Goal: Task Accomplishment & Management: Manage account settings

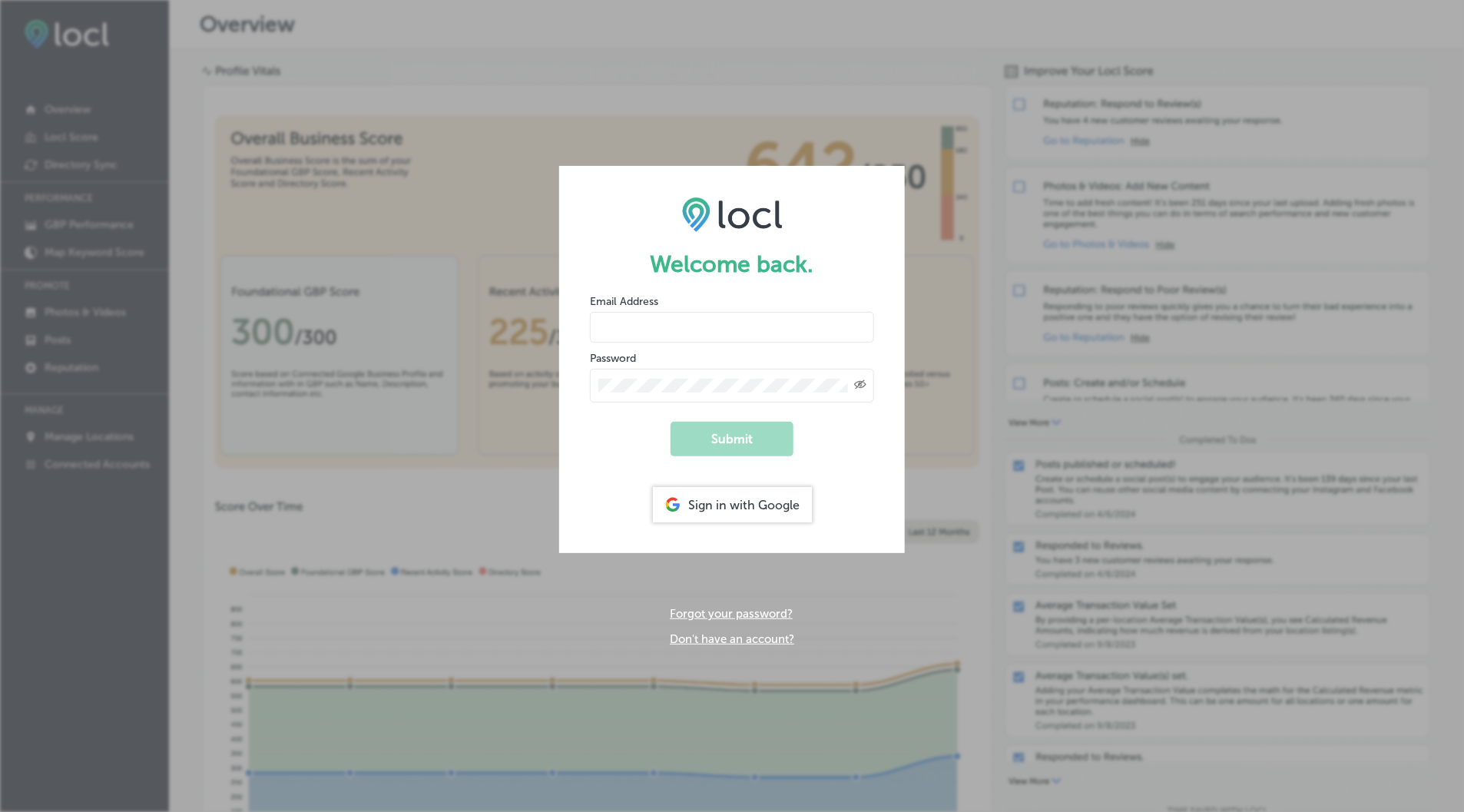
click at [760, 317] on input "email" at bounding box center [732, 327] width 284 height 30
type input "hola@alegriaphotobooth.com"
click at [772, 450] on button "Submit" at bounding box center [732, 438] width 123 height 34
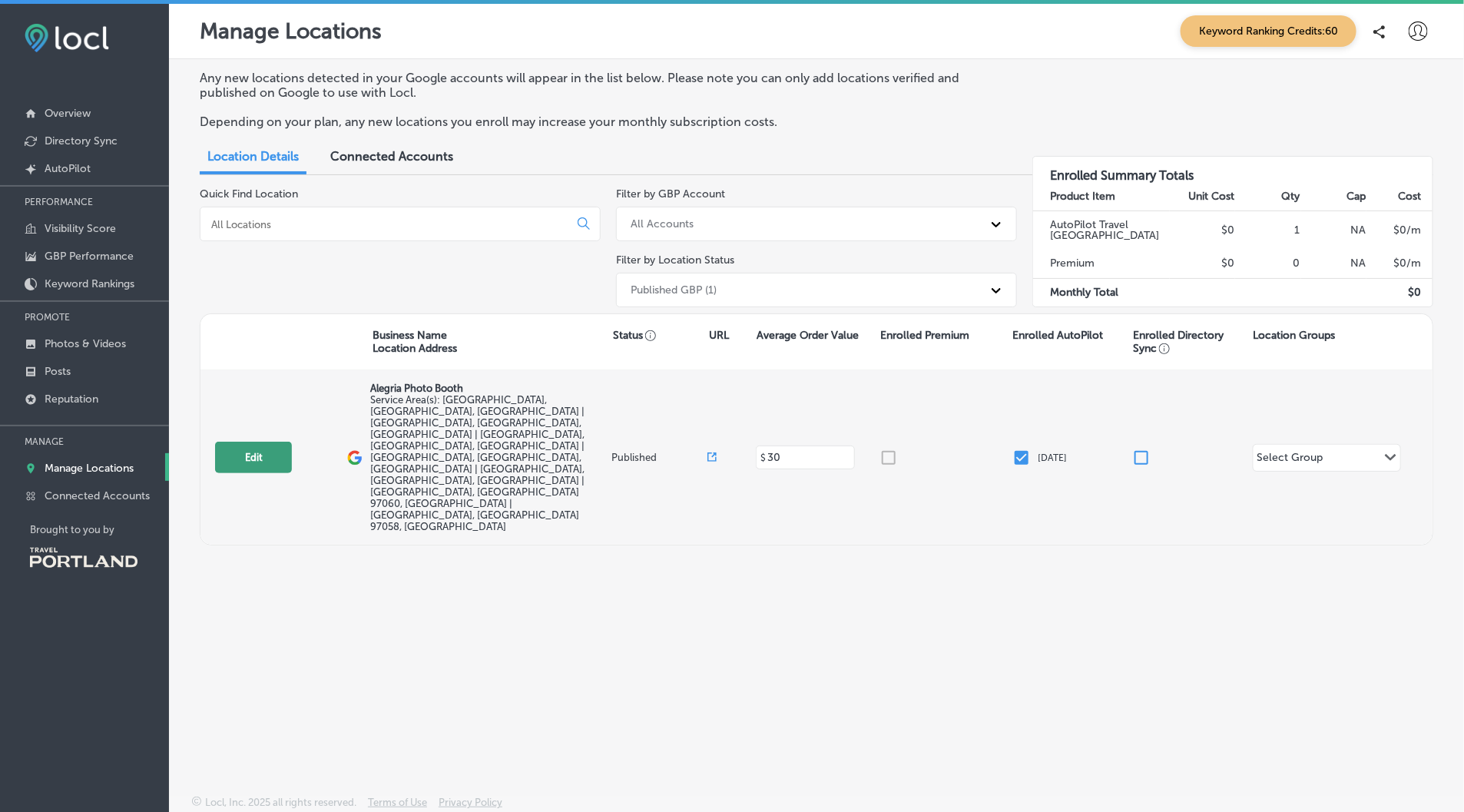
click at [279, 442] on button "Edit" at bounding box center [254, 457] width 77 height 31
select select "US"
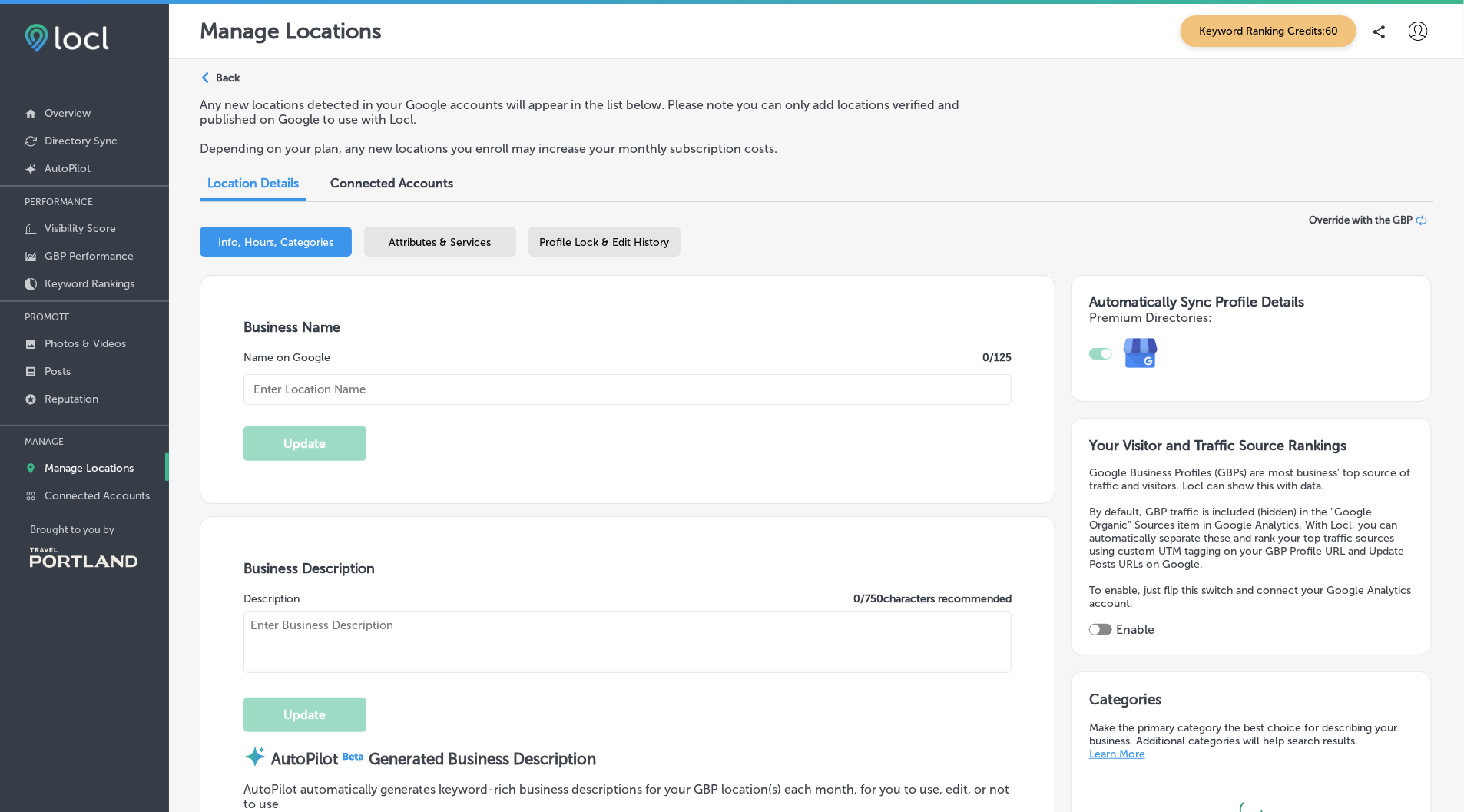
type input "Alegria Photo Booth"
type textarea "Alegria Photo Booth transforms every occasion into a vibrant celebration with o…"
type input "US"
type input "https://alegriaphotobooth.com/"
type input "30"
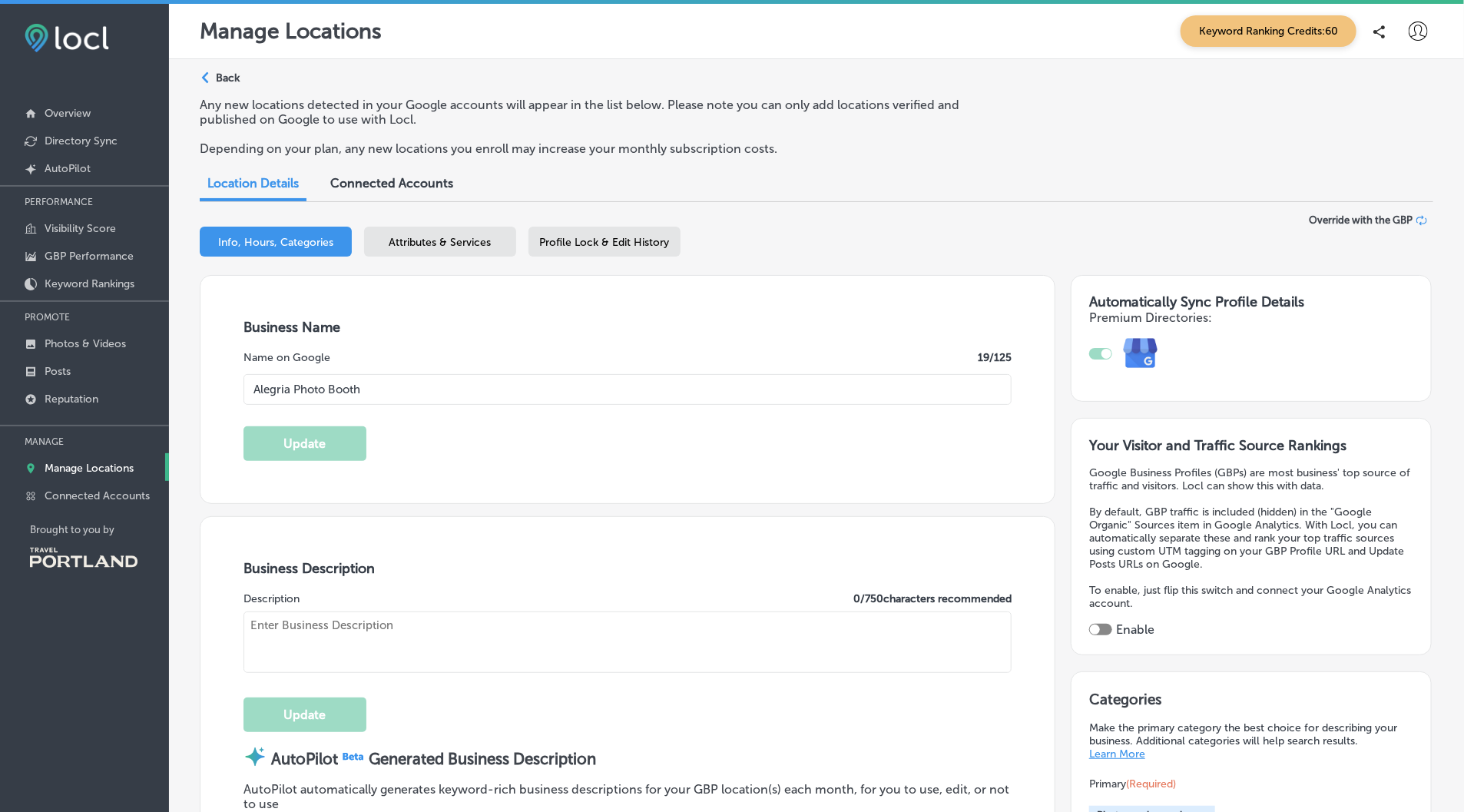
type input "hola@alegriaphotobooth.com"
type input "https://www.facebook.com/alegriaphotobooth0/"
type input "https://www.instagram.com/alegriaphotobooth/"
type textarea "Alegría Photo Booth is a Latina-owned family business in Portland, specializing…"
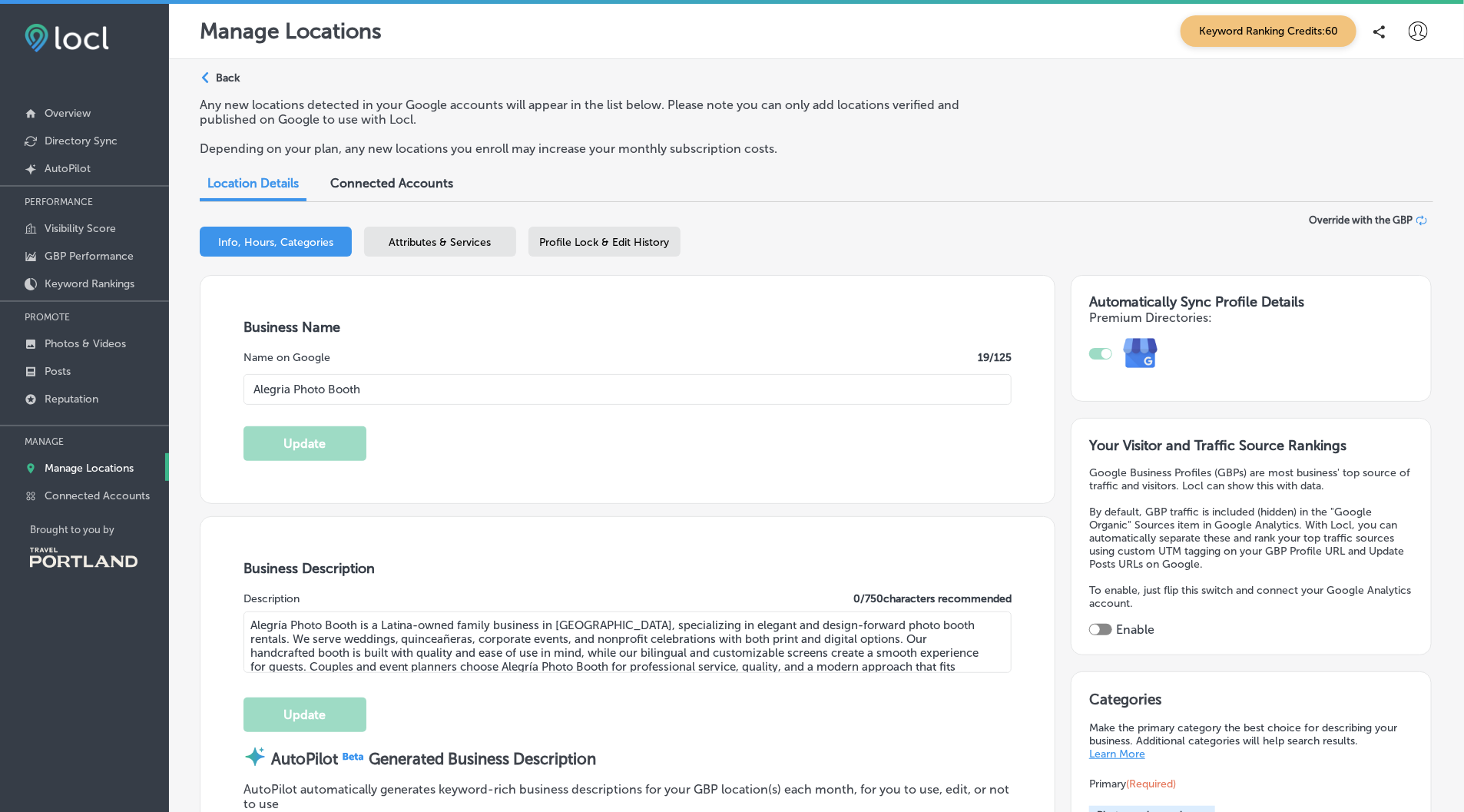
type input "+1 503 298 6924"
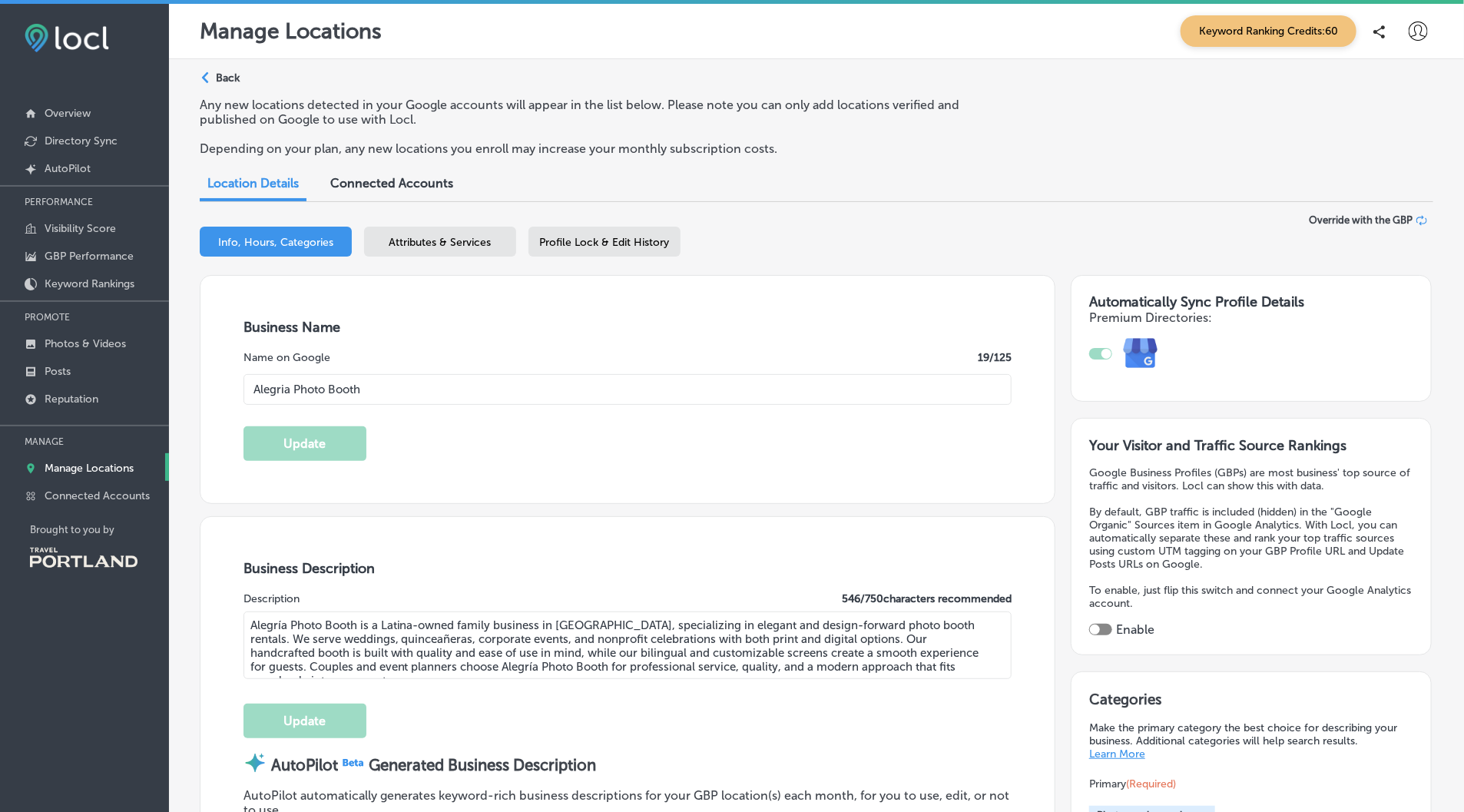
click at [410, 237] on span "Attributes & Services" at bounding box center [441, 242] width 102 height 13
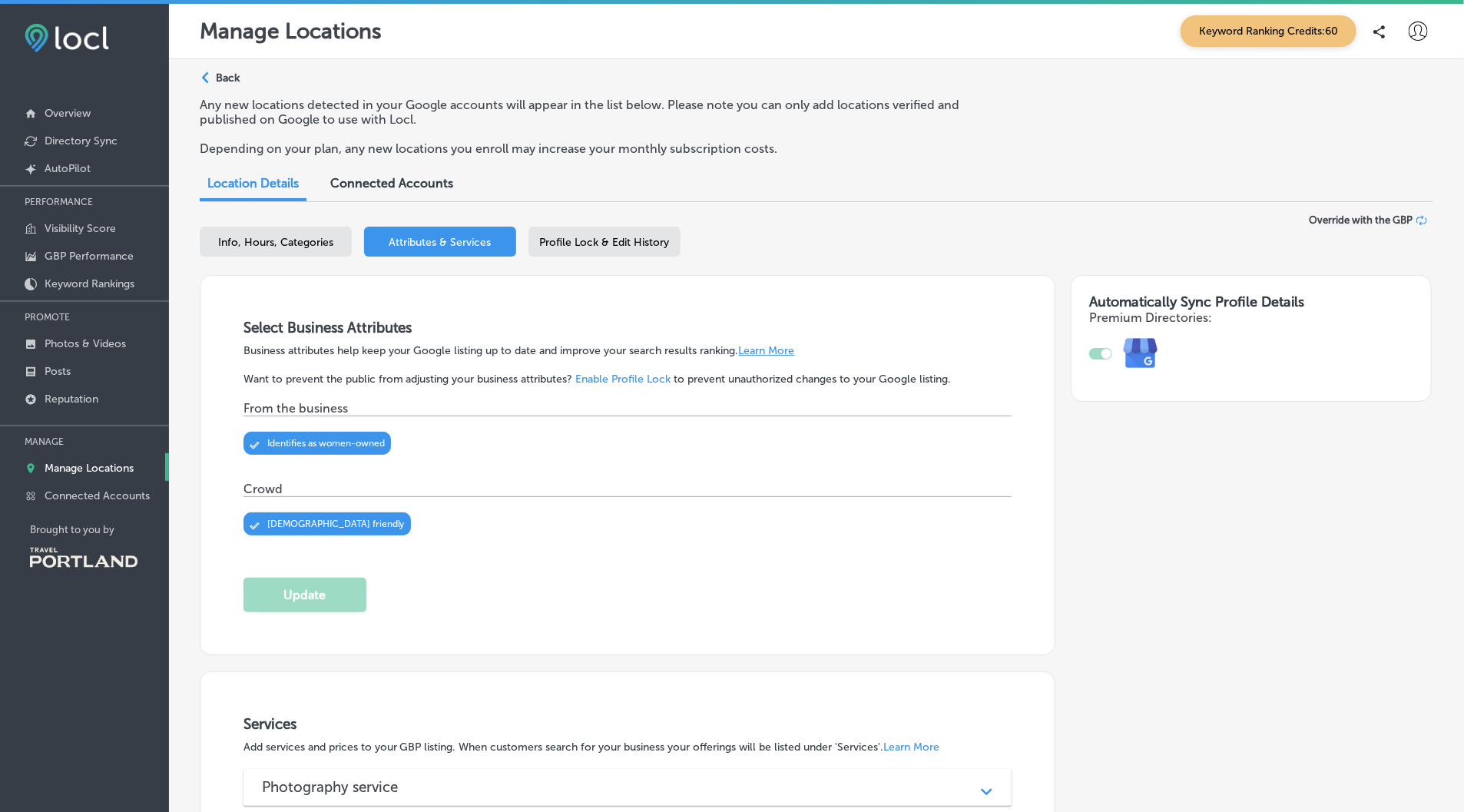
scroll to position [330, 0]
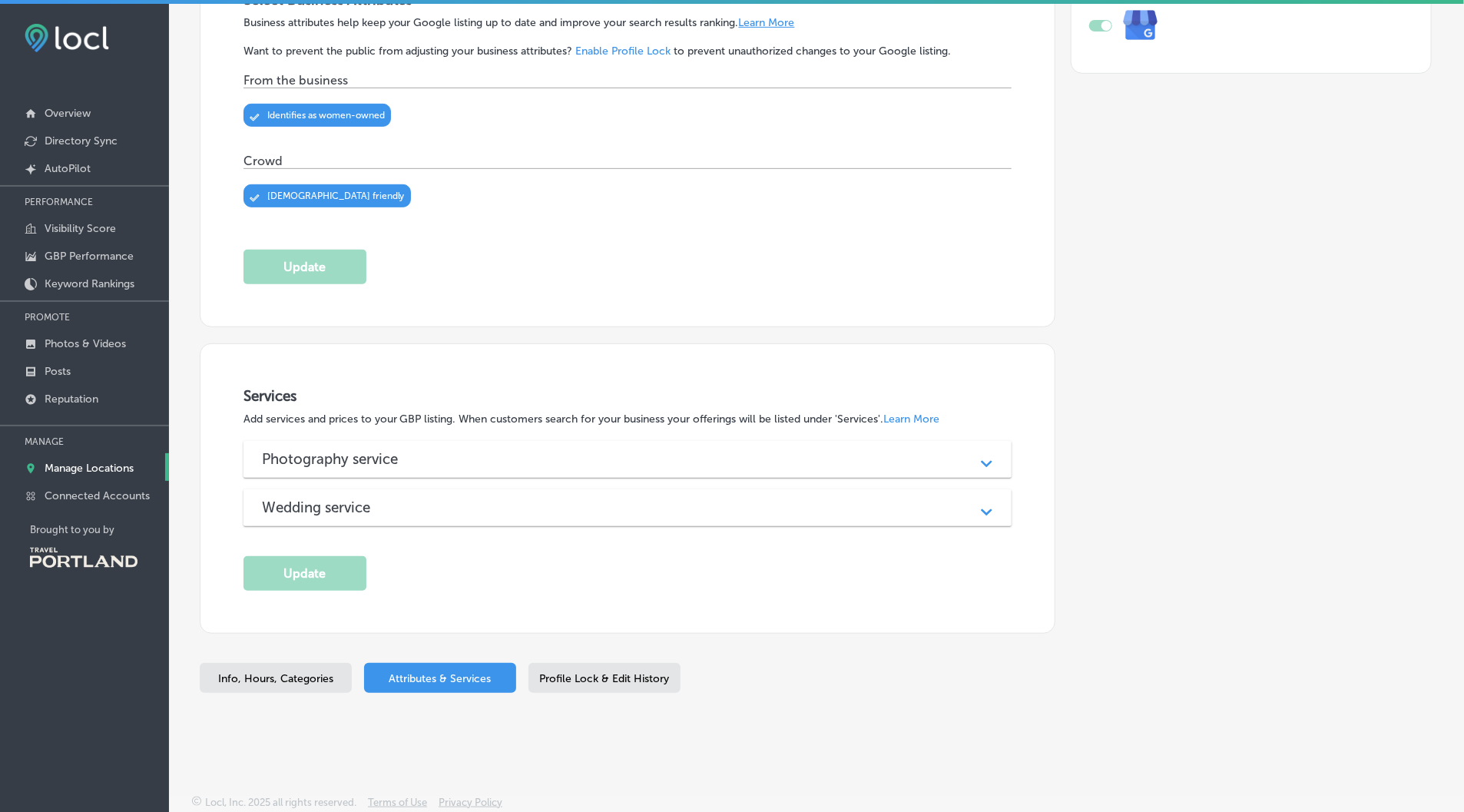
click at [403, 533] on div "Services Add services and prices to your GBP listing. When customers search for…" at bounding box center [628, 489] width 768 height 203
click at [430, 628] on div "Services Add services and prices to your GBP listing. When customers search for…" at bounding box center [628, 488] width 854 height 289
click at [415, 536] on div "Services Add services and prices to your GBP listing. When customers search for…" at bounding box center [628, 489] width 768 height 203
click at [415, 525] on div "Wedding service Path Created with Sketch." at bounding box center [628, 507] width 768 height 37
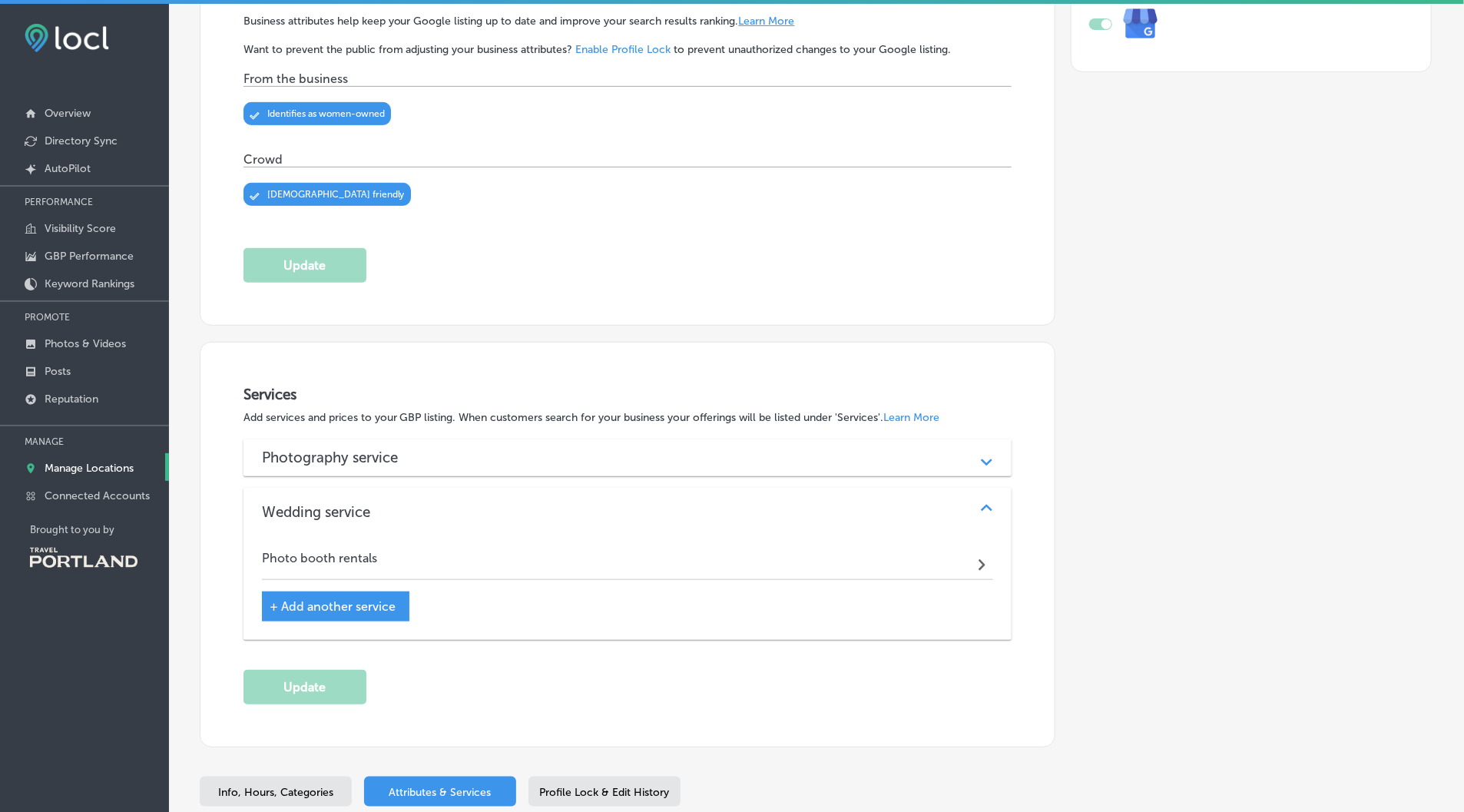
click at [396, 462] on h3 "Photography service" at bounding box center [342, 458] width 161 height 18
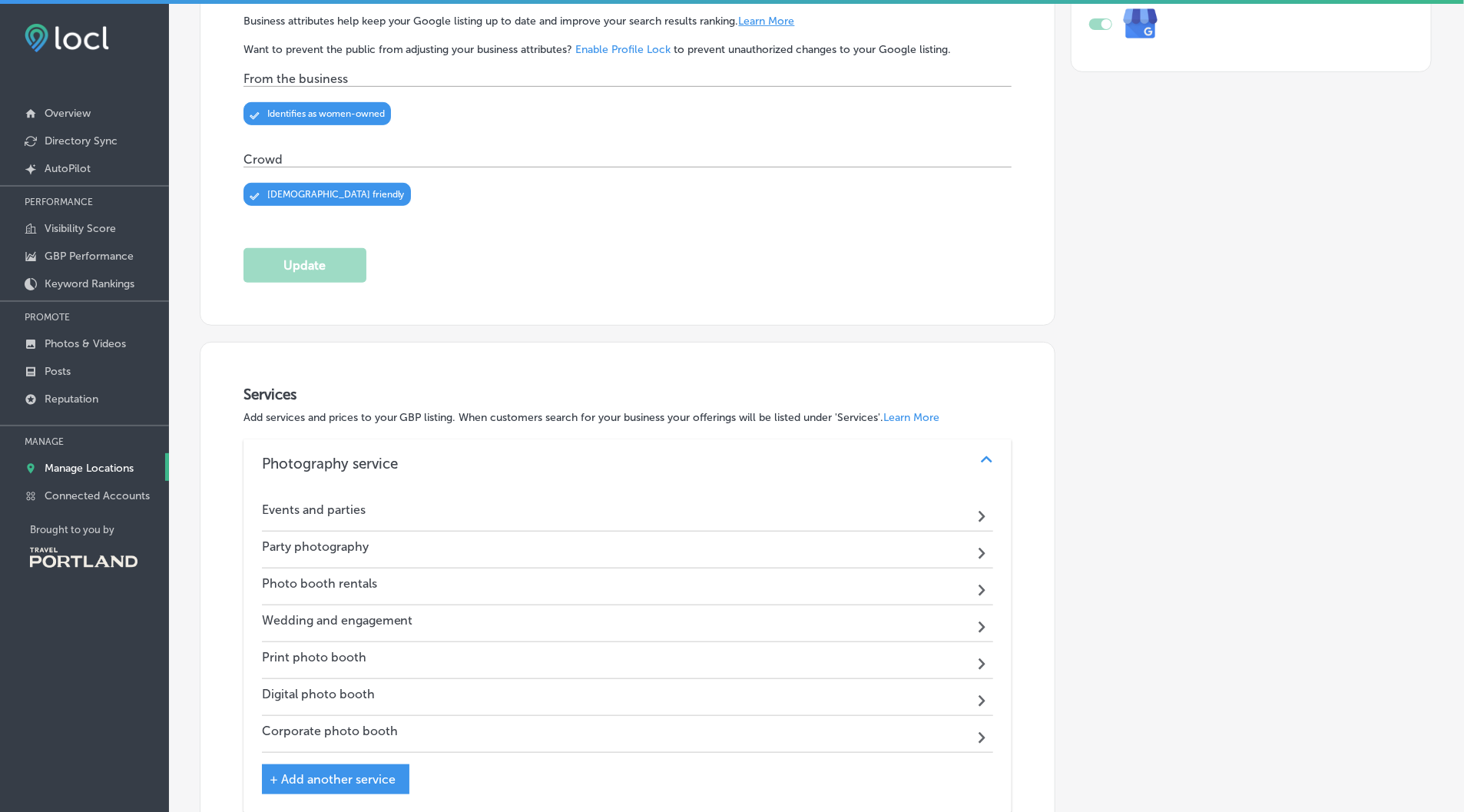
click at [396, 462] on h3 "Photography service" at bounding box center [342, 463] width 161 height 18
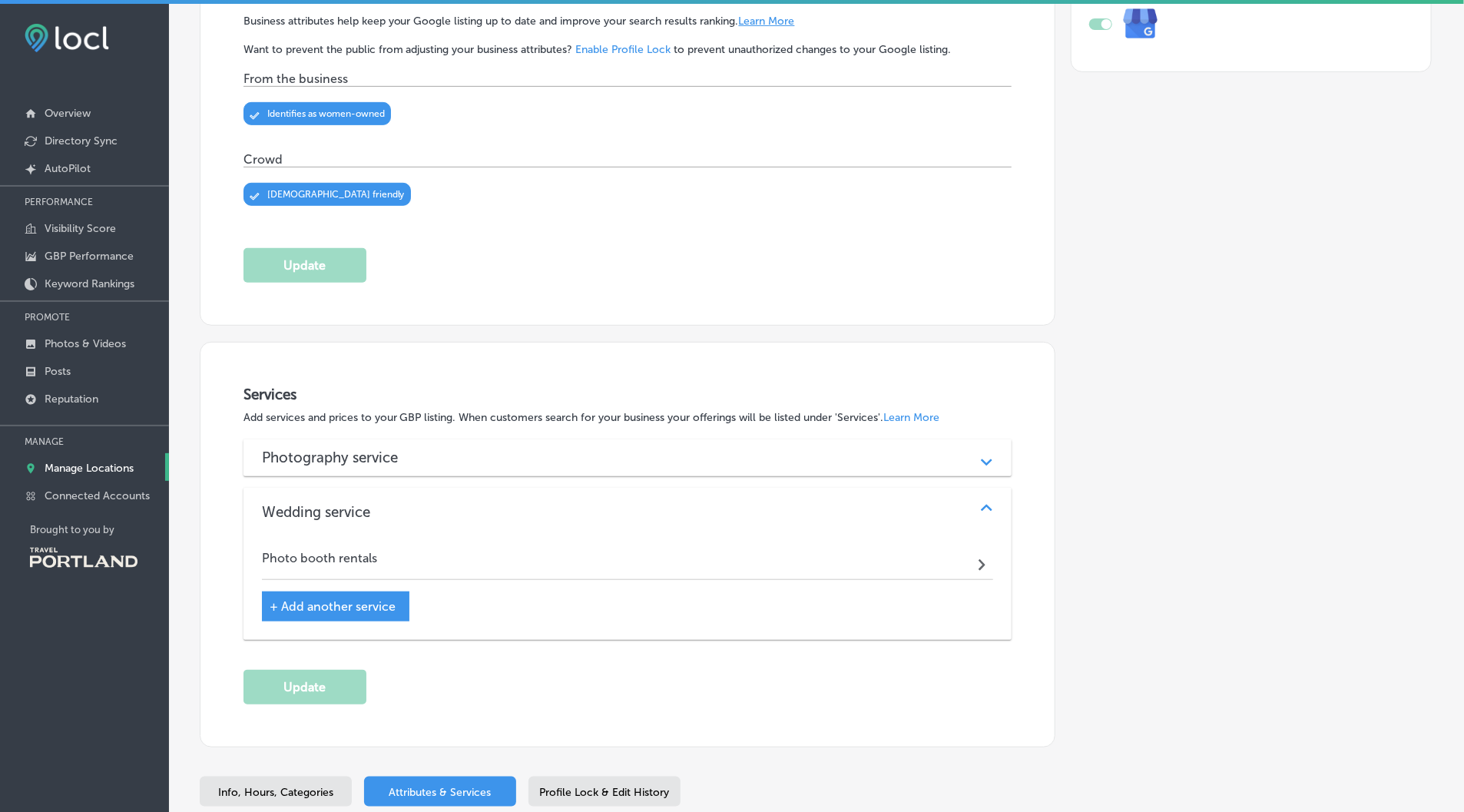
click at [361, 612] on span "+ Add another service" at bounding box center [332, 606] width 126 height 14
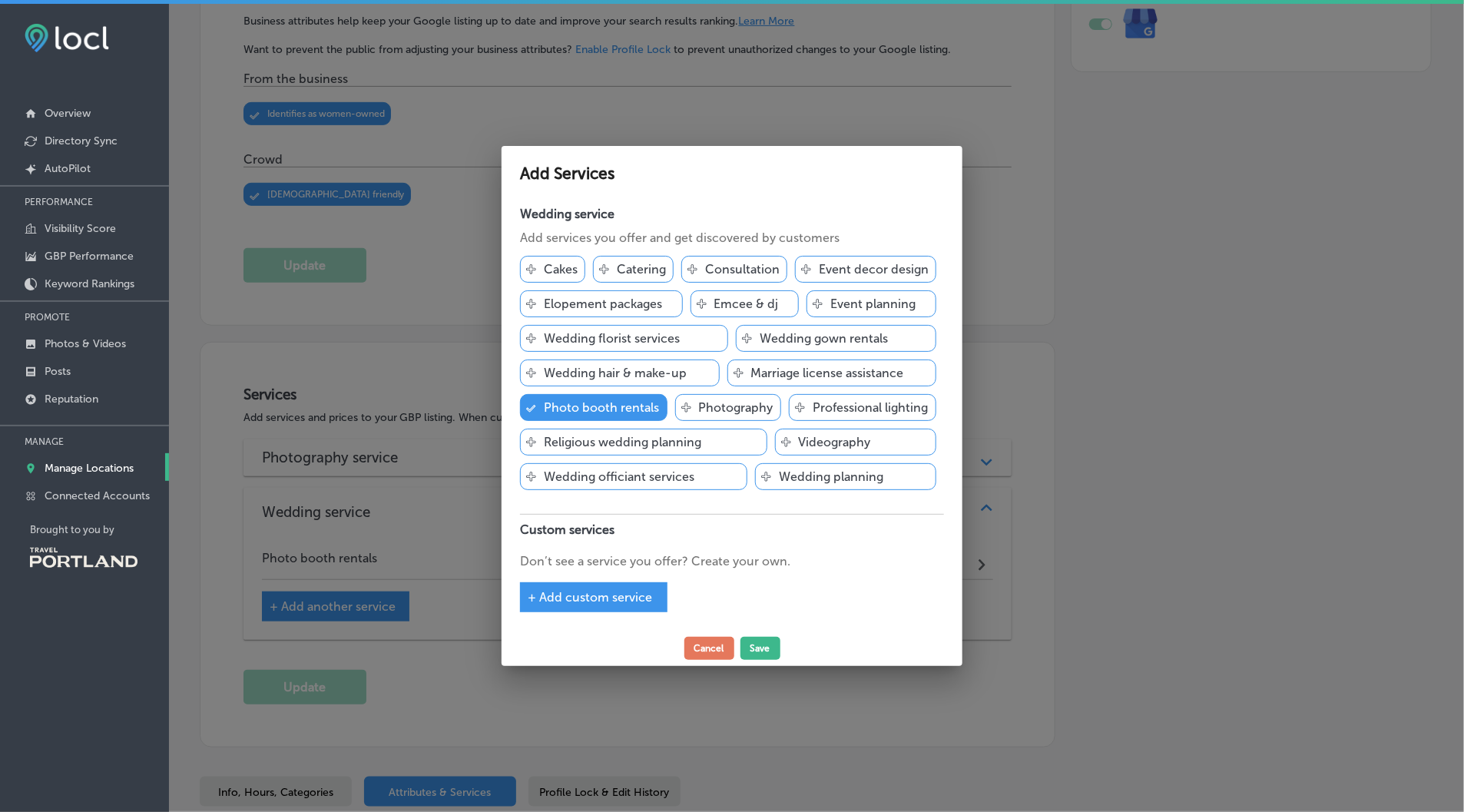
click at [600, 590] on span "+ Add custom service" at bounding box center [589, 597] width 124 height 14
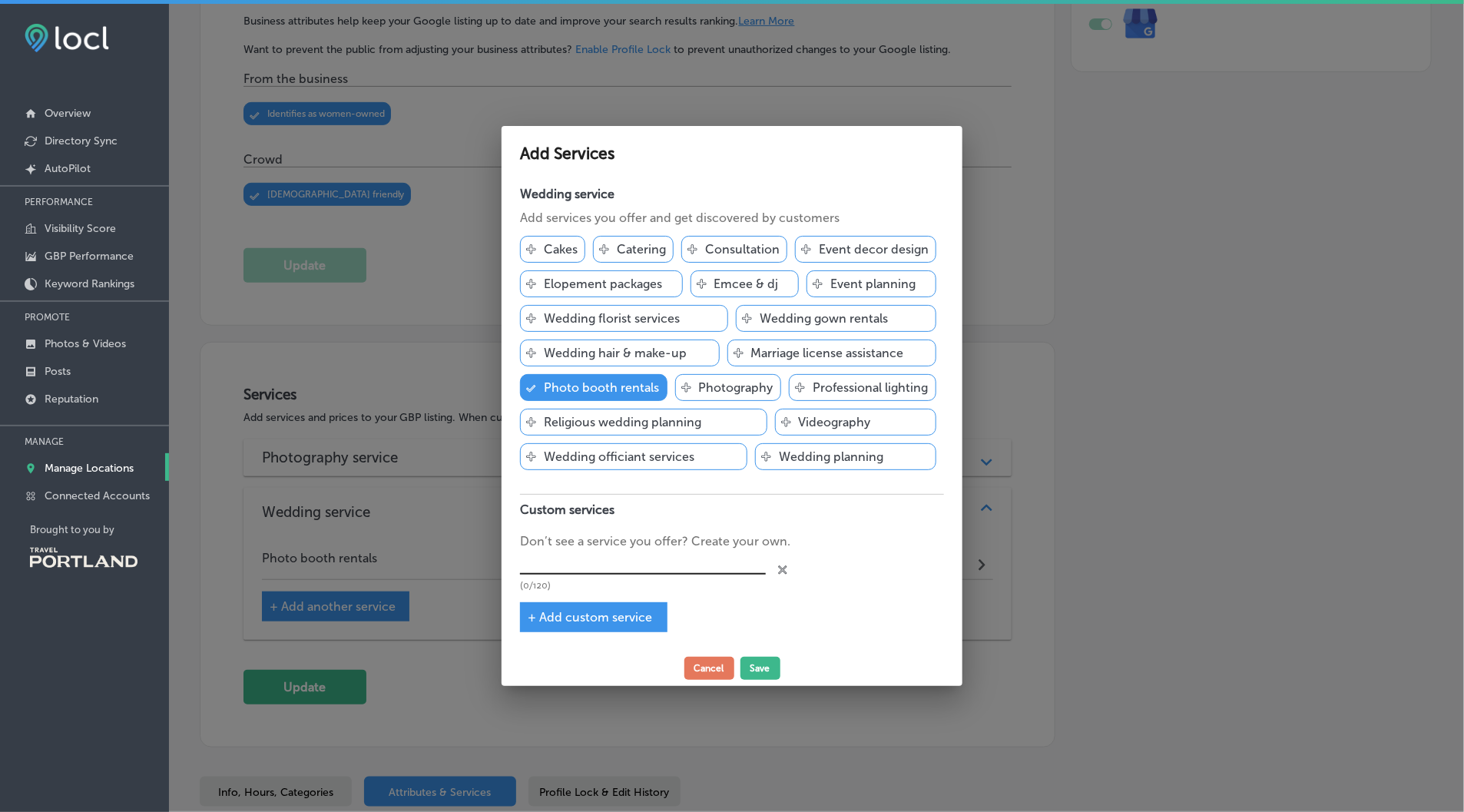
click at [612, 556] on input "text" at bounding box center [643, 562] width 246 height 24
type input "L"
type input "W"
click at [564, 564] on input "Quinceanea" at bounding box center [643, 562] width 246 height 24
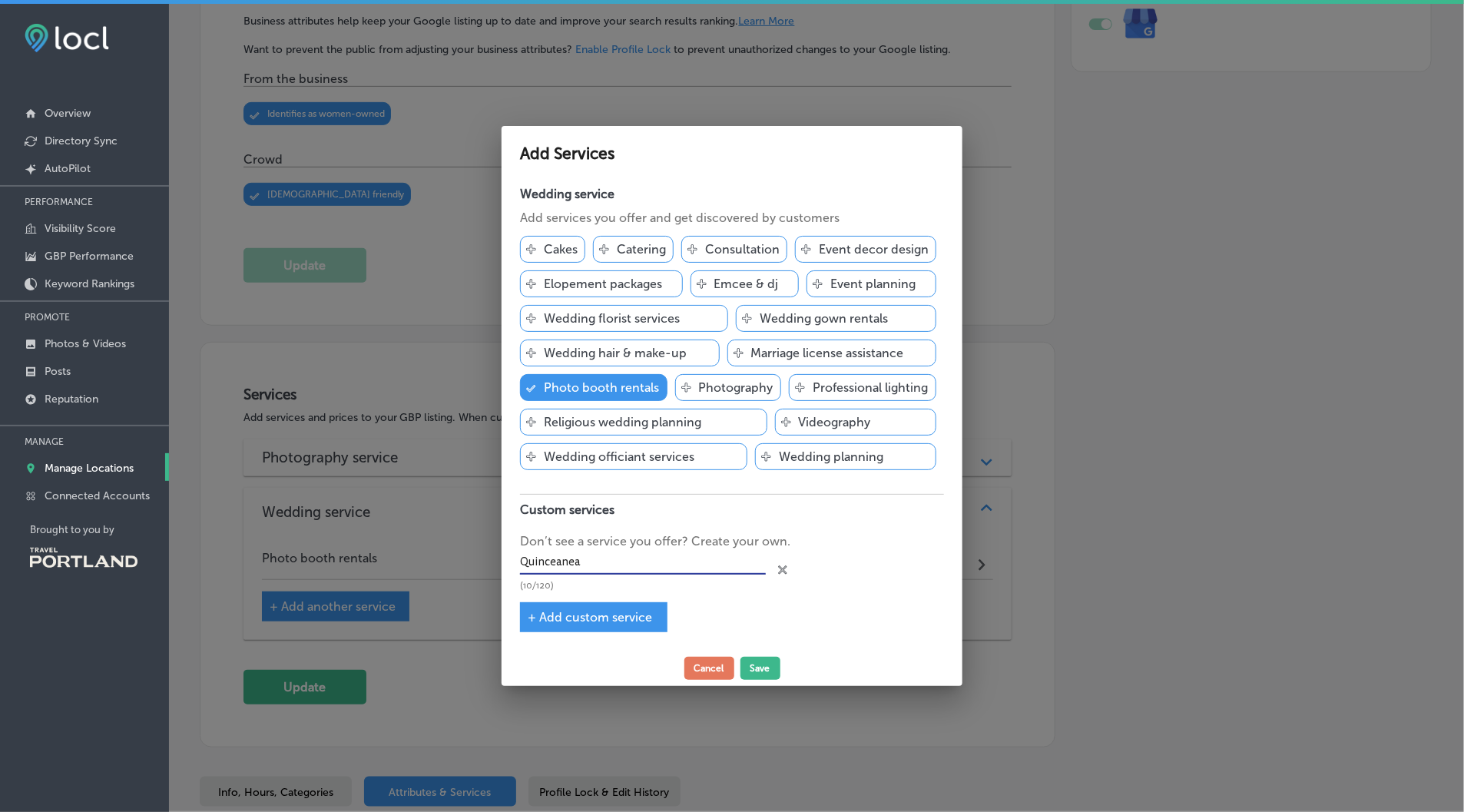
paste input "ñer"
type input "Quinceañera Photo Booth"
click at [593, 614] on span "+ Add custom service" at bounding box center [589, 617] width 124 height 14
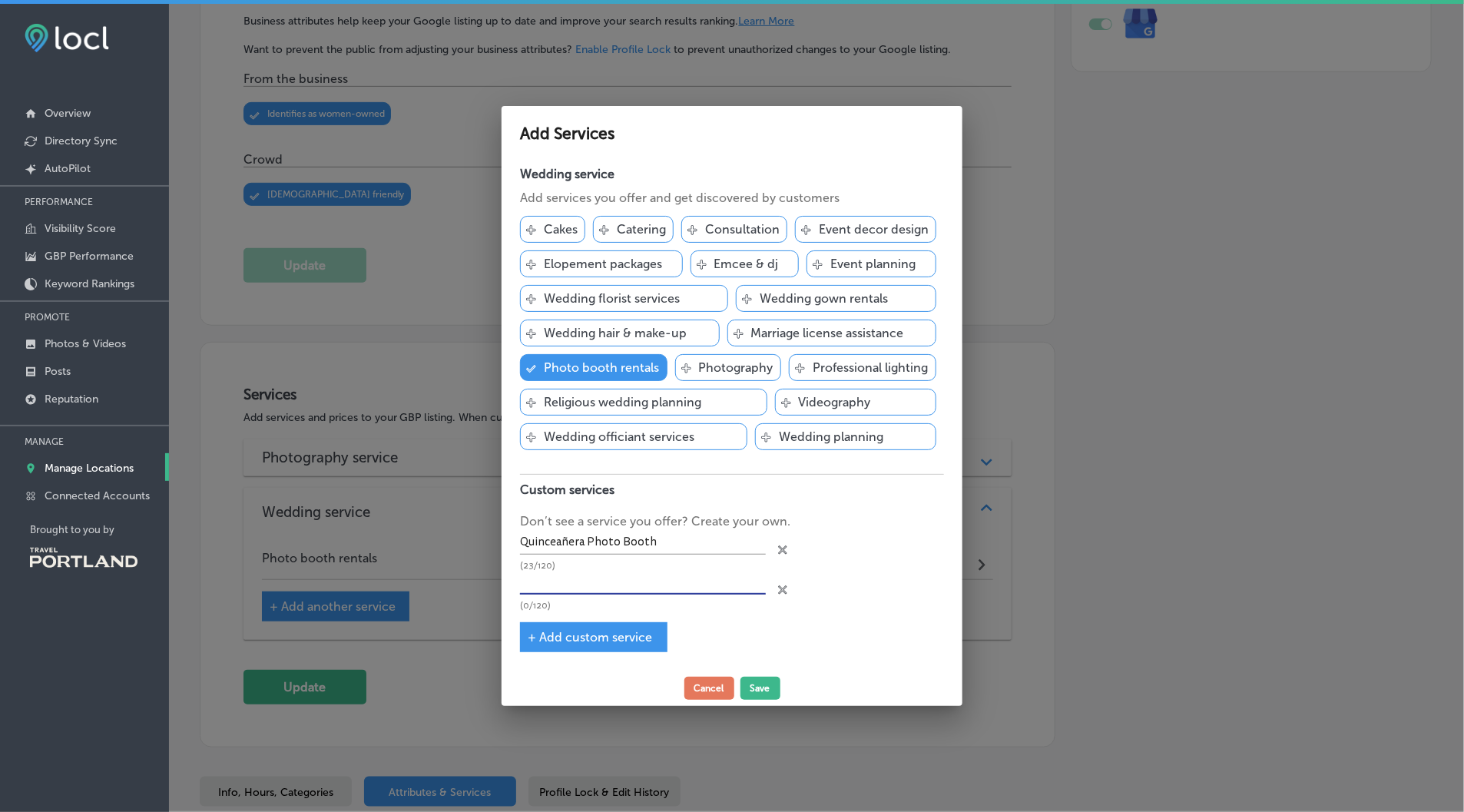
click at [608, 582] on input "text" at bounding box center [643, 582] width 246 height 24
paste input "Quinceañera"
paste input "Quinceañera Party Entertainment"
drag, startPoint x: 591, startPoint y: 582, endPoint x: 681, endPoint y: 582, distance: 90.0
click at [681, 582] on input "Quinceañera Quinceañera Party Entertainment" at bounding box center [643, 582] width 246 height 24
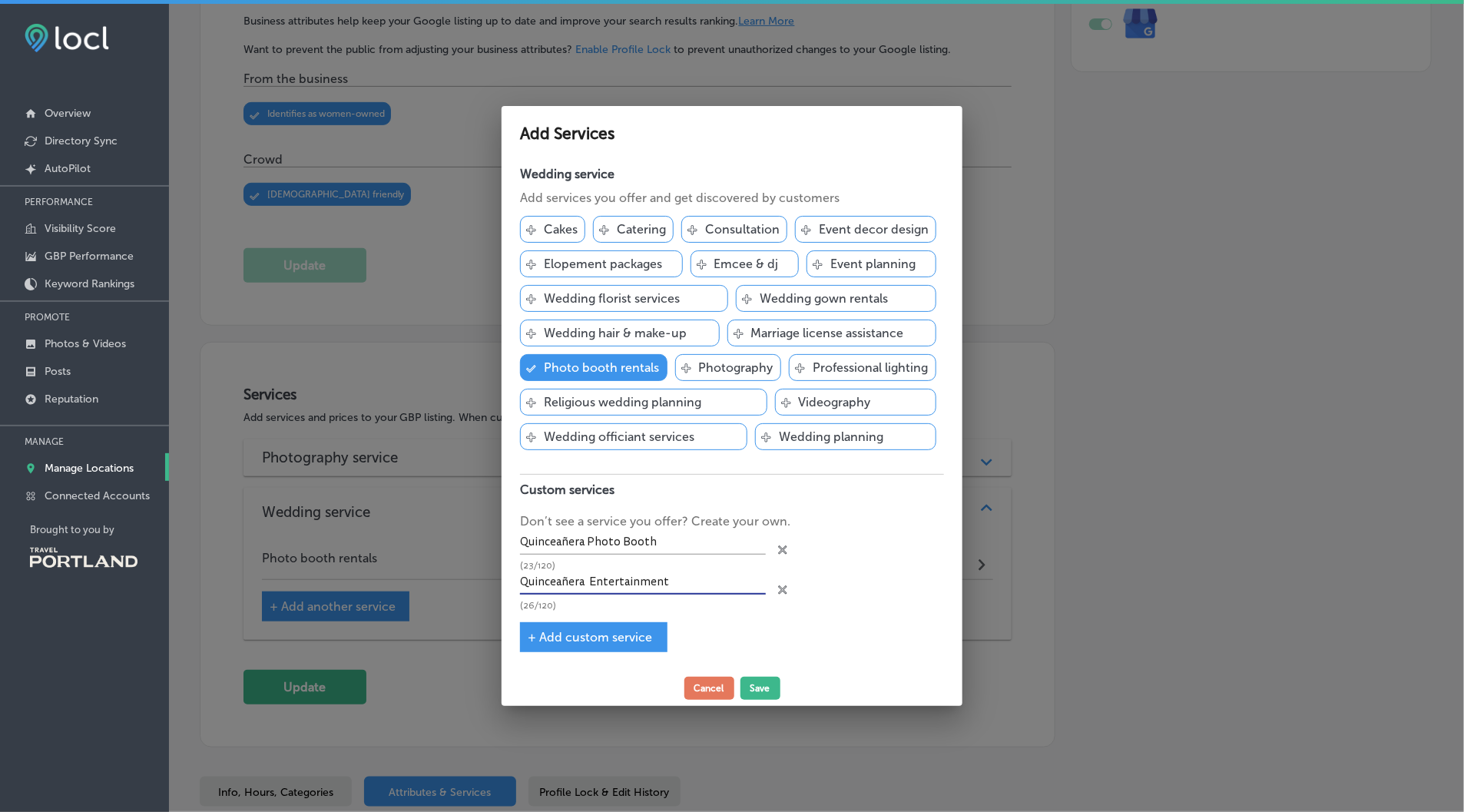
click at [639, 630] on span "+ Add custom service" at bounding box center [589, 637] width 124 height 14
type input "Quinceañera Entertainment"
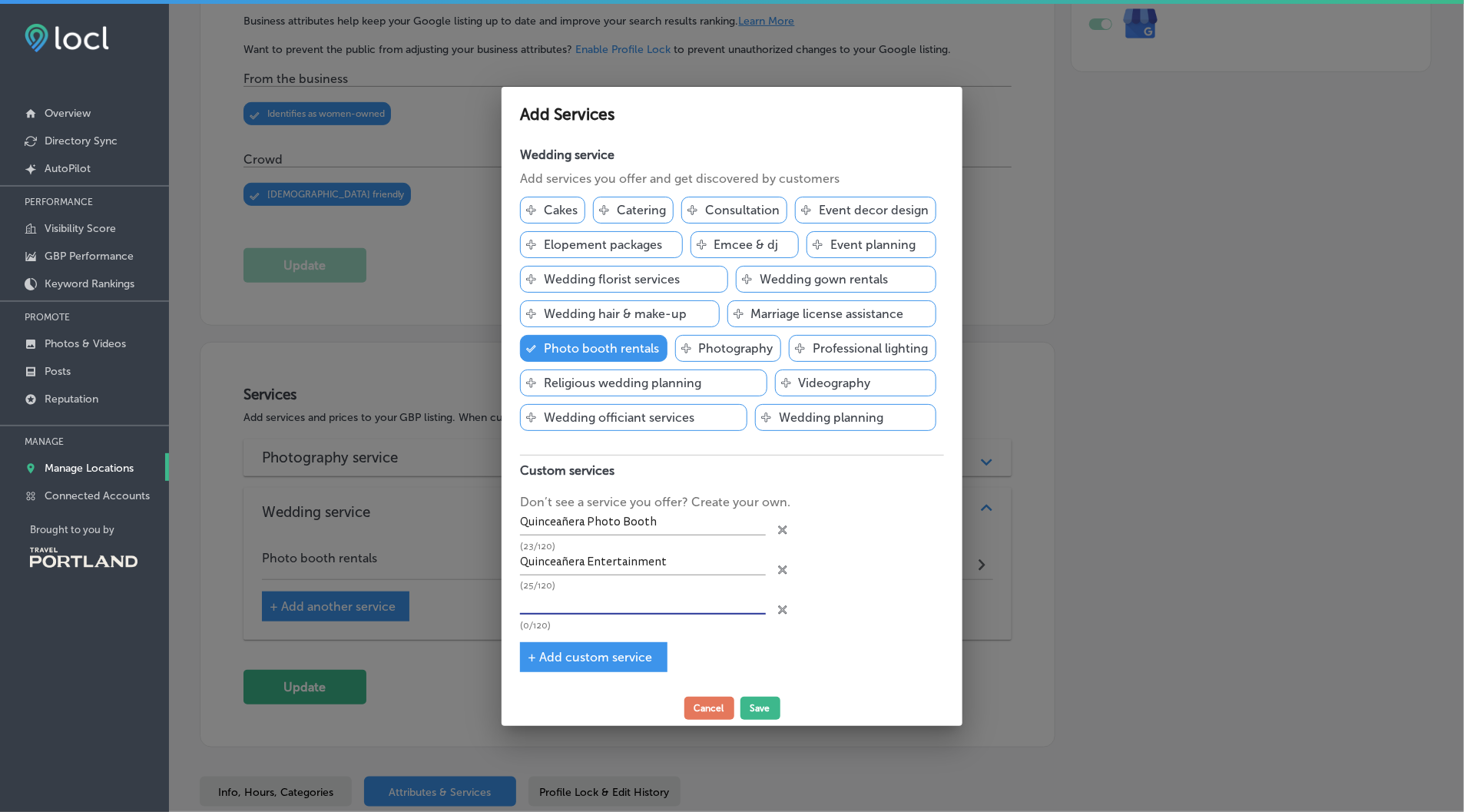
click at [647, 602] on input "text" at bounding box center [643, 602] width 246 height 24
type input "W"
click at [762, 698] on button "Save" at bounding box center [760, 708] width 40 height 23
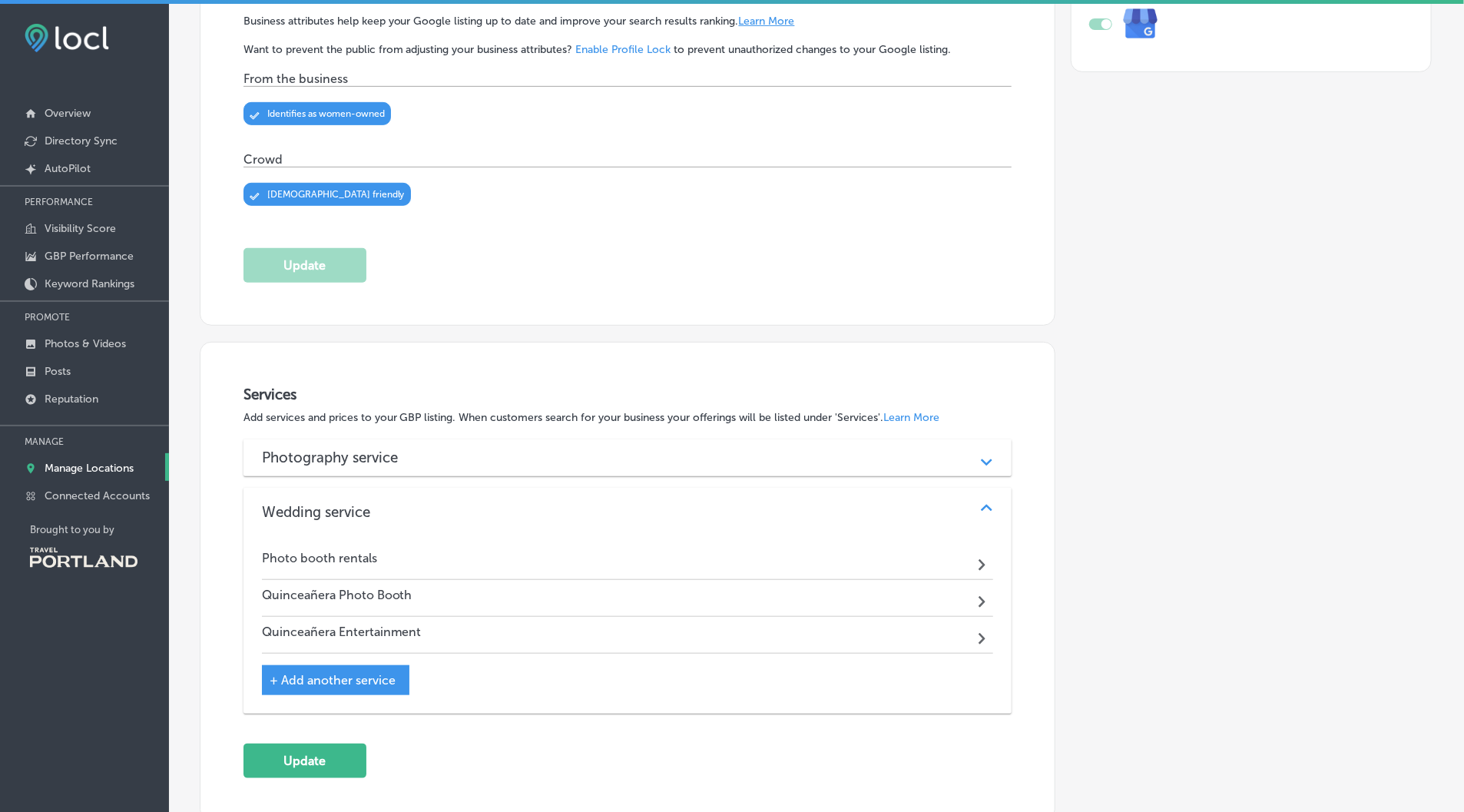
click at [991, 493] on div "Wedding service Path Created with Sketch." at bounding box center [628, 511] width 768 height 49
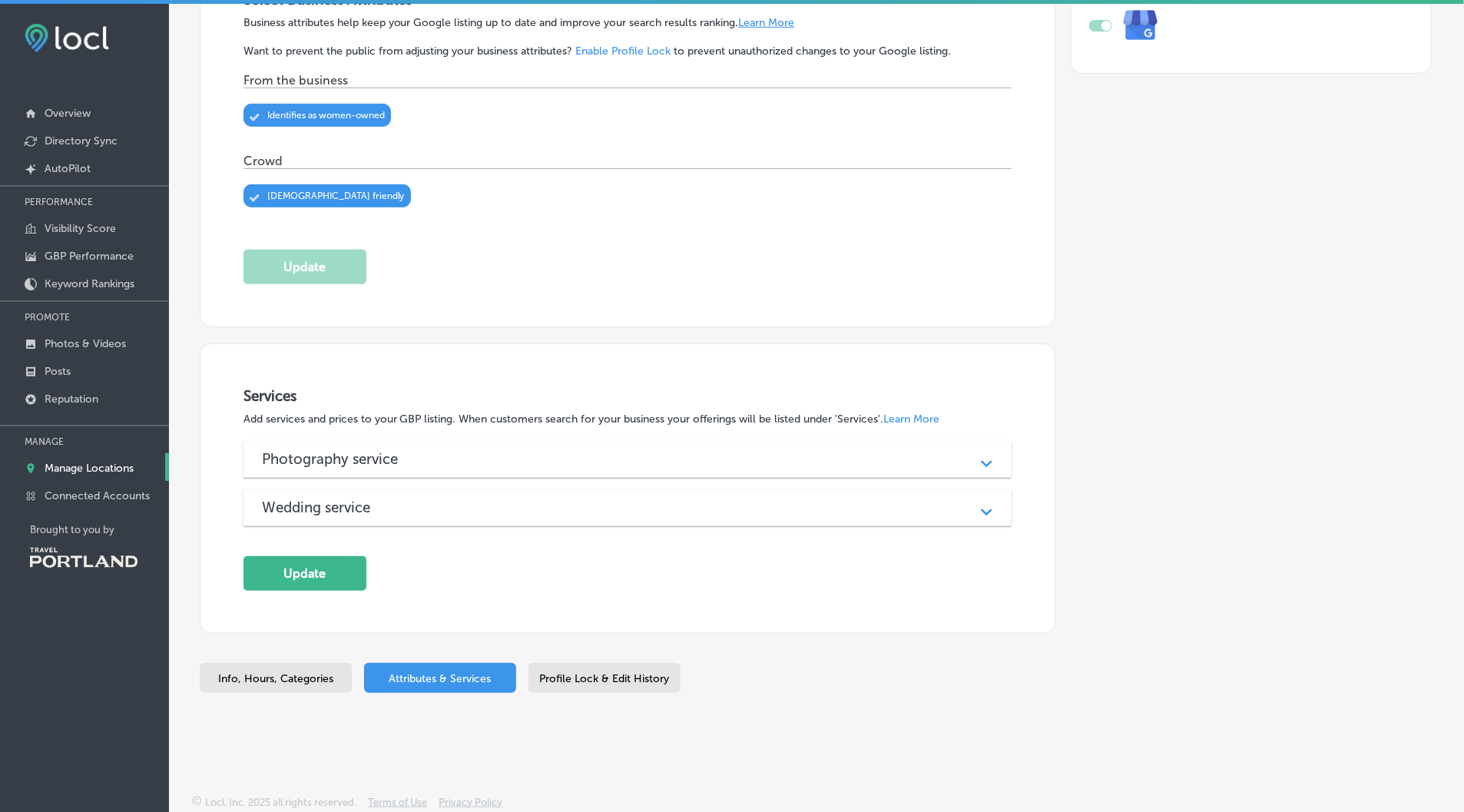
click at [991, 498] on div "Path Created with Sketch." at bounding box center [987, 507] width 19 height 19
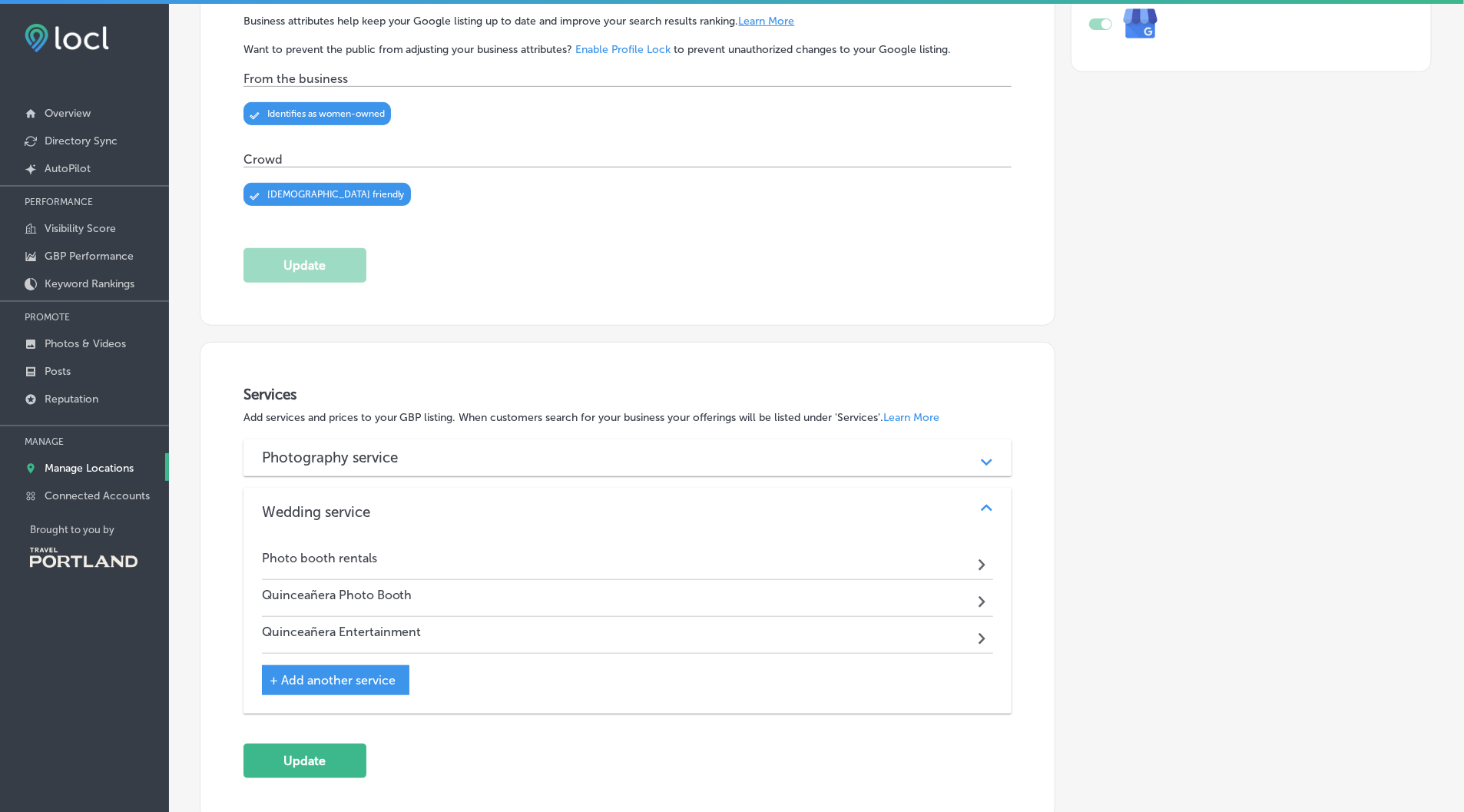
click at [415, 495] on div "Wedding service Path Created with Sketch." at bounding box center [628, 511] width 768 height 49
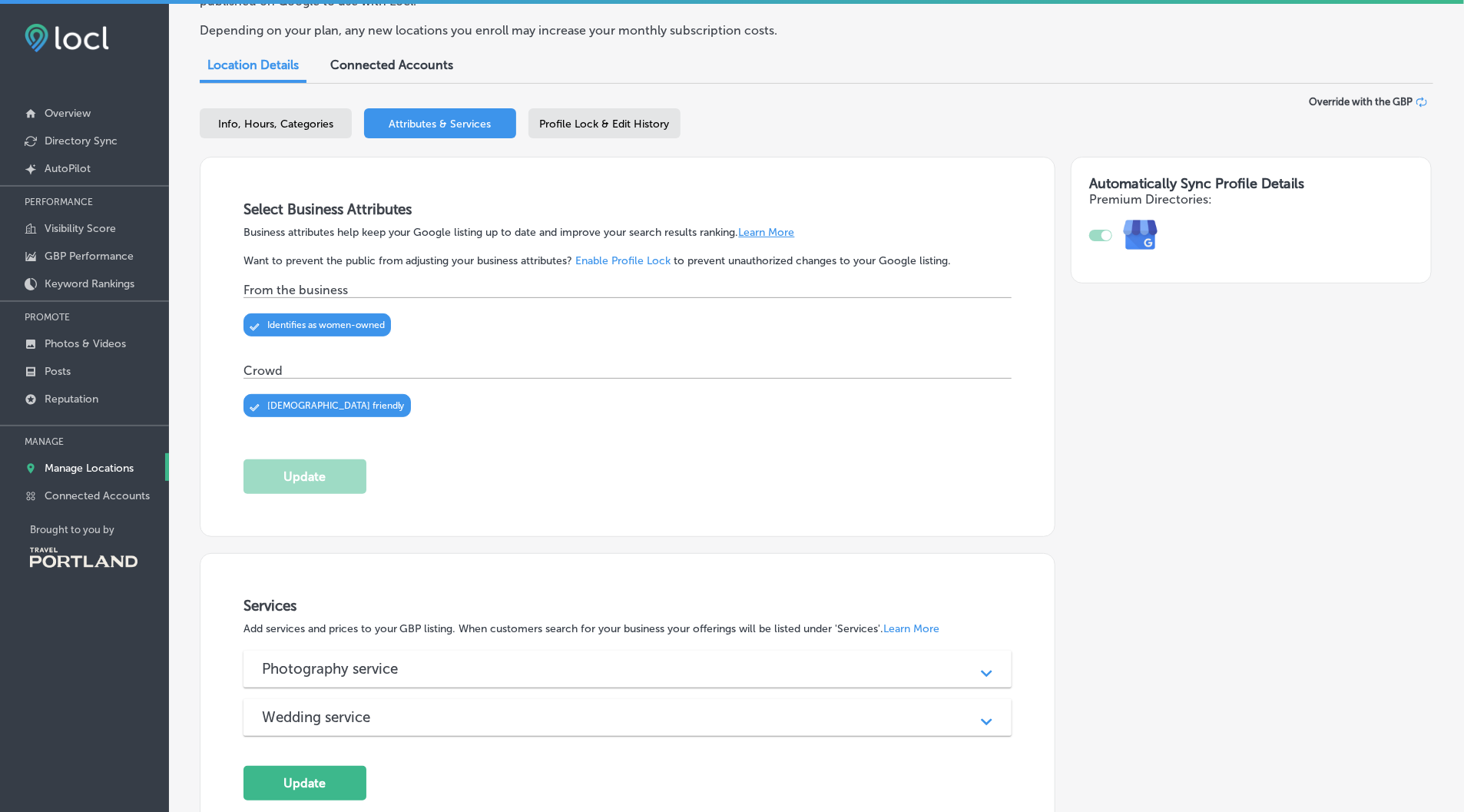
scroll to position [0, 0]
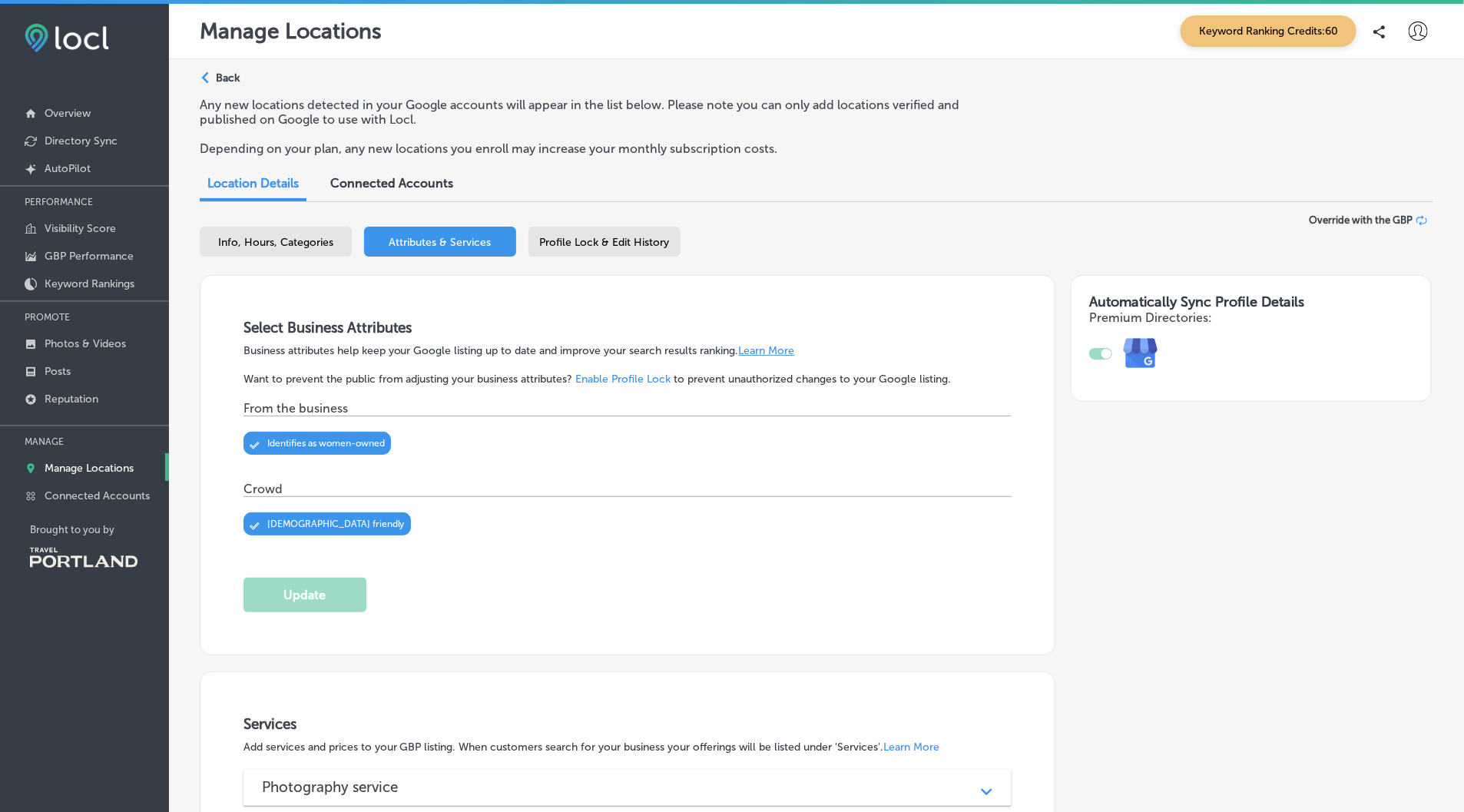
click at [307, 238] on span "Info, Hours, Categories" at bounding box center [276, 242] width 115 height 13
select select "US"
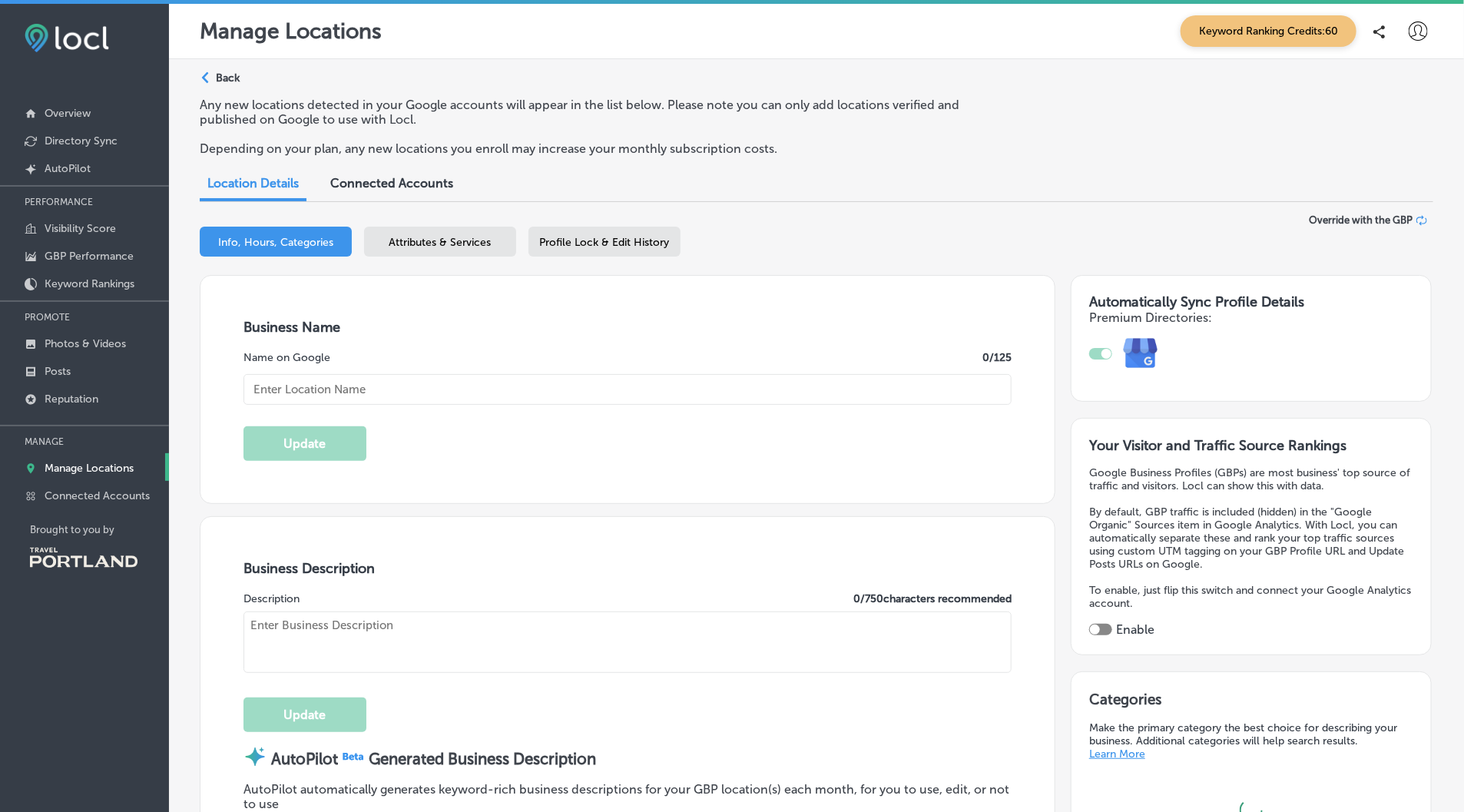
type textarea "Alegría Photo Booth is a Latina-owned family business in Portland, specializing…"
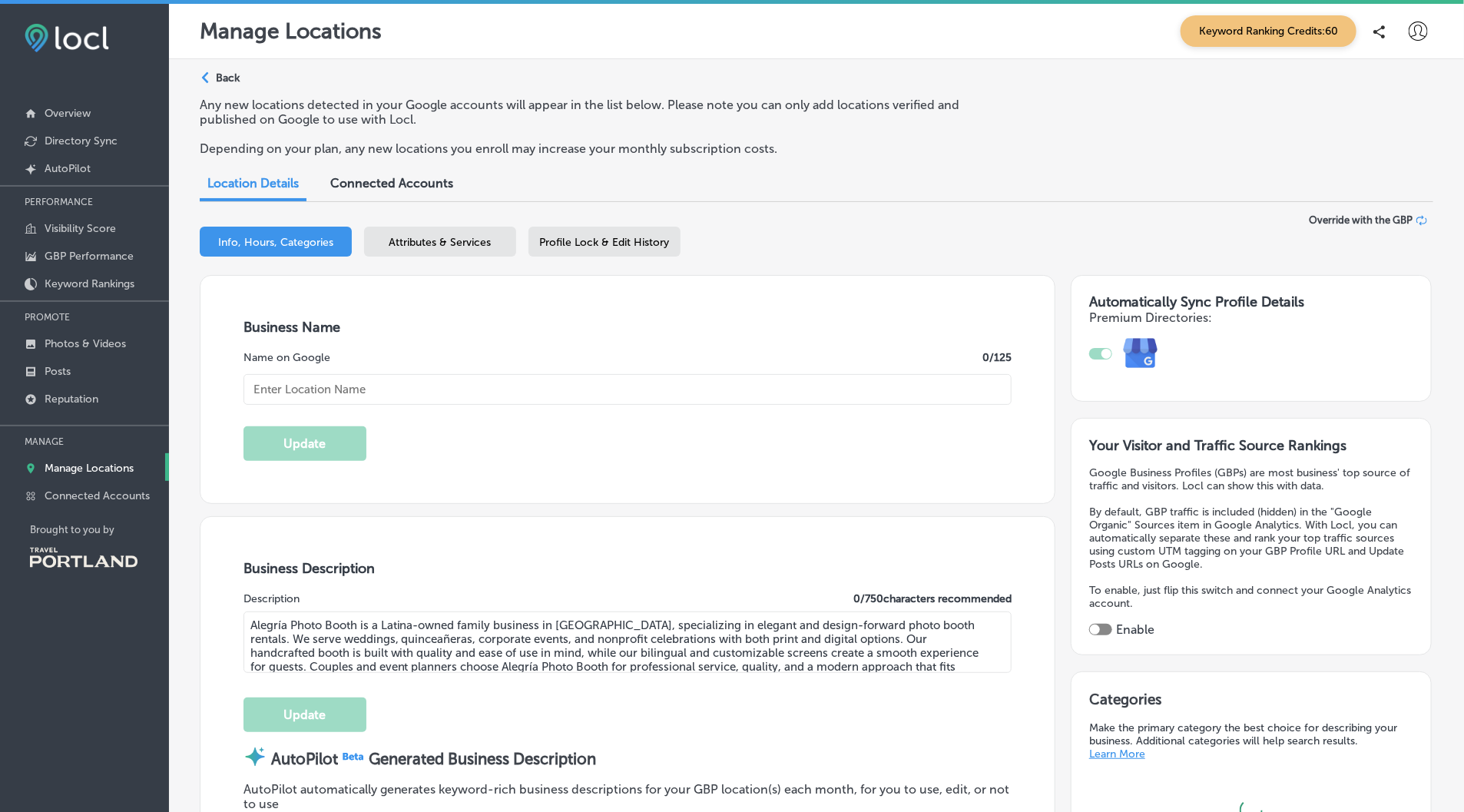
type input "https://alegriaphotobooth.com/"
type input "hola@alegriaphotobooth.com"
type input "https://www.facebook.com/alegriaphotobooth0/"
type input "https://www.instagram.com/alegriaphotobooth/"
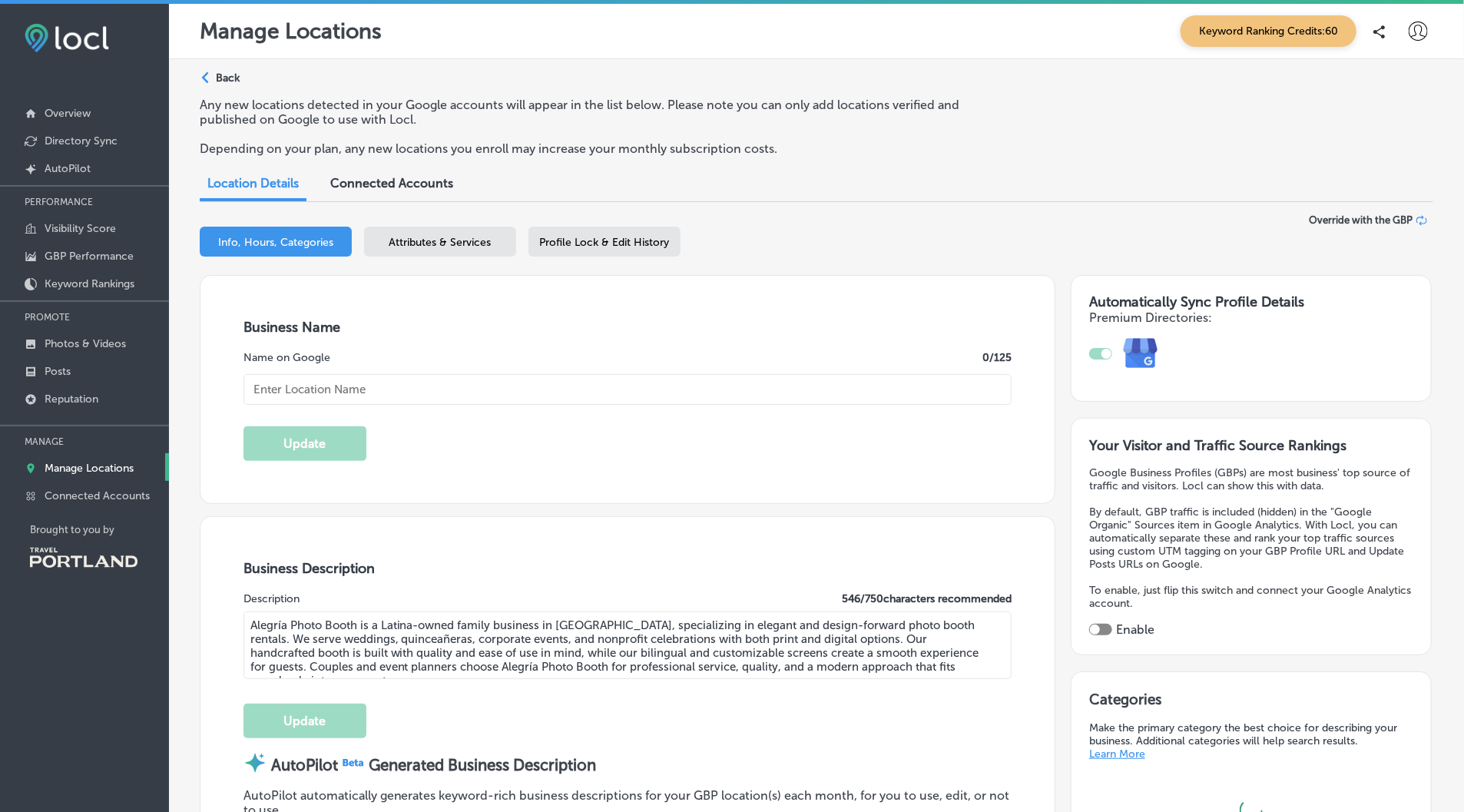
type input "30"
type input "US"
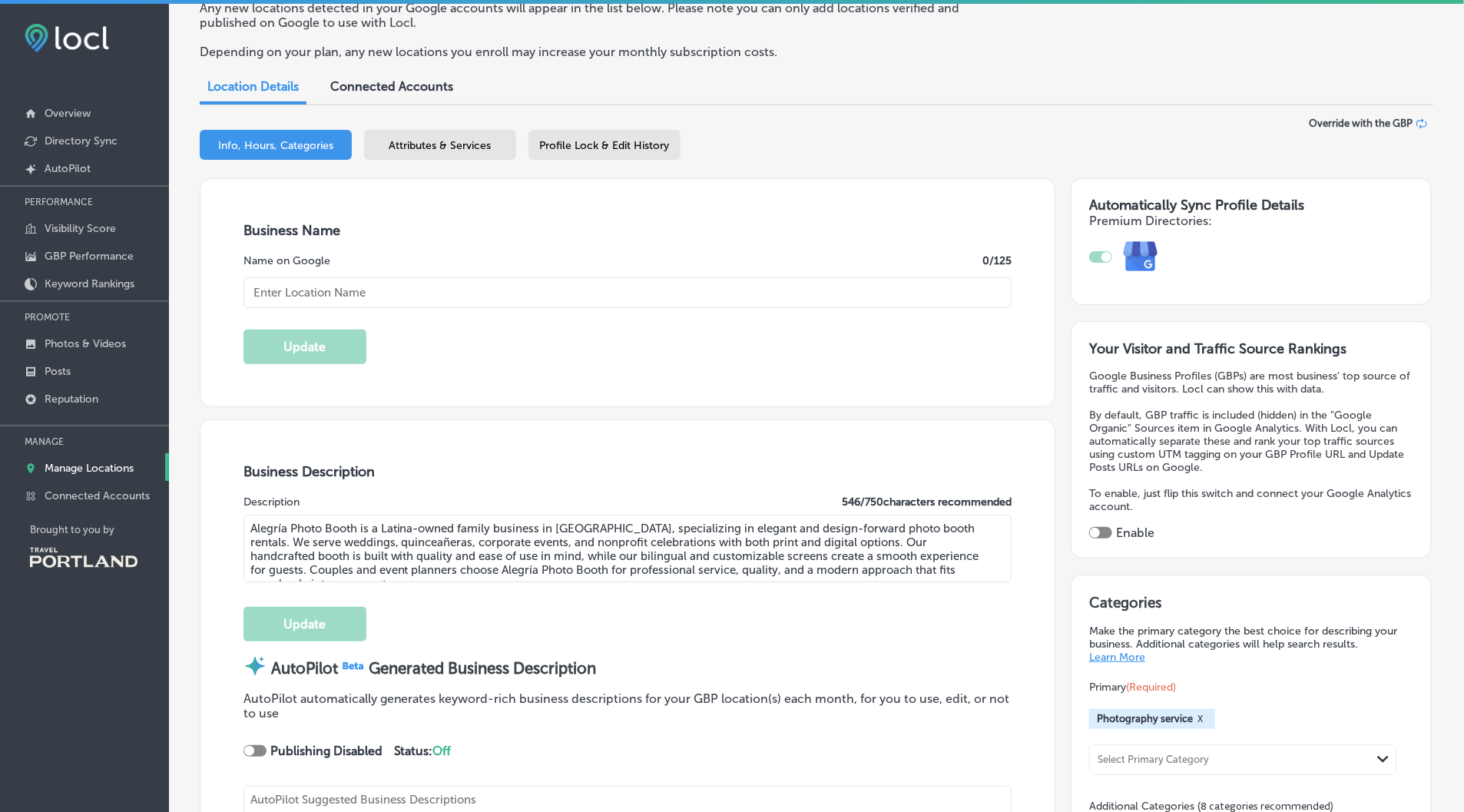
type textarea "Alegria Photo Booth transforms every occasion into a vibrant celebration with o…"
type input "Alegria Photo Booth"
type input "+1 503 298 6924"
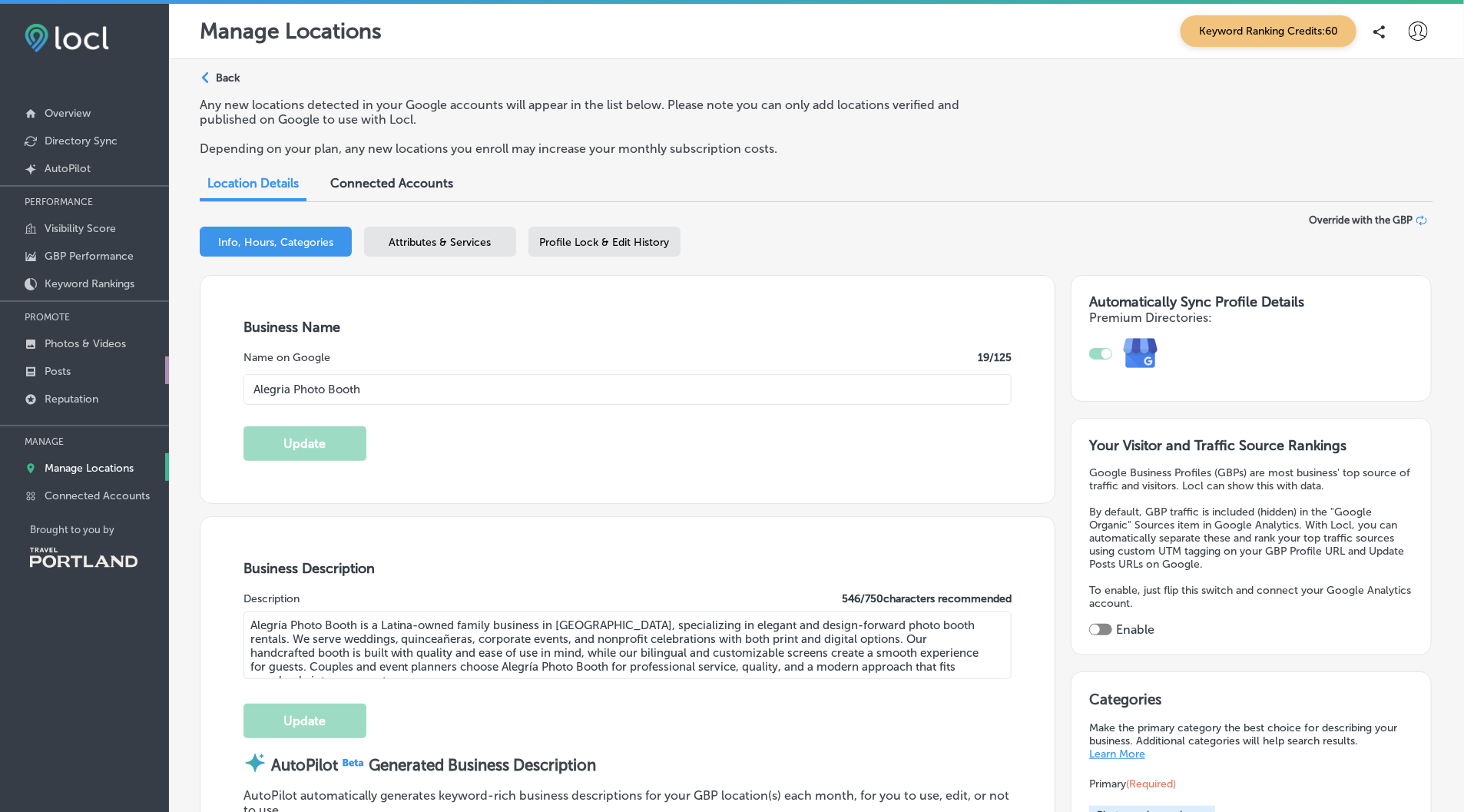
click at [125, 375] on link "Posts" at bounding box center [84, 370] width 169 height 28
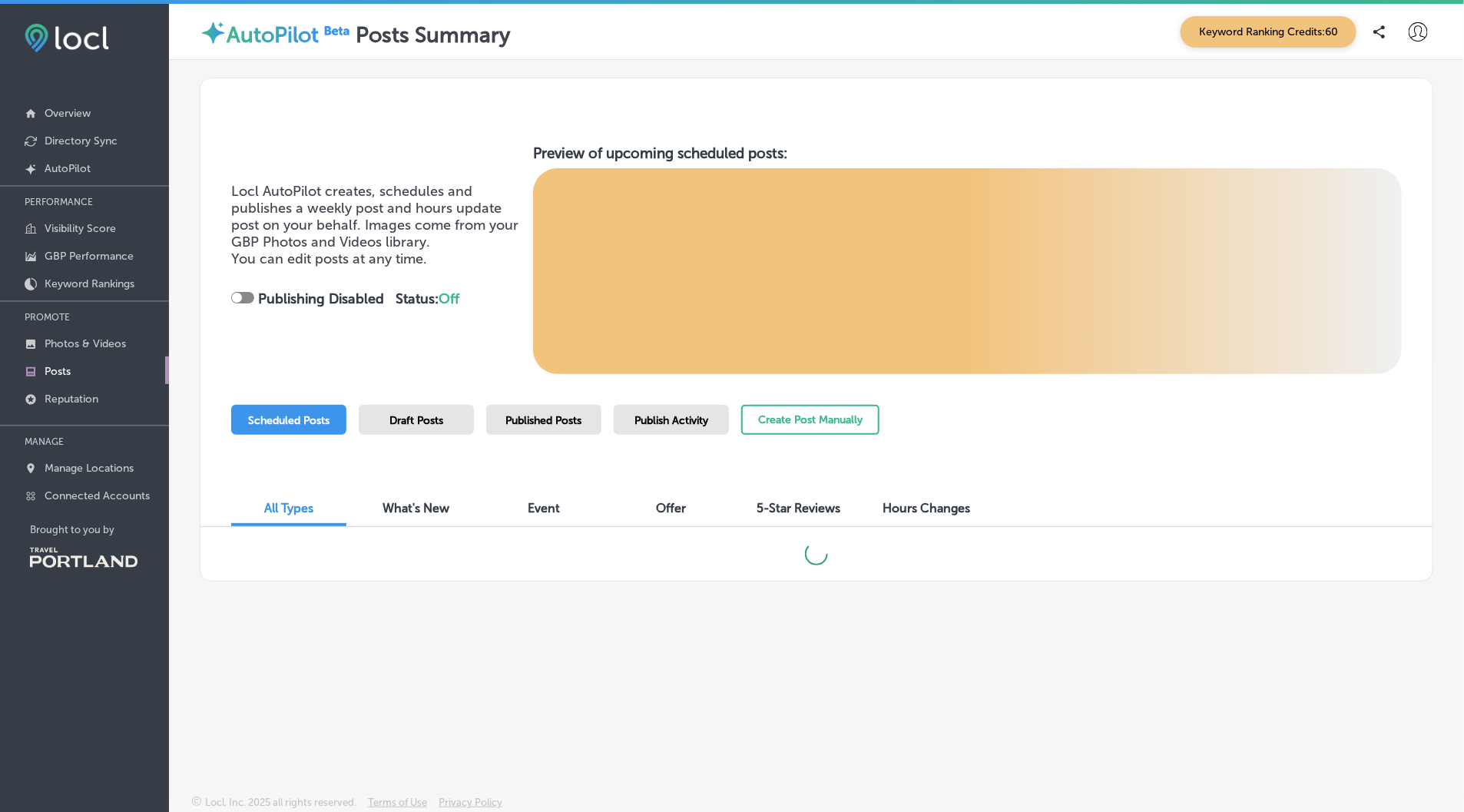
scroll to position [3, 0]
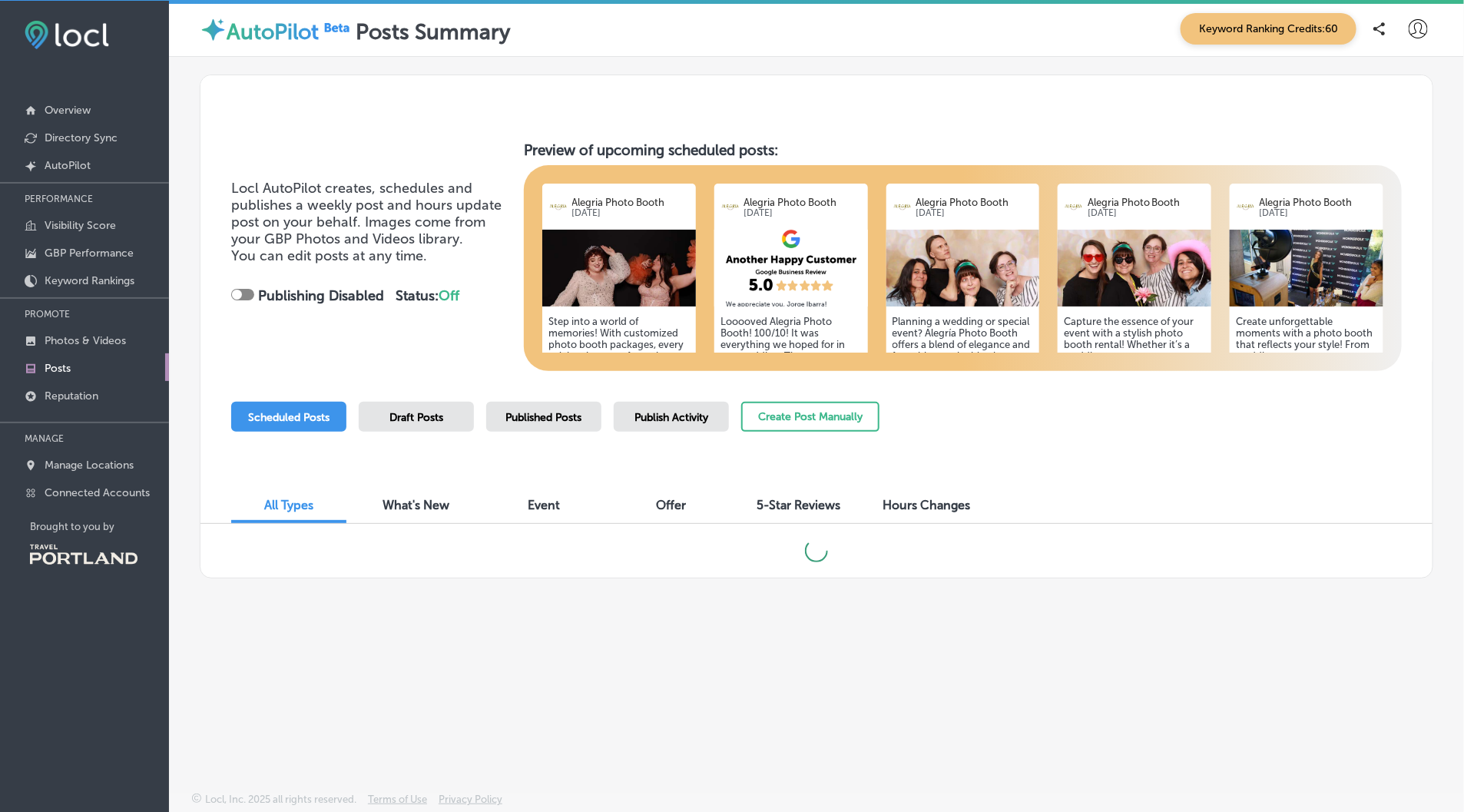
click at [760, 271] on img at bounding box center [792, 268] width 154 height 77
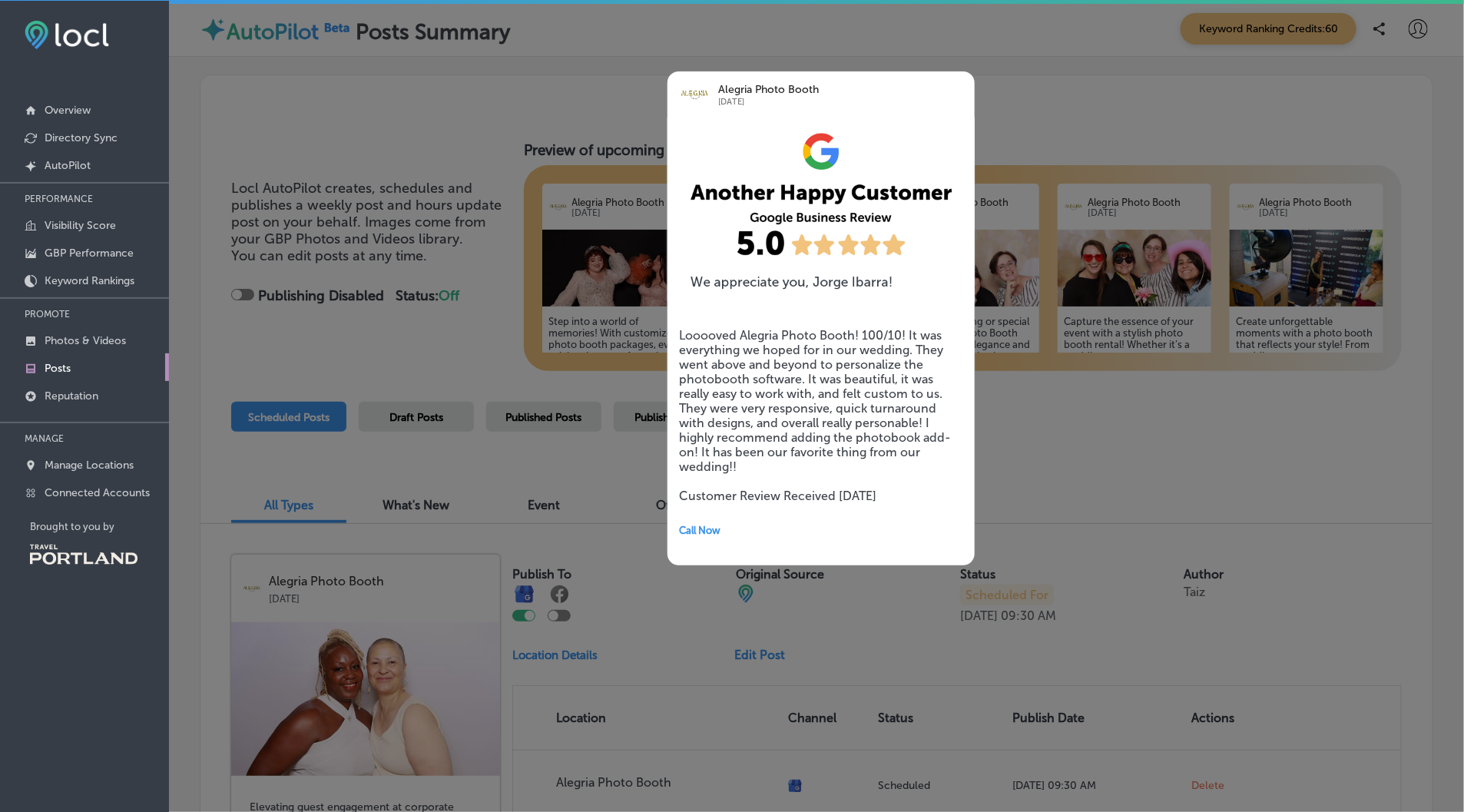
click at [1018, 406] on div at bounding box center [732, 406] width 1464 height 812
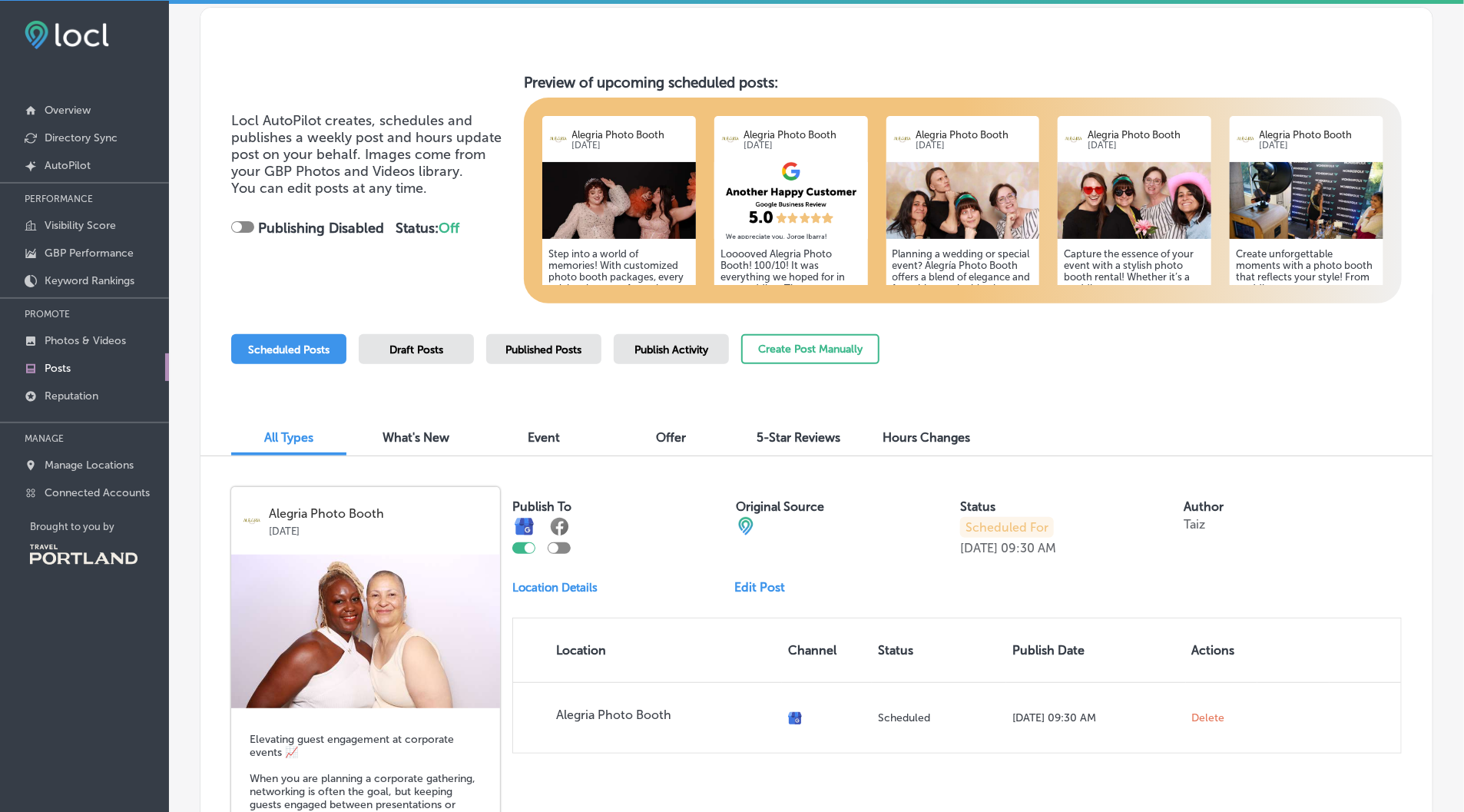
scroll to position [0, 0]
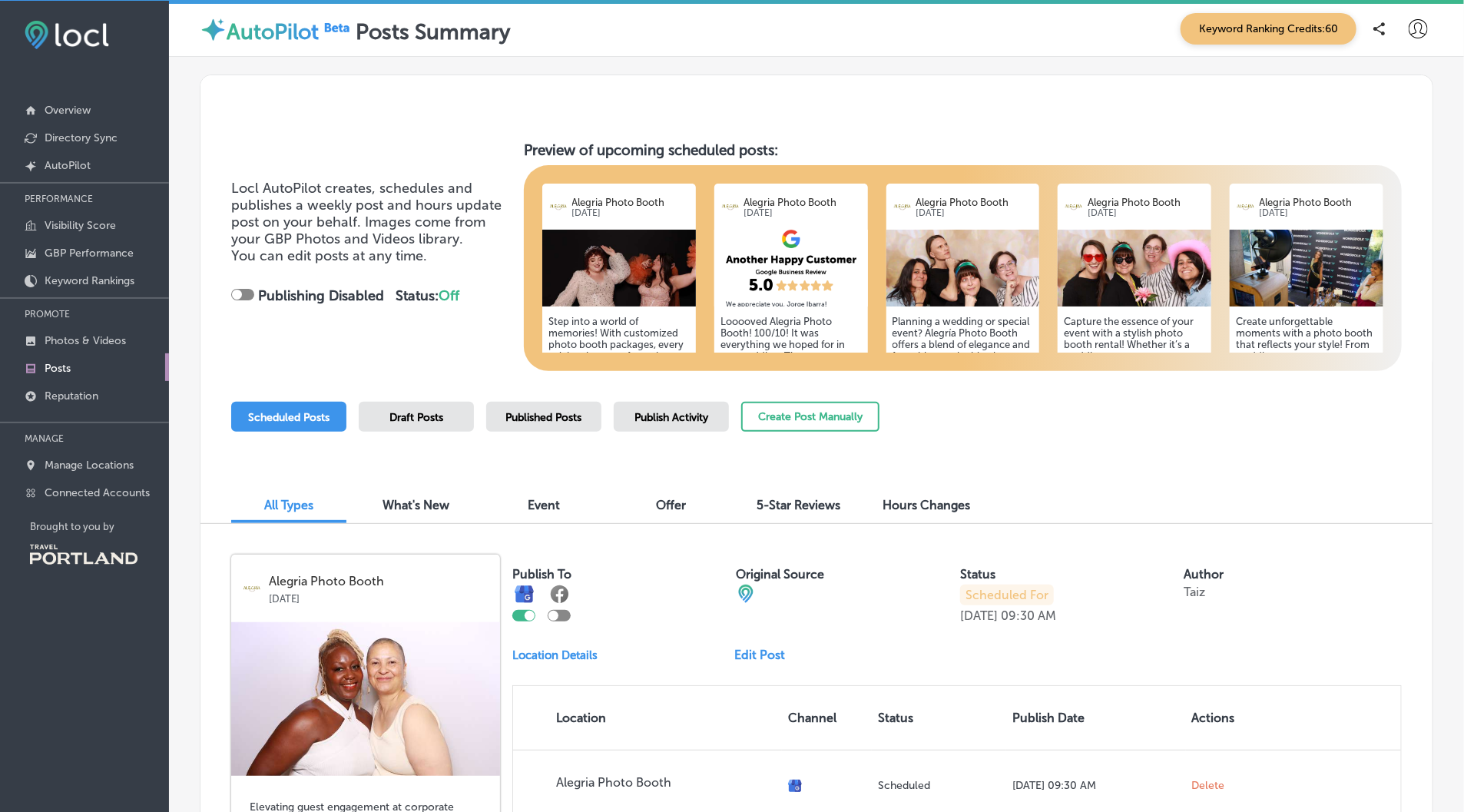
click at [247, 296] on div at bounding box center [243, 294] width 23 height 11
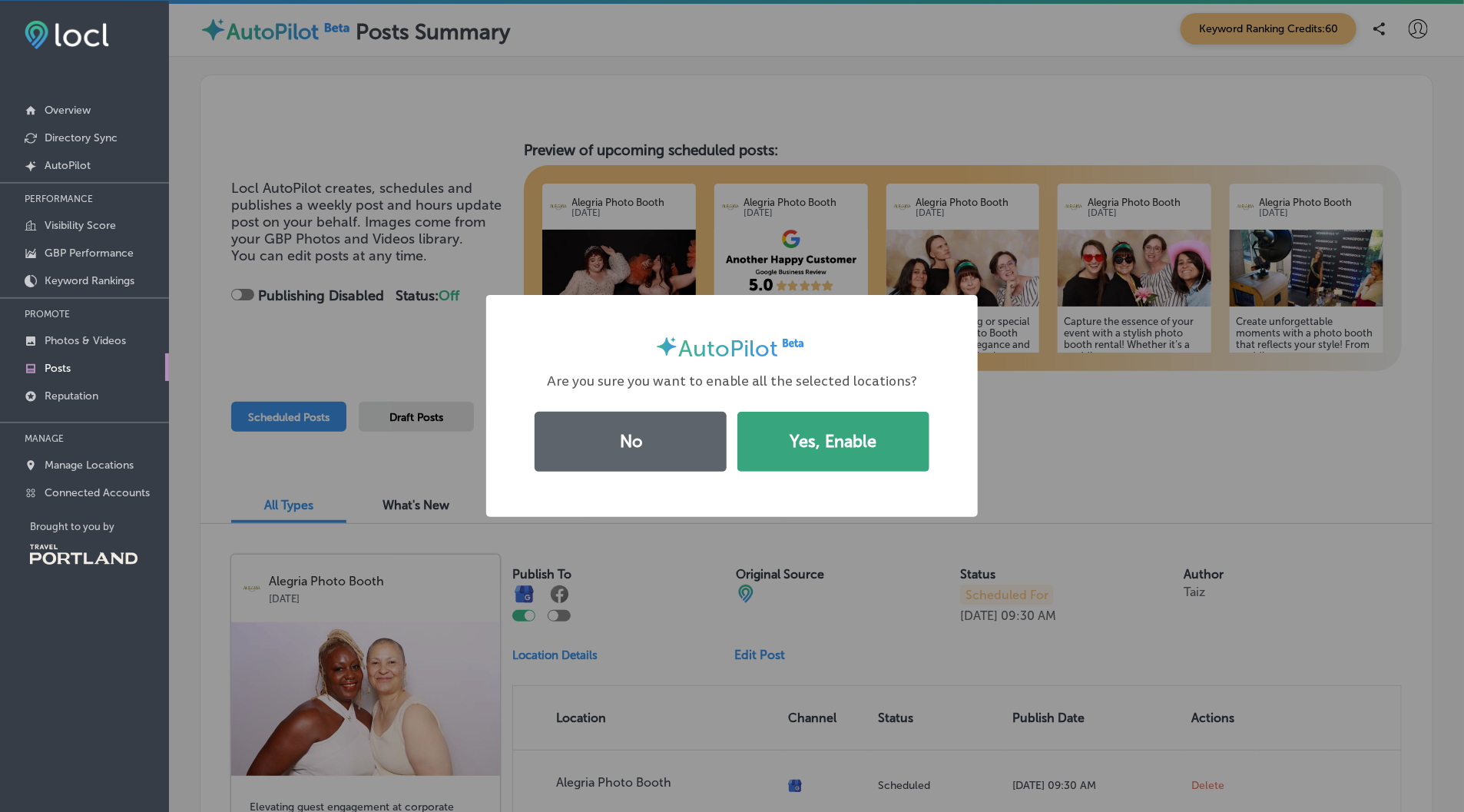
click at [829, 437] on button "Yes, Enable" at bounding box center [833, 441] width 192 height 60
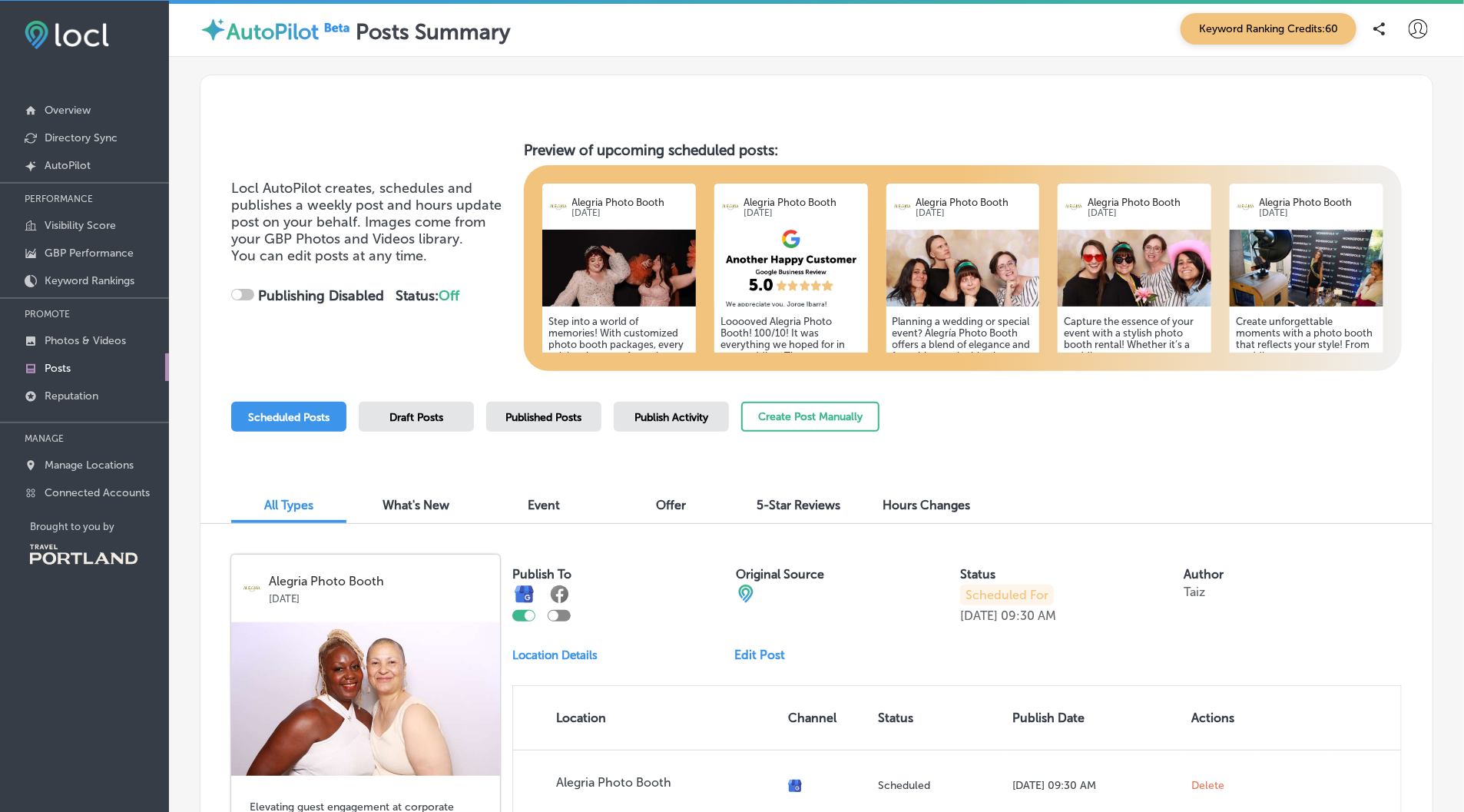
checkbox input "true"
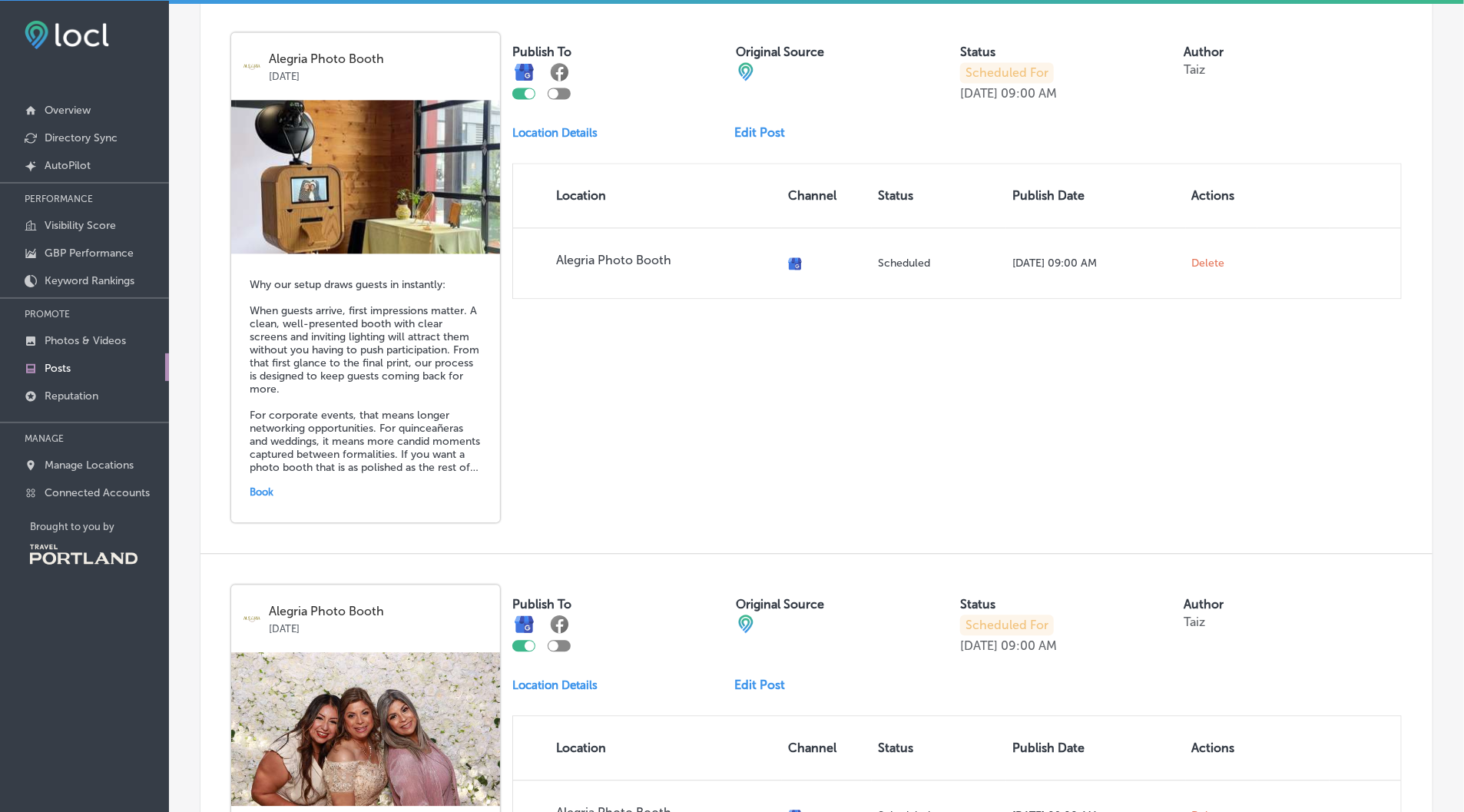
scroll to position [2071, 0]
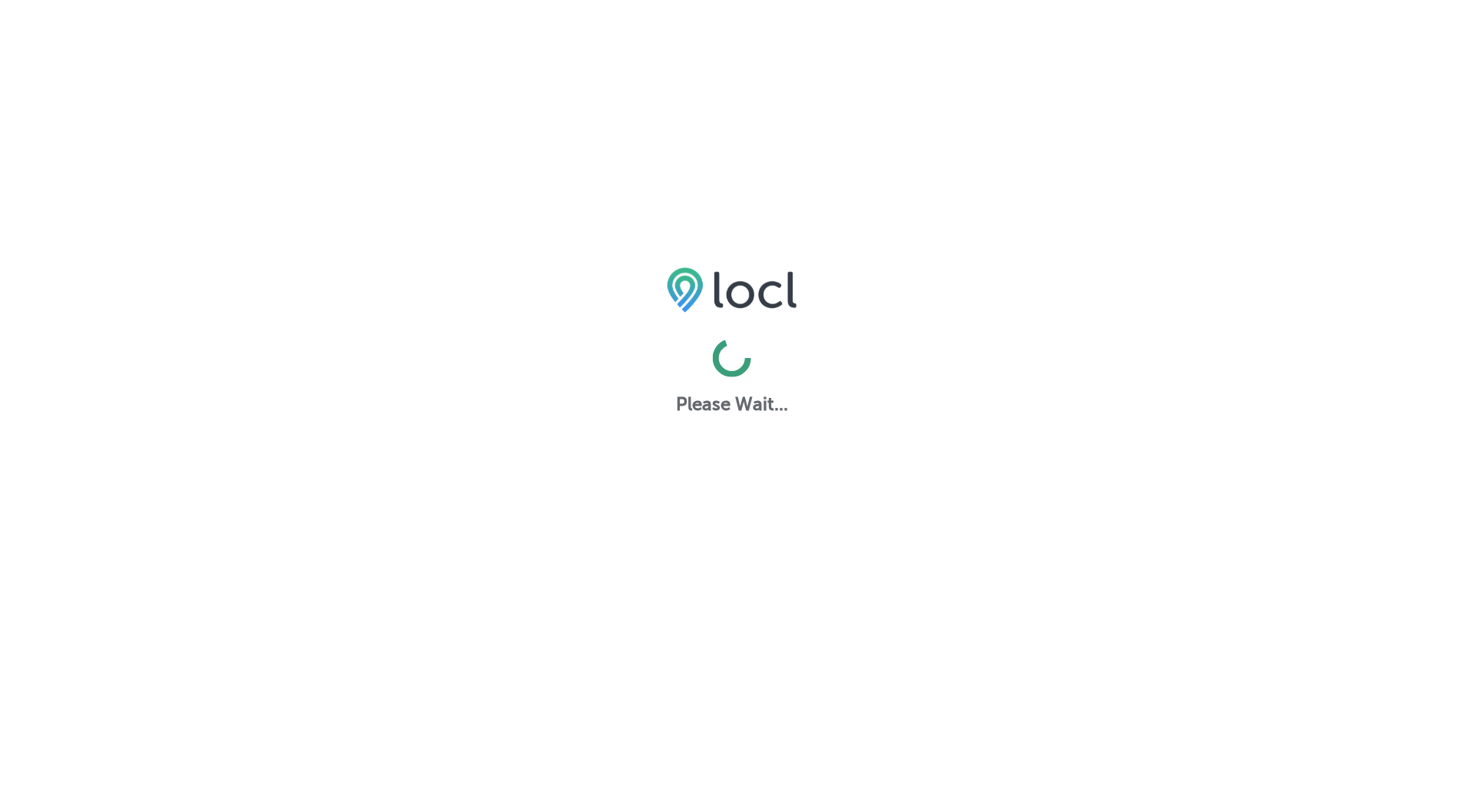
scroll to position [3, 0]
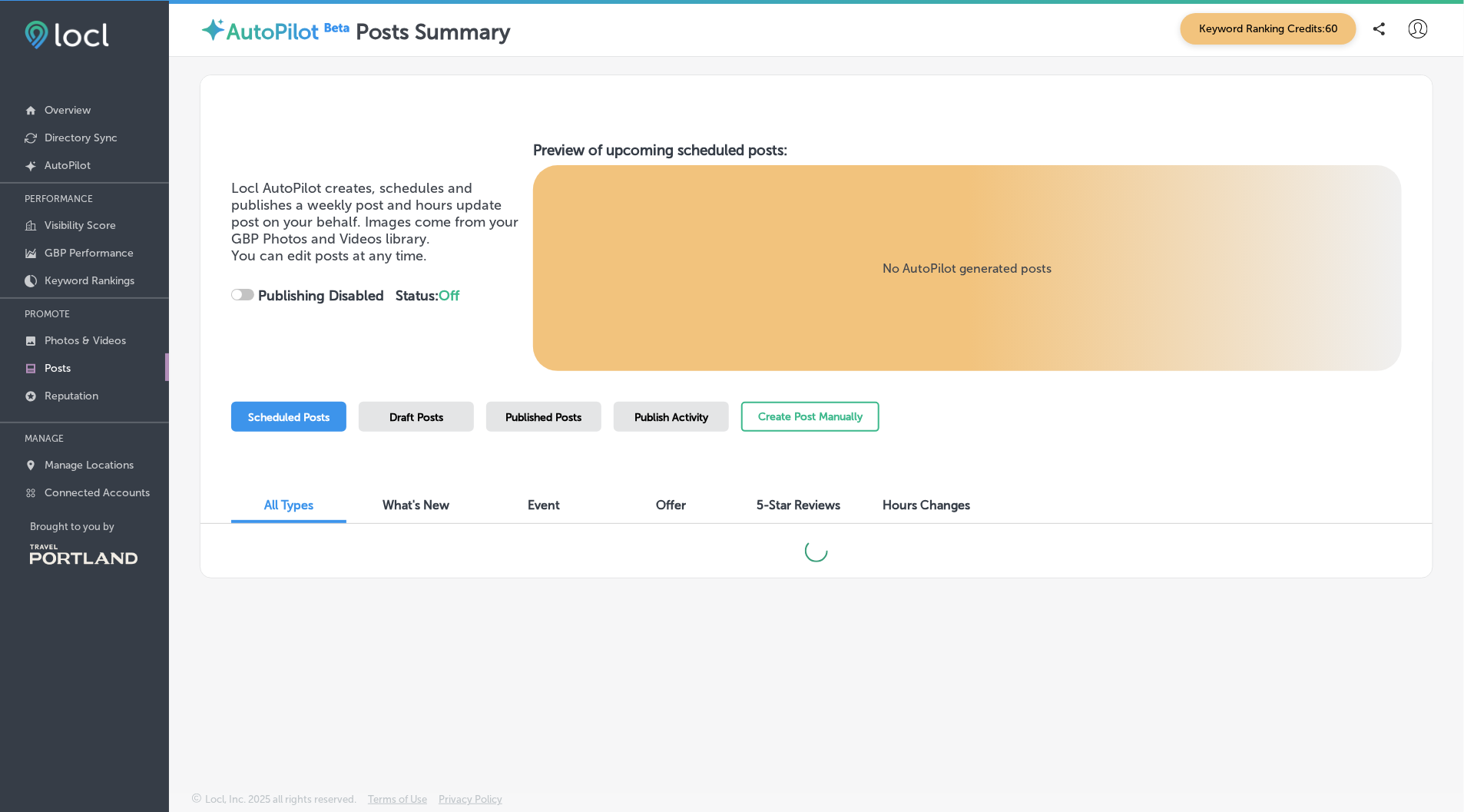
checkbox input "true"
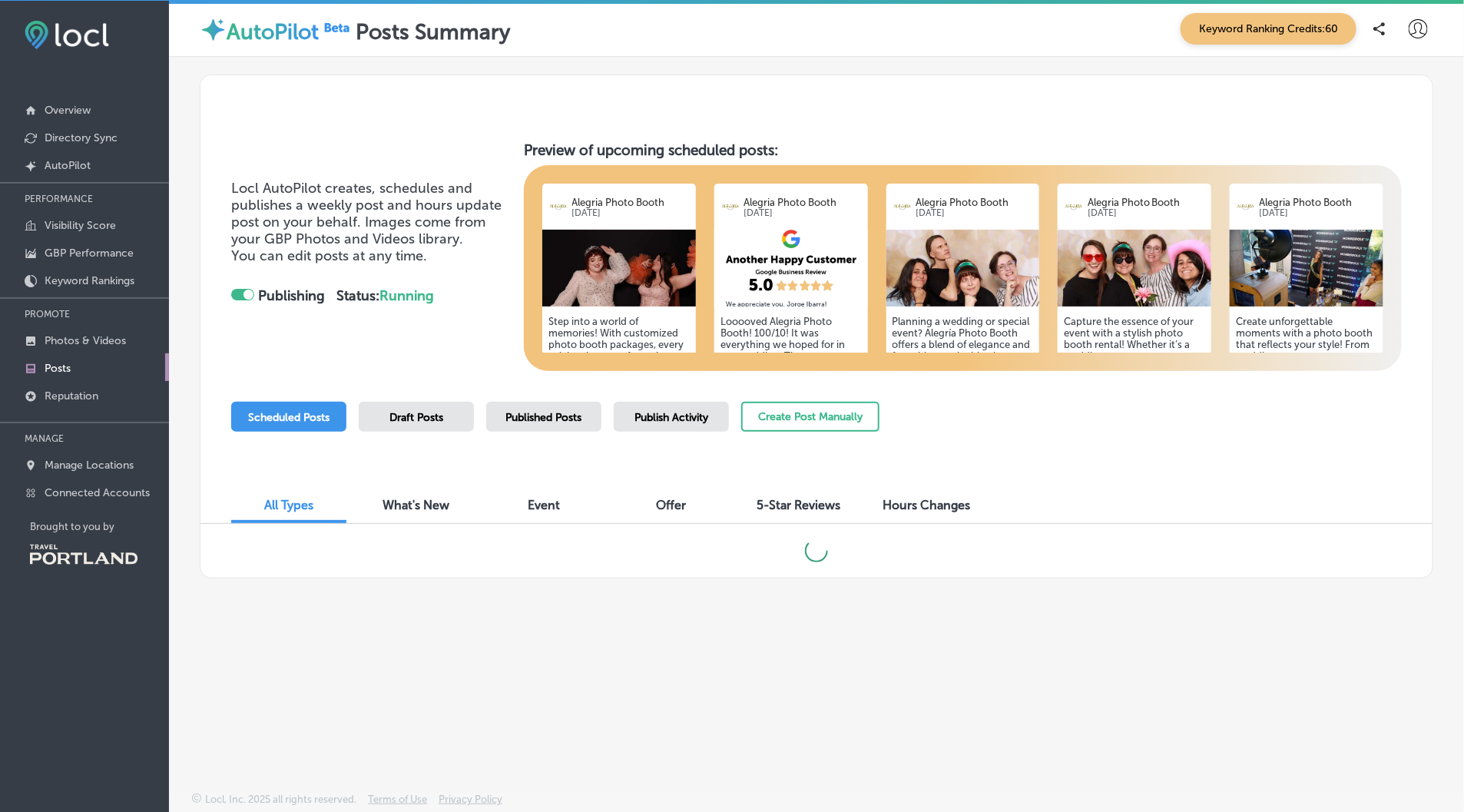
click at [768, 270] on img at bounding box center [792, 268] width 154 height 77
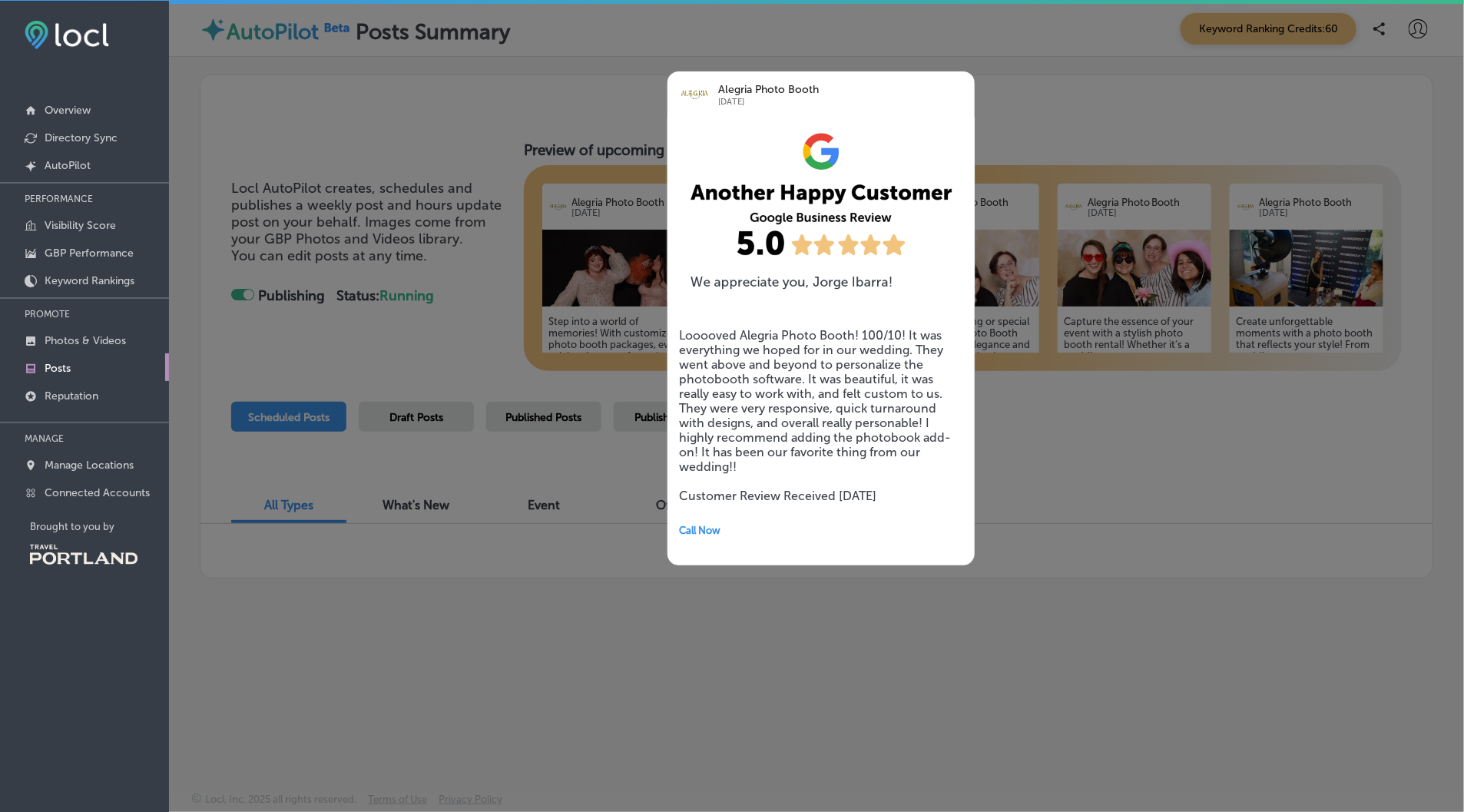
click at [598, 518] on div at bounding box center [732, 406] width 1464 height 812
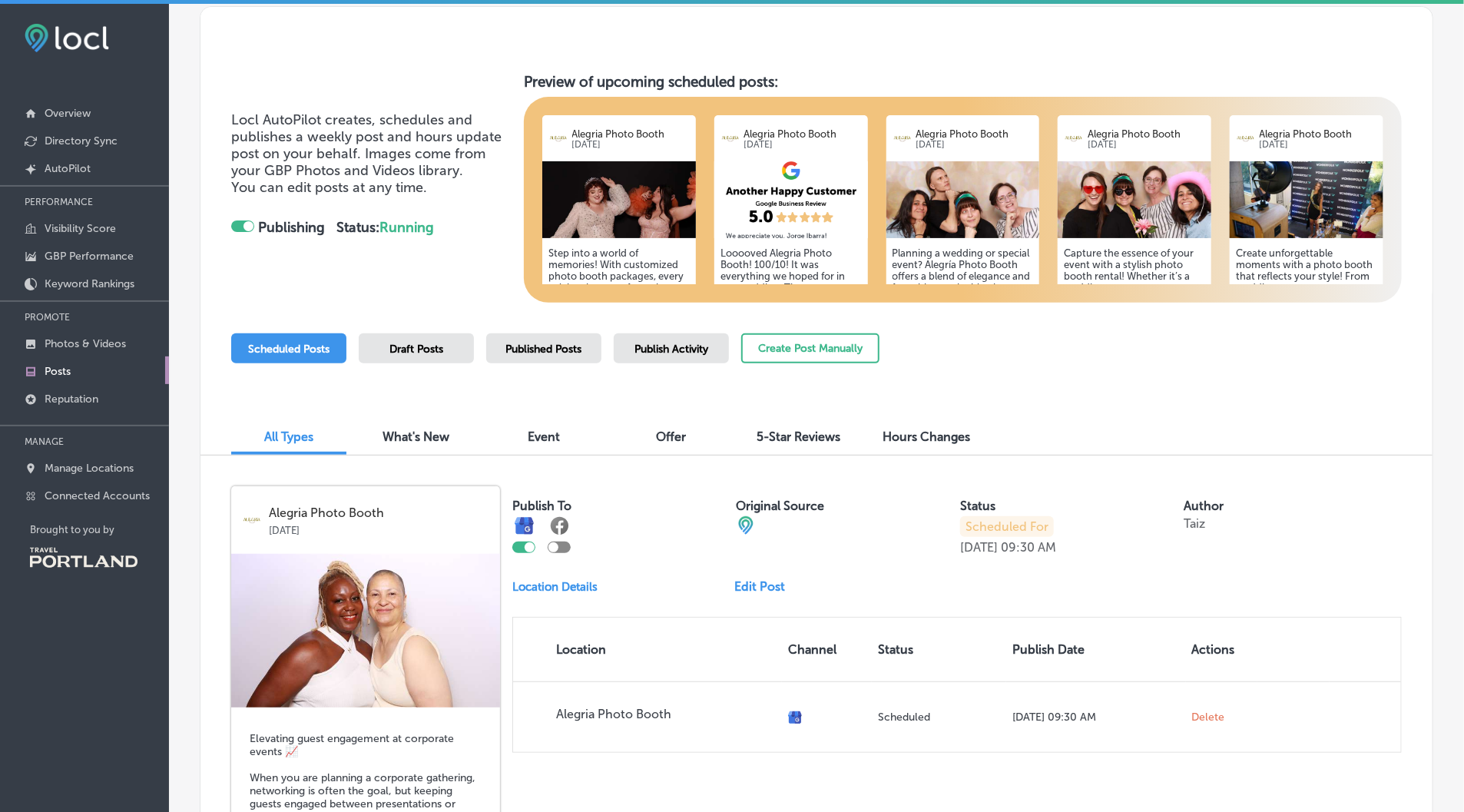
scroll to position [0, 0]
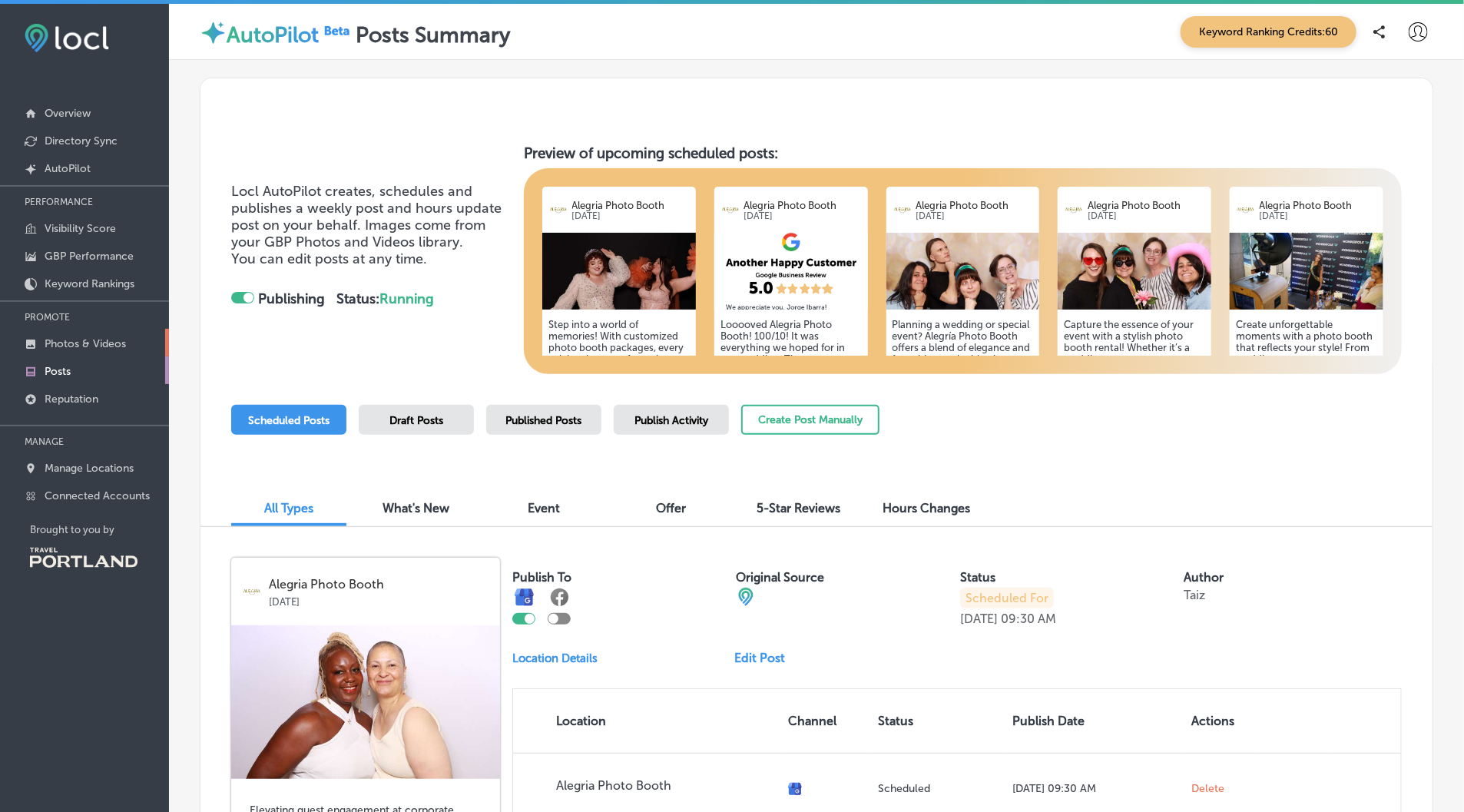
click at [80, 337] on p "Photos & Videos" at bounding box center [86, 343] width 82 height 13
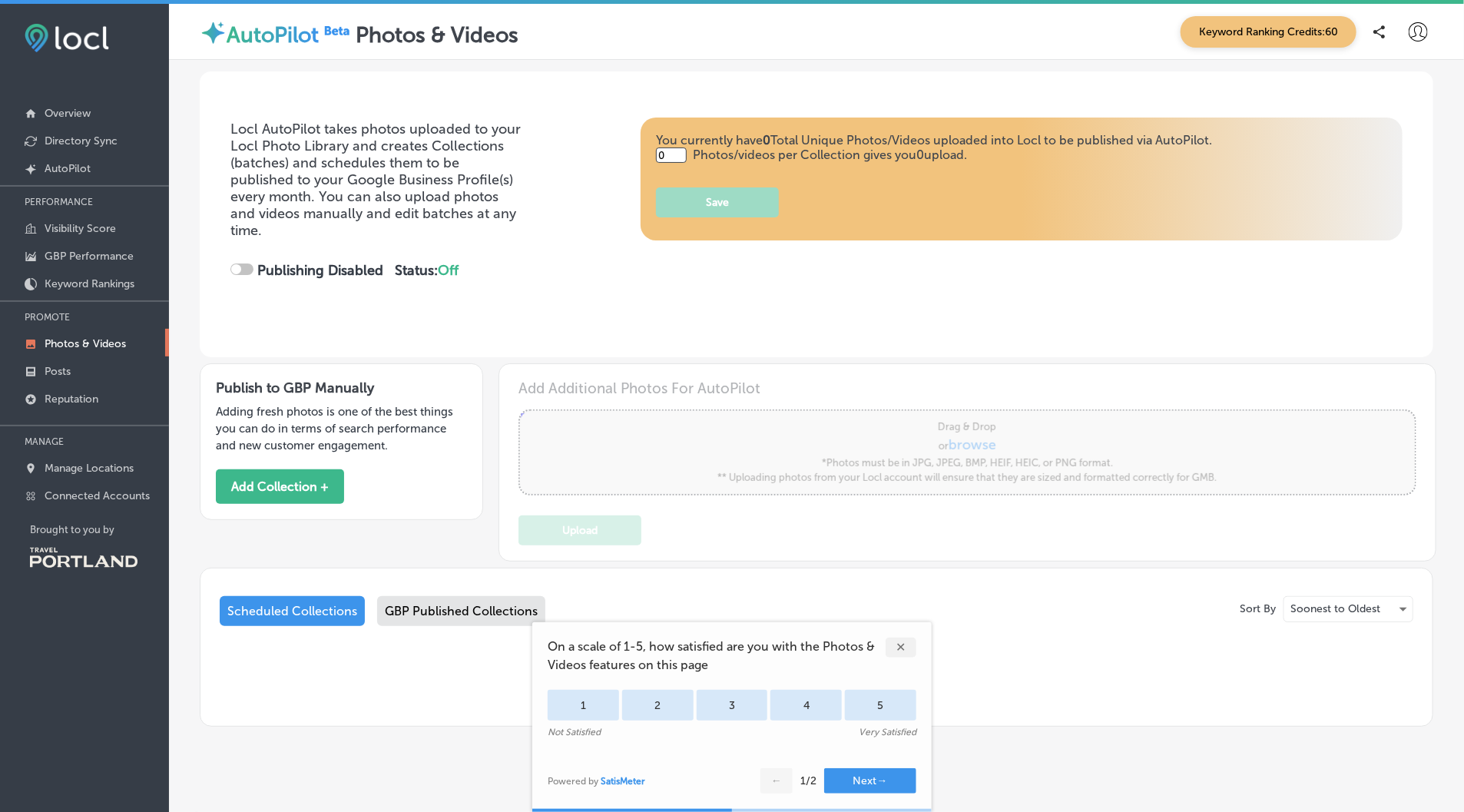
type input "2"
checkbox input "true"
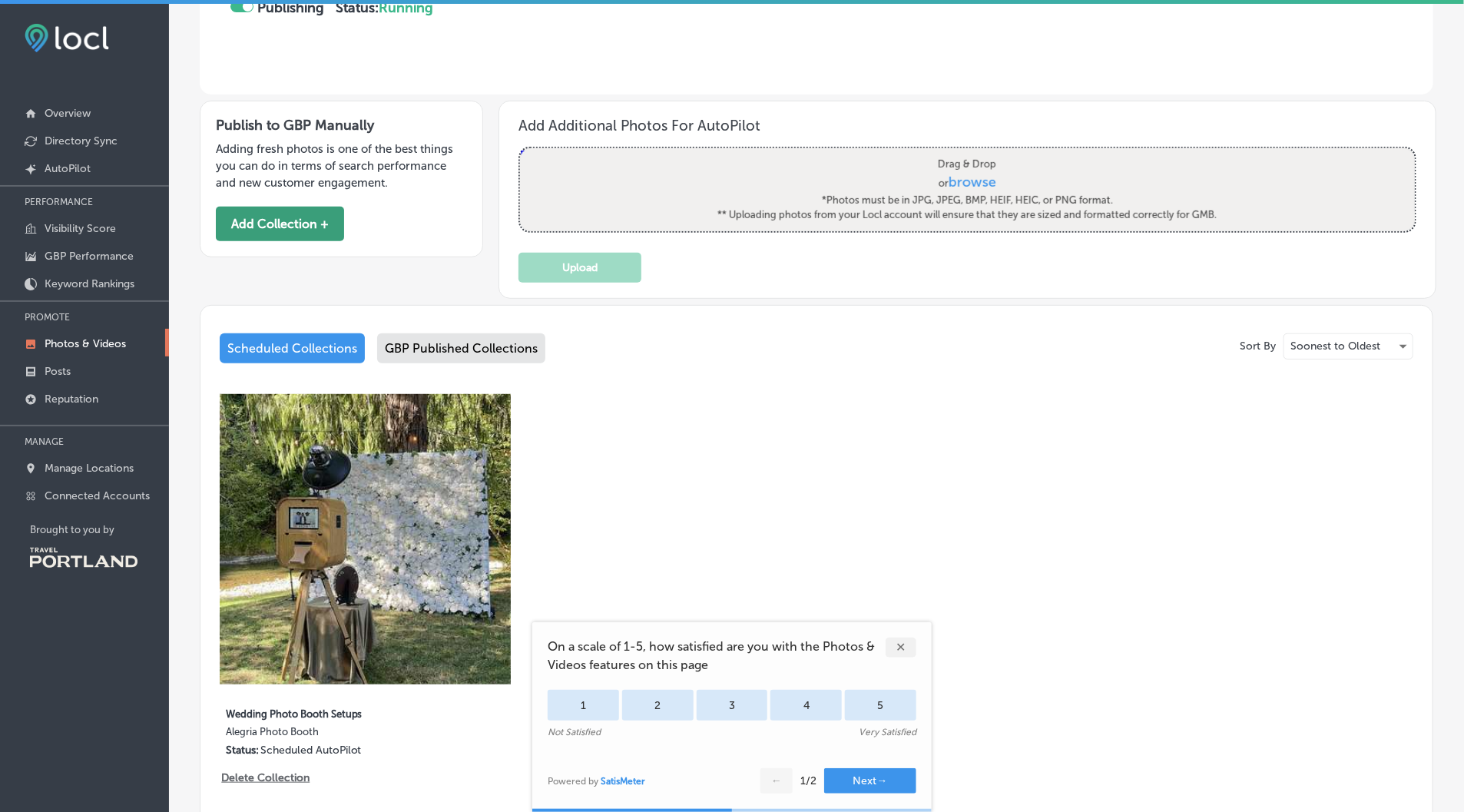
scroll to position [389, 0]
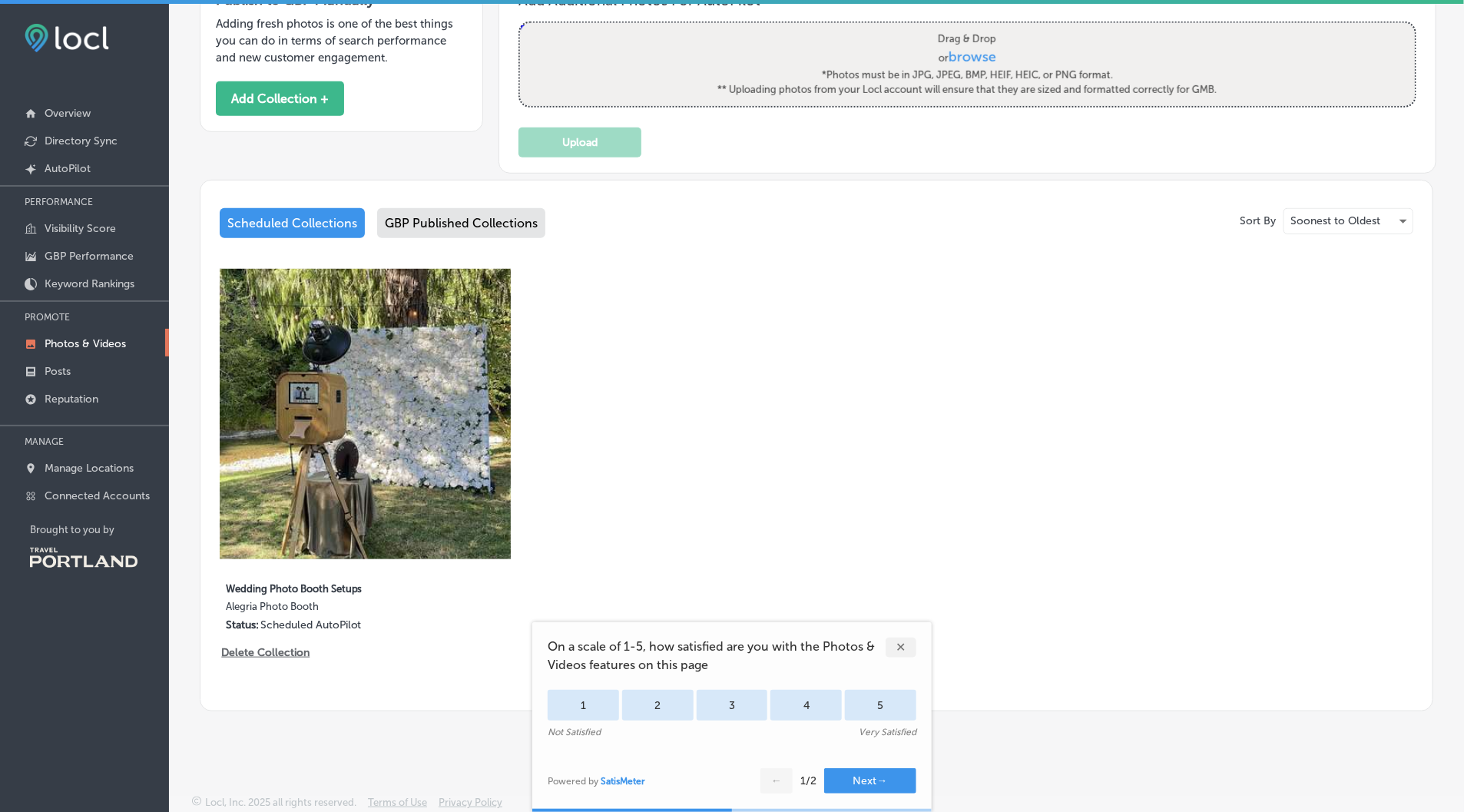
click at [303, 218] on div "Scheduled Collections" at bounding box center [292, 222] width 145 height 30
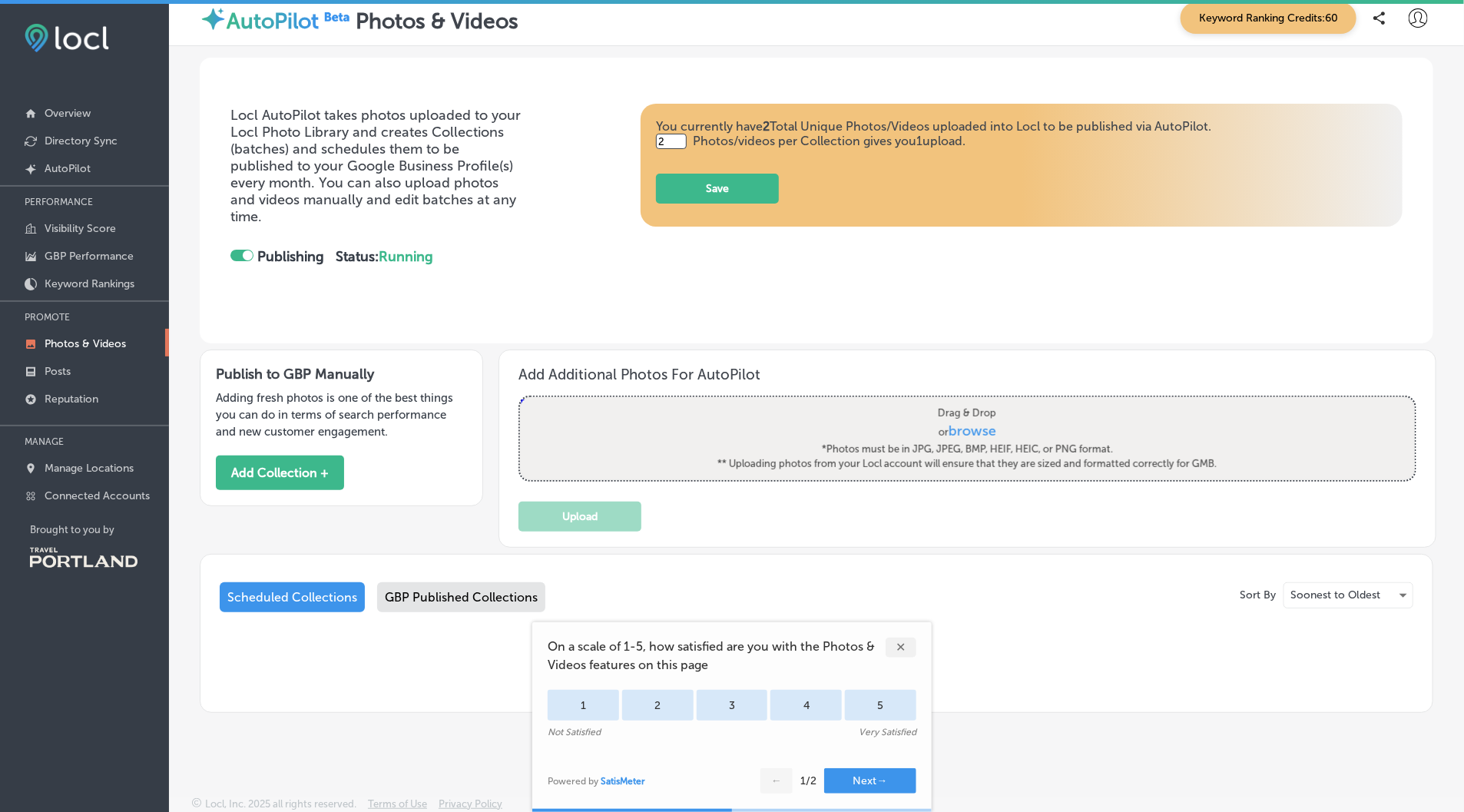
scroll to position [389, 0]
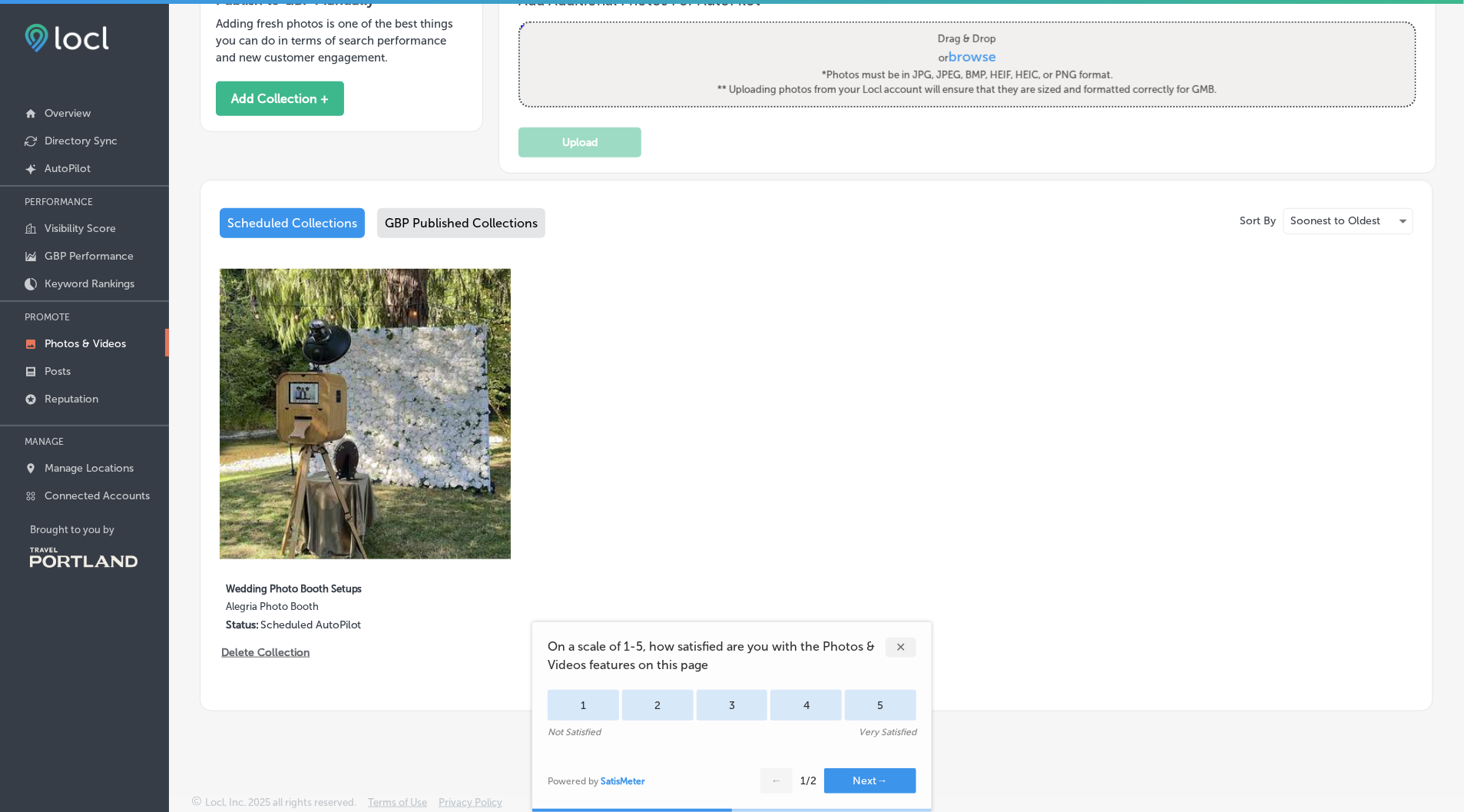
click at [304, 219] on div "Scheduled Collections" at bounding box center [292, 222] width 145 height 30
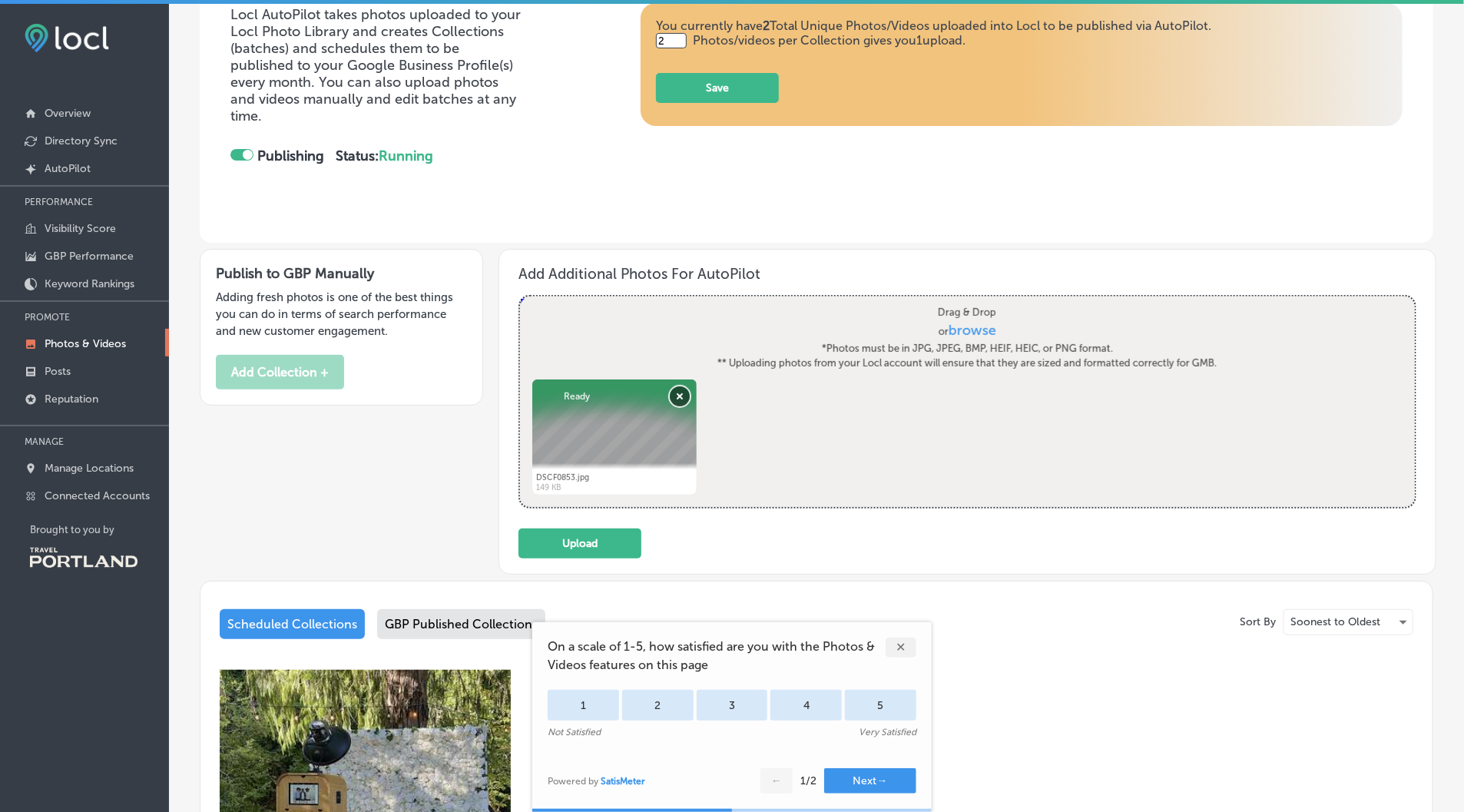
click at [680, 387] on button "Remove" at bounding box center [680, 396] width 20 height 20
click at [564, 541] on button "Upload" at bounding box center [580, 542] width 123 height 30
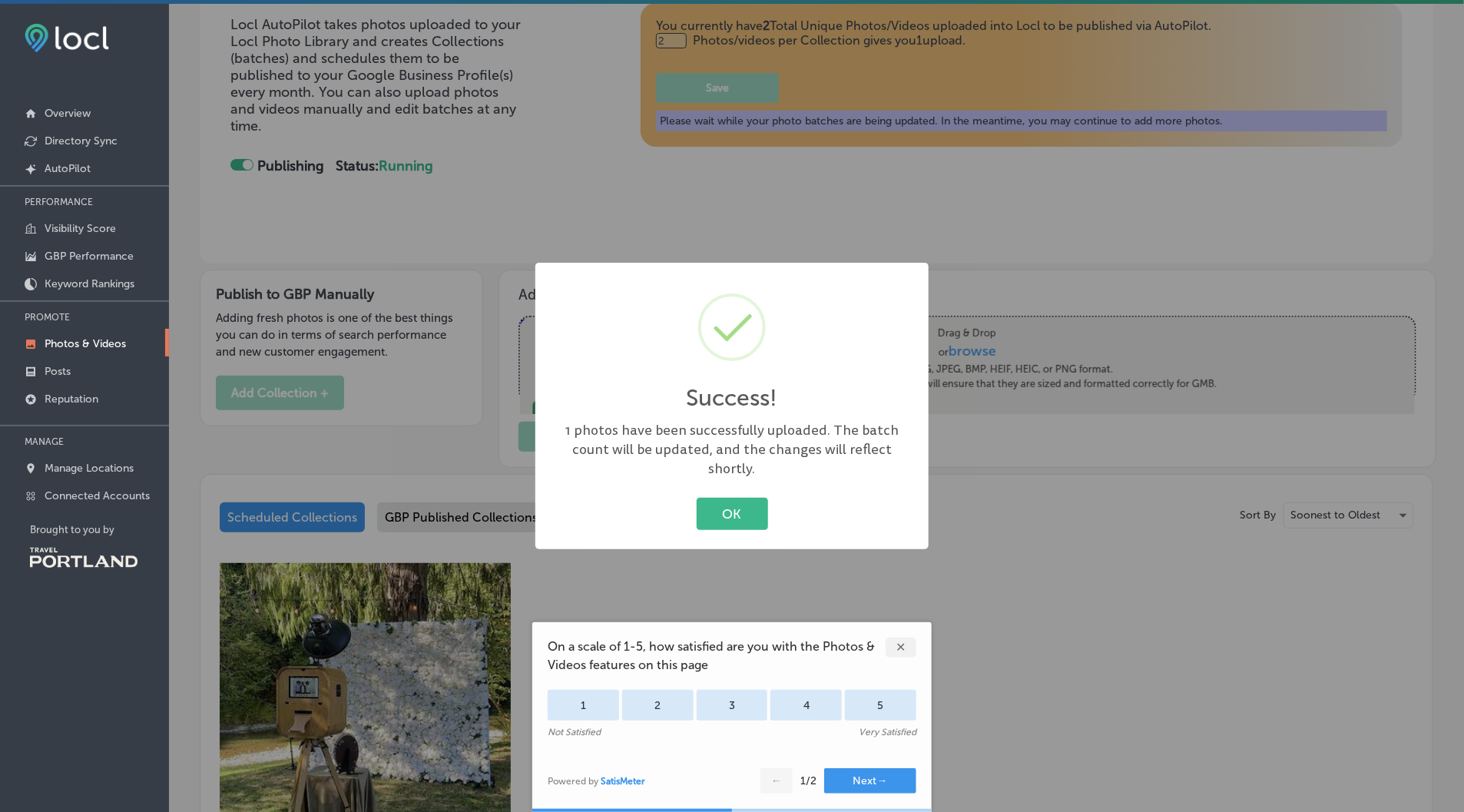
scroll to position [125, 0]
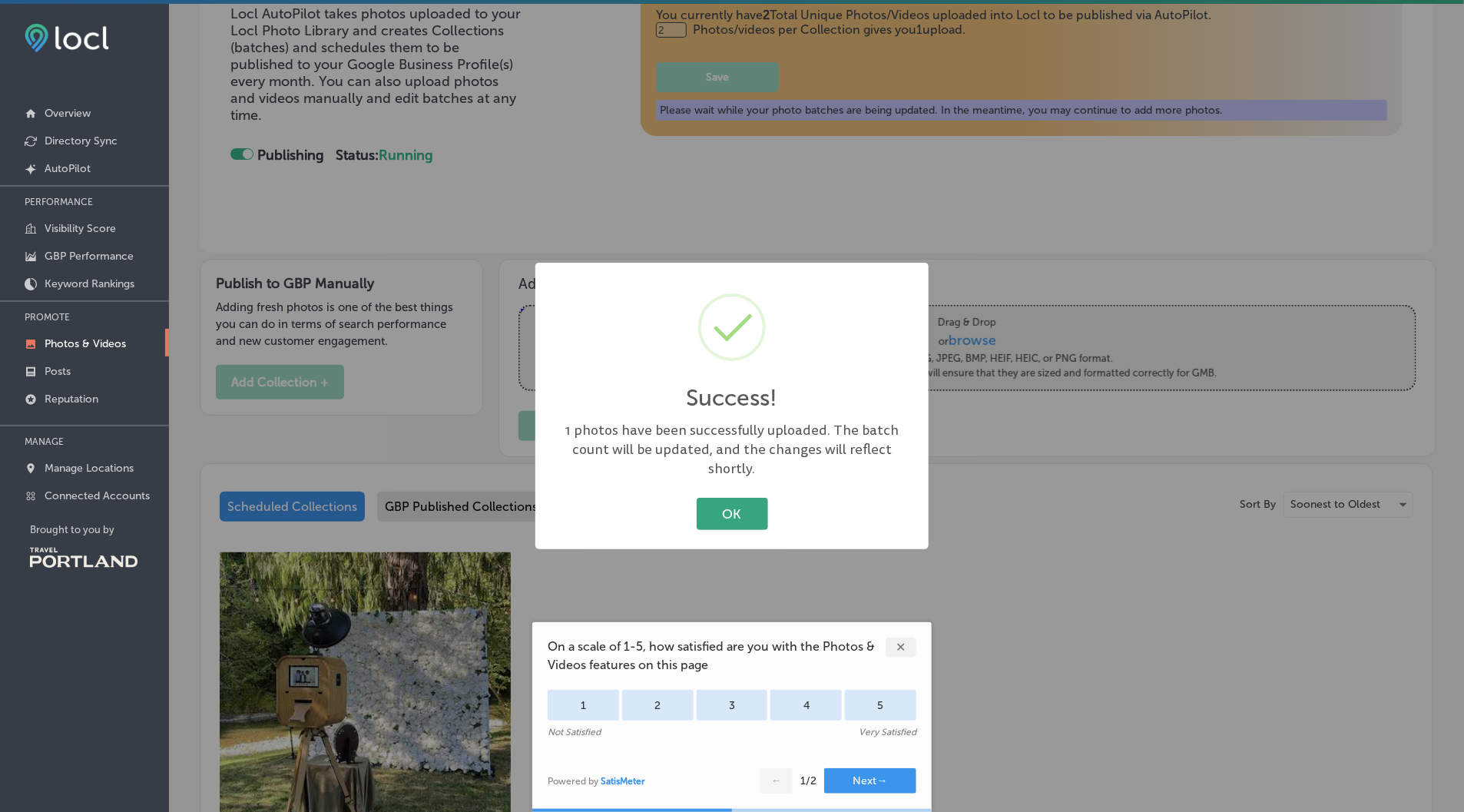
click at [717, 502] on button "OK" at bounding box center [732, 513] width 71 height 31
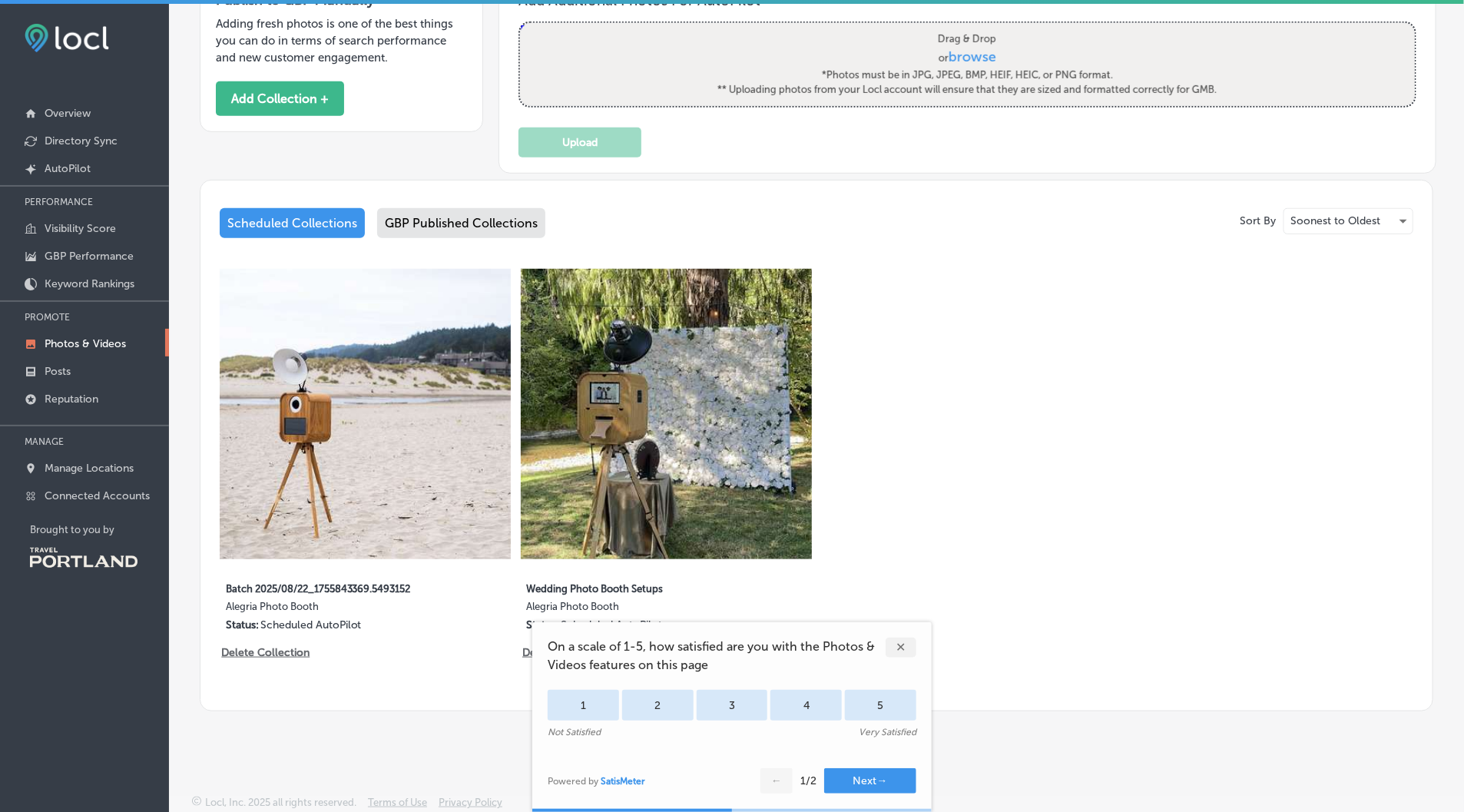
scroll to position [3, 0]
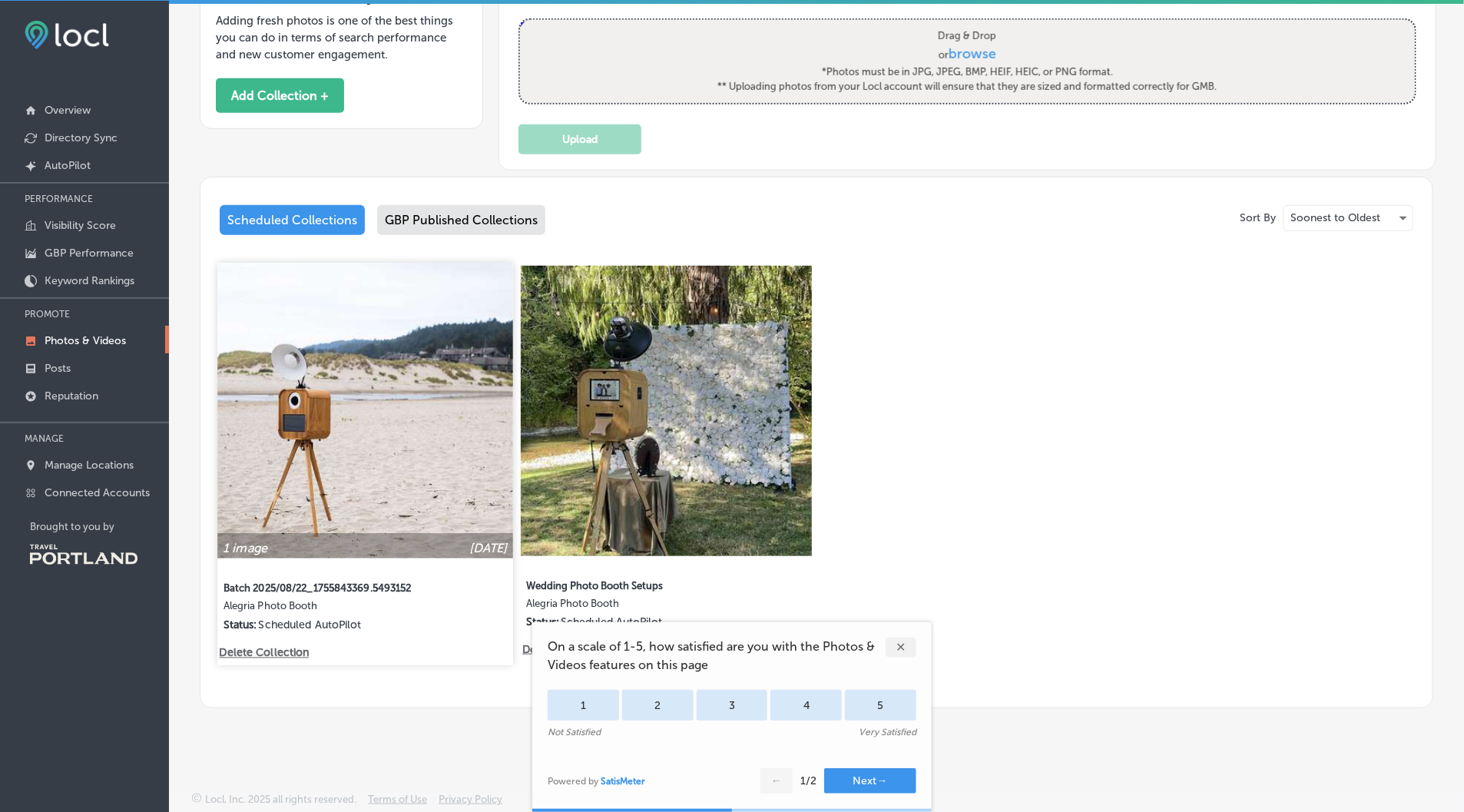
click at [469, 550] on p "Sep 29, 2025" at bounding box center [488, 548] width 38 height 14
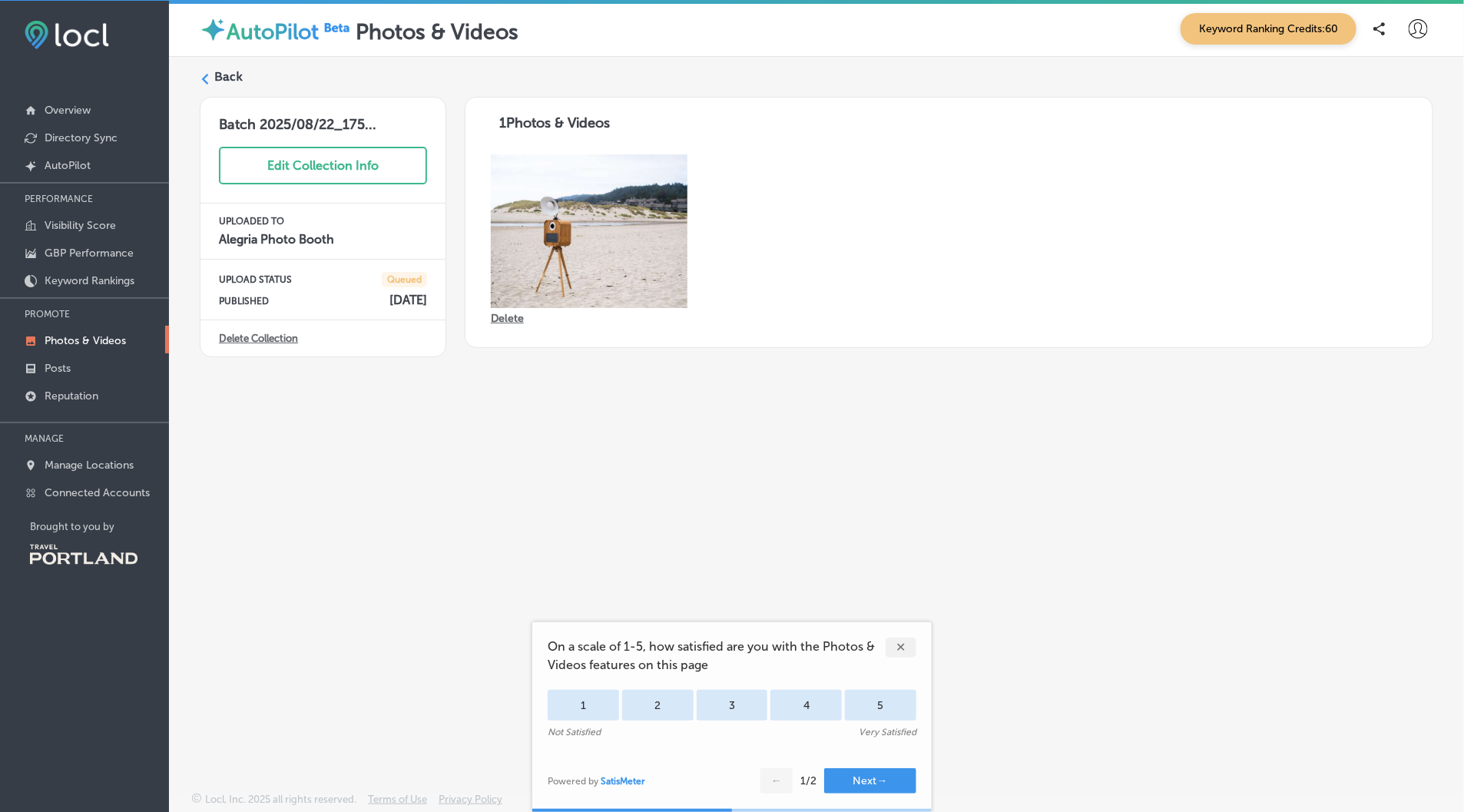
click at [390, 302] on h4 "Sep 29, 2025" at bounding box center [408, 300] width 38 height 14
click at [396, 278] on span "Queued" at bounding box center [404, 279] width 46 height 15
click at [346, 176] on button "Edit Collection Info" at bounding box center [323, 165] width 208 height 38
click at [390, 299] on h4 "Sep 29, 2025" at bounding box center [408, 303] width 38 height 14
click at [392, 305] on h4 "Sep 29, 2025" at bounding box center [408, 303] width 38 height 14
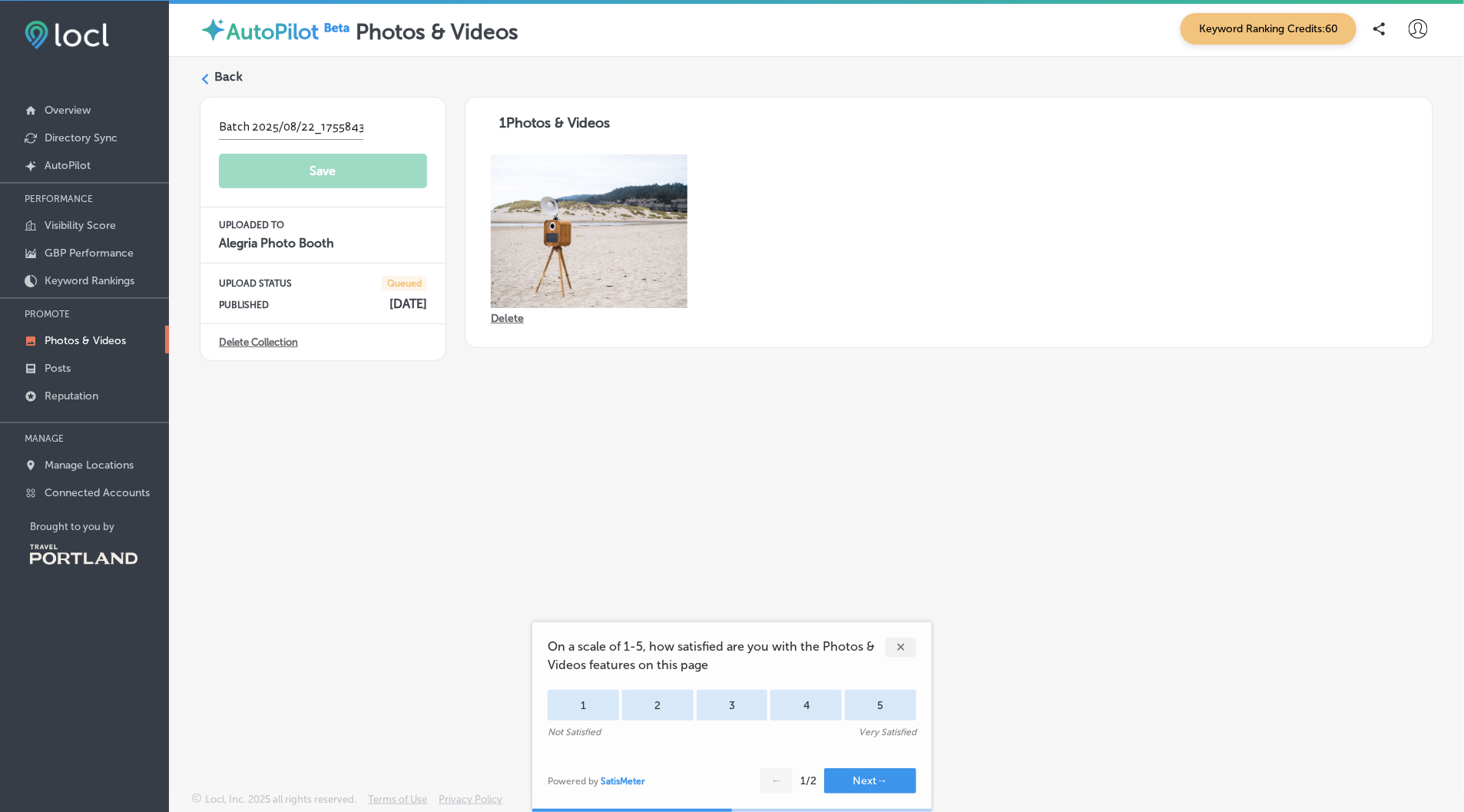
click at [392, 305] on h4 "Sep 29, 2025" at bounding box center [408, 303] width 38 height 14
click at [390, 299] on h4 "Sep 29, 2025" at bounding box center [408, 303] width 38 height 14
click at [375, 246] on h4 "Alegria Photo Booth" at bounding box center [323, 243] width 208 height 14
click at [390, 303] on h4 "Sep 29, 2025" at bounding box center [408, 303] width 38 height 14
click at [393, 306] on h4 "Sep 29, 2025" at bounding box center [408, 303] width 38 height 14
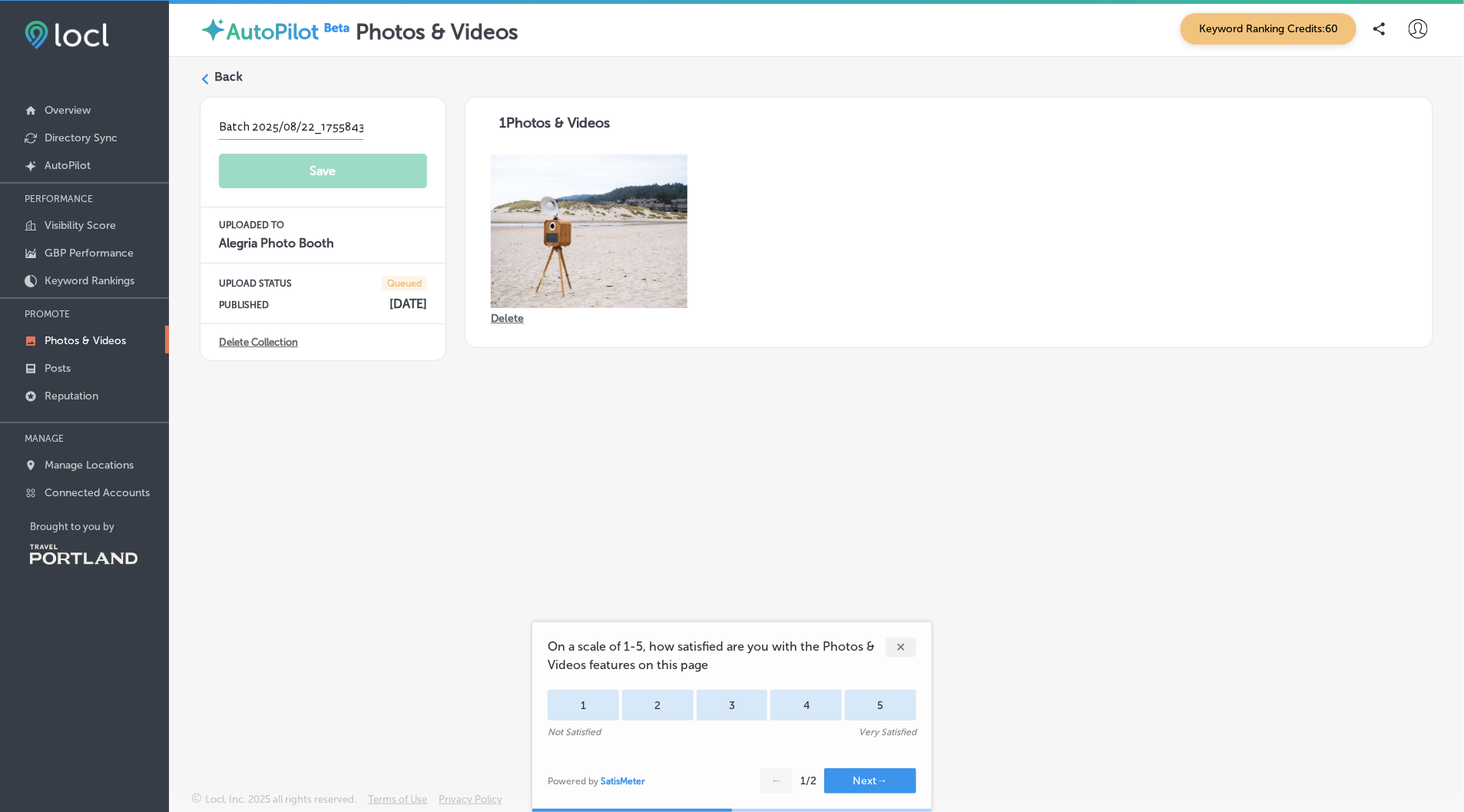
click at [202, 77] on icon at bounding box center [205, 78] width 10 height 10
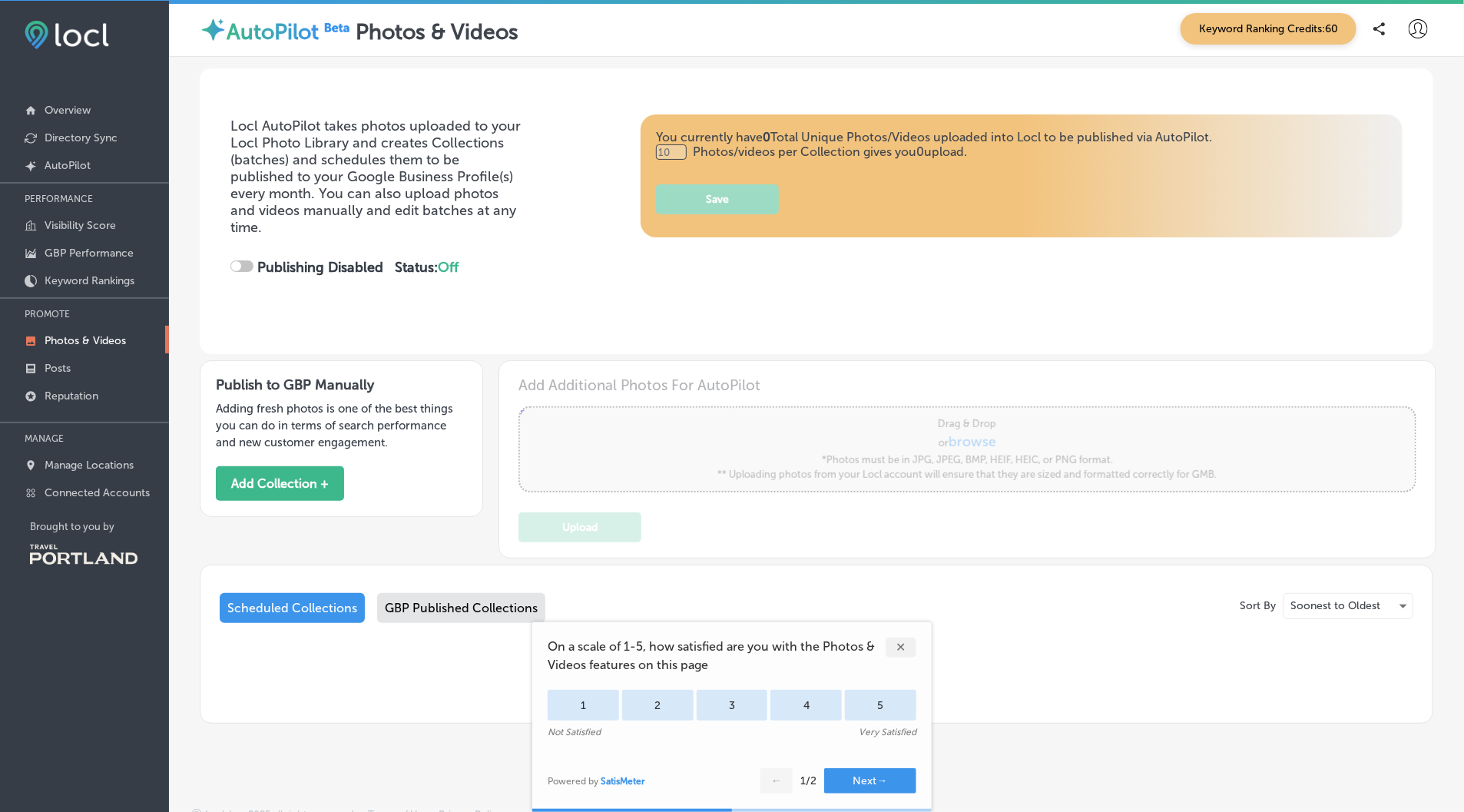
type input "2"
checkbox input "true"
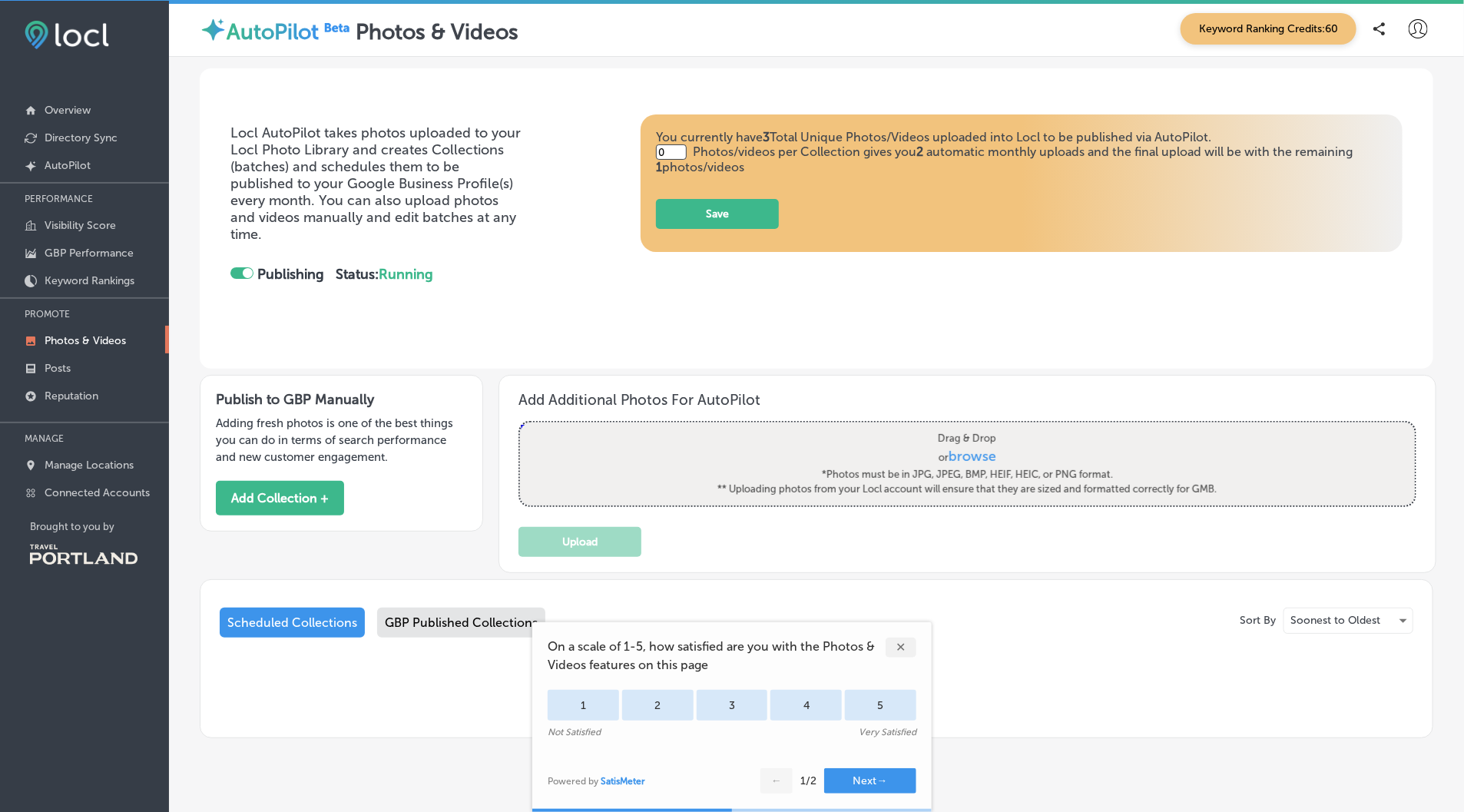
type input "2"
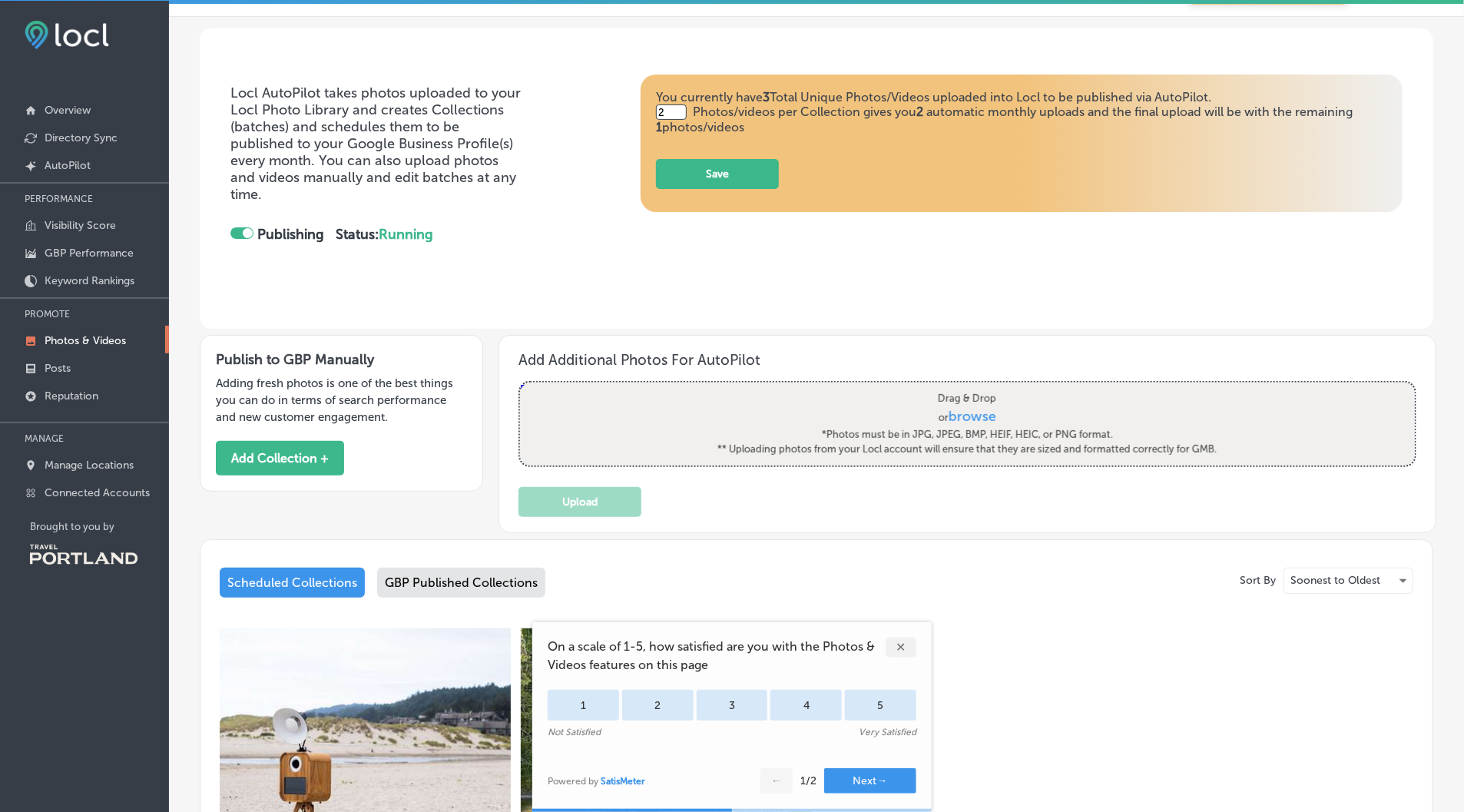
scroll to position [47, 0]
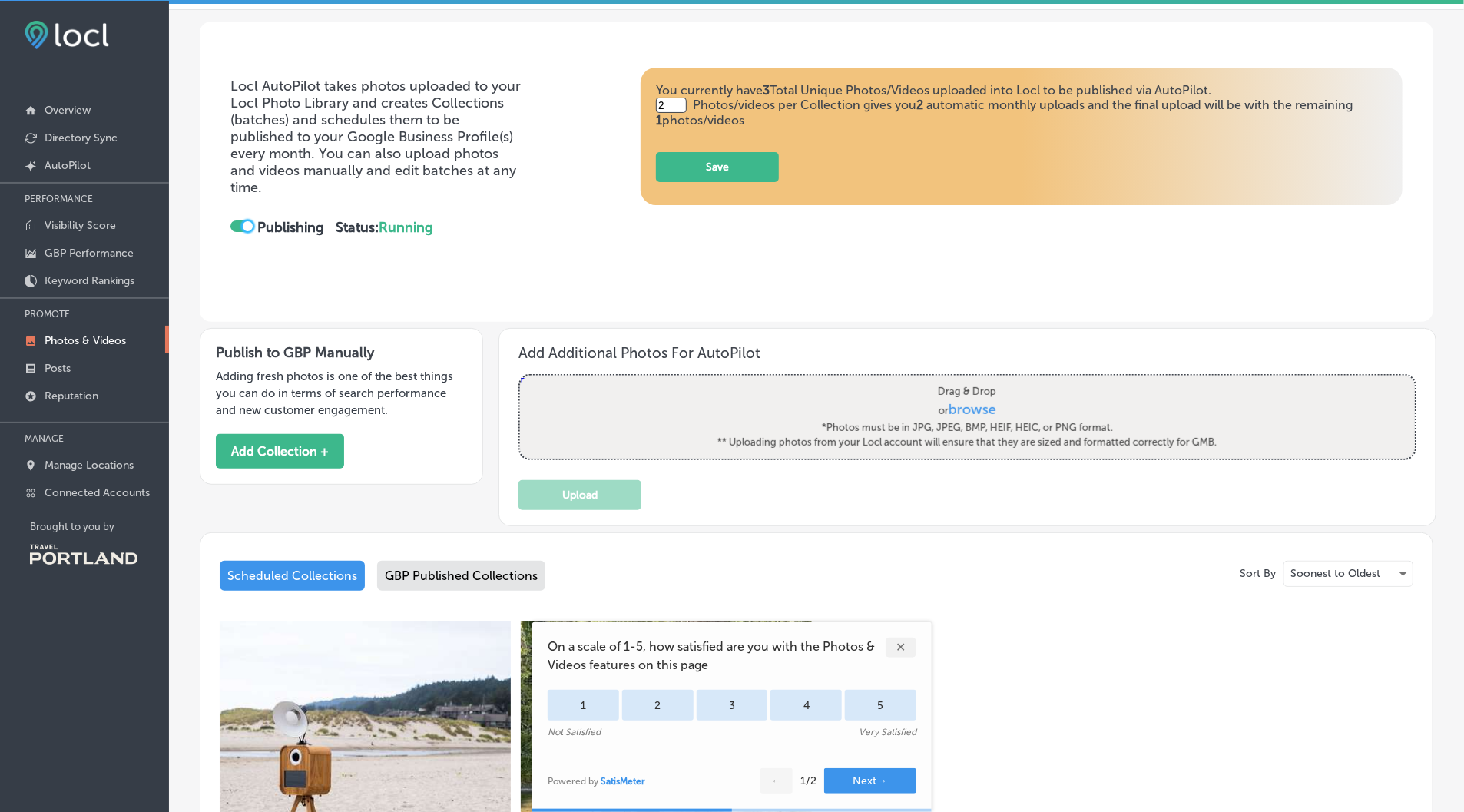
click at [243, 221] on div at bounding box center [247, 226] width 10 height 10
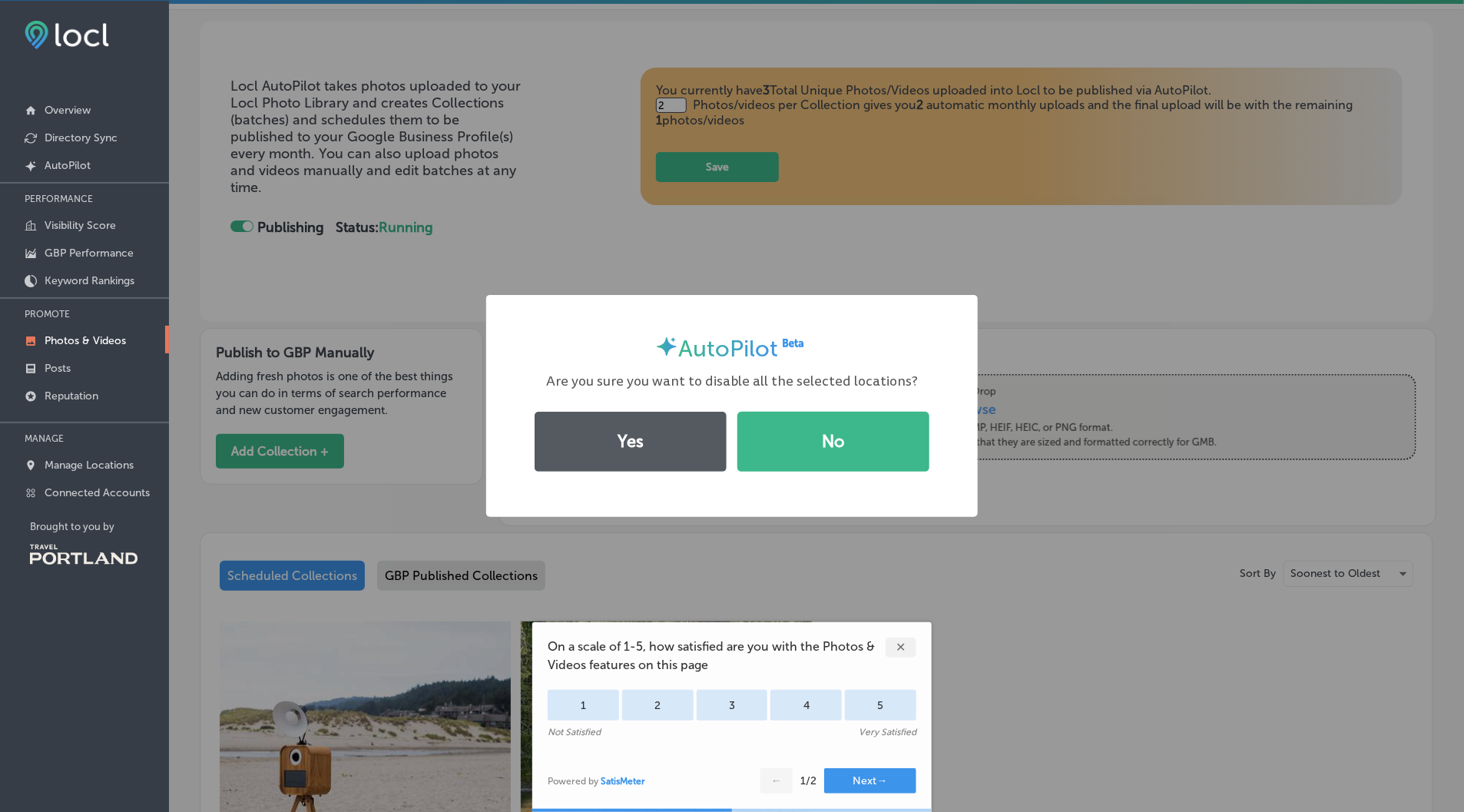
click at [633, 447] on button "Yes" at bounding box center [631, 441] width 192 height 60
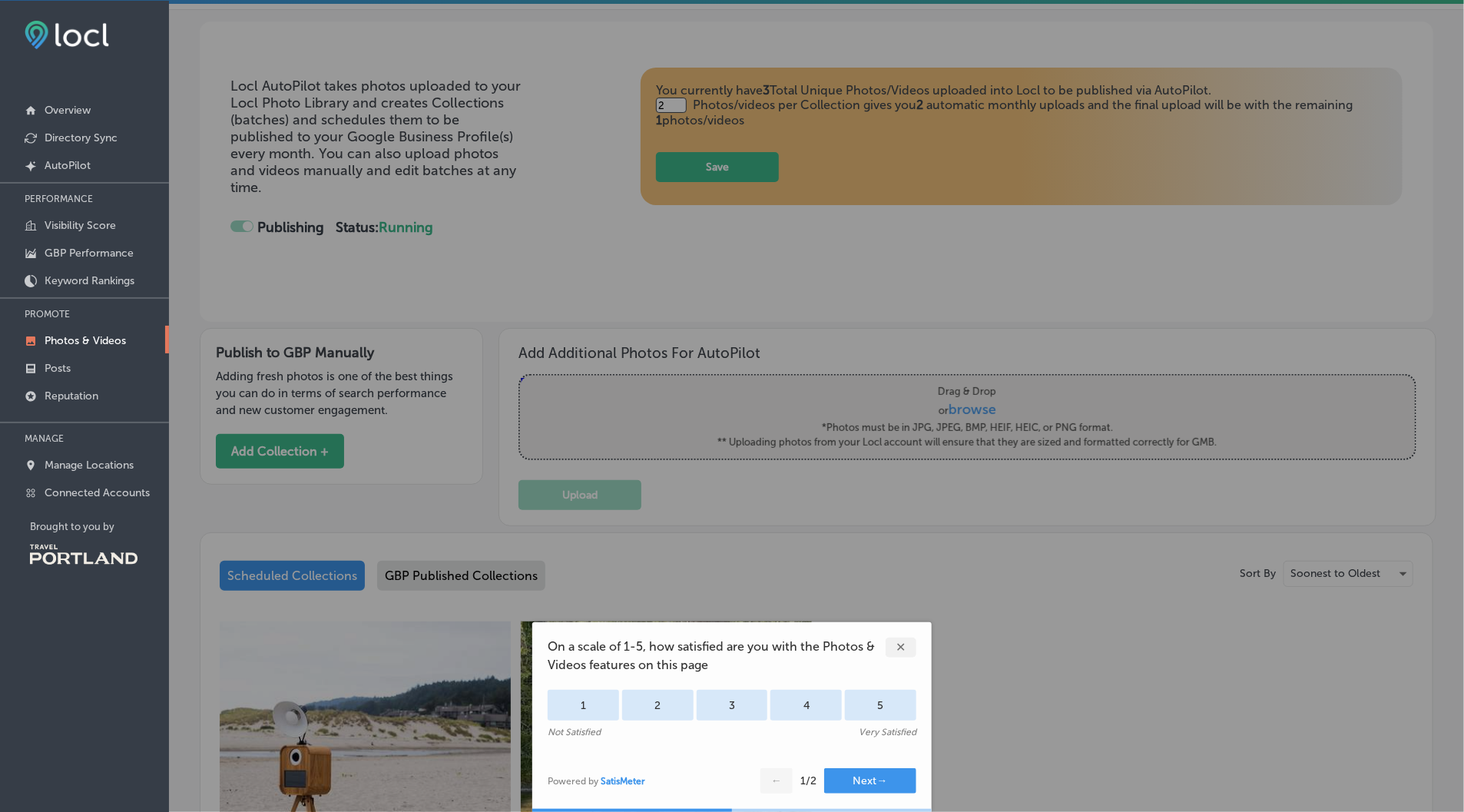
checkbox input "false"
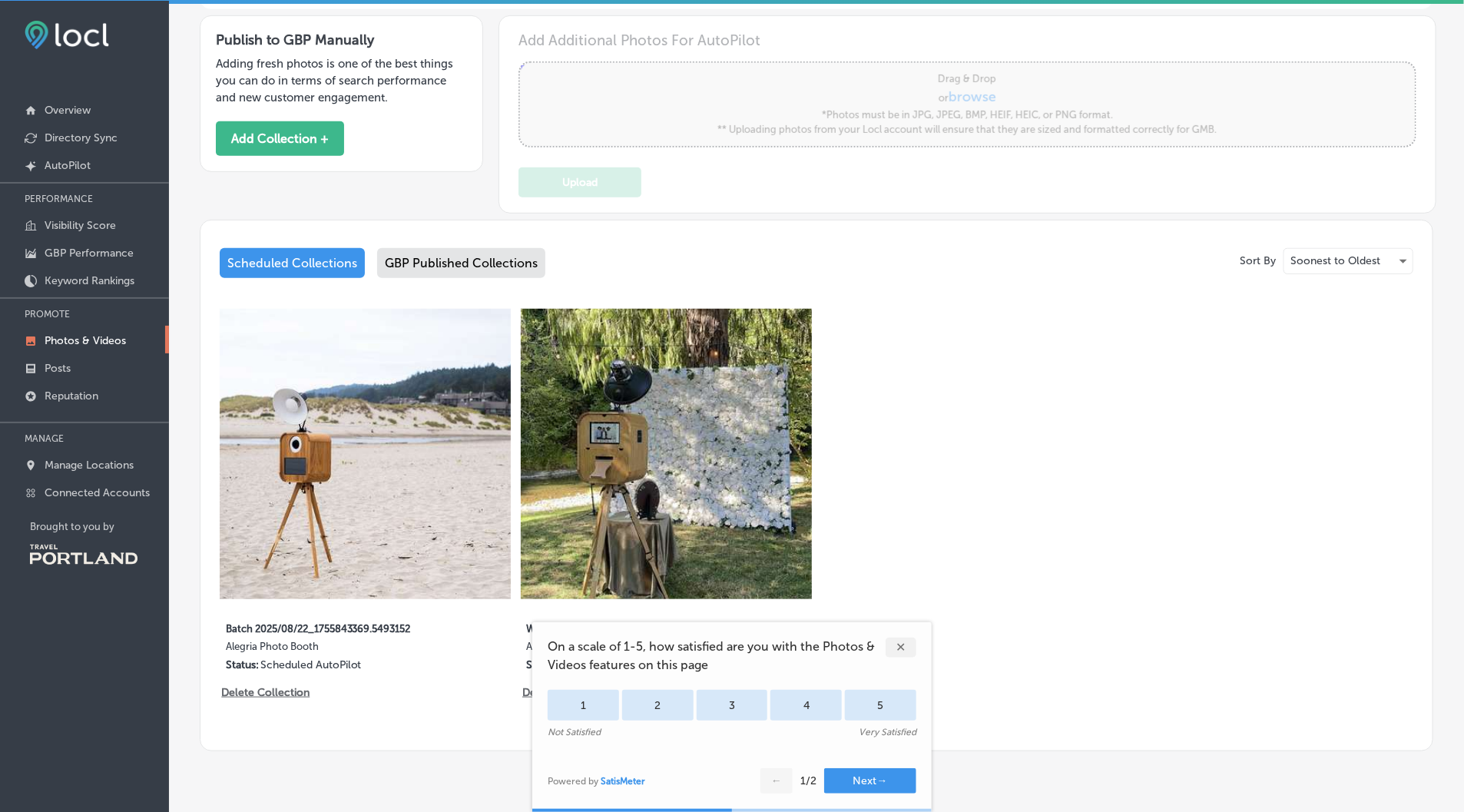
scroll to position [403, 0]
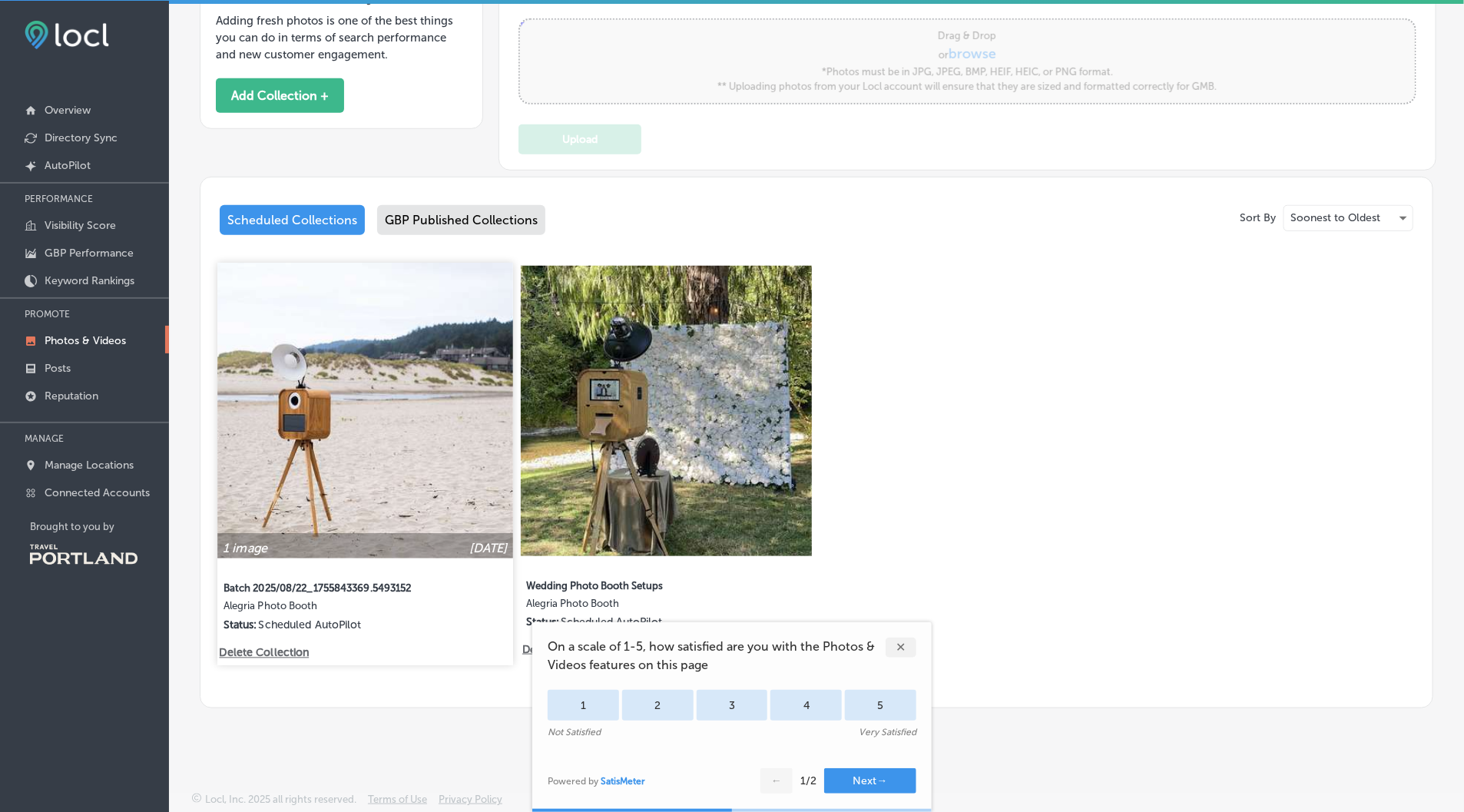
click at [471, 626] on div "Batch 2025/08/22_1755843369.5493152 Alegria Photo Booth Status: Scheduled AutoP…" at bounding box center [365, 601] width 283 height 58
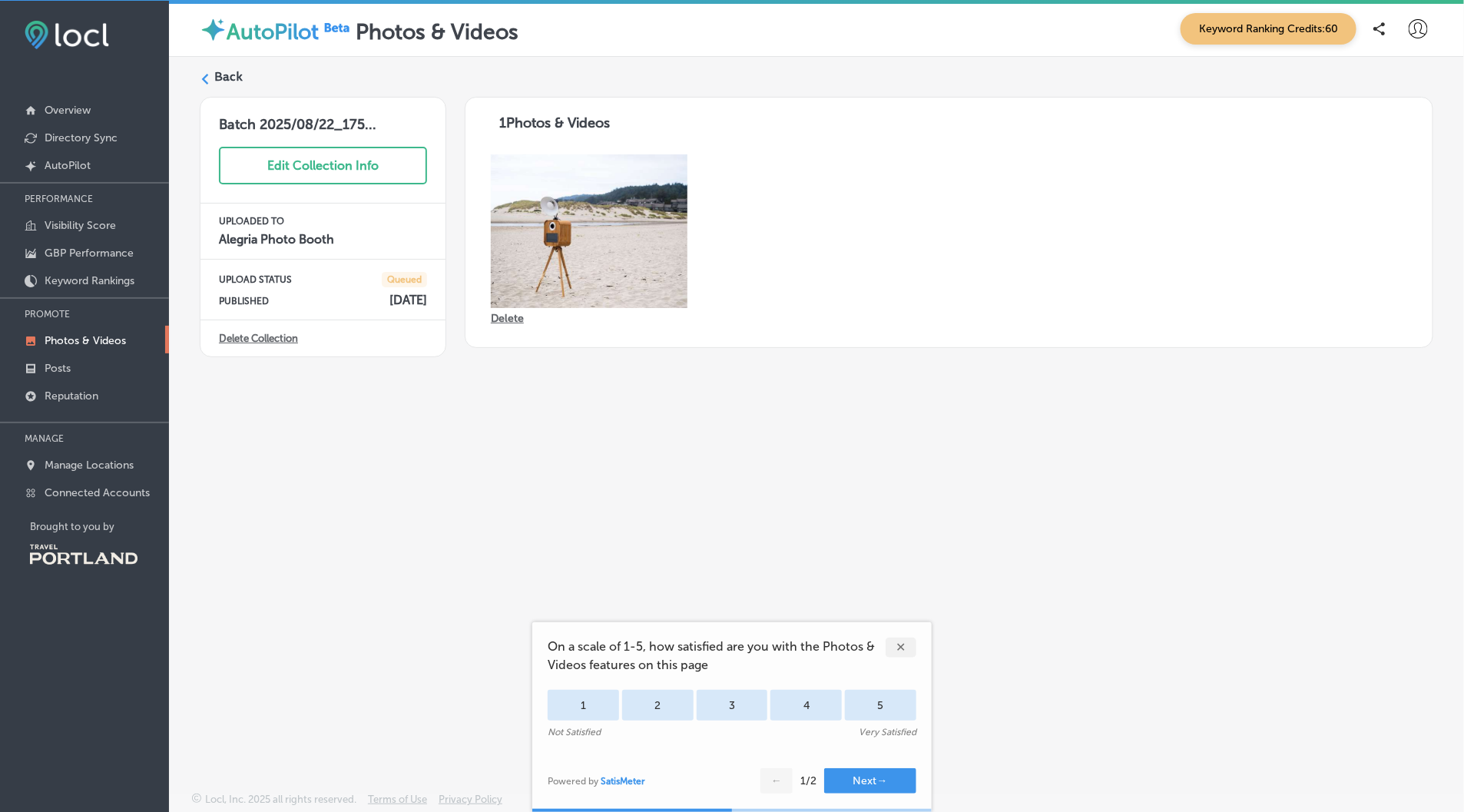
click at [263, 333] on link "Delete Collection" at bounding box center [259, 338] width 79 height 11
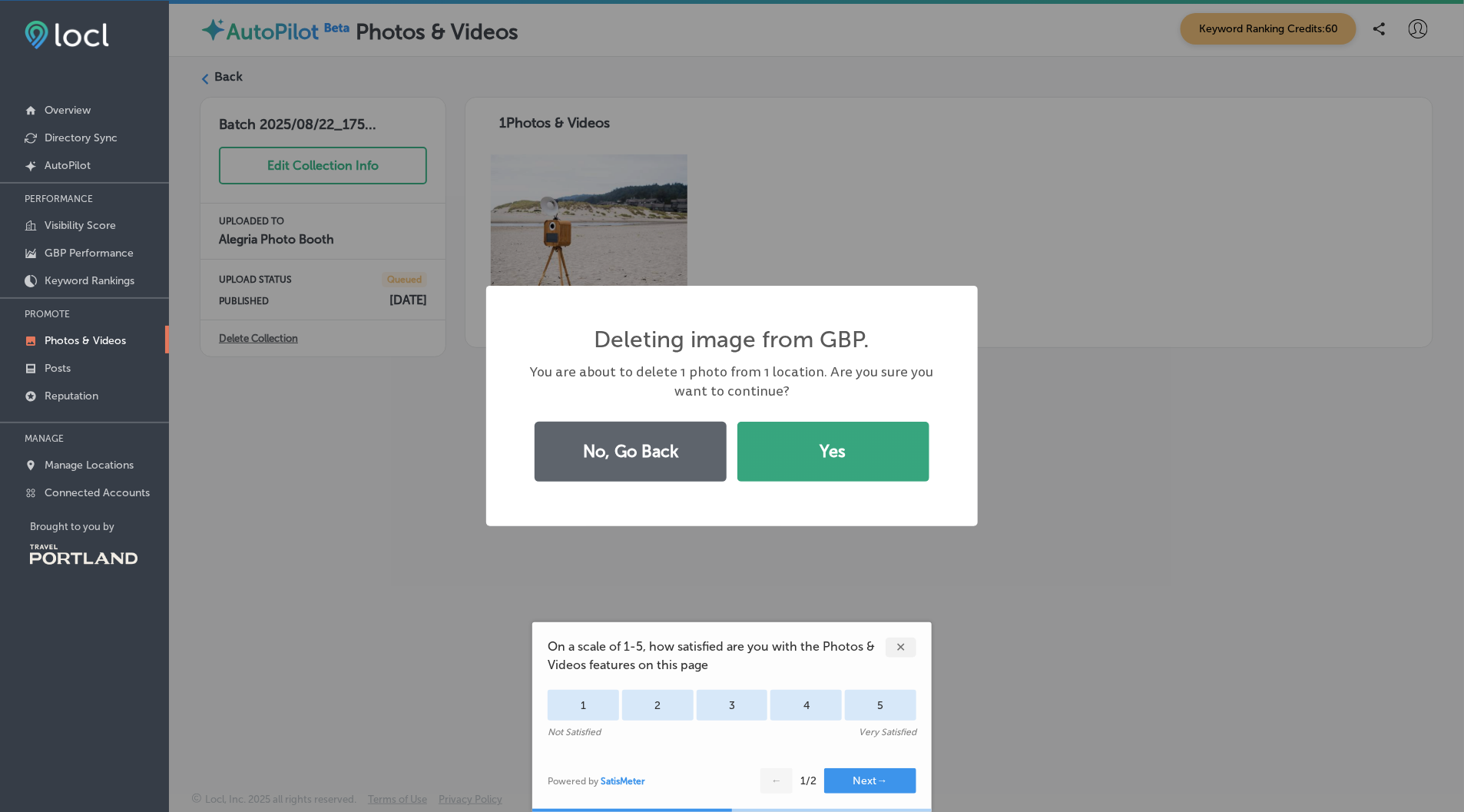
click at [780, 460] on button "Yes" at bounding box center [833, 451] width 192 height 60
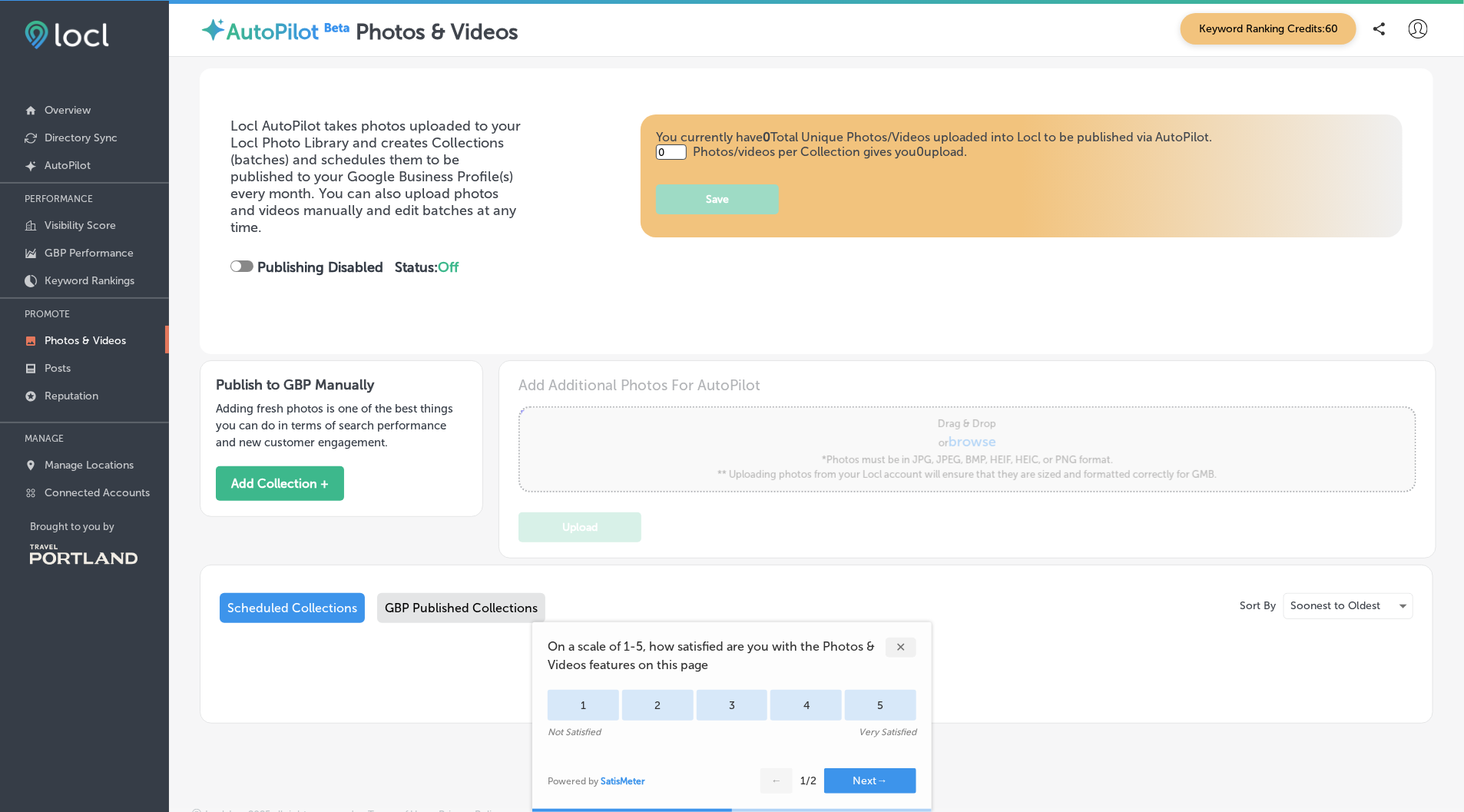
type input "2"
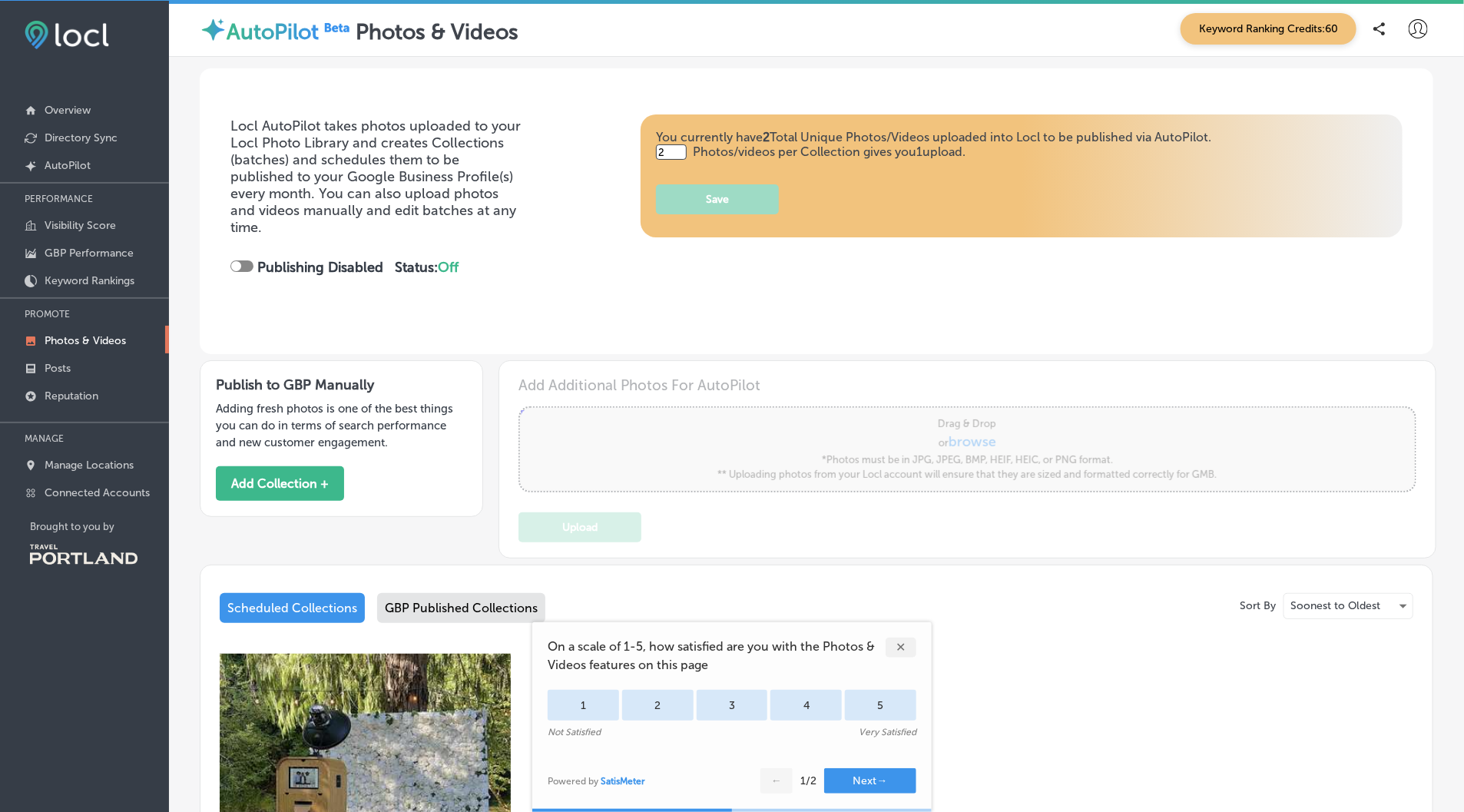
click at [1137, 497] on div "Add Additional Photos For AutoPilot Powered by PQINA Drag & Drop or browse *Pho…" at bounding box center [968, 458] width 898 height 166
click at [1068, 437] on div "Add Additional Photos For AutoPilot Powered by PQINA Drag & Drop or browse *Pho…" at bounding box center [968, 458] width 898 height 166
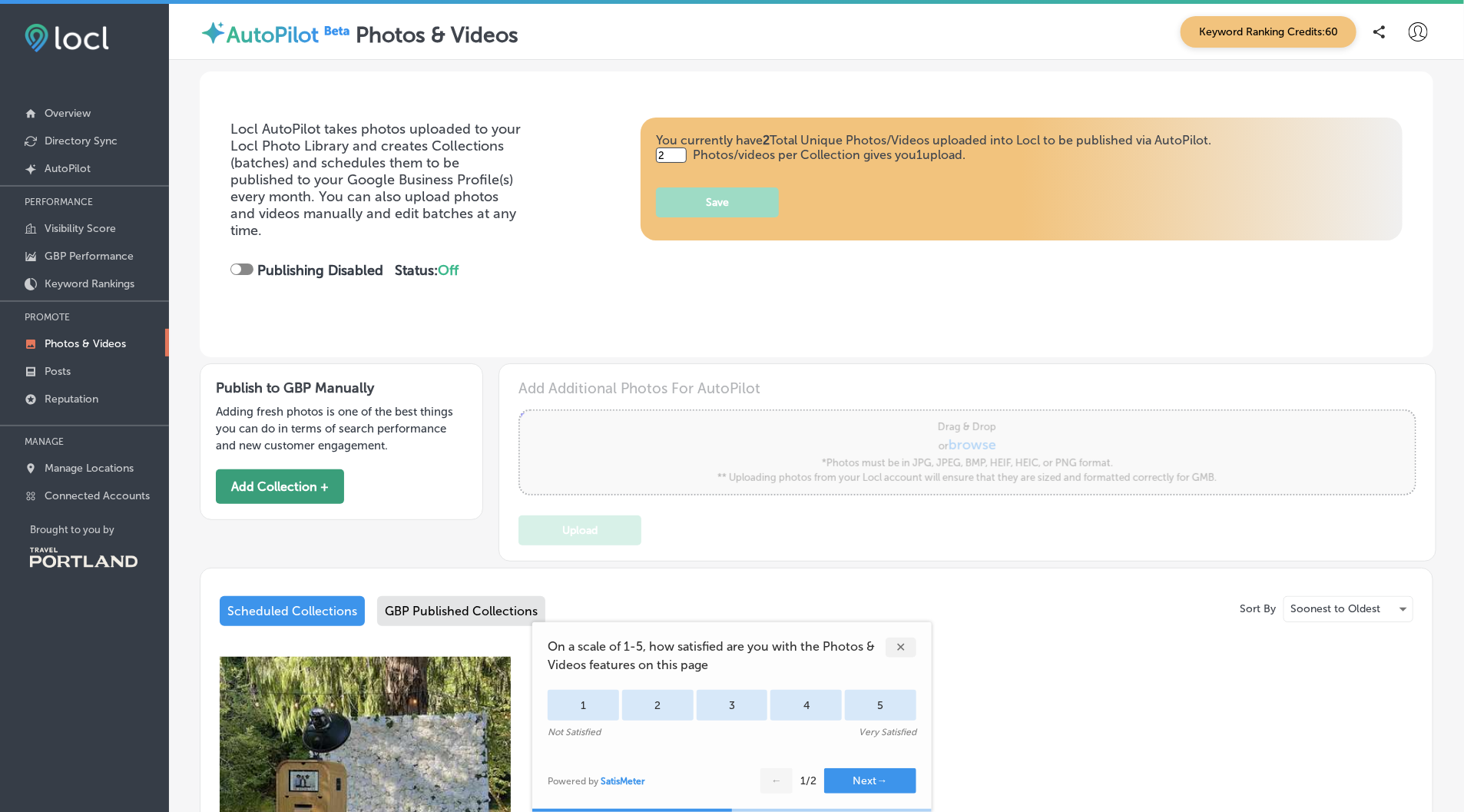
click at [269, 478] on button "Add Collection +" at bounding box center [280, 486] width 128 height 34
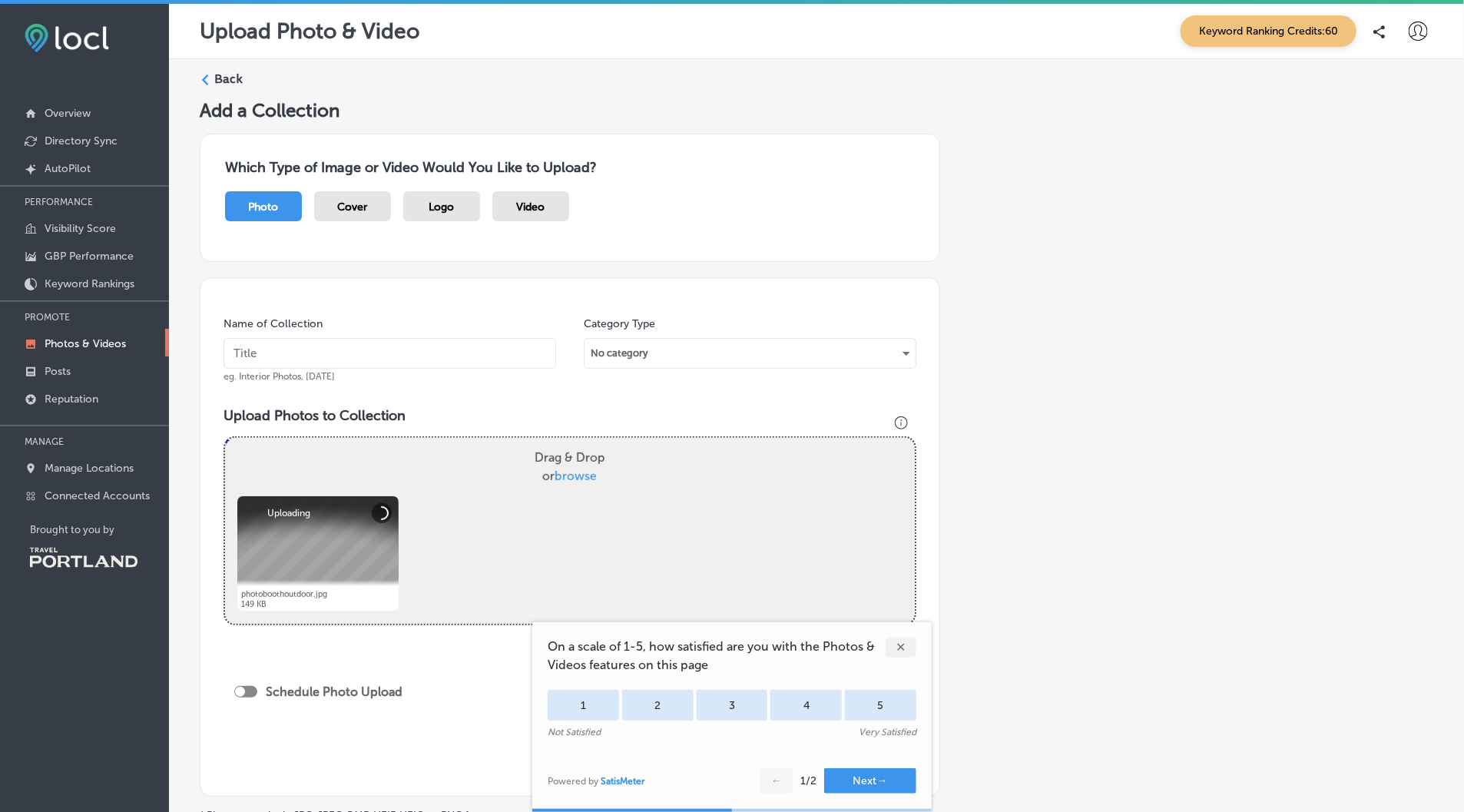
click at [411, 334] on div "Name of Collection eg. Interior Photos, March 2020" at bounding box center [390, 349] width 333 height 66
click at [411, 346] on input "text" at bounding box center [390, 353] width 333 height 30
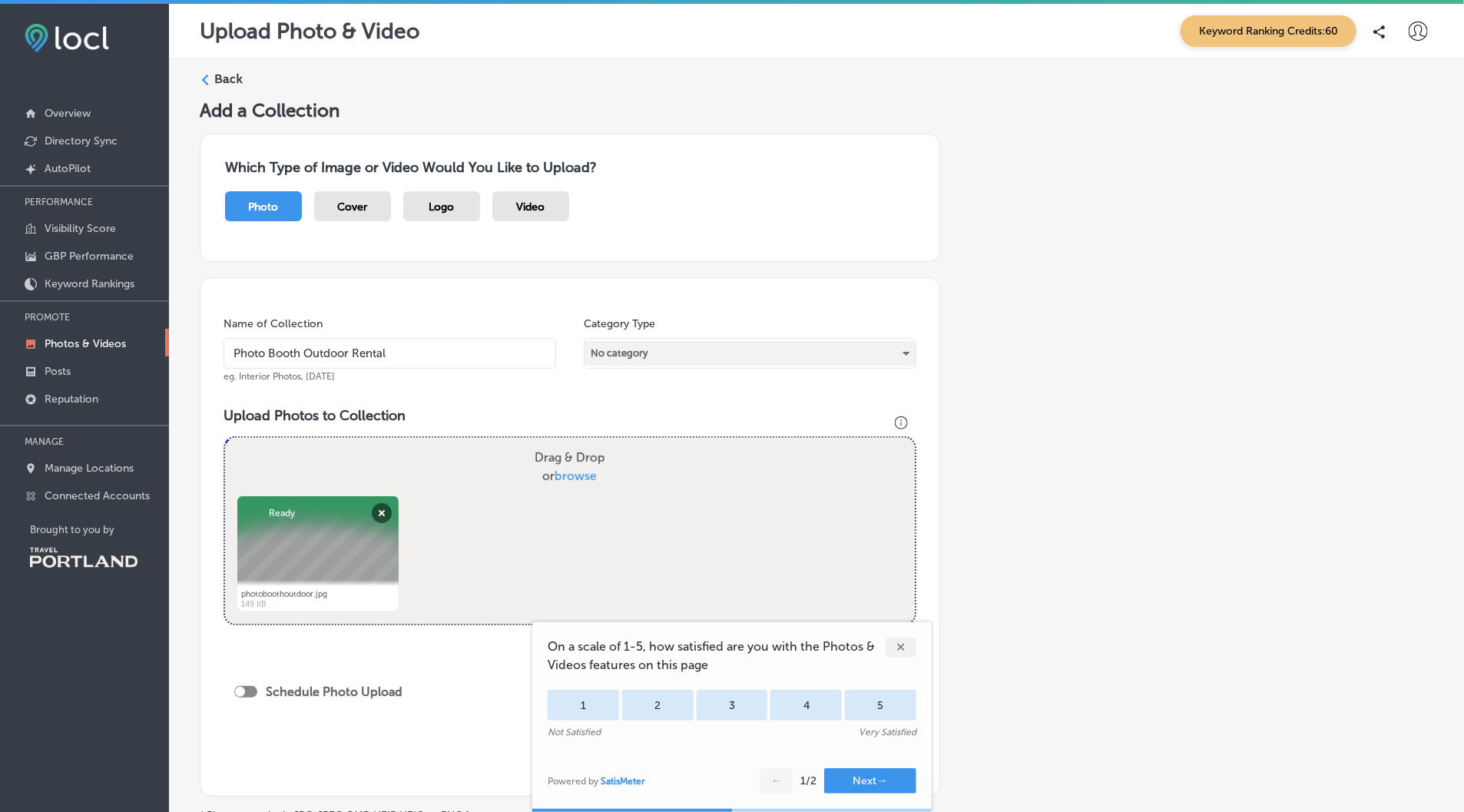
click at [736, 343] on div "No category" at bounding box center [750, 353] width 331 height 25
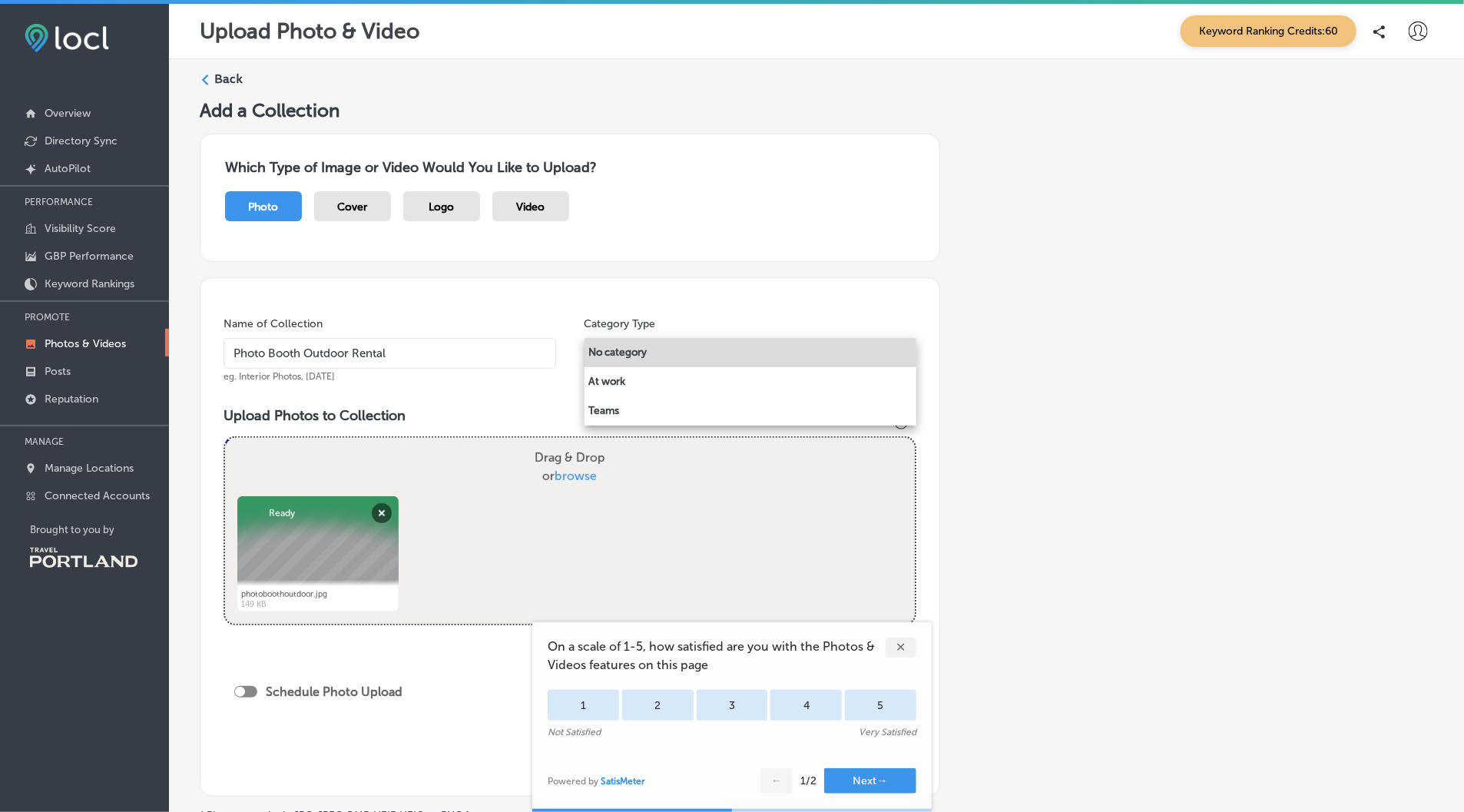
click at [515, 377] on div at bounding box center [732, 406] width 1464 height 812
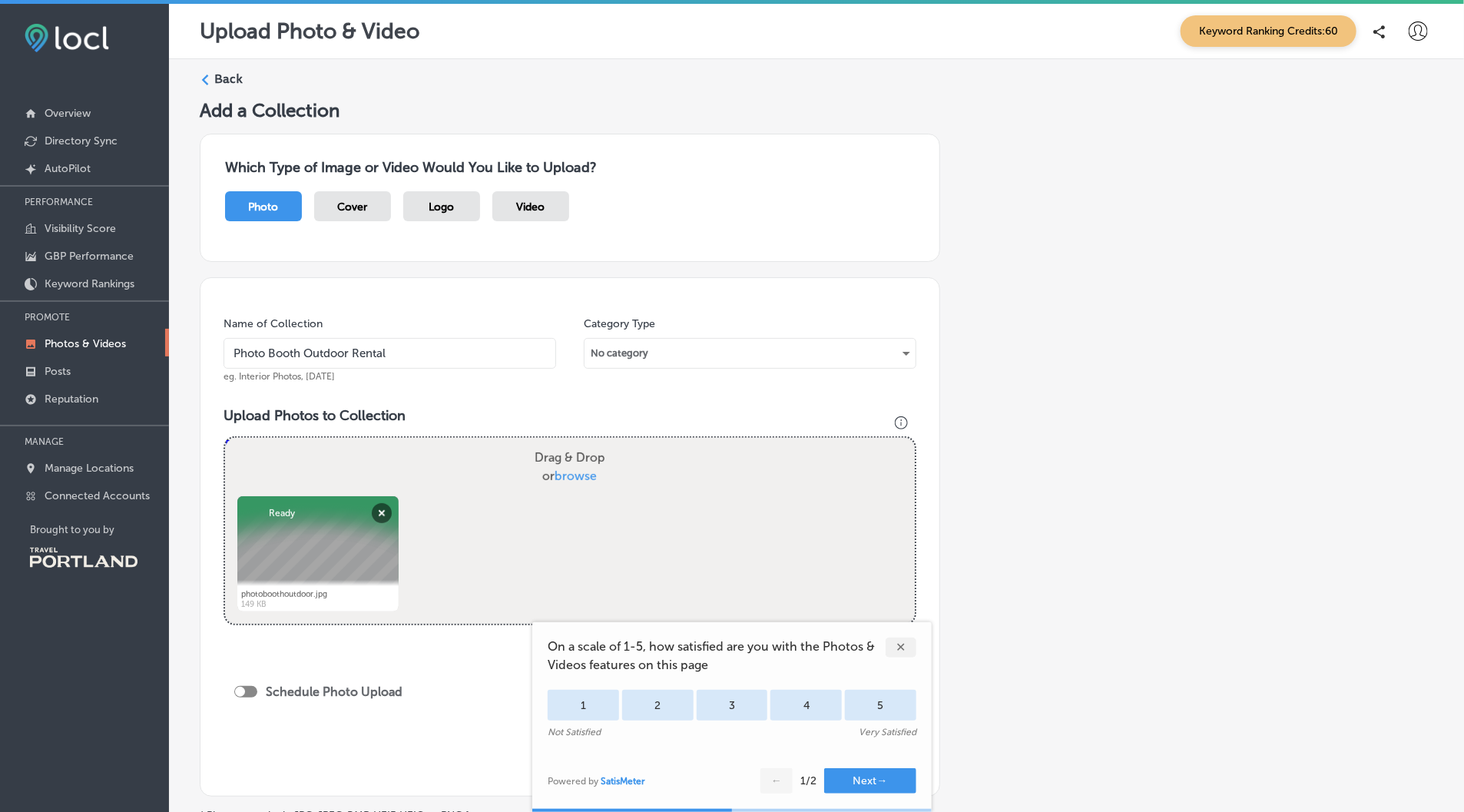
click at [369, 354] on input "Photo Booth Outdoor Rental" at bounding box center [390, 353] width 333 height 30
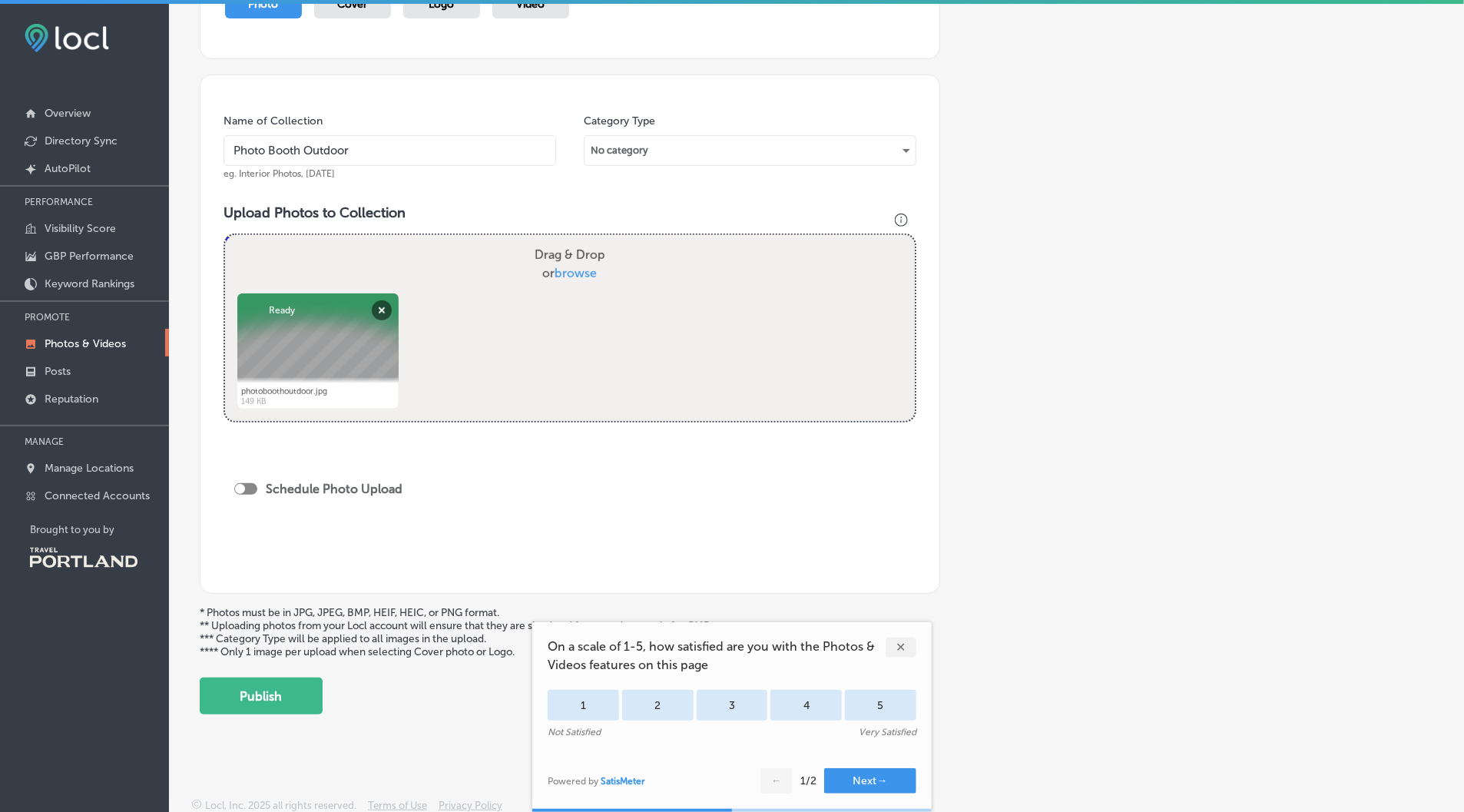
scroll to position [3, 0]
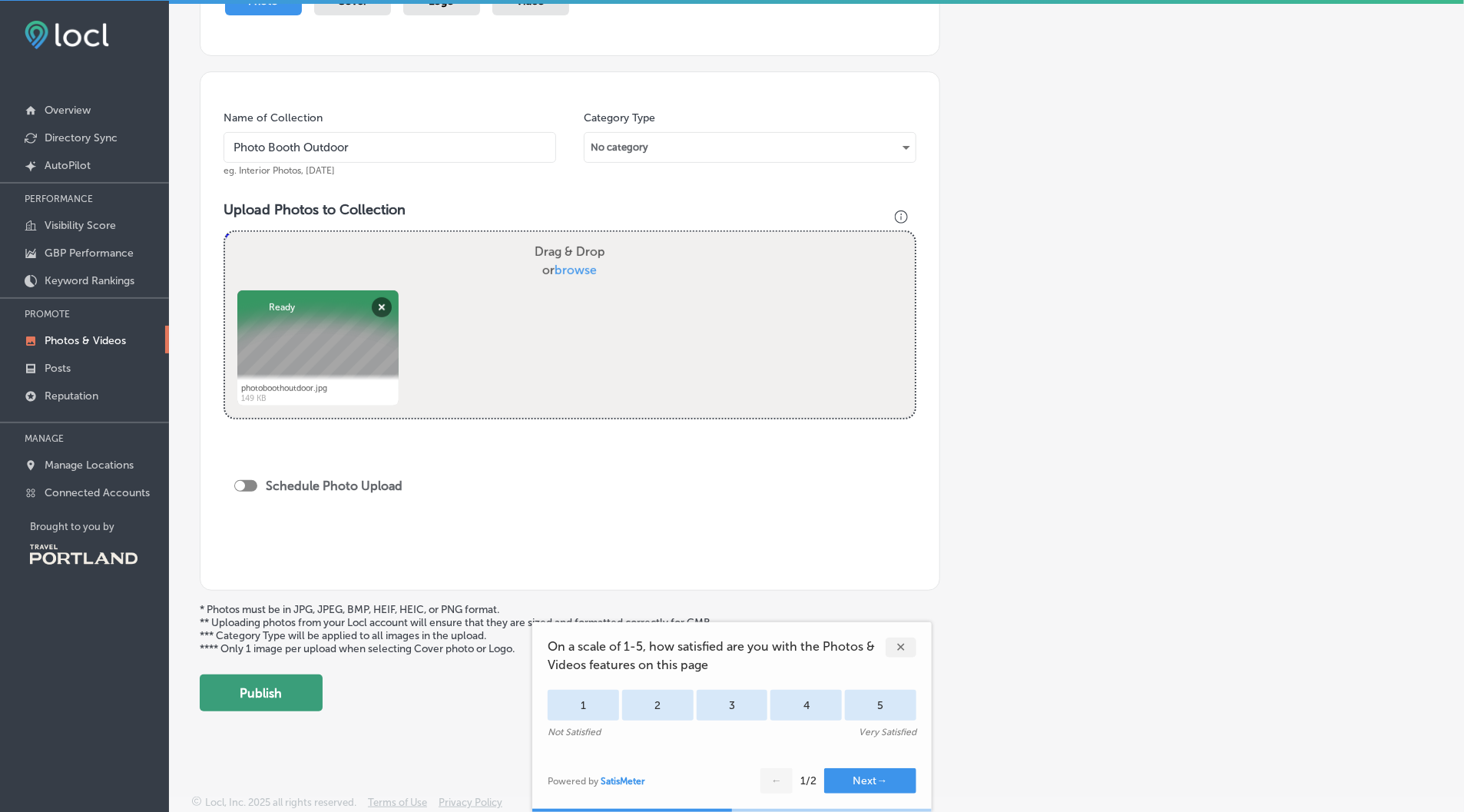
type input "Photo Booth Outdoor"
click at [279, 693] on button "Publish" at bounding box center [262, 693] width 123 height 37
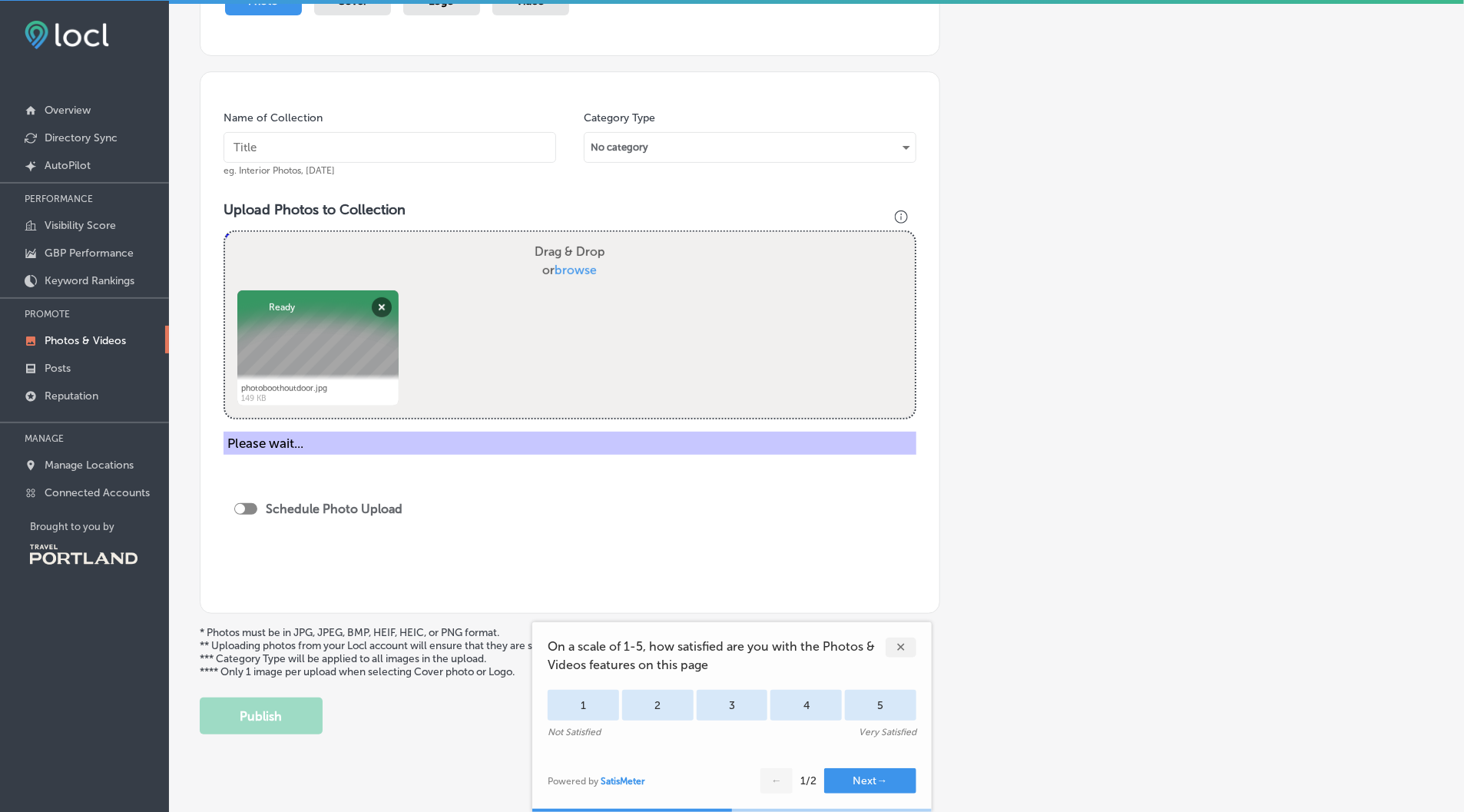
scroll to position [76, 0]
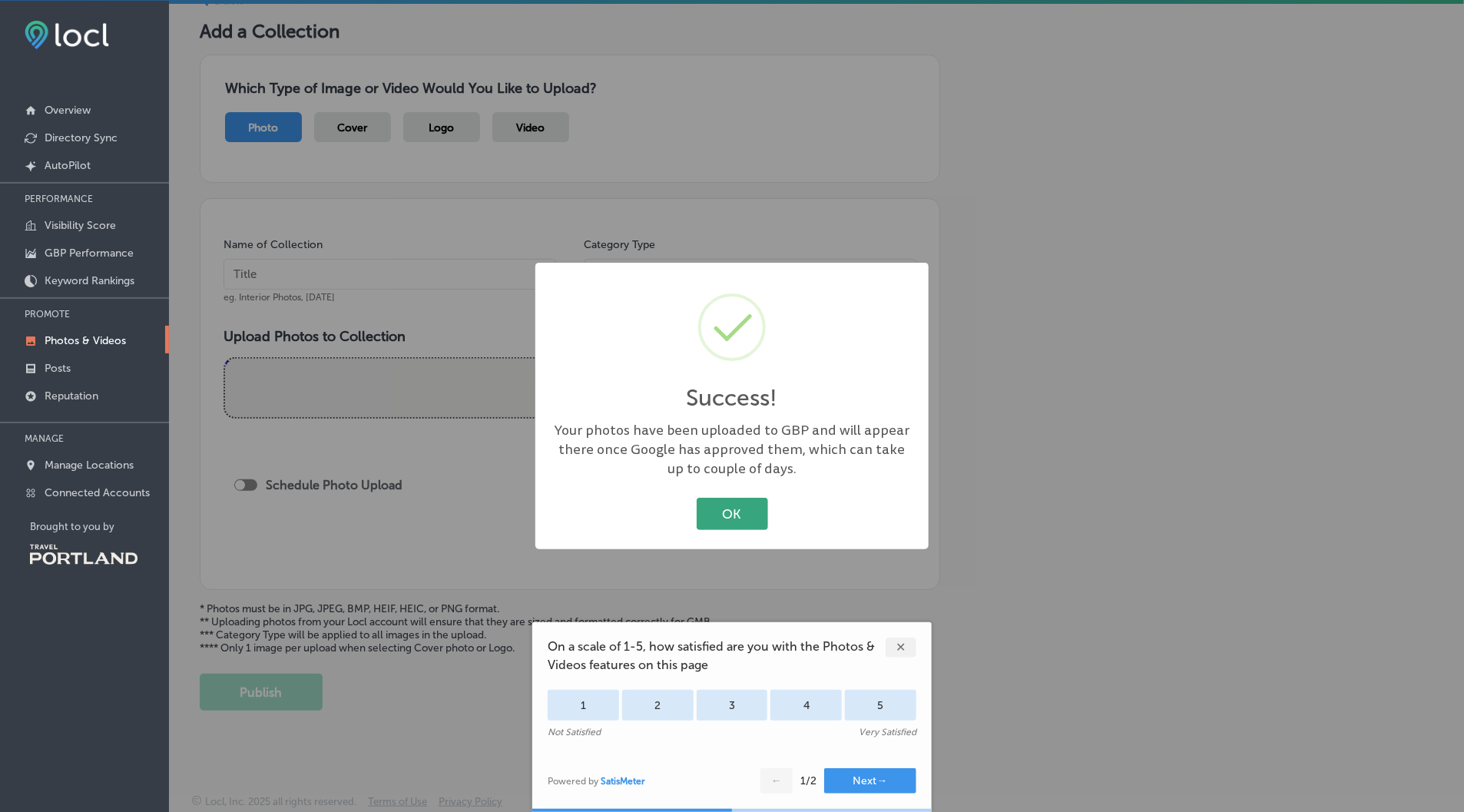
click at [714, 519] on button "OK" at bounding box center [732, 513] width 71 height 31
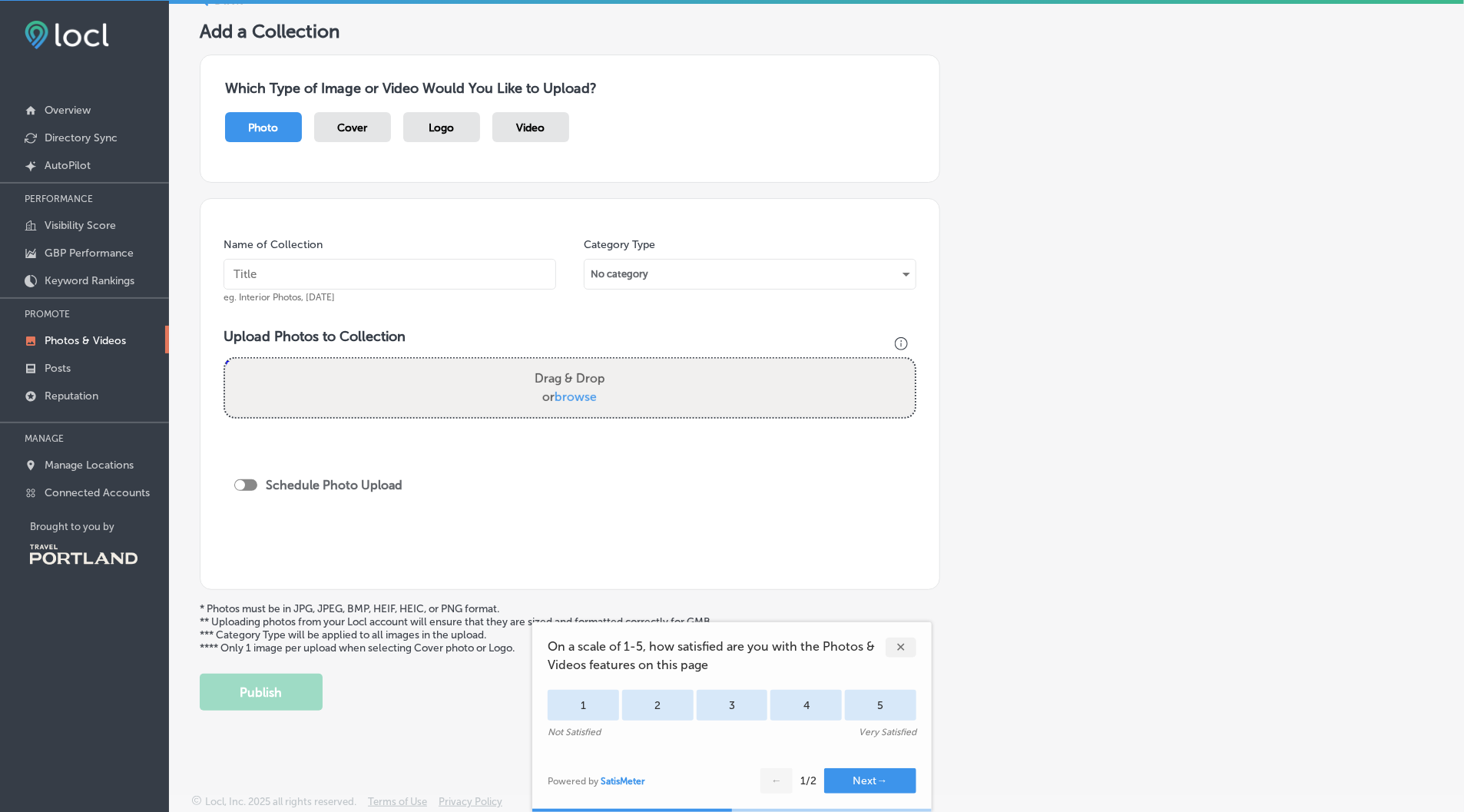
scroll to position [0, 0]
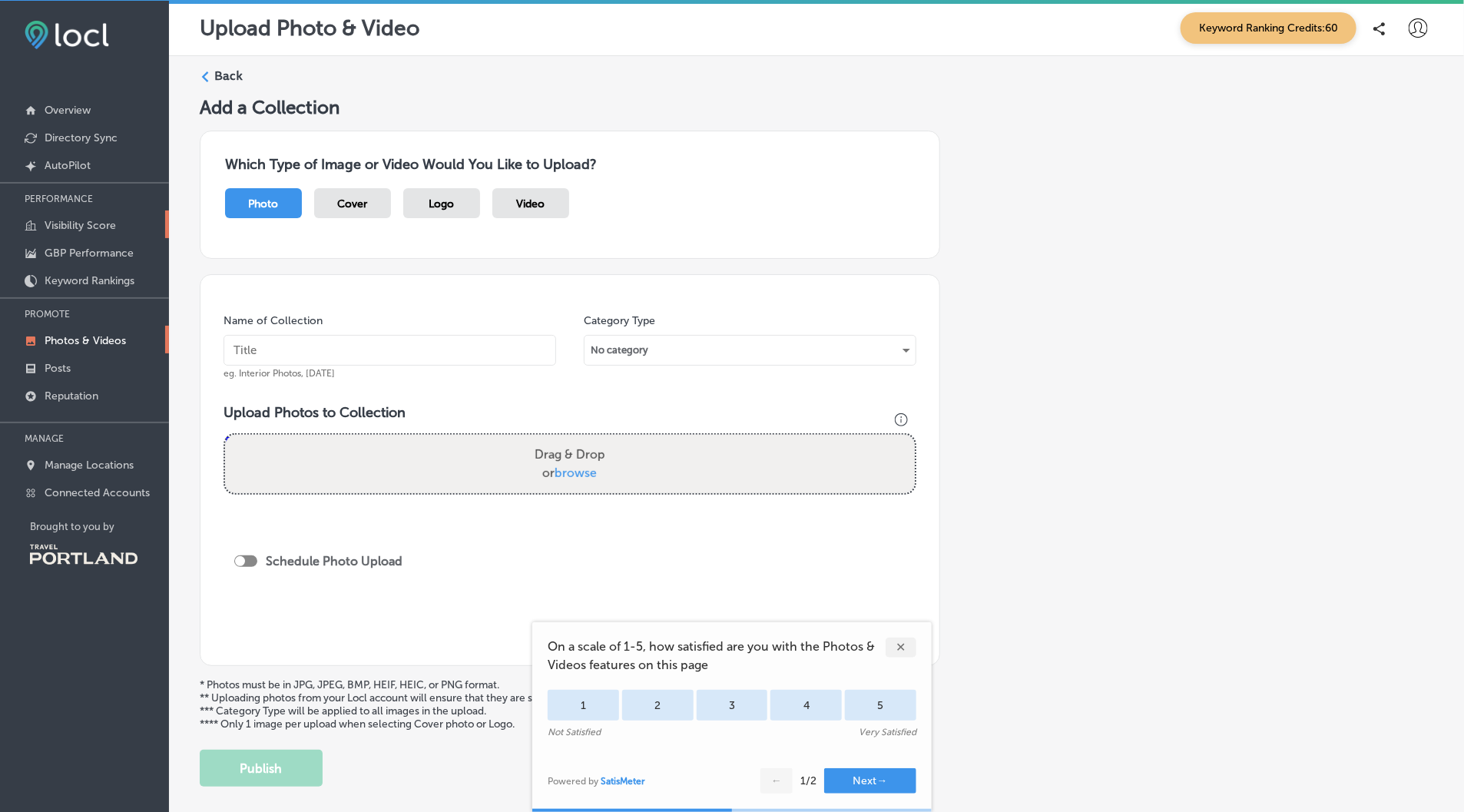
click at [86, 223] on p "Visibility Score" at bounding box center [80, 226] width 71 height 13
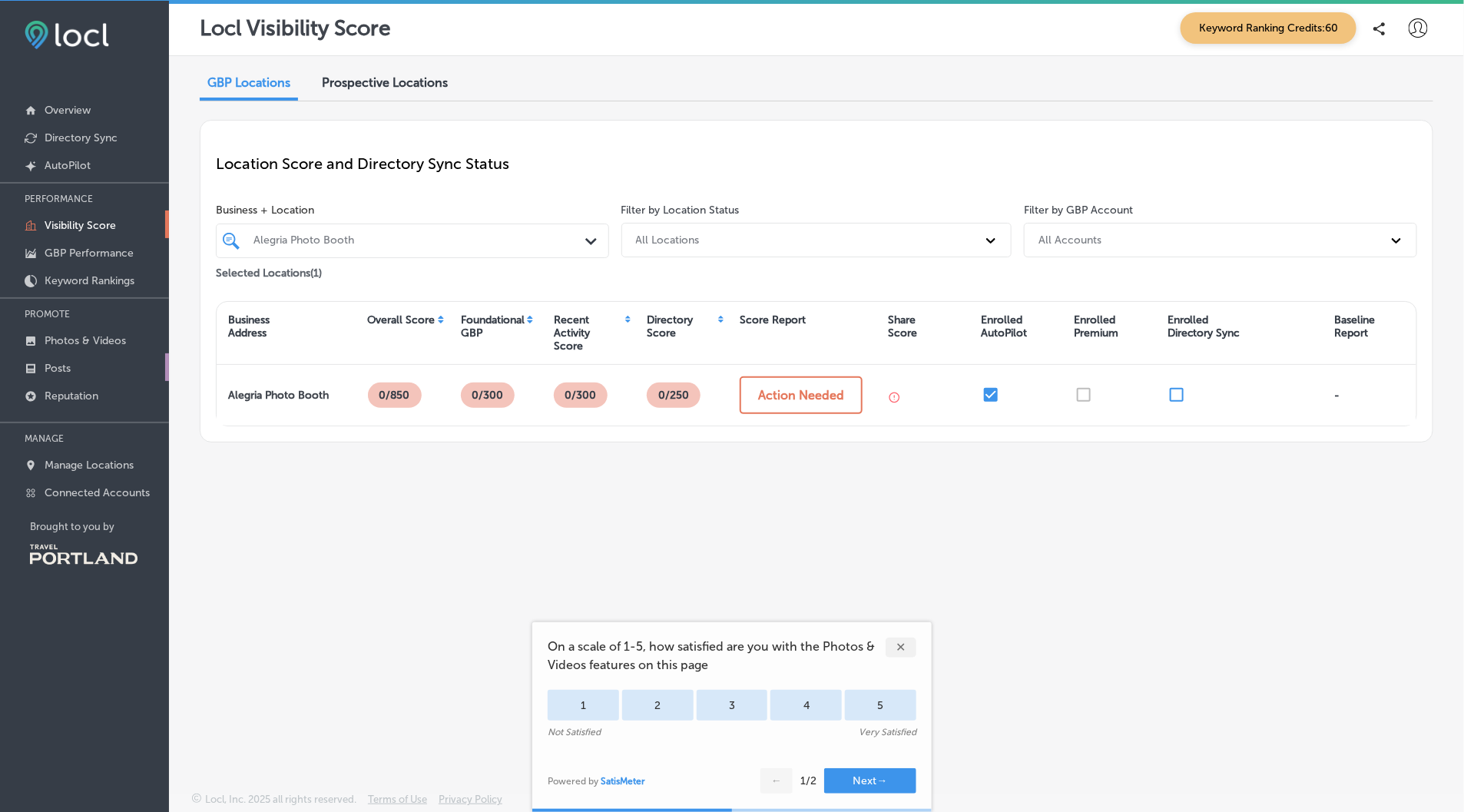
click at [61, 367] on p "Posts" at bounding box center [58, 368] width 26 height 13
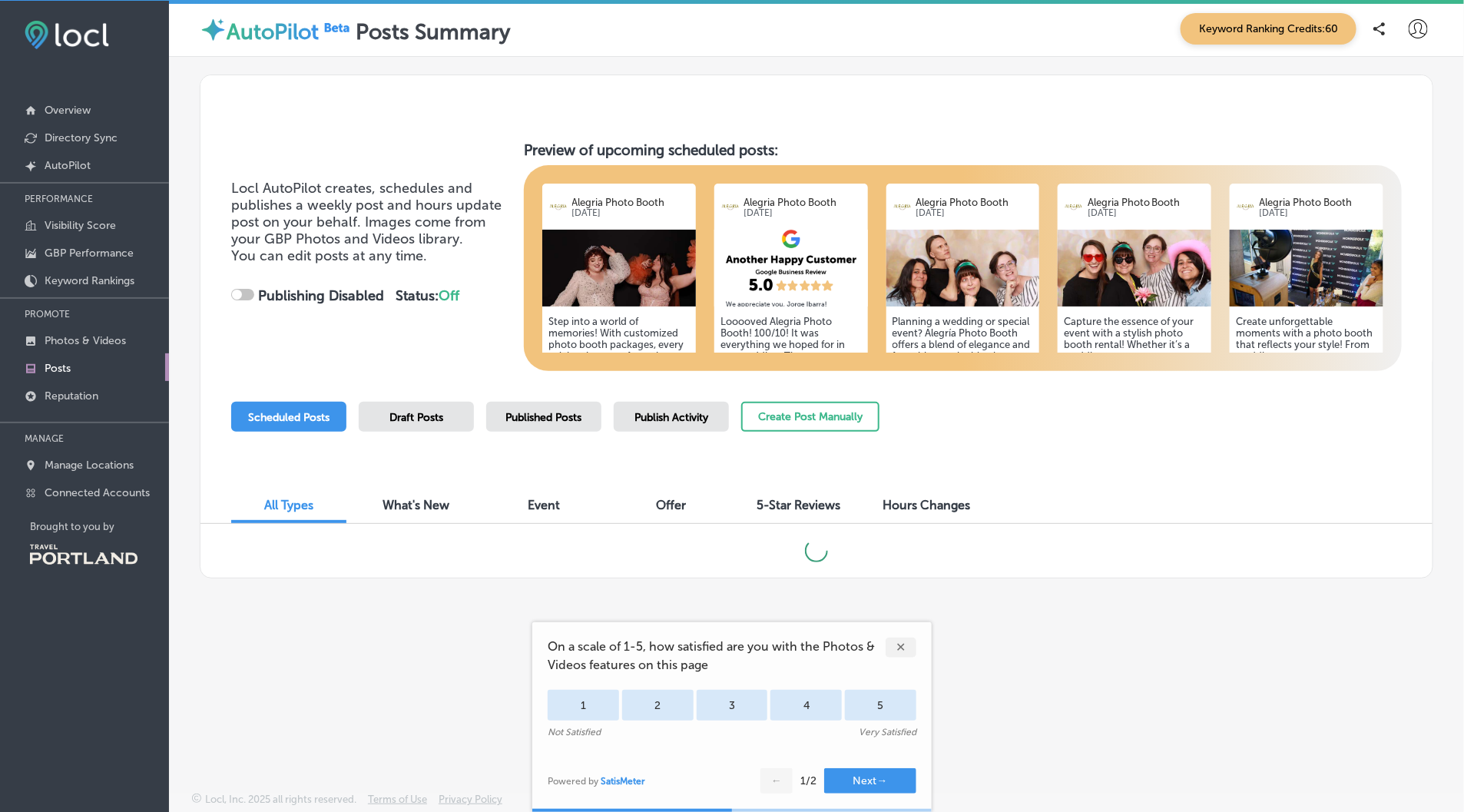
checkbox input "true"
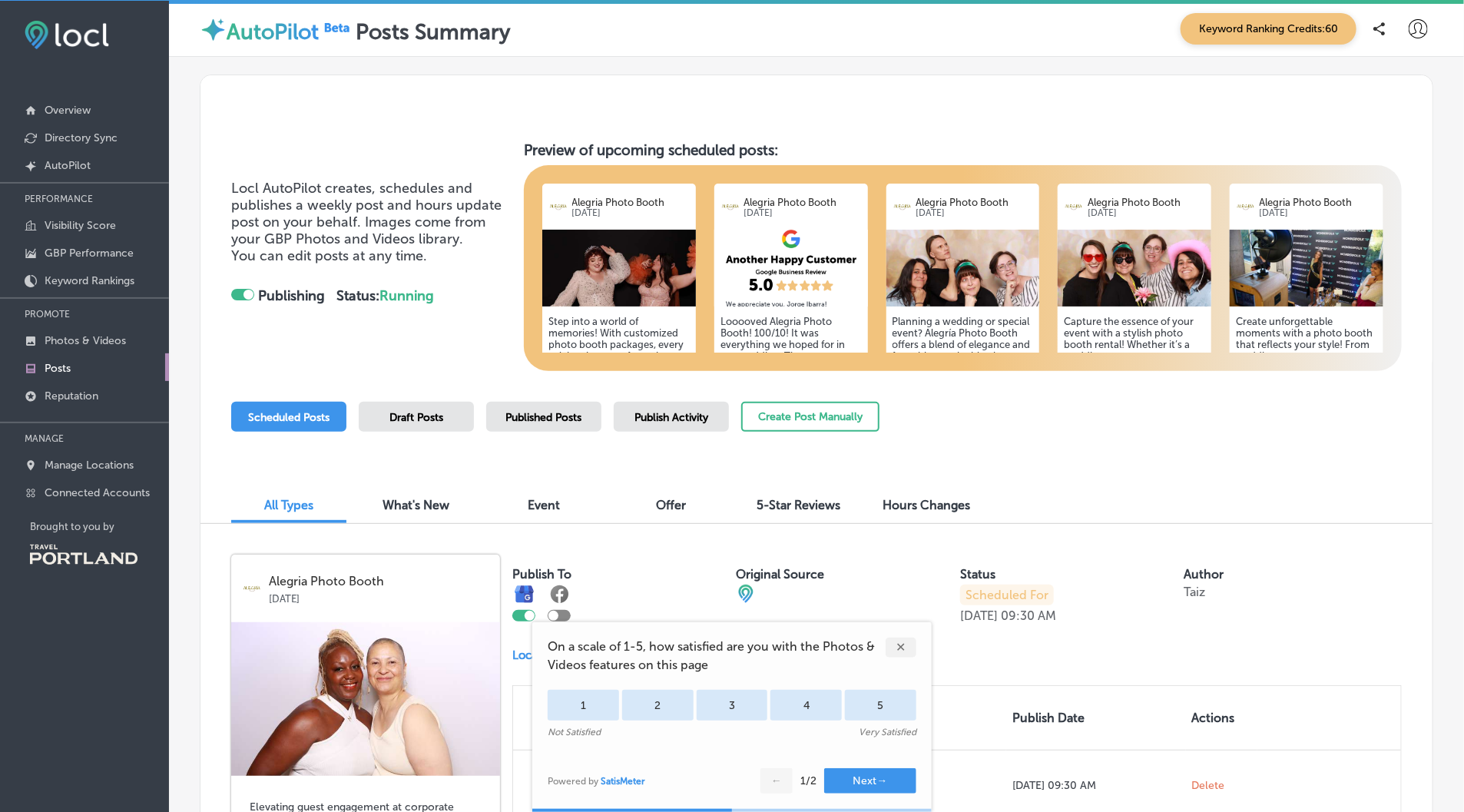
click at [907, 647] on div "✕" at bounding box center [901, 647] width 30 height 20
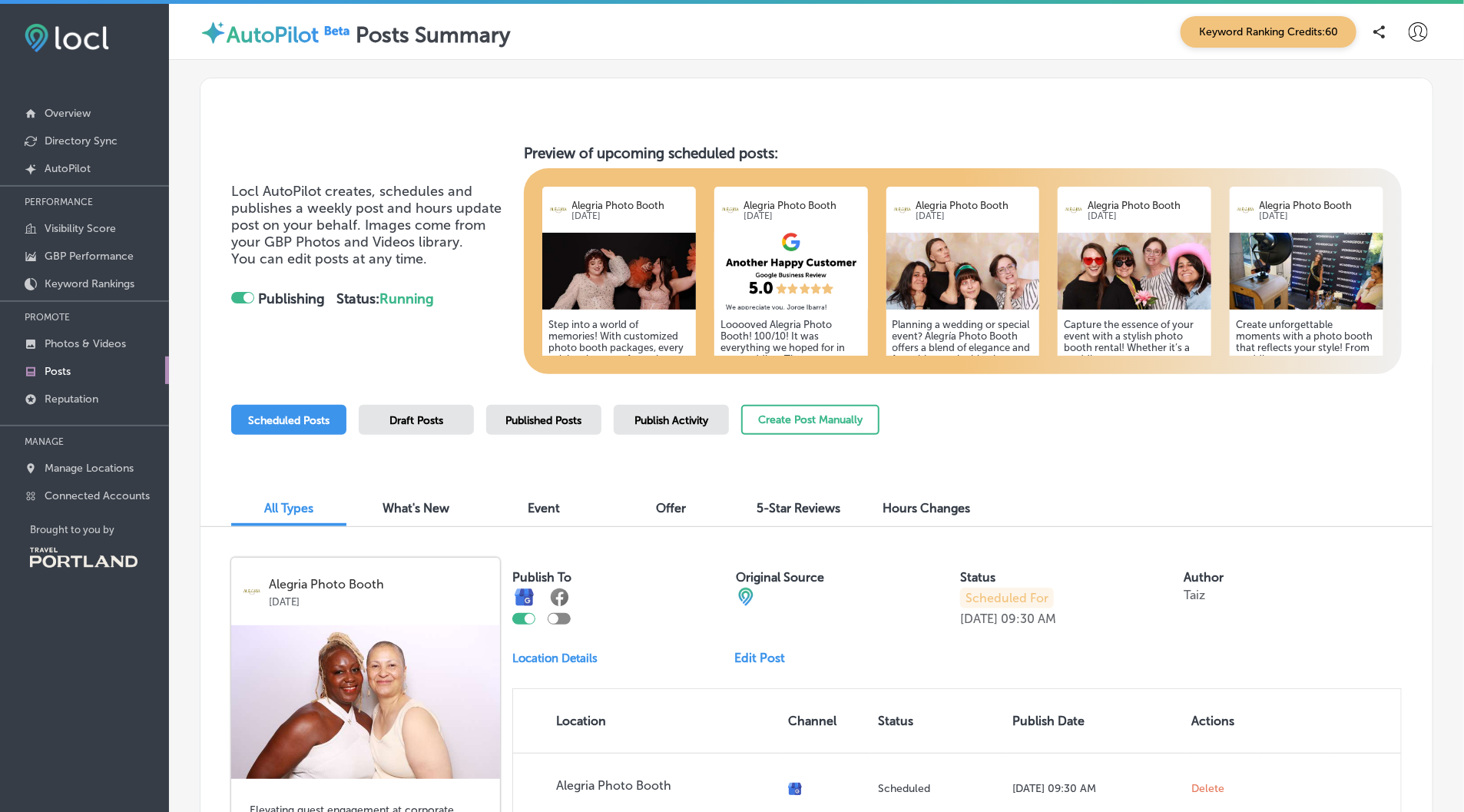
click at [414, 513] on span "What's New" at bounding box center [417, 508] width 67 height 14
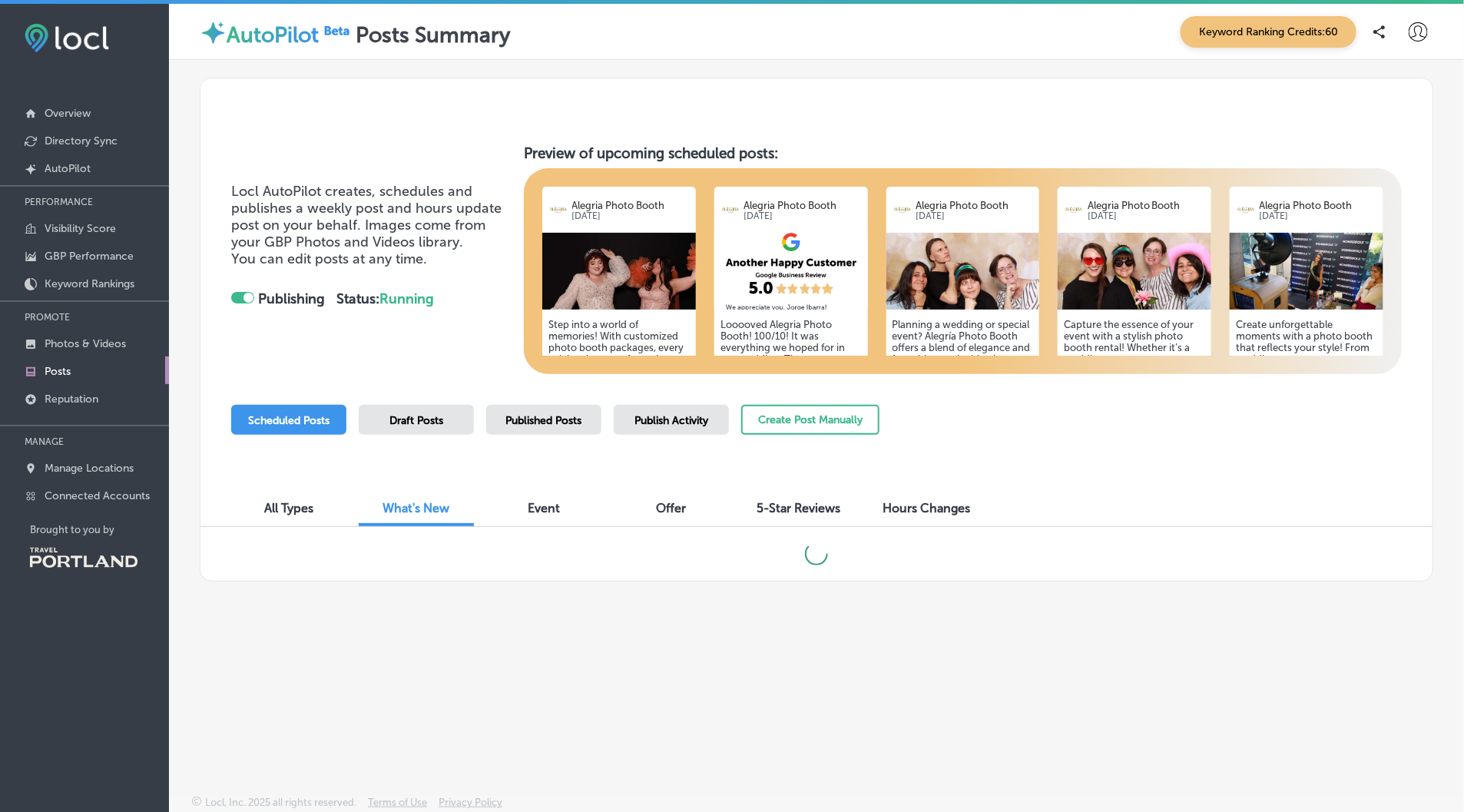
click at [531, 508] on span "Event" at bounding box center [543, 508] width 32 height 14
click at [776, 509] on span "5-Star Reviews" at bounding box center [799, 508] width 84 height 14
click at [778, 282] on img at bounding box center [792, 271] width 154 height 77
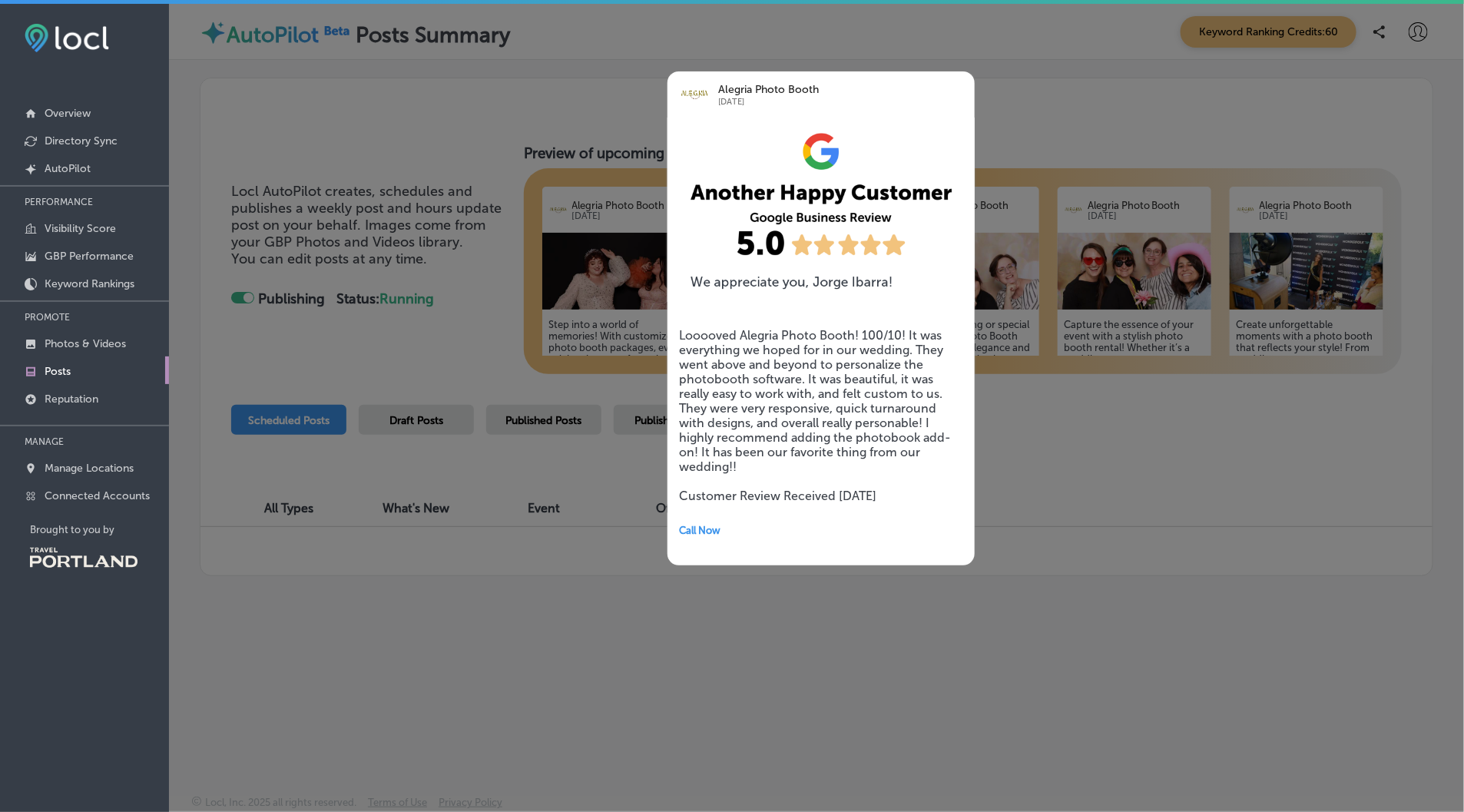
click at [732, 372] on h5 "Looooved Alegria Photo Booth! 100/10! It was everything we hoped for in our wed…" at bounding box center [820, 415] width 284 height 175
click at [624, 452] on div at bounding box center [732, 406] width 1464 height 812
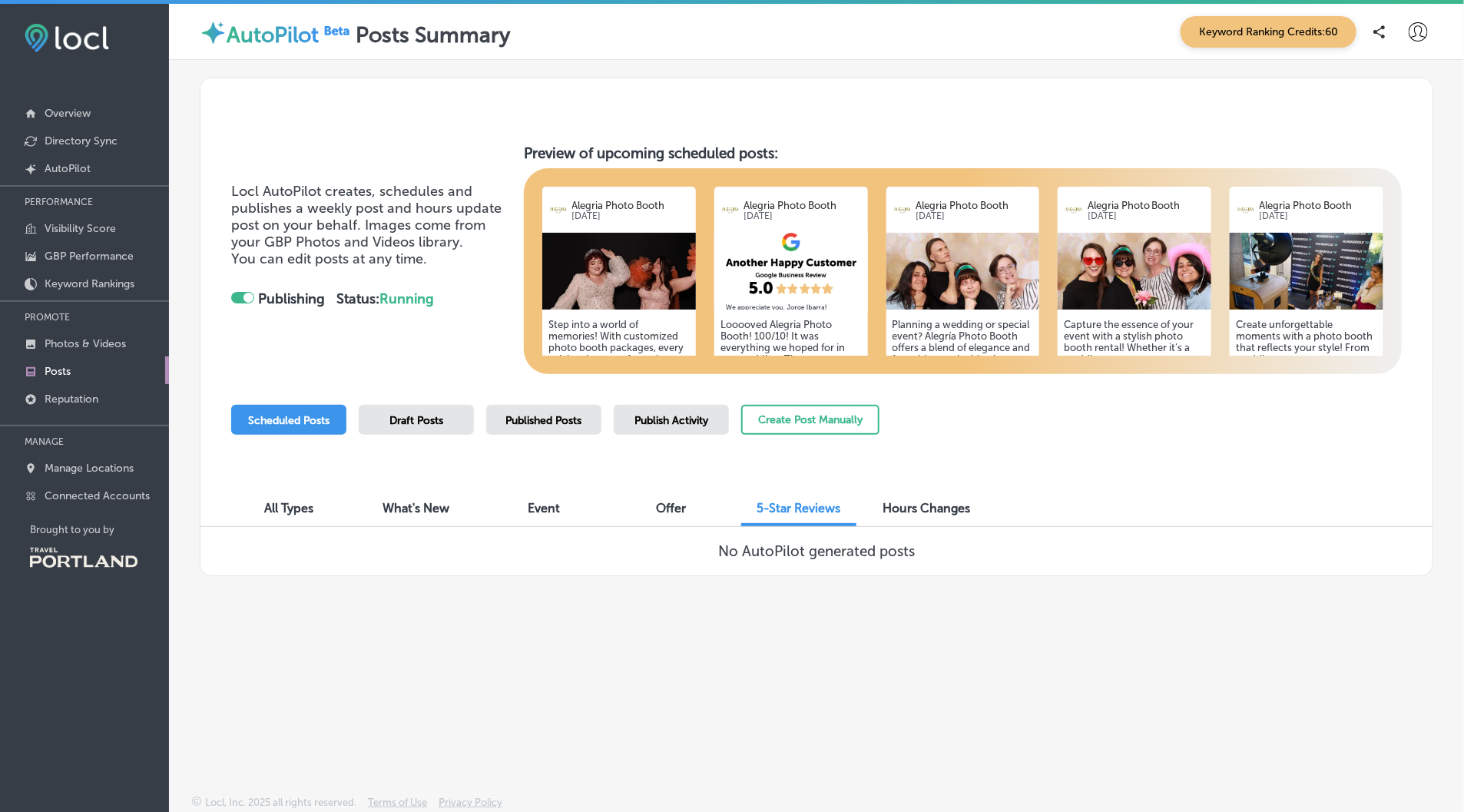
click at [663, 494] on div "Offer" at bounding box center [672, 509] width 115 height 33
click at [550, 510] on span "Event" at bounding box center [543, 508] width 32 height 14
click at [413, 511] on span "What's New" at bounding box center [417, 508] width 67 height 14
click at [305, 515] on div "All Types" at bounding box center [289, 509] width 115 height 33
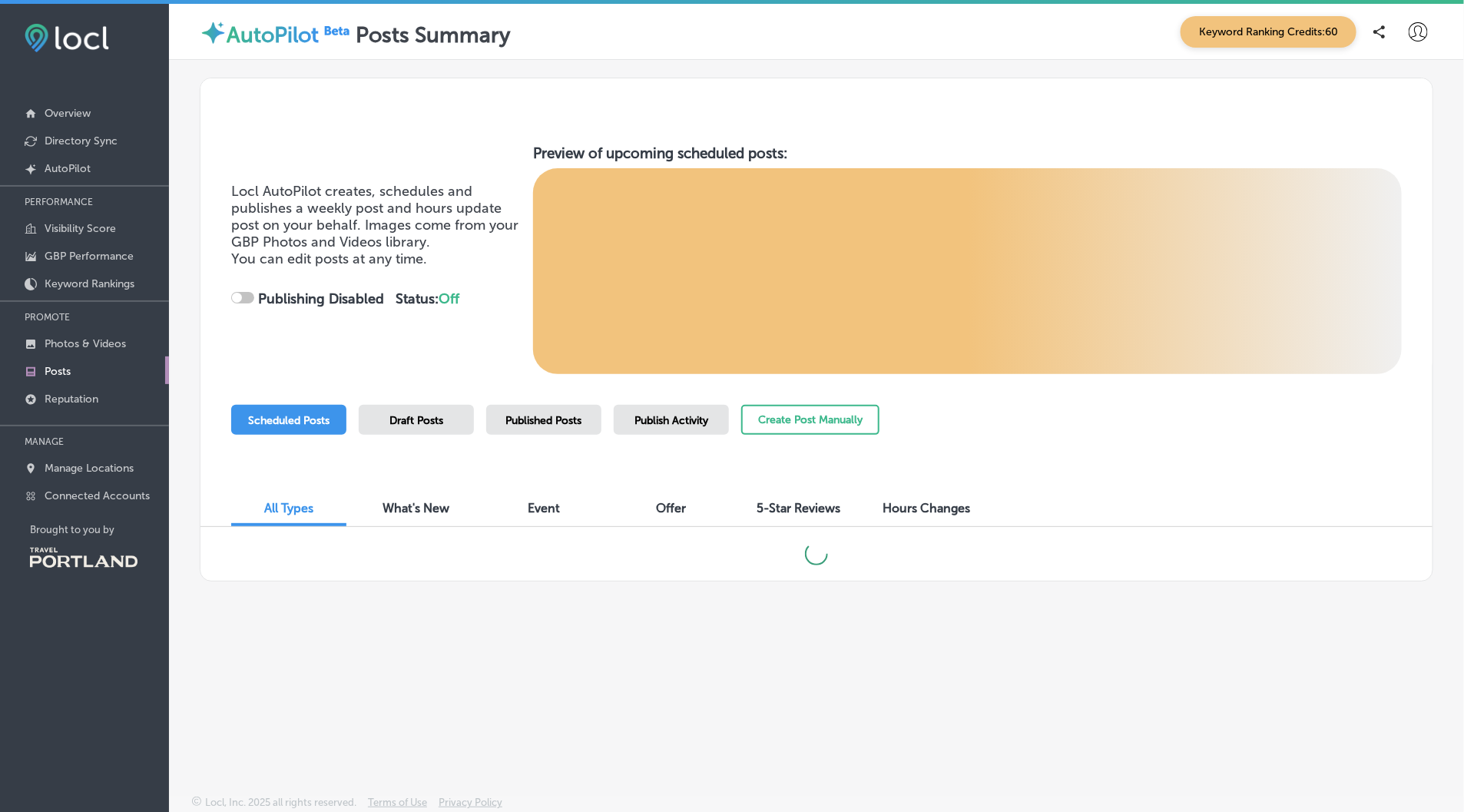
checkbox input "true"
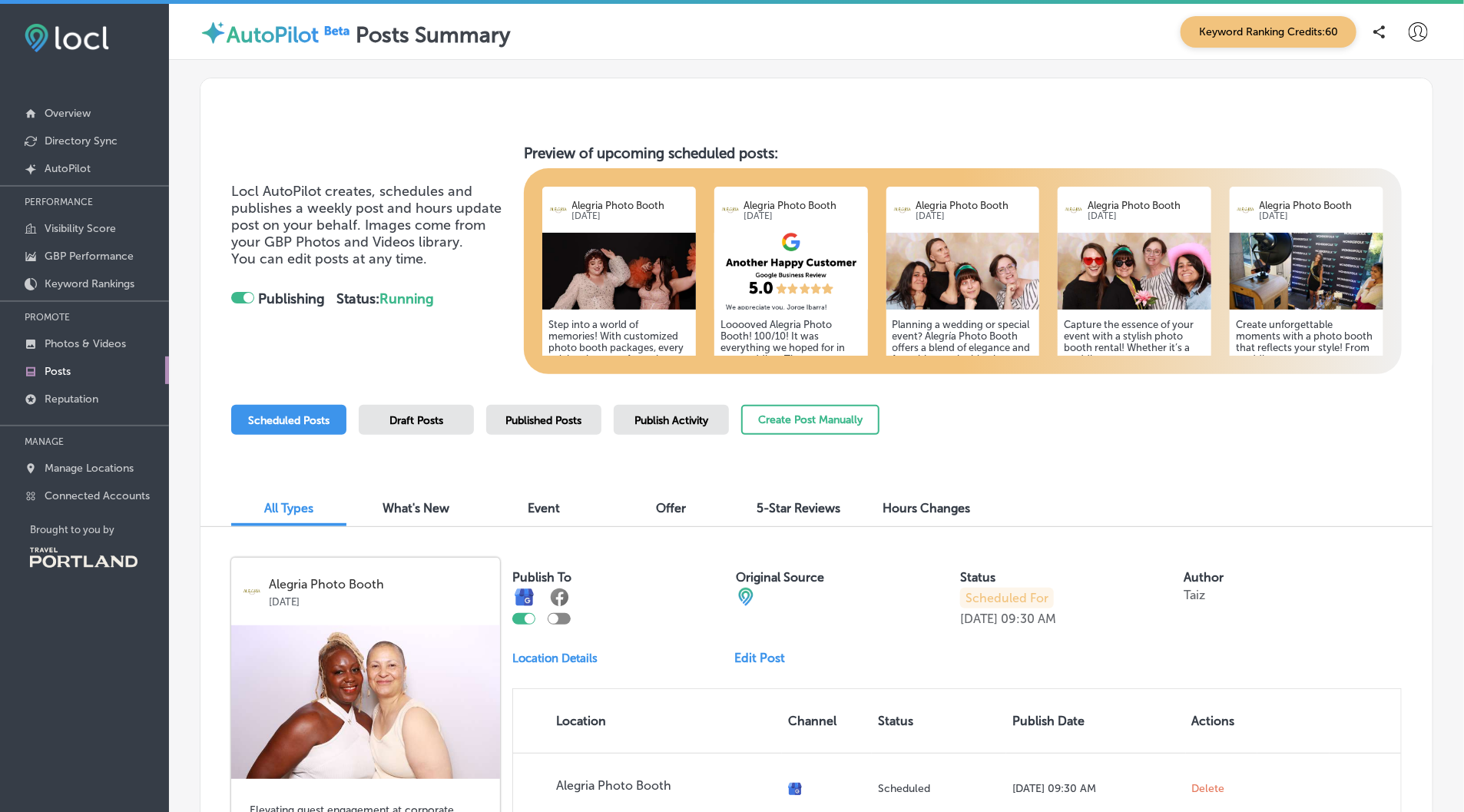
click at [427, 503] on span "What's New" at bounding box center [417, 508] width 67 height 14
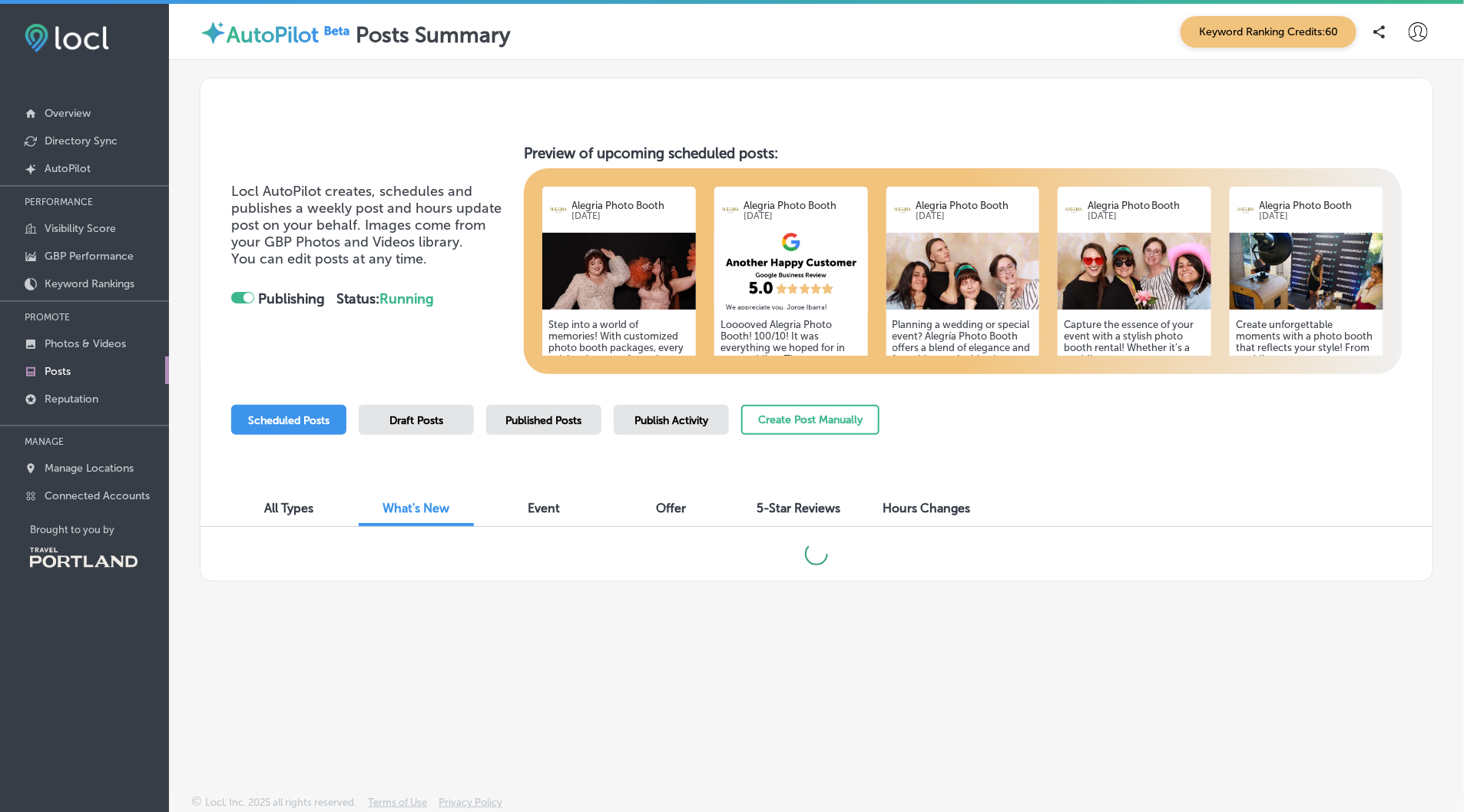
click at [412, 426] on div "Draft Posts" at bounding box center [416, 419] width 115 height 30
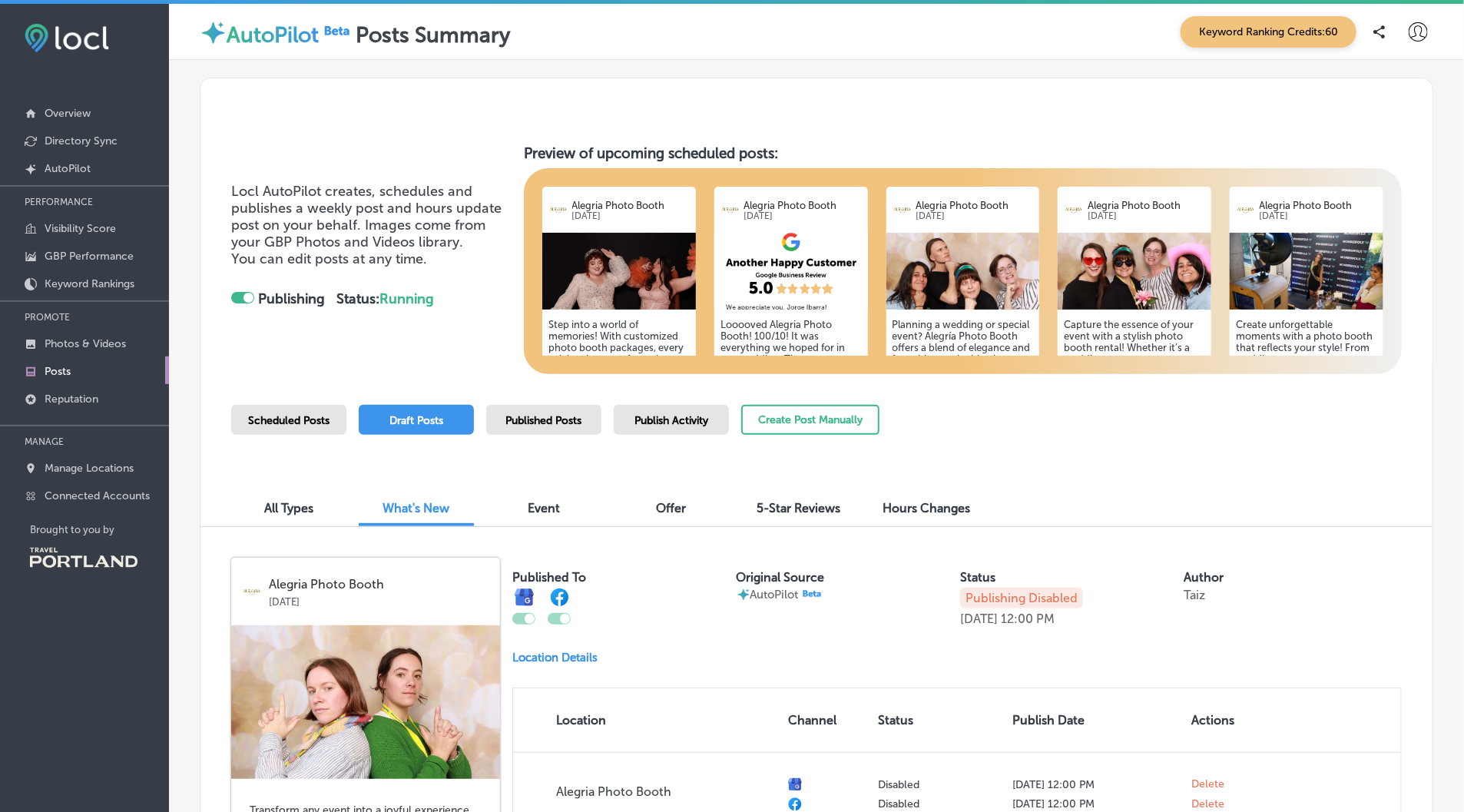
click at [330, 424] on div "Scheduled Posts" at bounding box center [289, 419] width 115 height 30
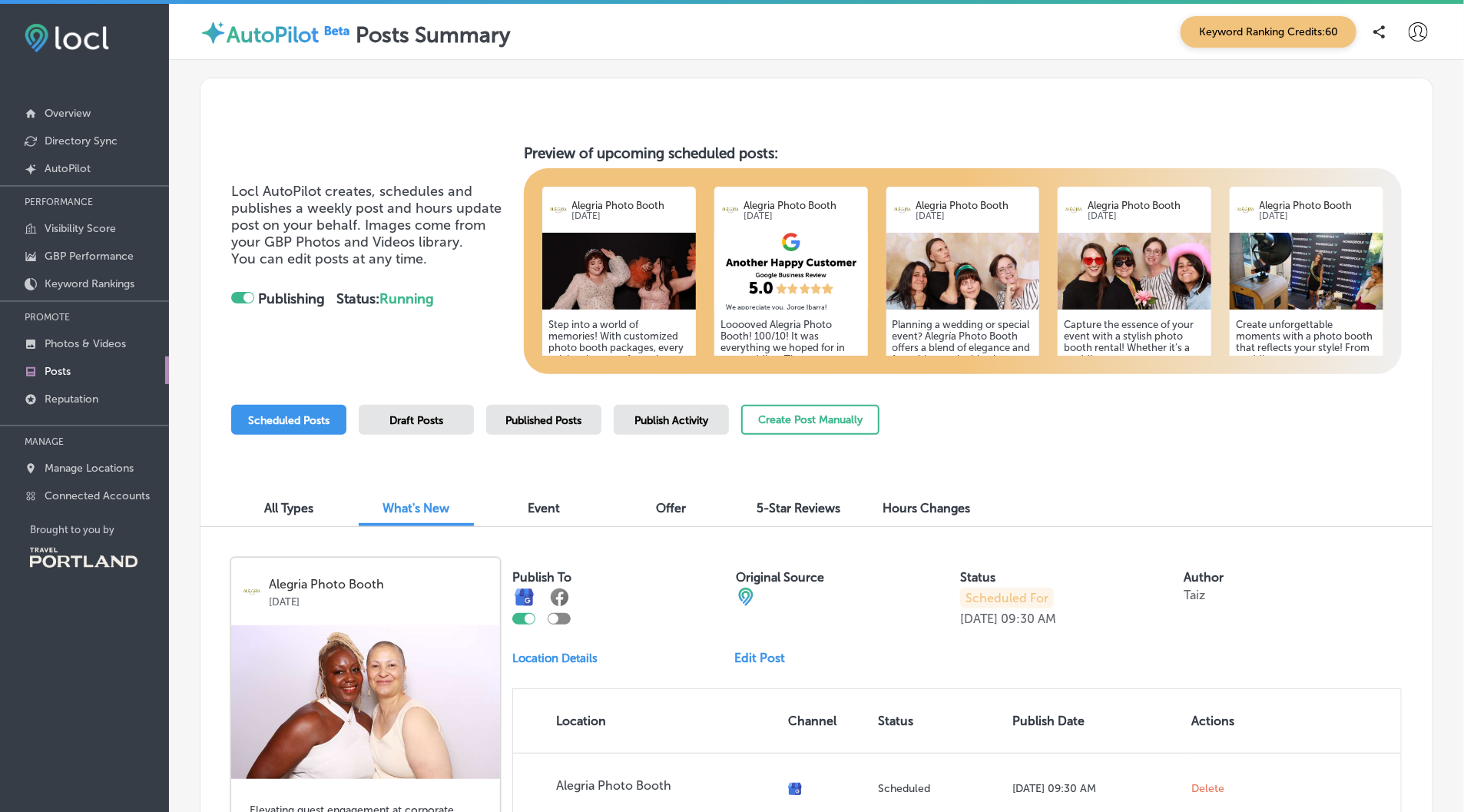
click at [657, 418] on span "Publish Activity" at bounding box center [672, 420] width 74 height 13
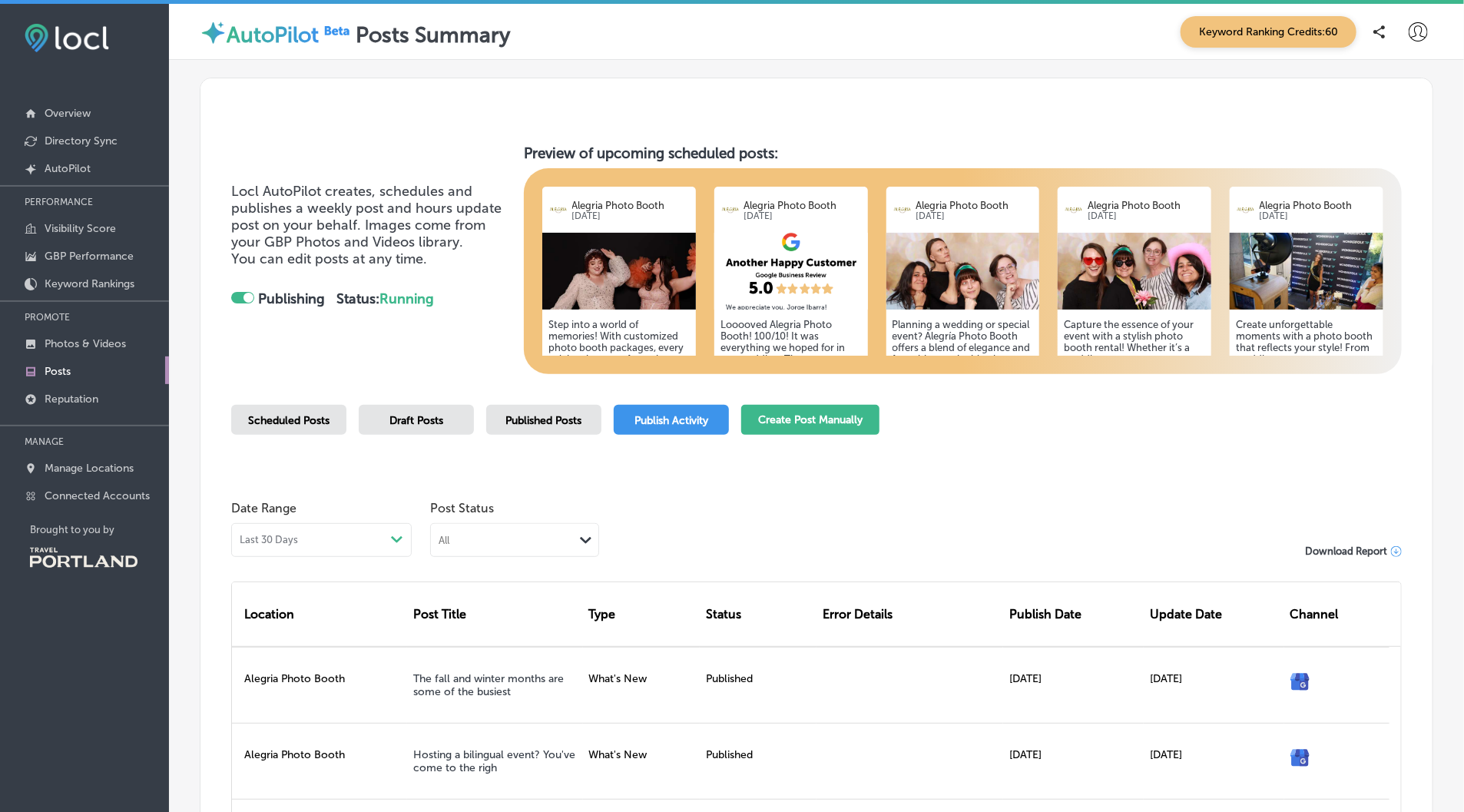
click at [772, 416] on button "Create Post Manually" at bounding box center [810, 419] width 138 height 30
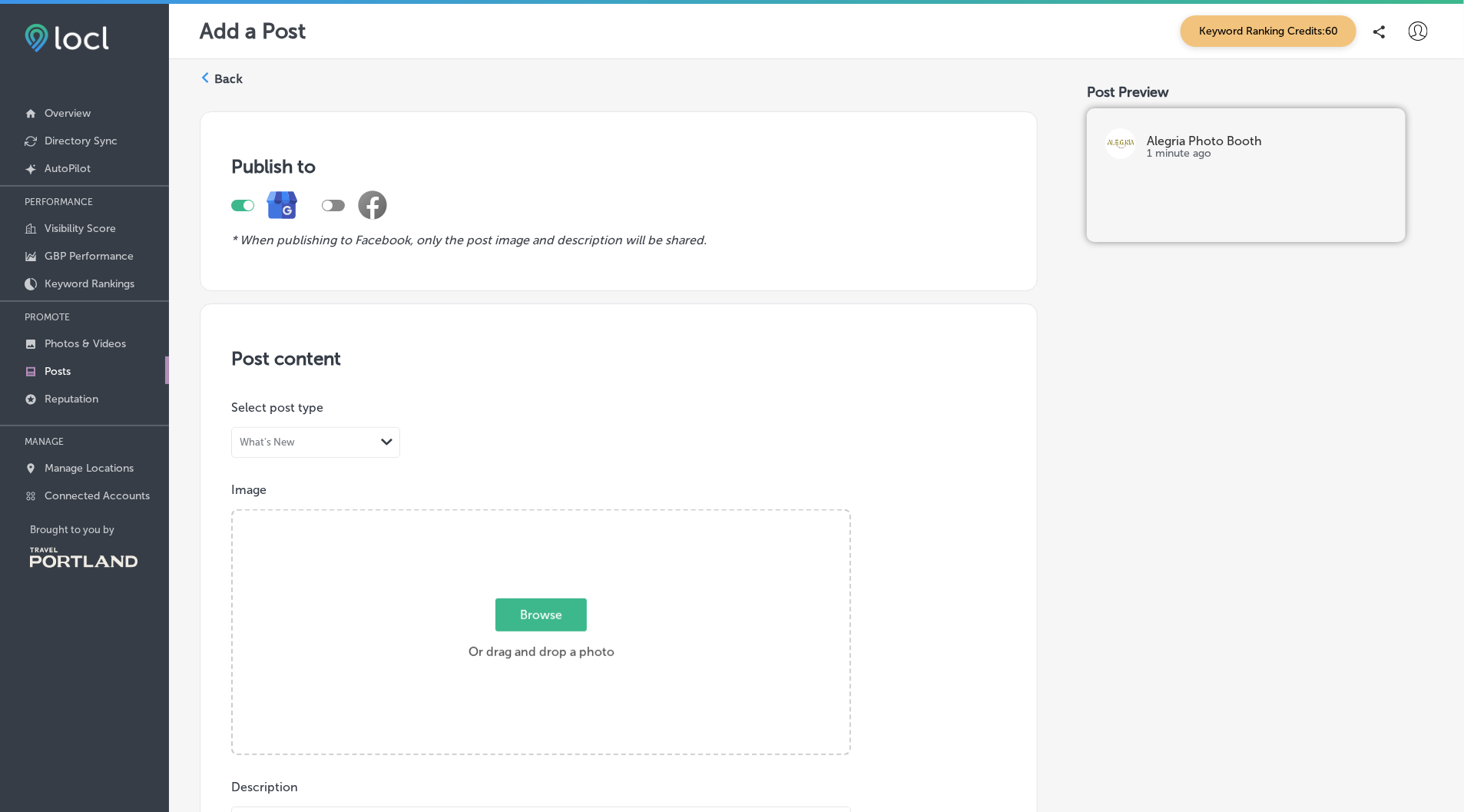
click at [203, 78] on polygon at bounding box center [205, 77] width 7 height 10
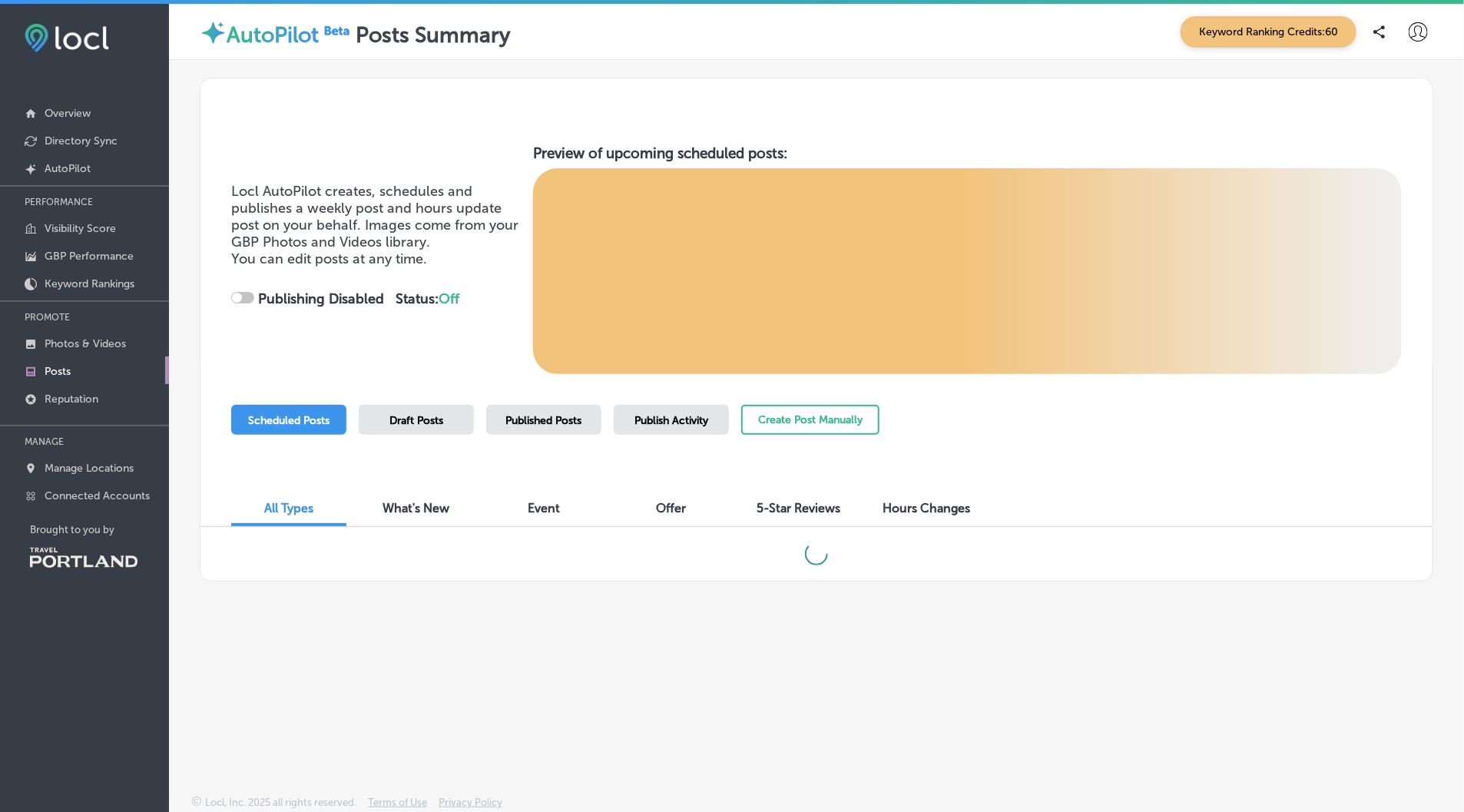
checkbox input "true"
click at [539, 503] on span "Event" at bounding box center [543, 508] width 32 height 14
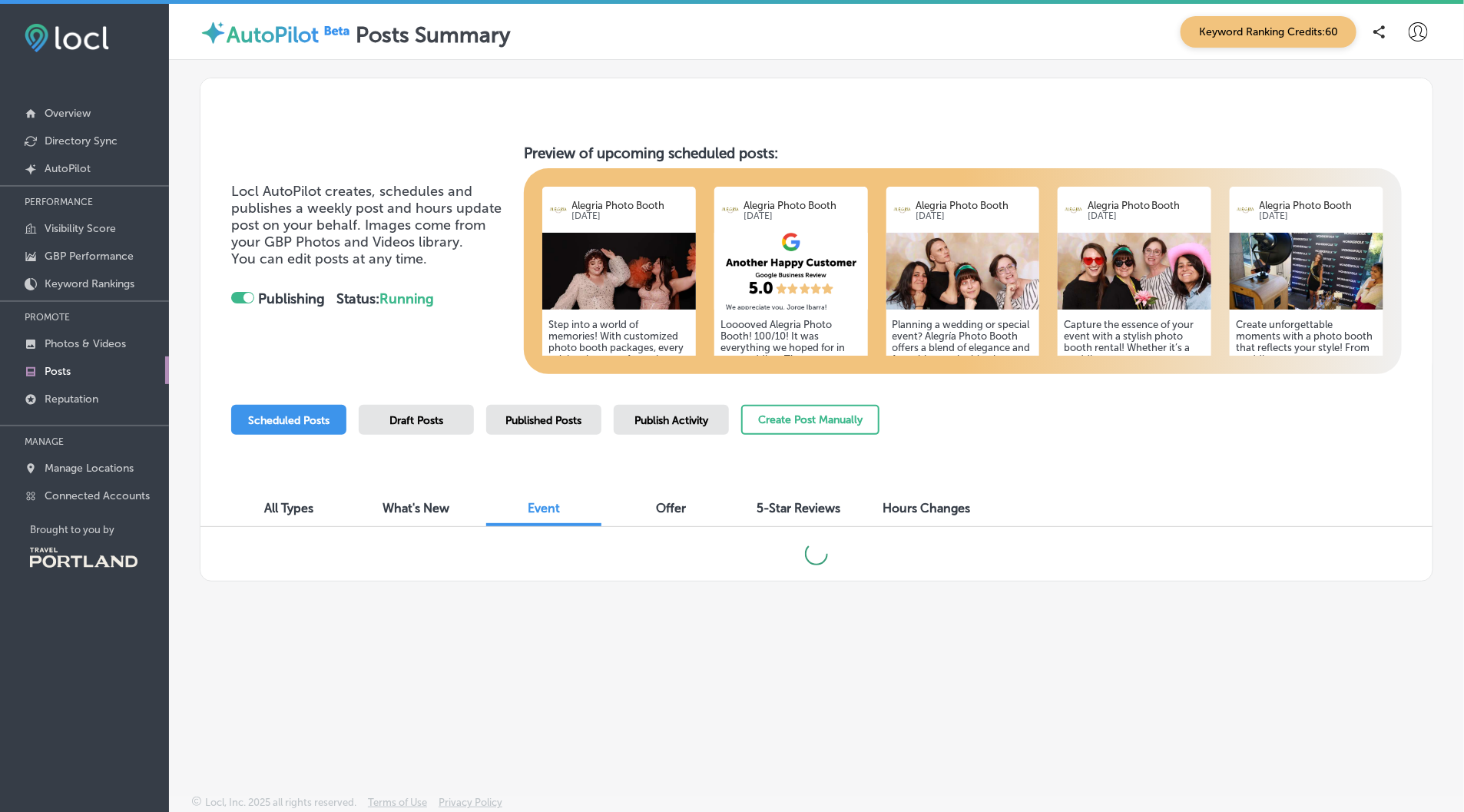
click at [438, 502] on span "What's New" at bounding box center [417, 508] width 67 height 14
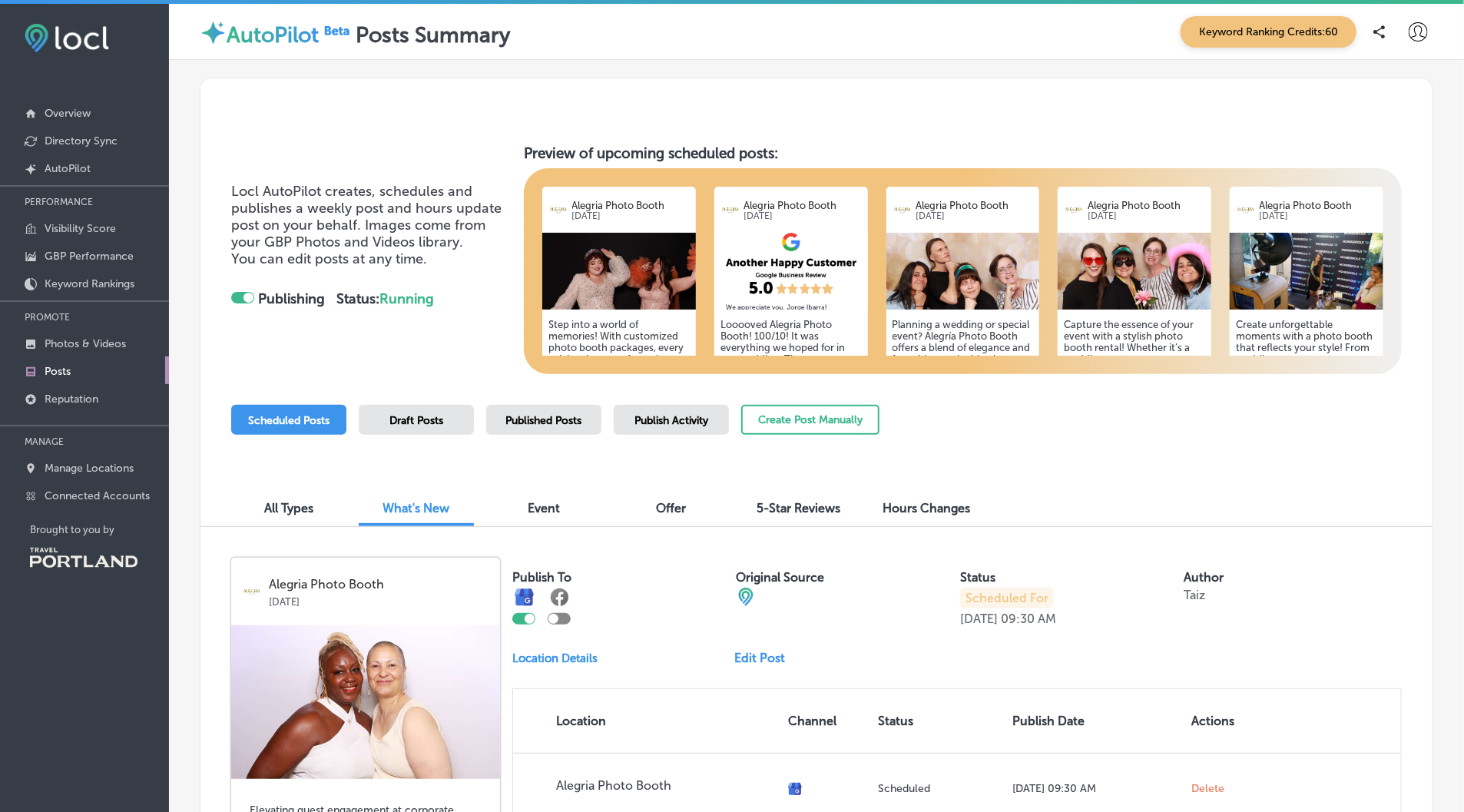
click at [666, 502] on span "Offer" at bounding box center [672, 508] width 30 height 14
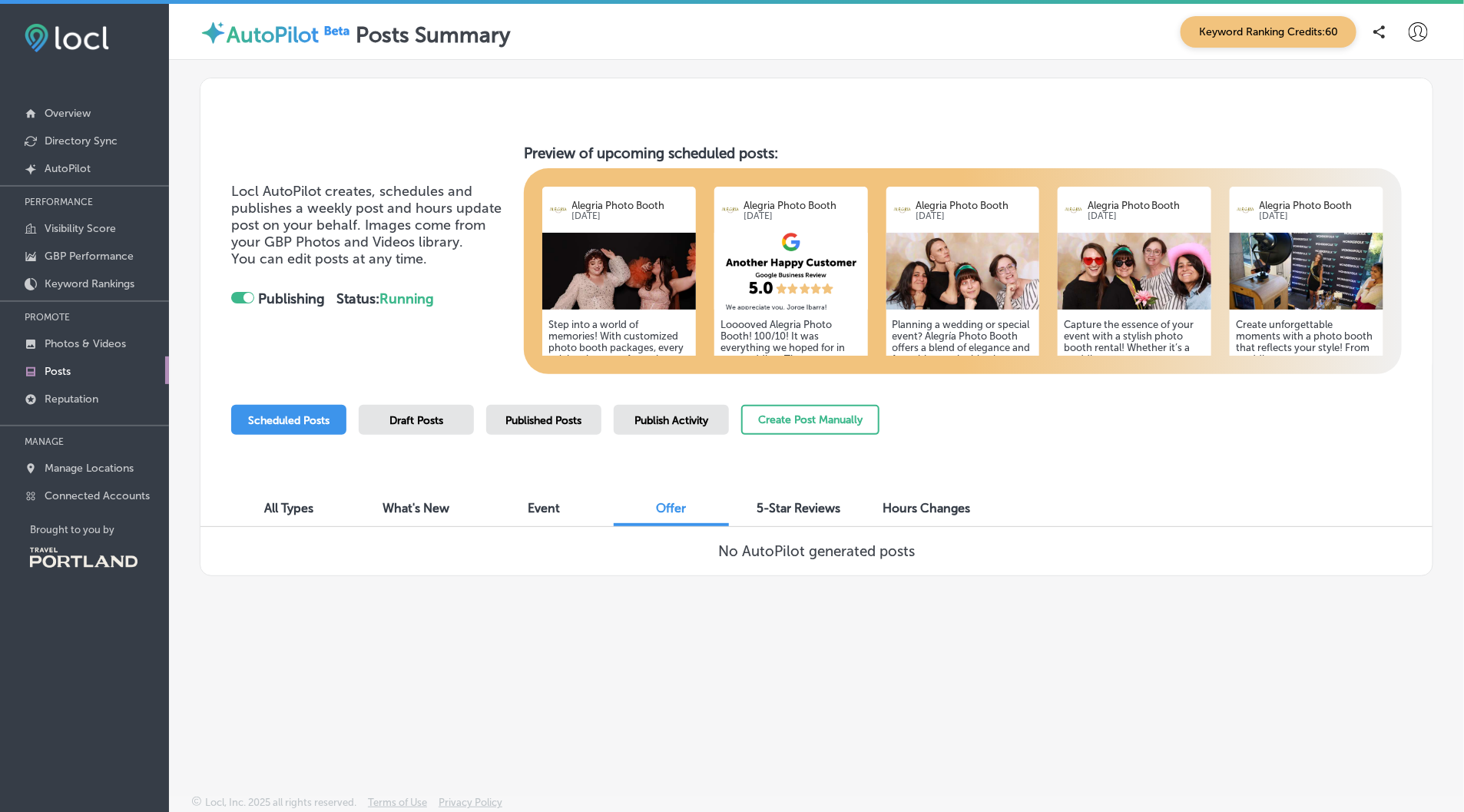
click at [327, 506] on div "All Types" at bounding box center [289, 509] width 115 height 33
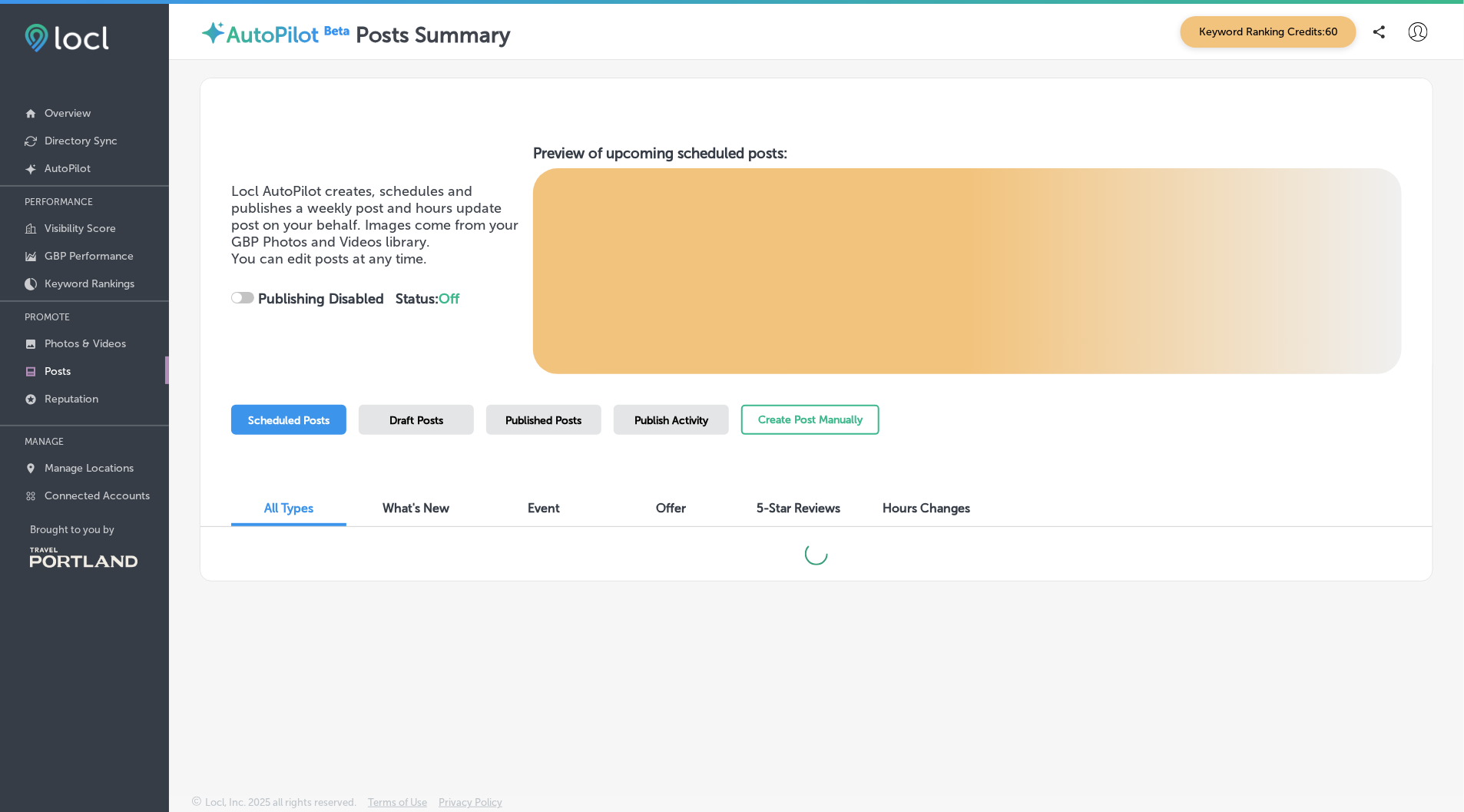
checkbox input "true"
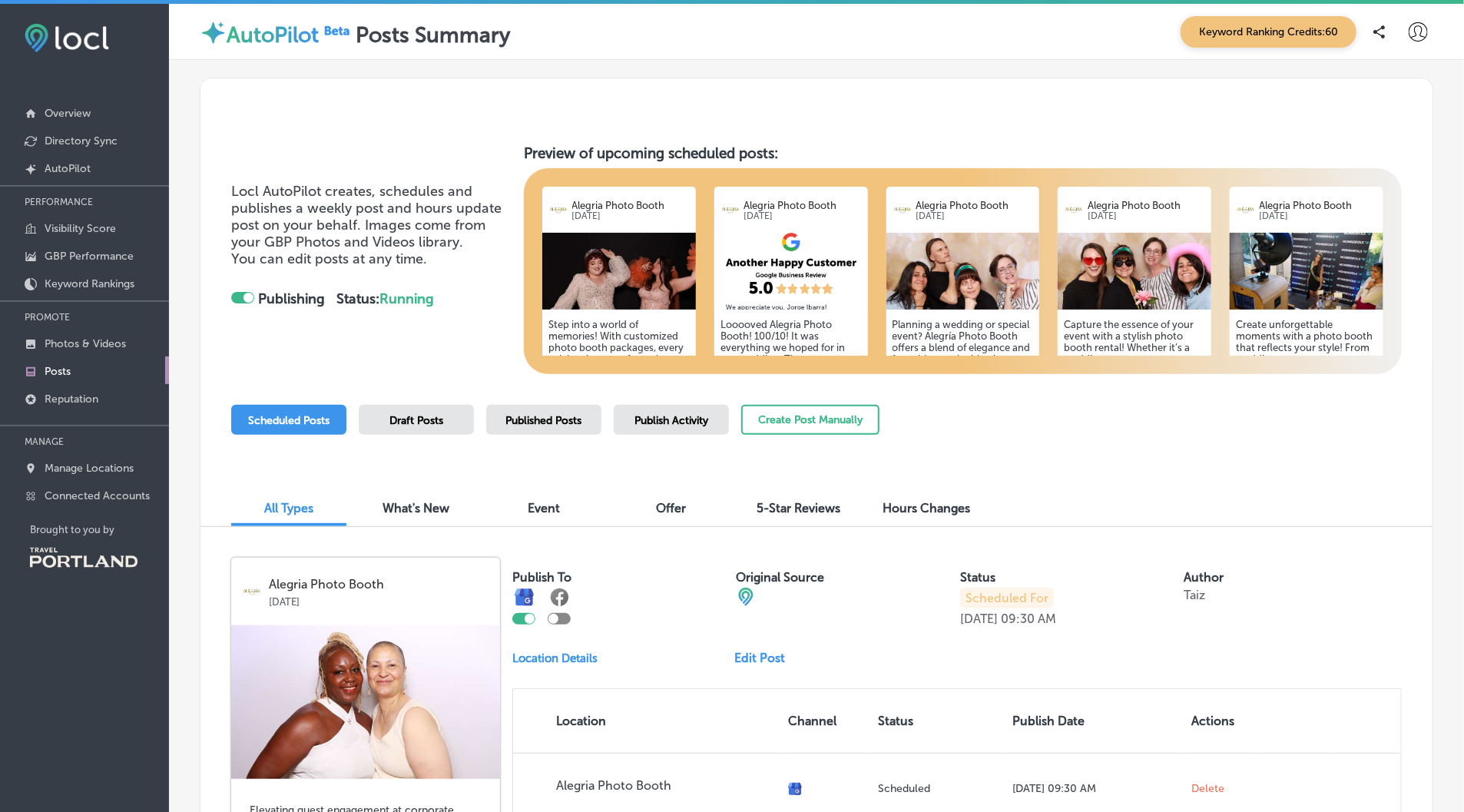
click at [679, 514] on span "Offer" at bounding box center [672, 508] width 30 height 14
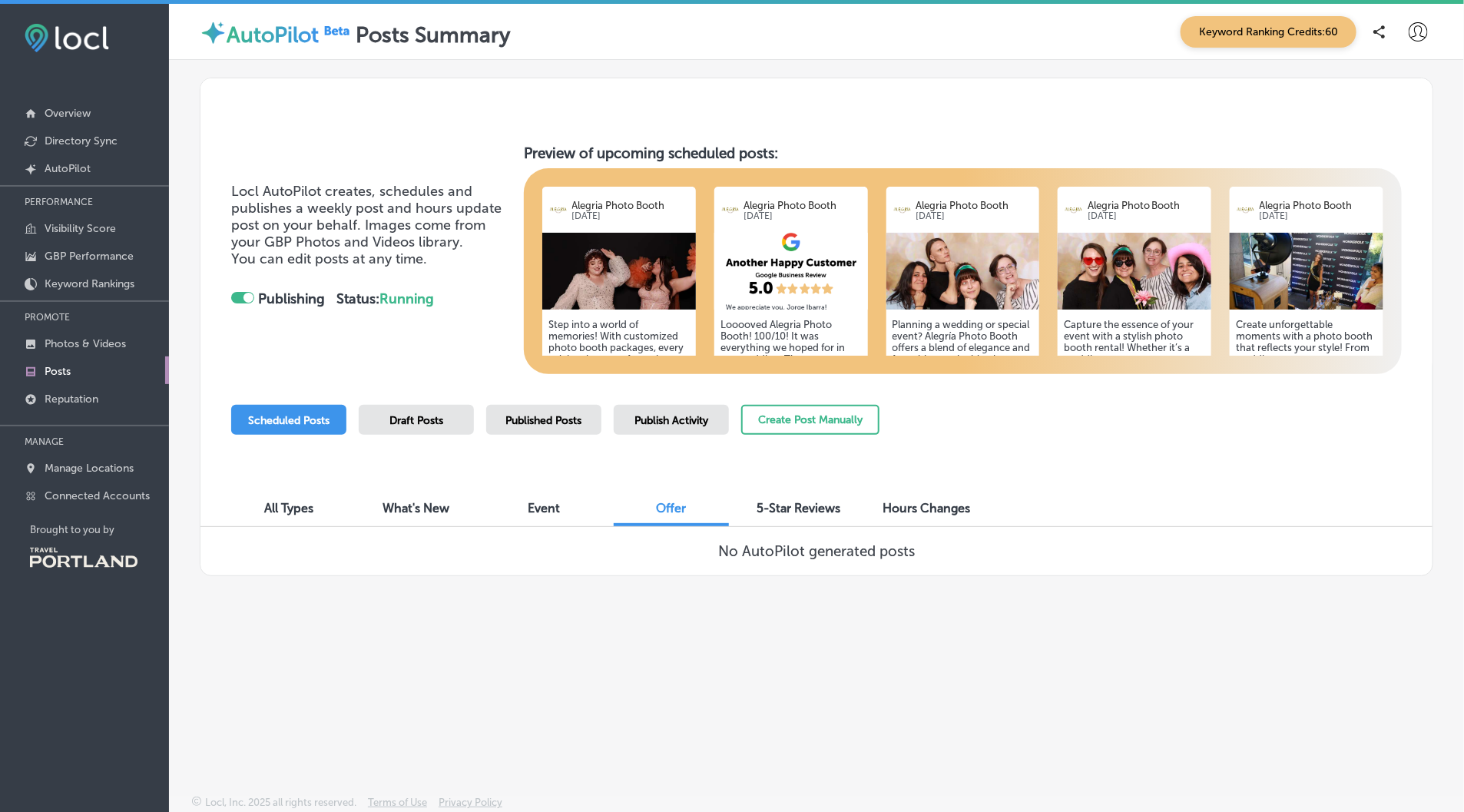
click at [802, 510] on span "5-Star Reviews" at bounding box center [799, 508] width 84 height 14
click at [956, 501] on span "Hours Changes" at bounding box center [926, 508] width 87 height 14
click at [550, 498] on div "Event" at bounding box center [544, 509] width 115 height 33
click at [409, 498] on div "What's New" at bounding box center [416, 509] width 115 height 33
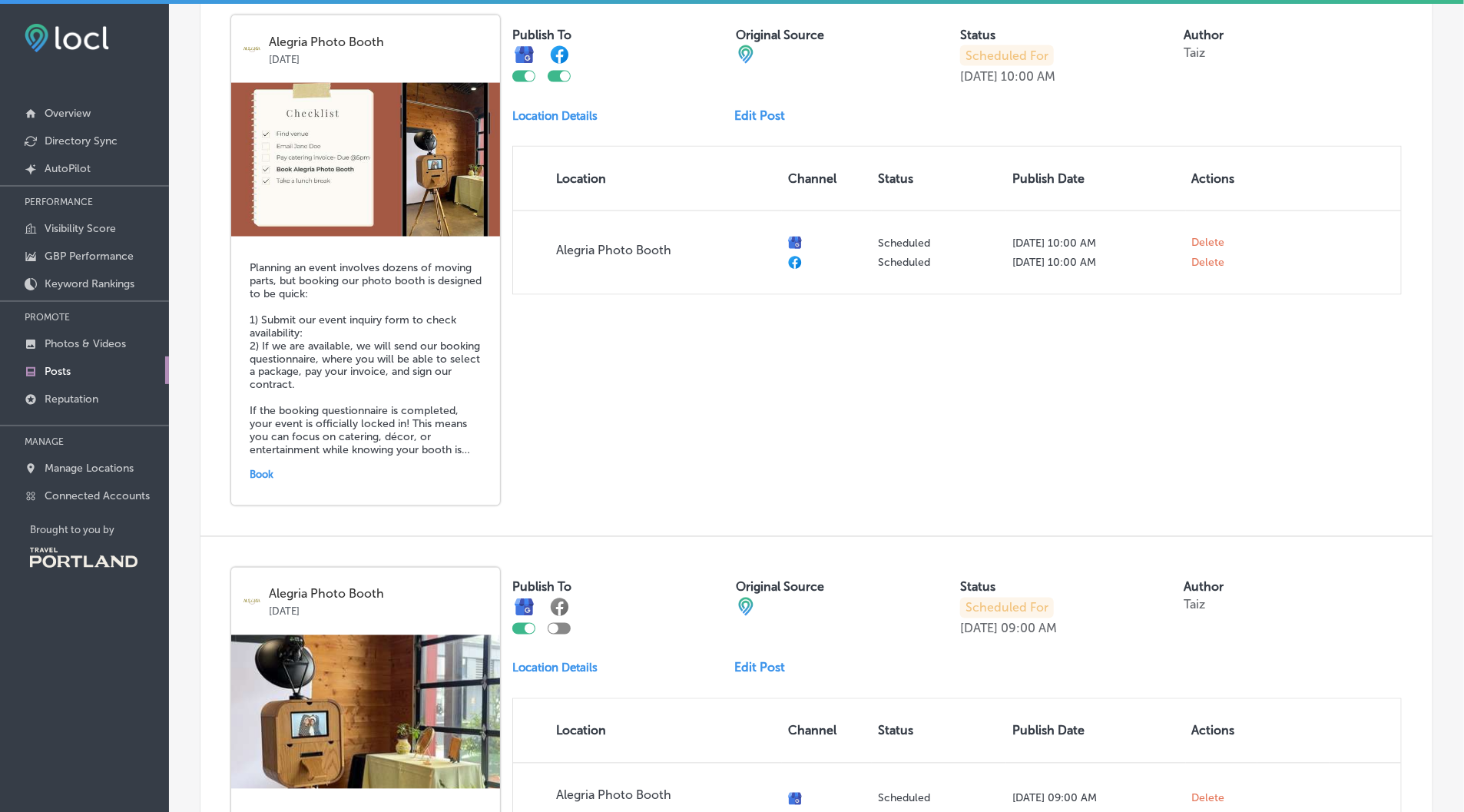
scroll to position [32, 0]
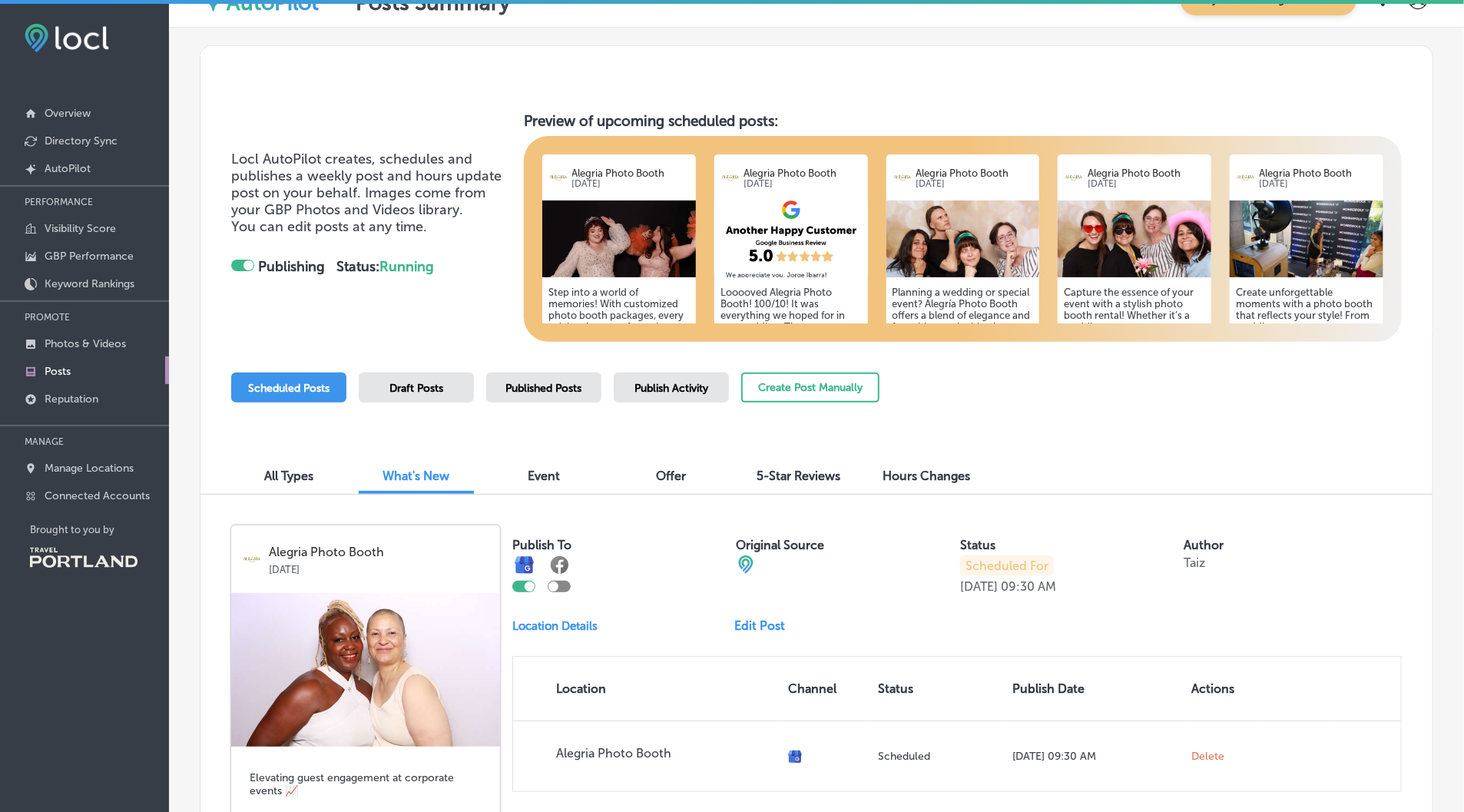
click at [299, 474] on span "All Types" at bounding box center [288, 475] width 49 height 14
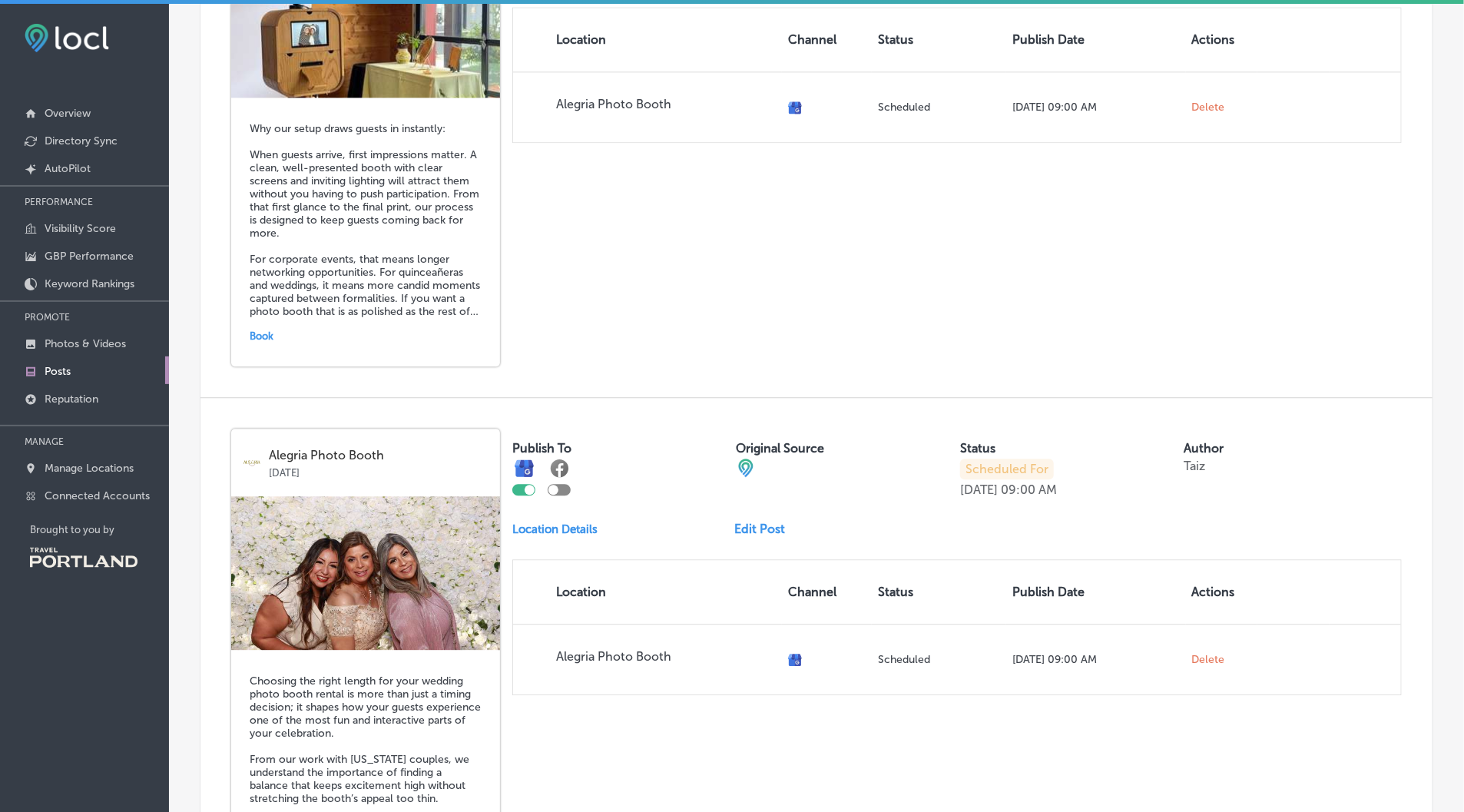
scroll to position [2071, 0]
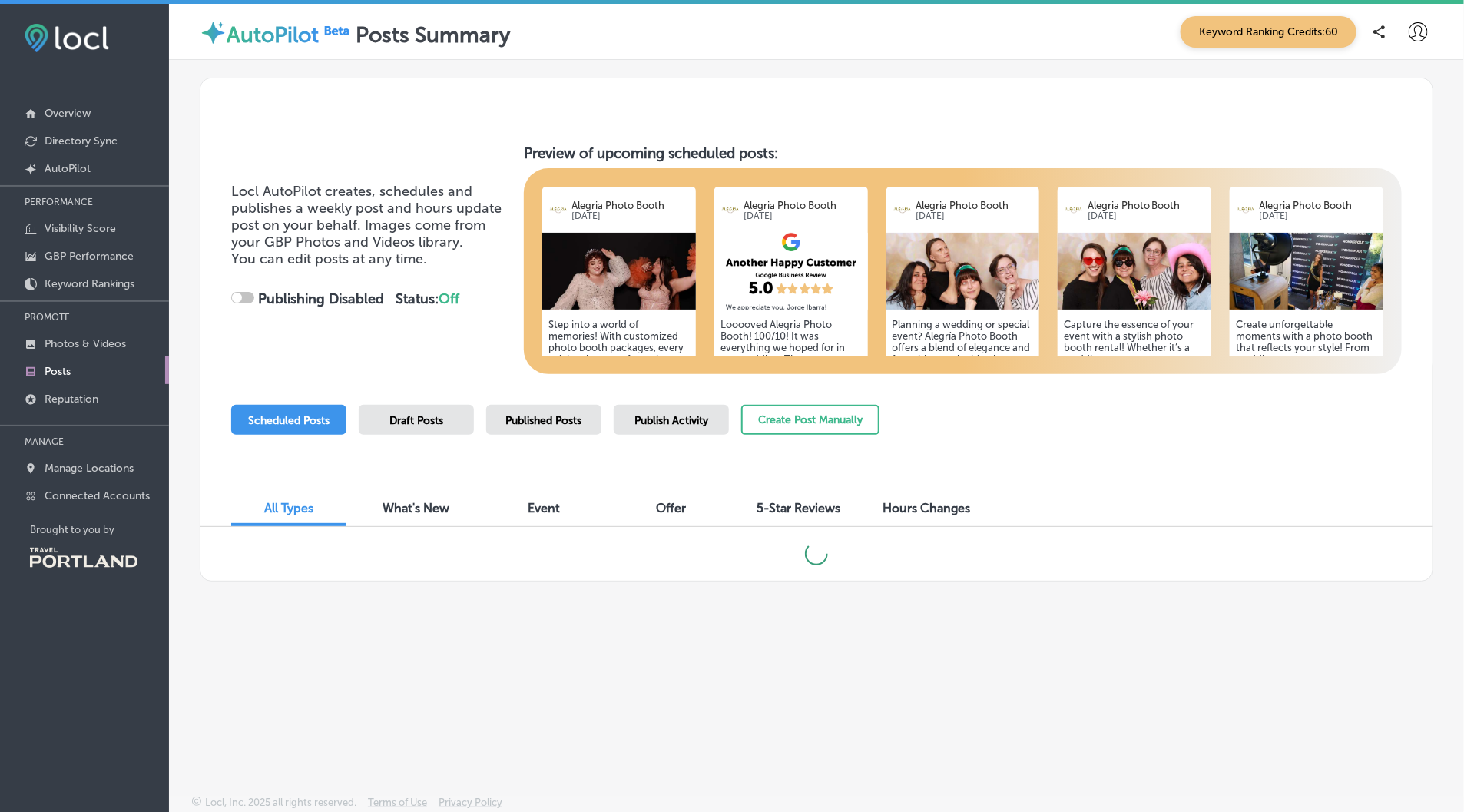
click at [243, 290] on div "Publishing Disabled" at bounding box center [307, 298] width 153 height 17
click at [247, 296] on div at bounding box center [243, 298] width 23 height 11
click at [239, 296] on div at bounding box center [237, 298] width 10 height 10
checkbox input "true"
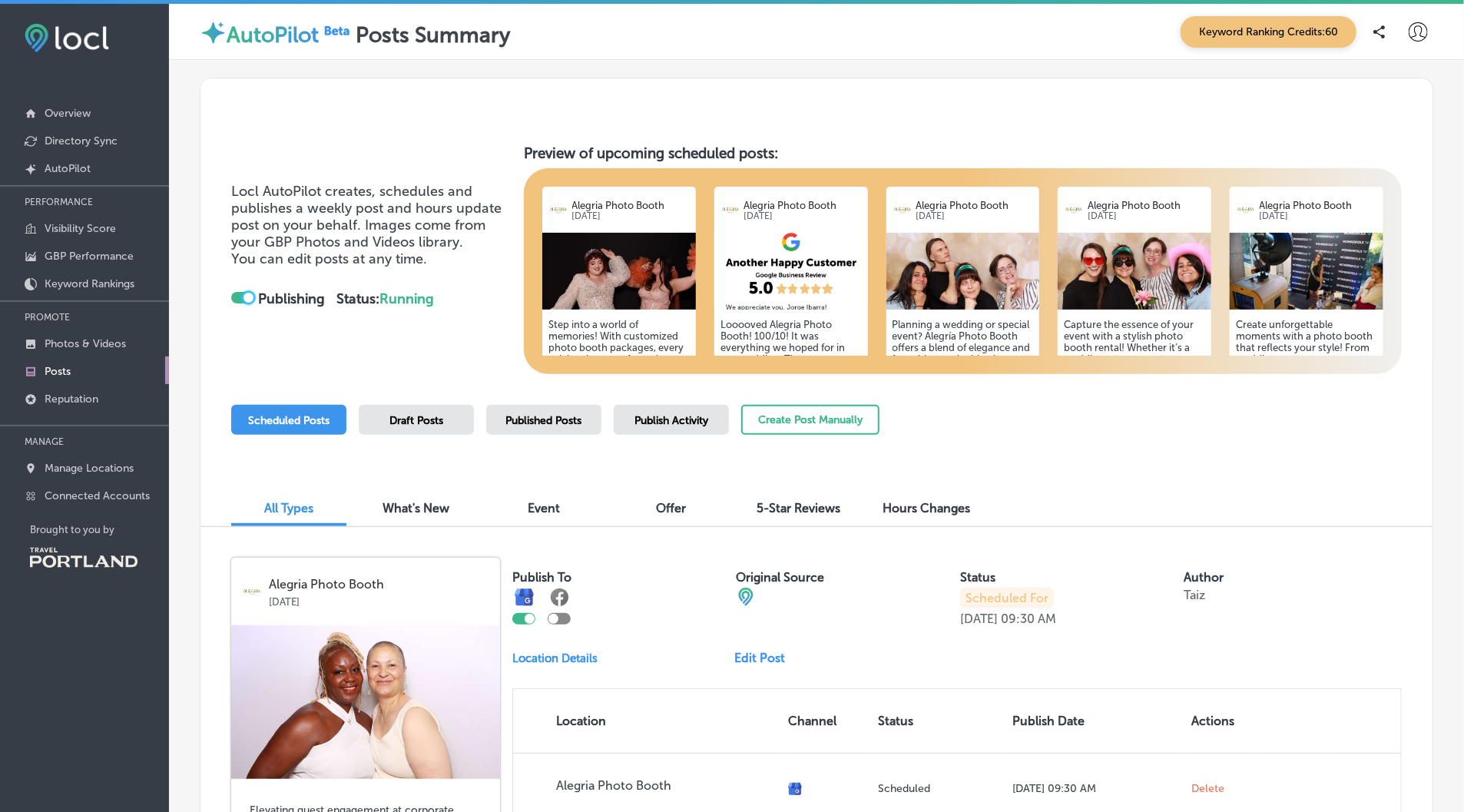
drag, startPoint x: 236, startPoint y: 294, endPoint x: 343, endPoint y: 338, distance: 115.7
click at [344, 338] on div "Locl AutoPilot creates, schedules and publishes a weekly post and hours update …" at bounding box center [816, 258] width 1171 height 230
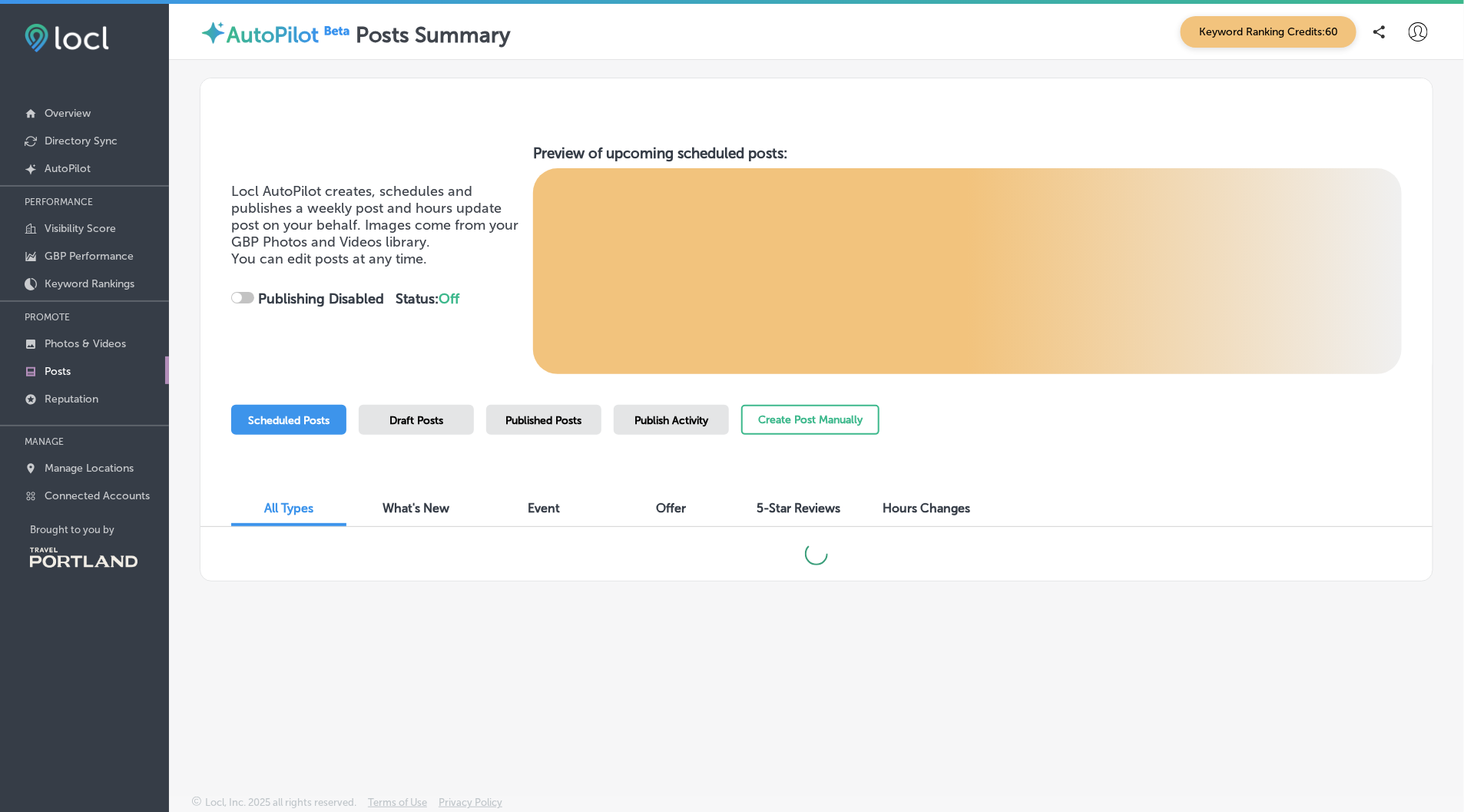
checkbox input "true"
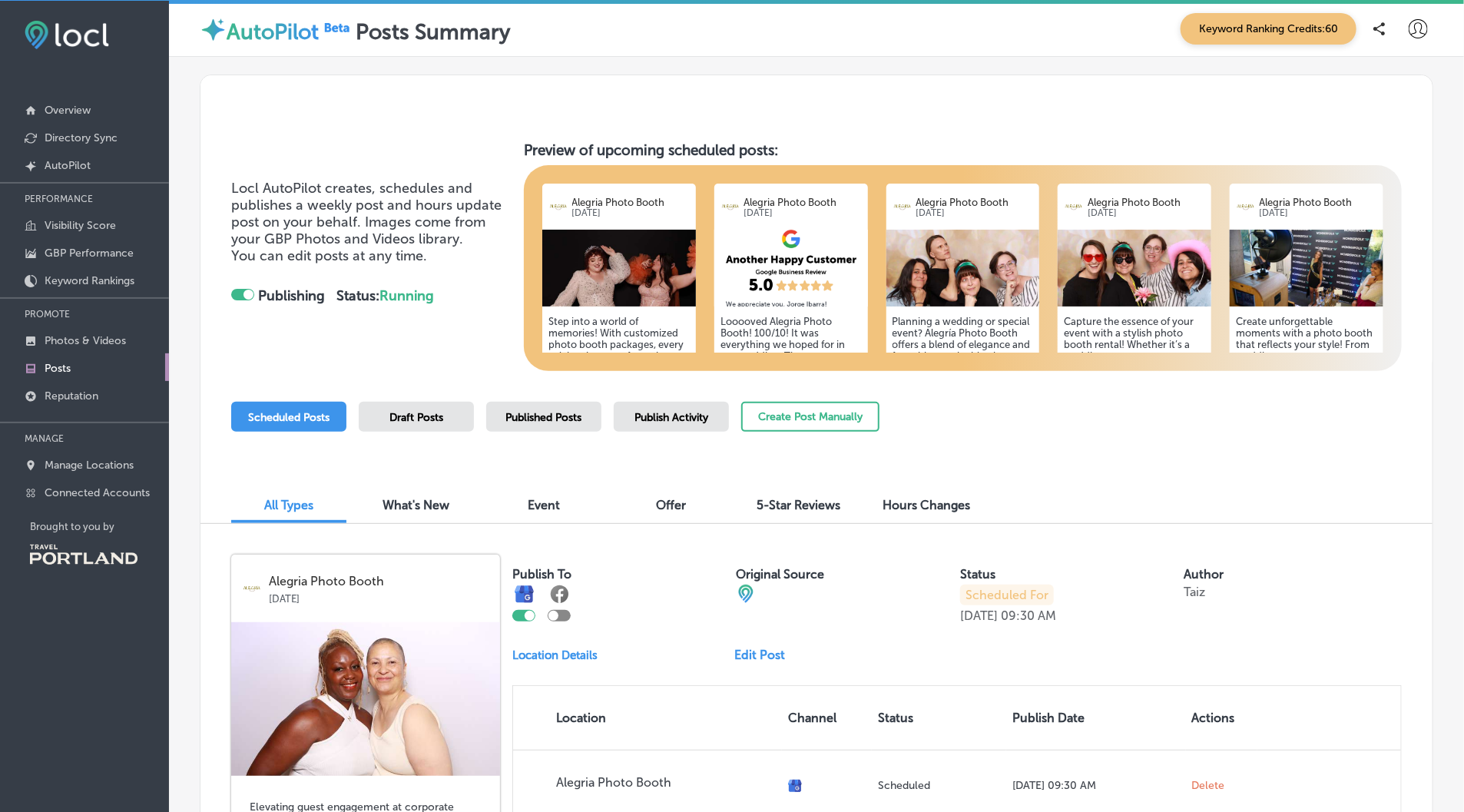
click at [395, 490] on div "What's New" at bounding box center [416, 506] width 115 height 33
click at [524, 499] on div "Event" at bounding box center [544, 506] width 115 height 33
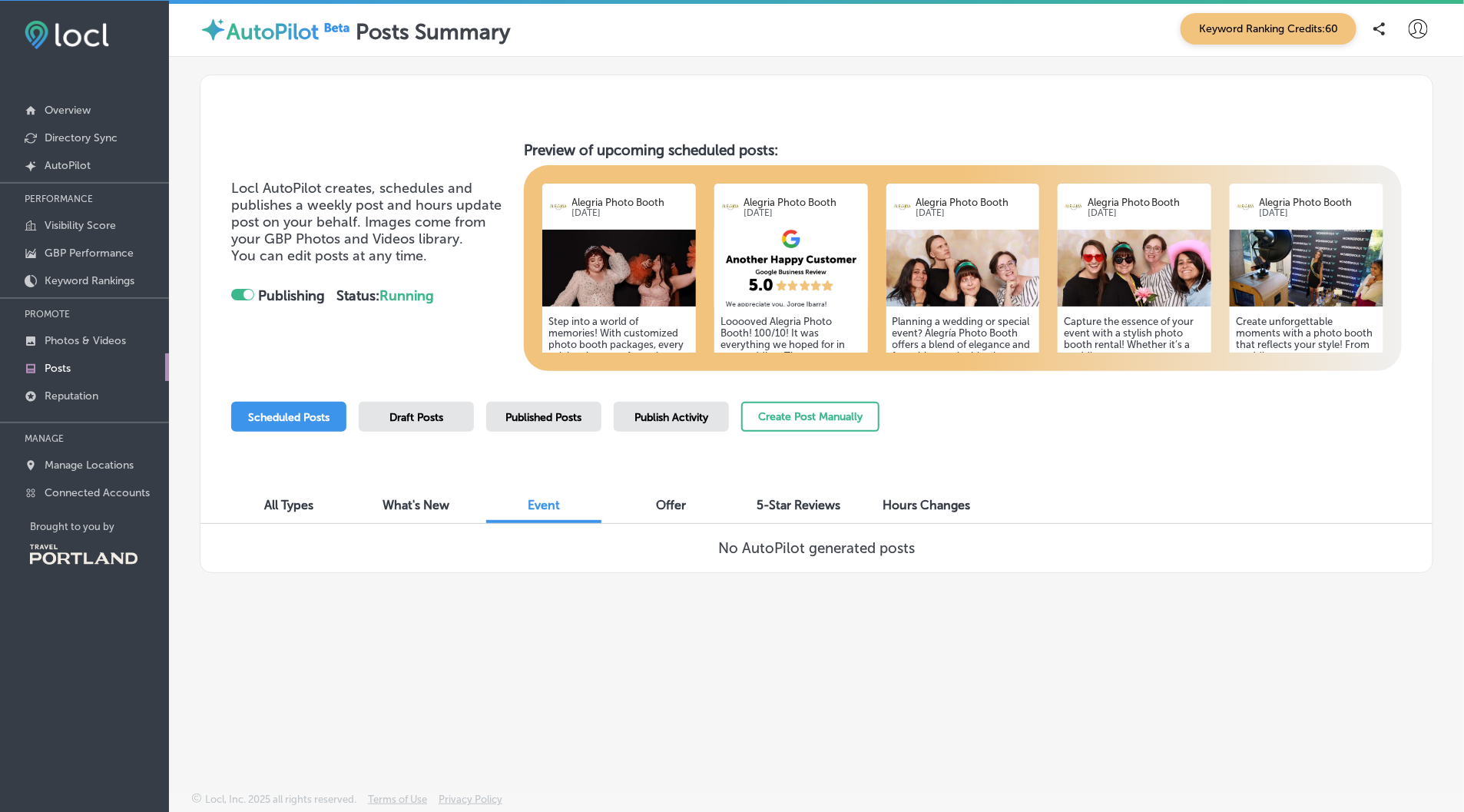
click at [675, 508] on span "Offer" at bounding box center [672, 505] width 30 height 14
click at [783, 490] on div "5-Star Reviews" at bounding box center [799, 506] width 115 height 33
click at [904, 502] on span "Hours Changes" at bounding box center [926, 505] width 87 height 14
click at [264, 514] on div "All Types" at bounding box center [289, 506] width 115 height 33
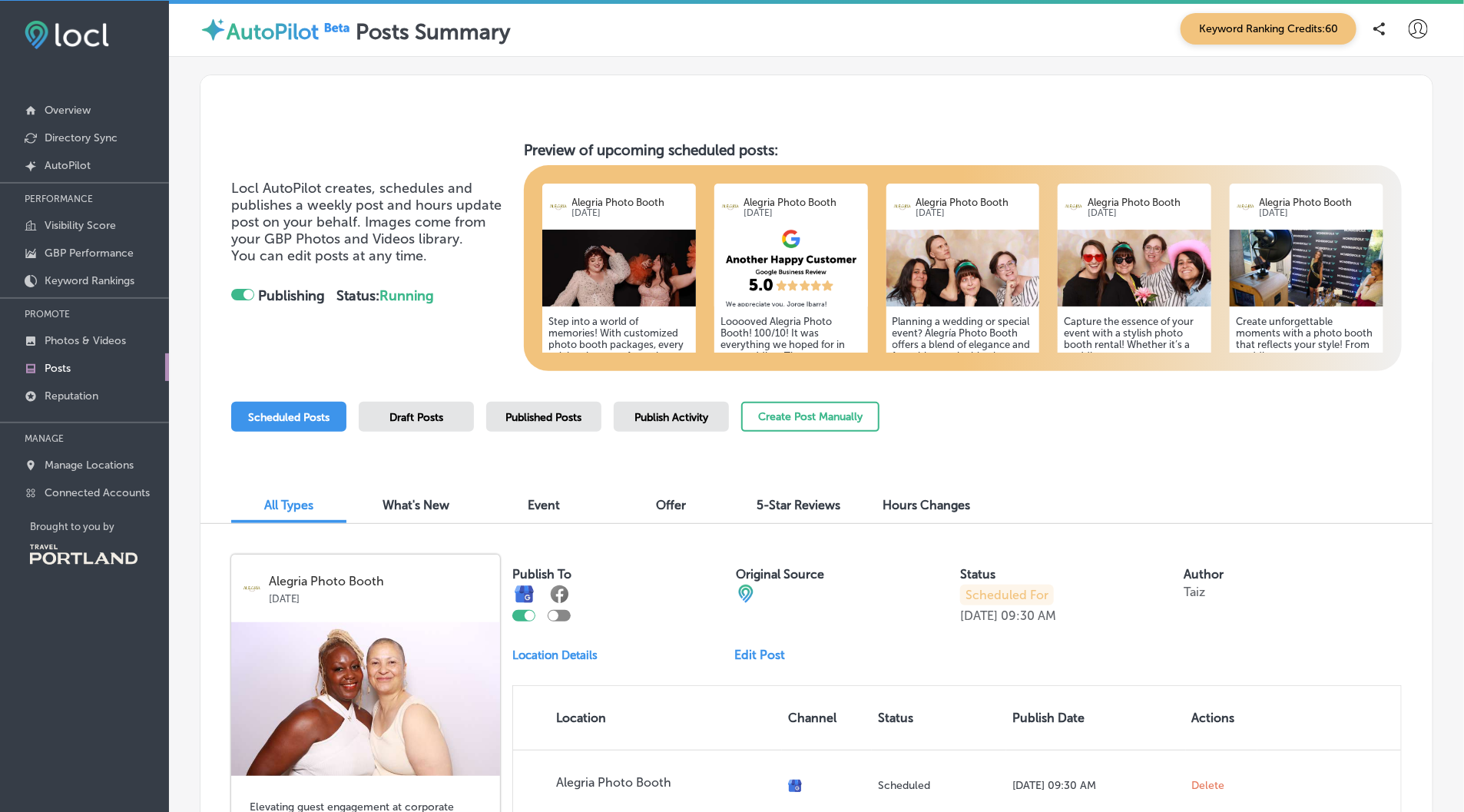
click at [428, 513] on div "What's New" at bounding box center [416, 506] width 115 height 33
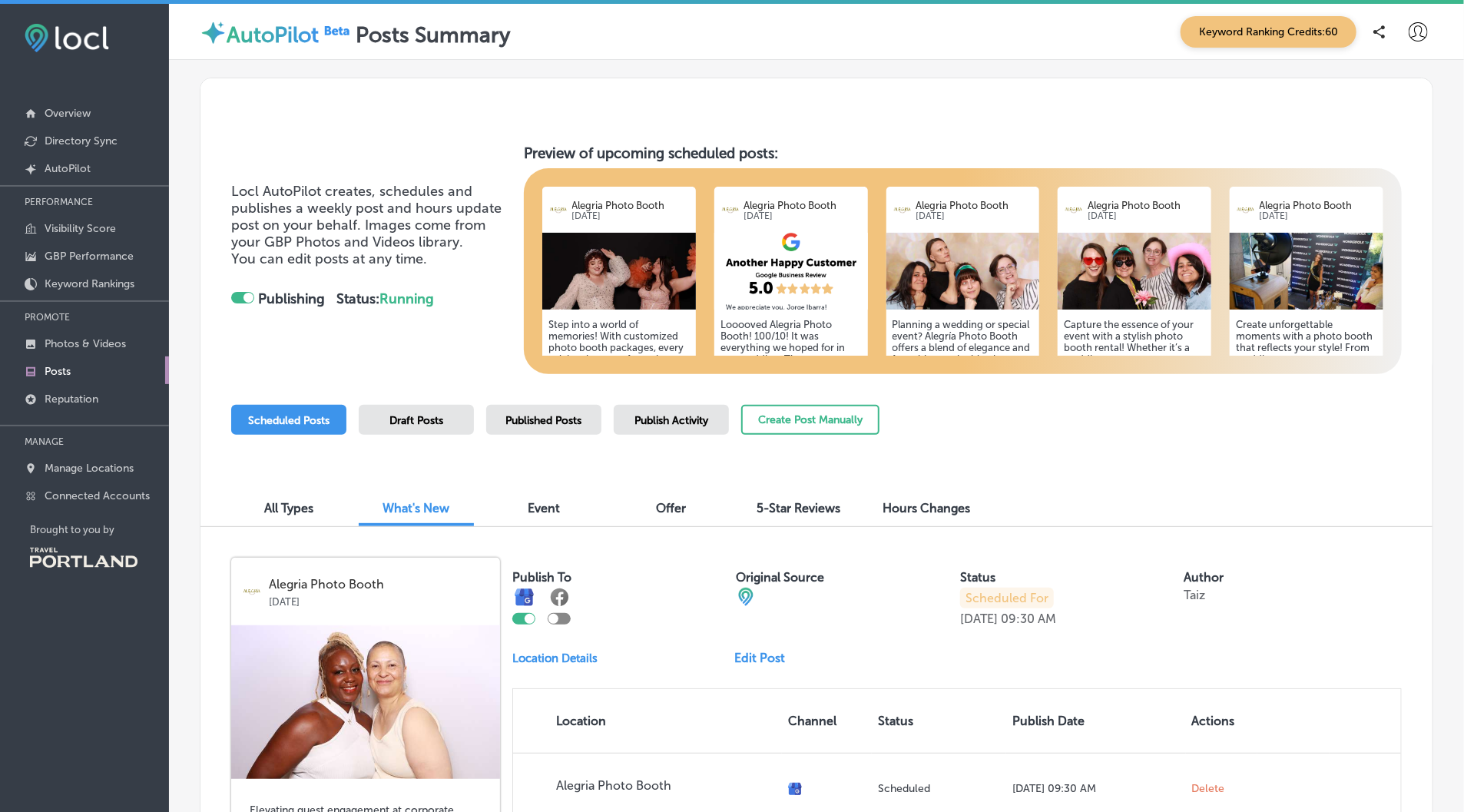
click at [549, 506] on span "Event" at bounding box center [543, 508] width 32 height 14
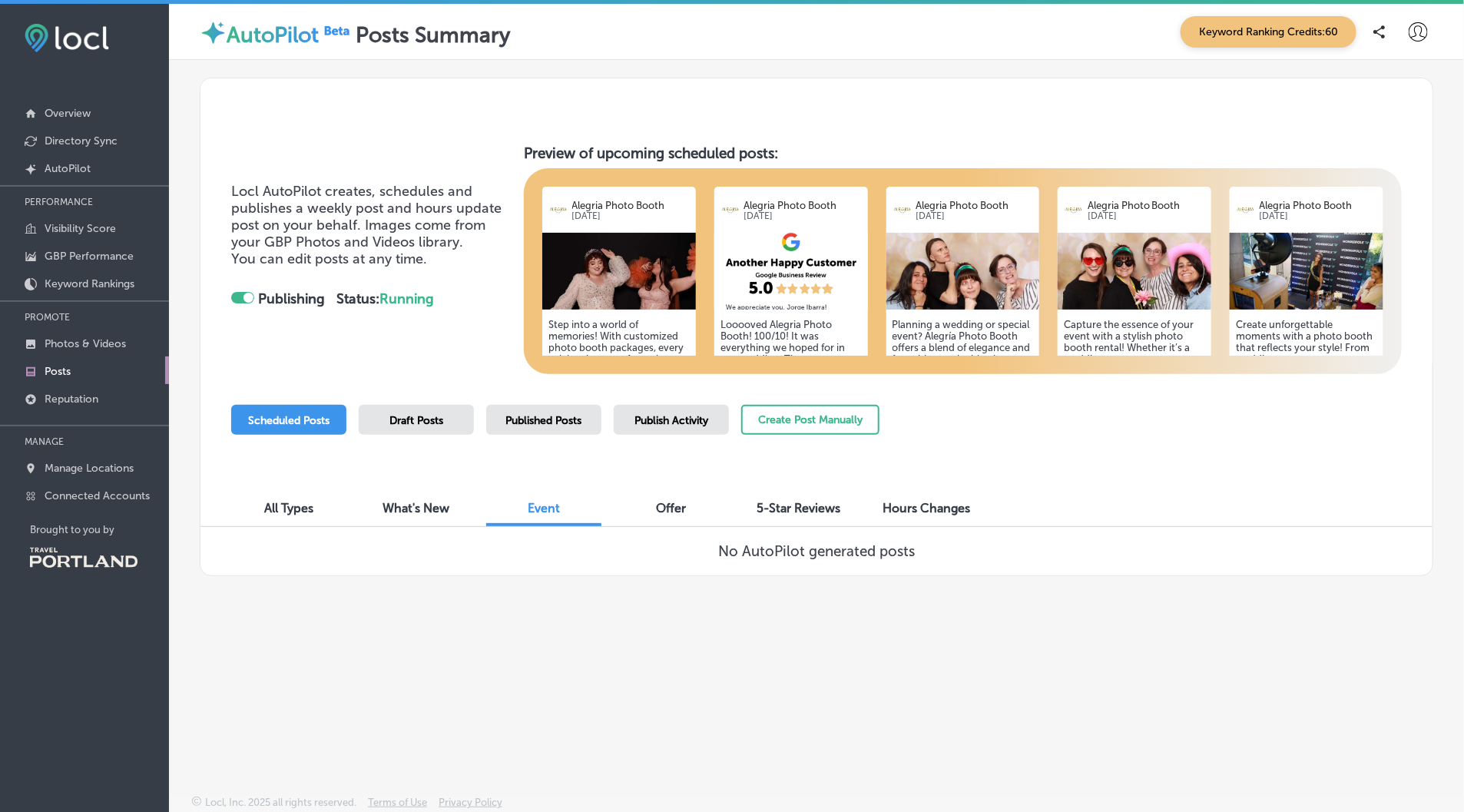
click at [657, 506] on span "Offer" at bounding box center [672, 508] width 30 height 14
click at [768, 507] on span "5-Star Reviews" at bounding box center [799, 508] width 84 height 14
click at [925, 504] on span "Hours Changes" at bounding box center [926, 508] width 87 height 14
click at [421, 510] on span "What's New" at bounding box center [417, 508] width 67 height 14
checkbox input "true"
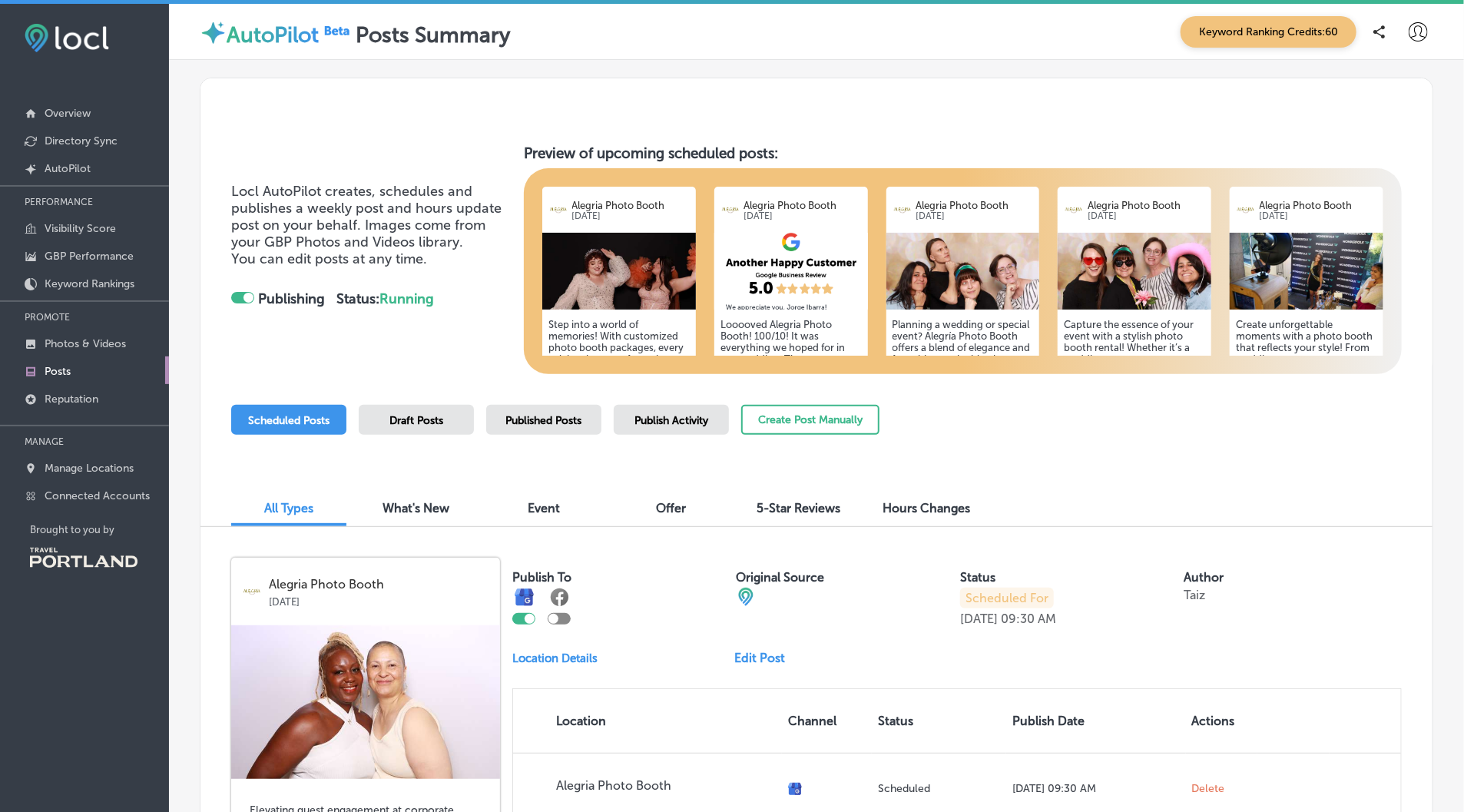
click at [610, 257] on img at bounding box center [620, 271] width 154 height 77
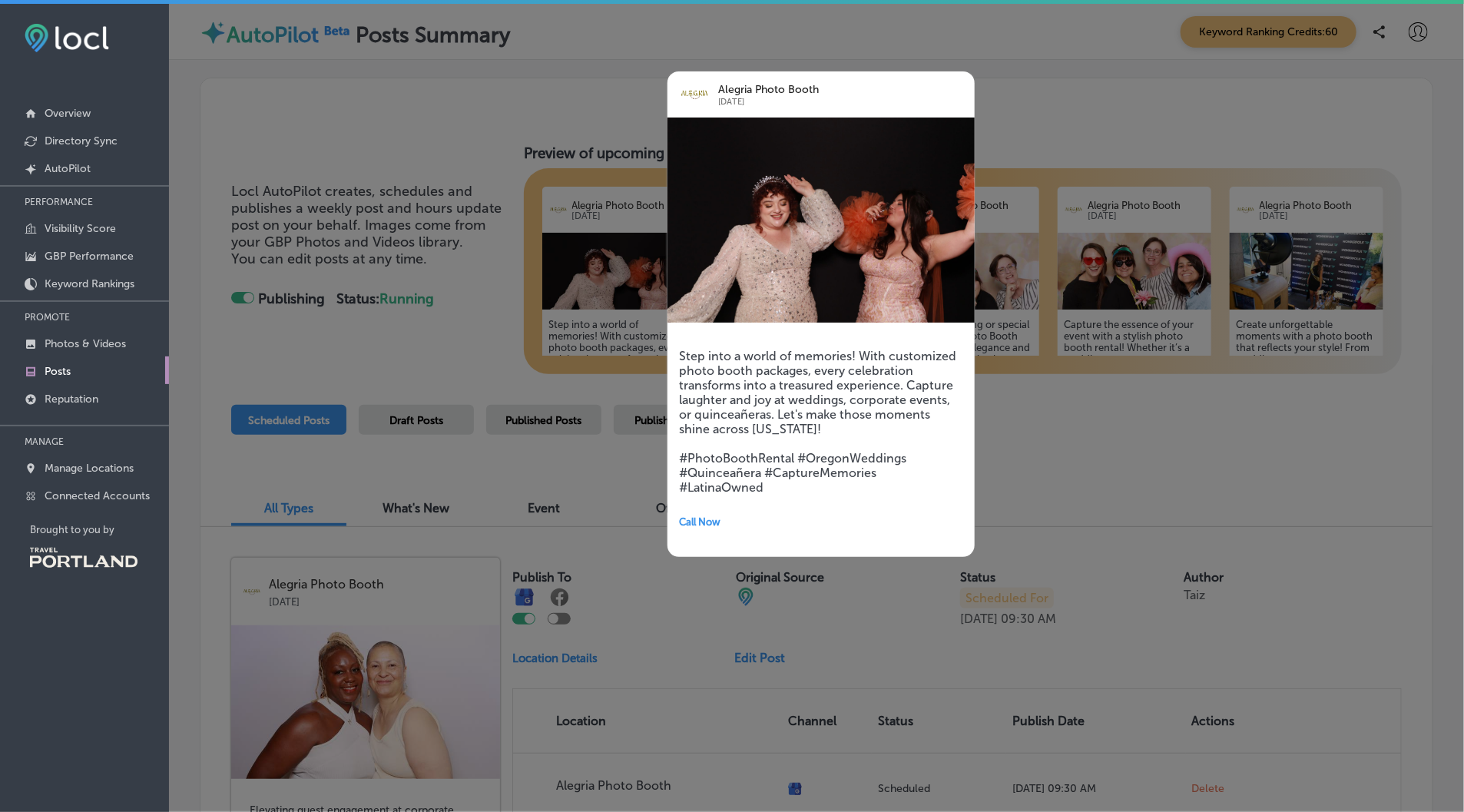
click at [463, 332] on div at bounding box center [732, 406] width 1464 height 812
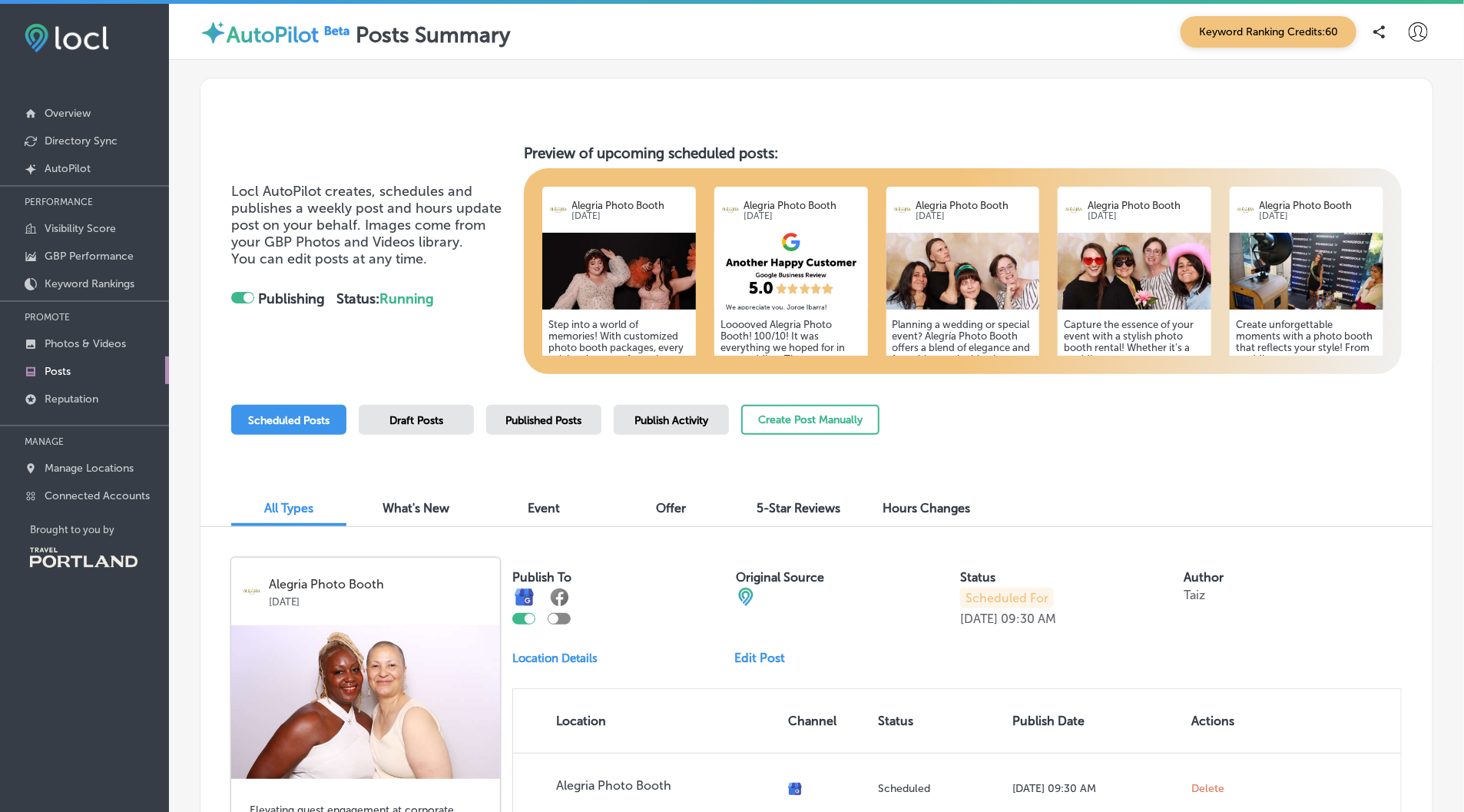
click at [62, 32] on img at bounding box center [67, 38] width 85 height 29
click at [37, 30] on img at bounding box center [67, 38] width 85 height 29
click at [51, 372] on p "Posts" at bounding box center [58, 371] width 26 height 13
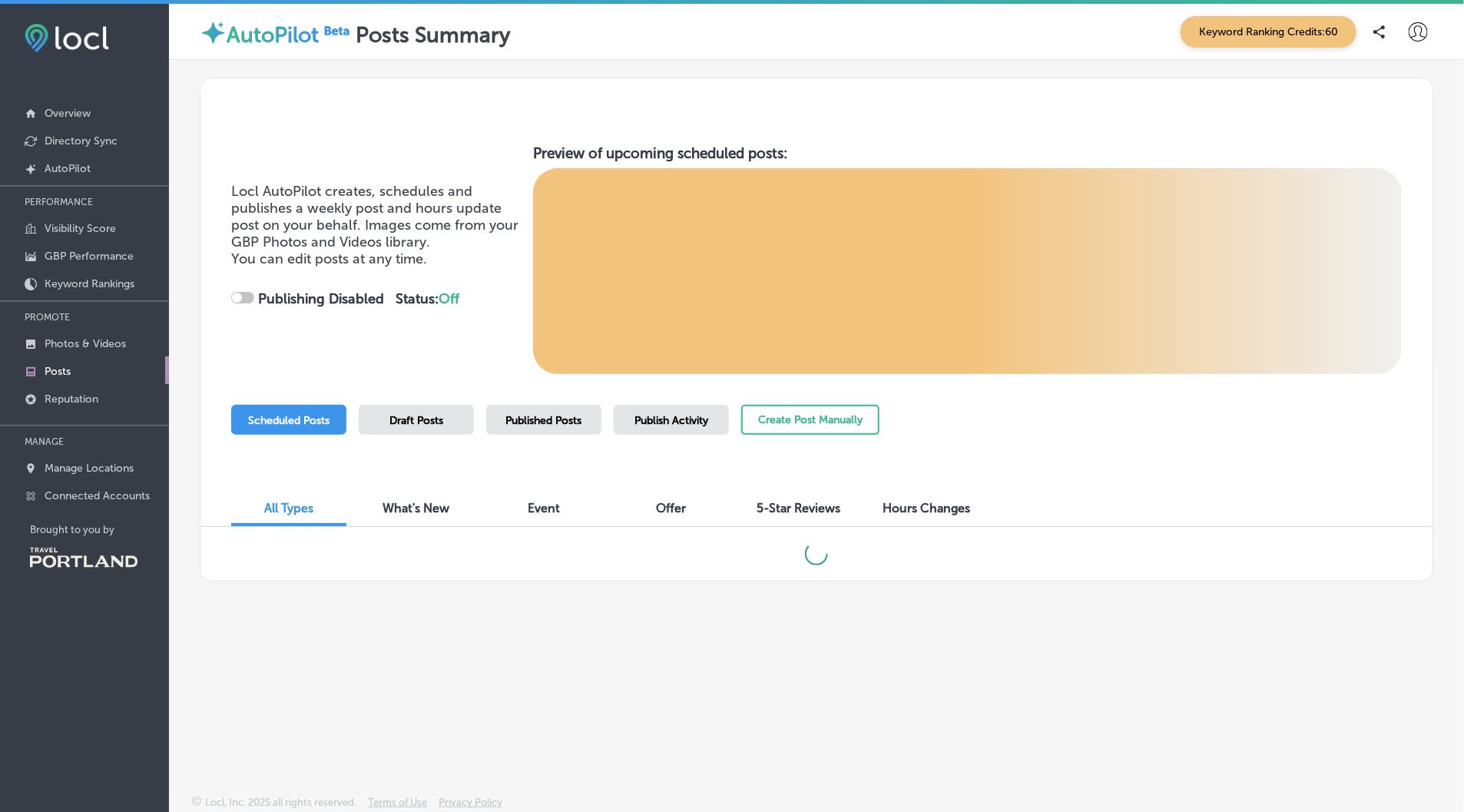
checkbox input "true"
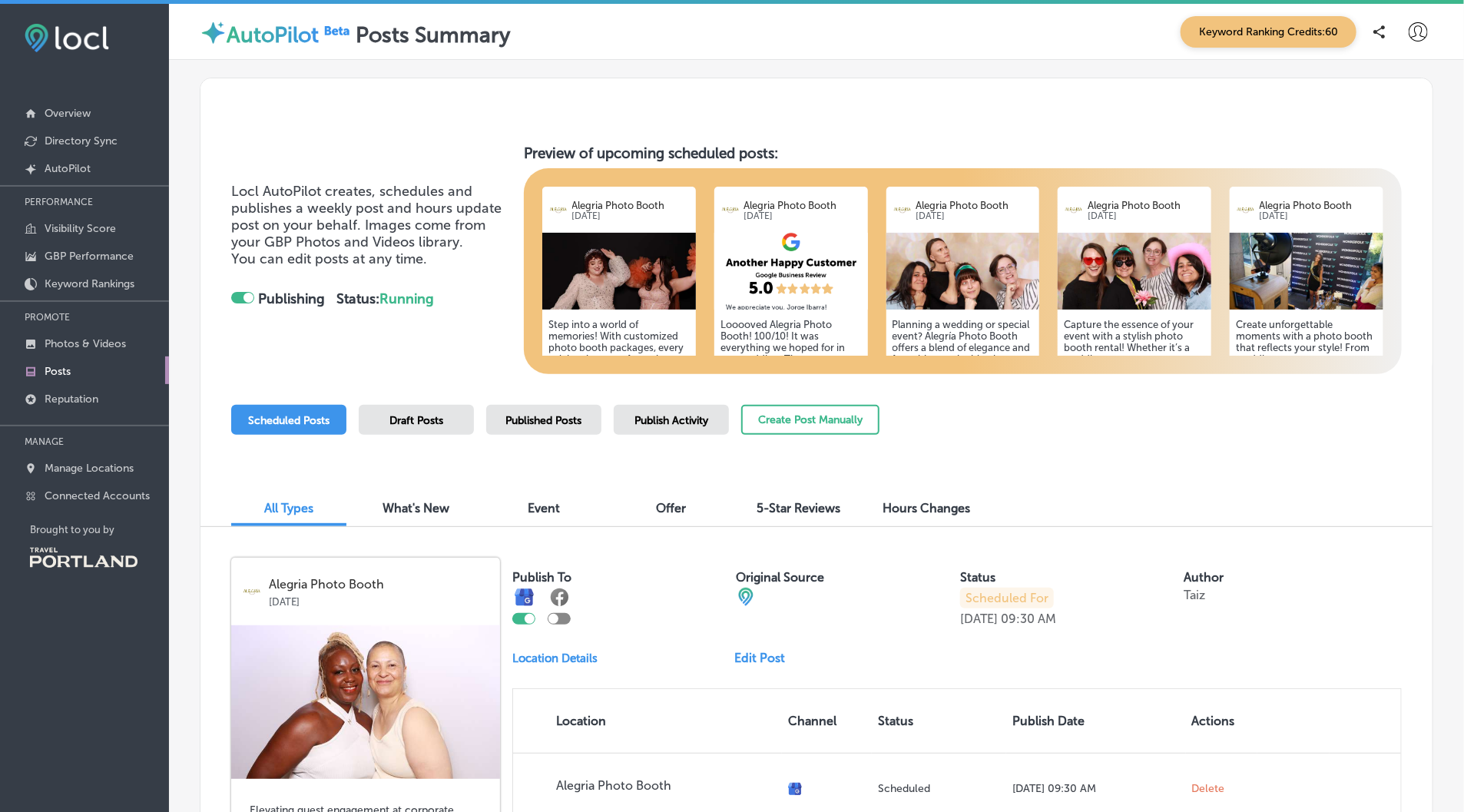
click at [407, 512] on span "What's New" at bounding box center [417, 508] width 67 height 14
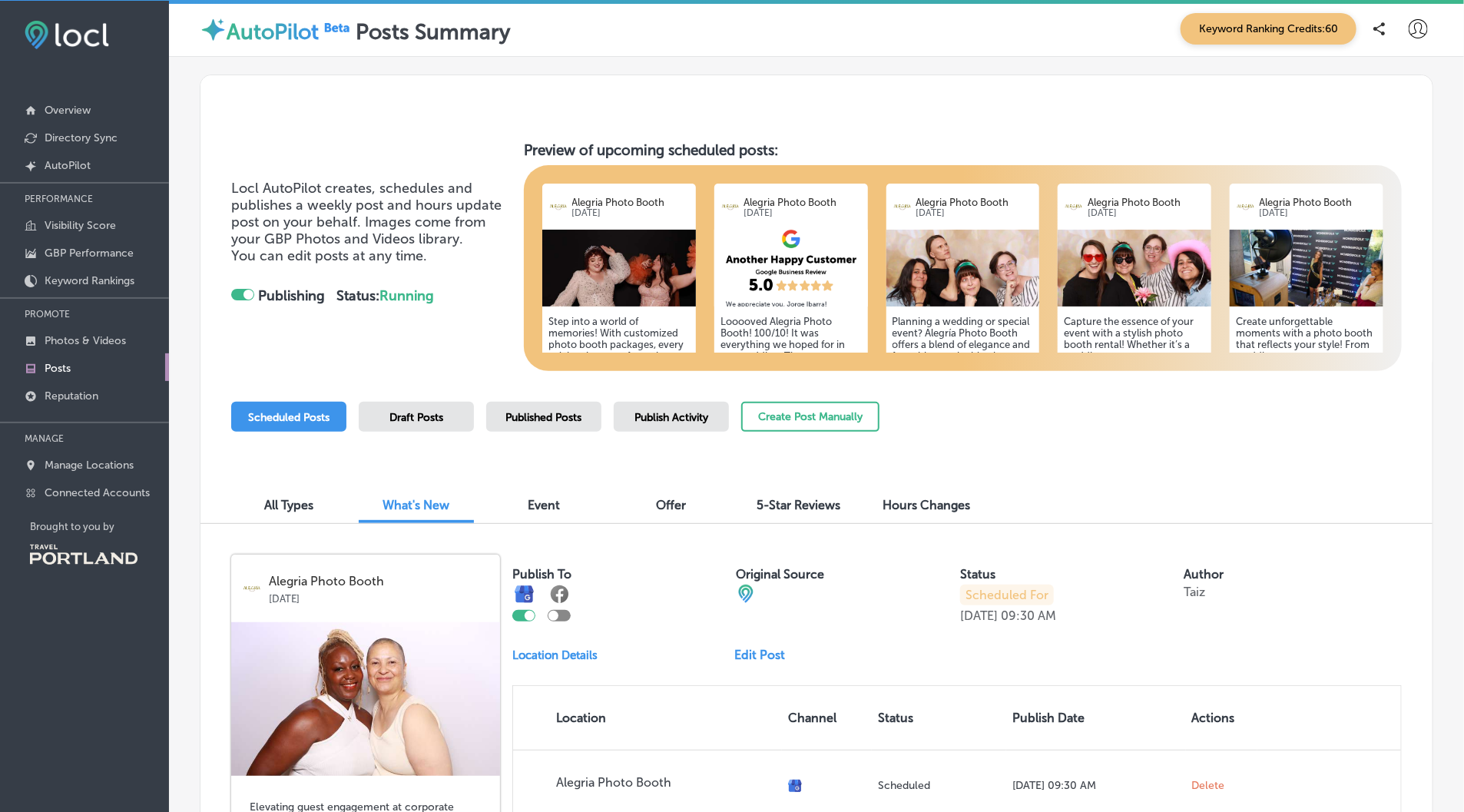
click at [537, 498] on span "Event" at bounding box center [543, 505] width 32 height 14
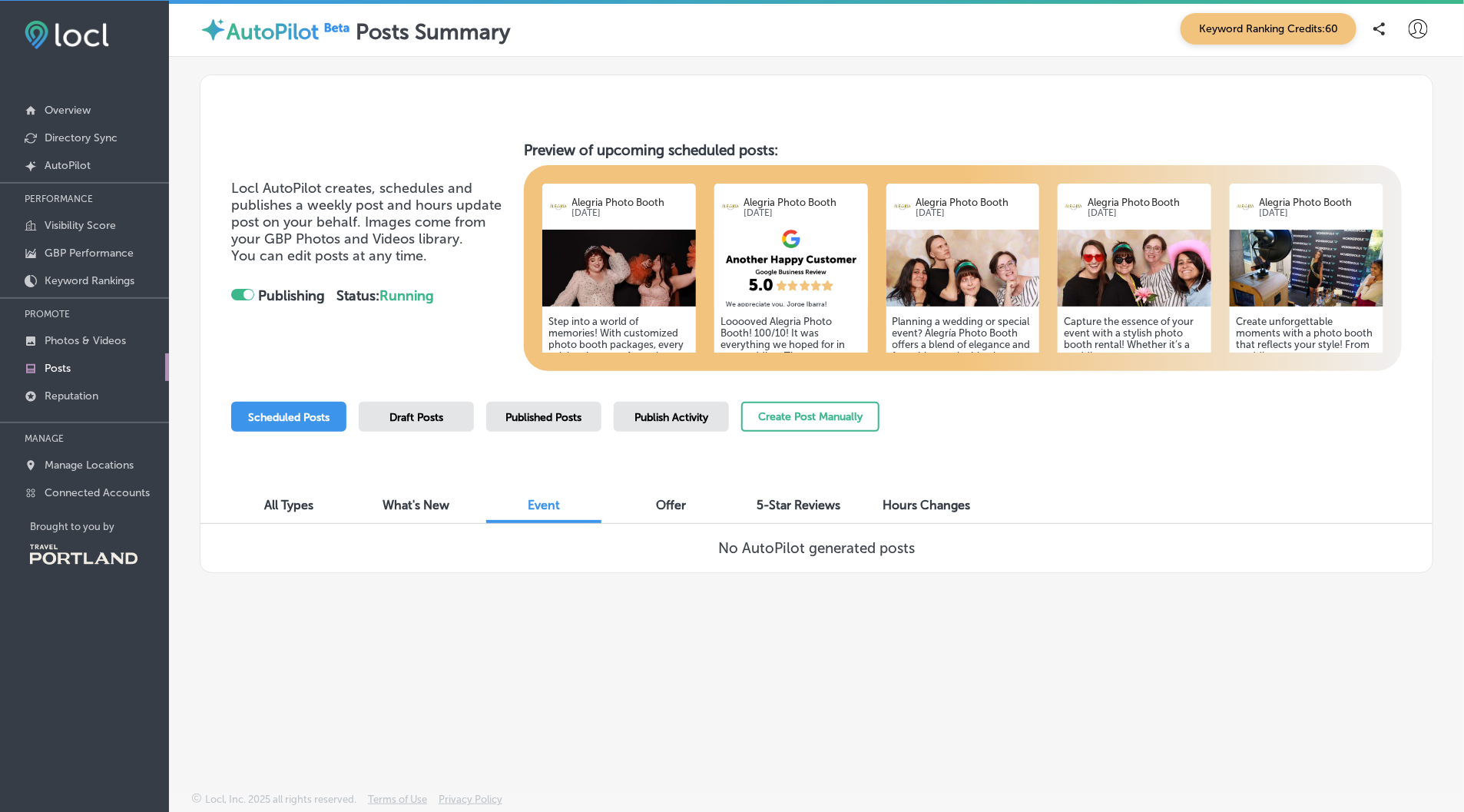
click at [652, 499] on div "Offer" at bounding box center [672, 506] width 115 height 33
click at [800, 498] on span "5-Star Reviews" at bounding box center [799, 505] width 84 height 14
click at [929, 502] on span "Hours Changes" at bounding box center [926, 505] width 87 height 14
click at [770, 406] on button "Create Post Manually" at bounding box center [810, 416] width 138 height 30
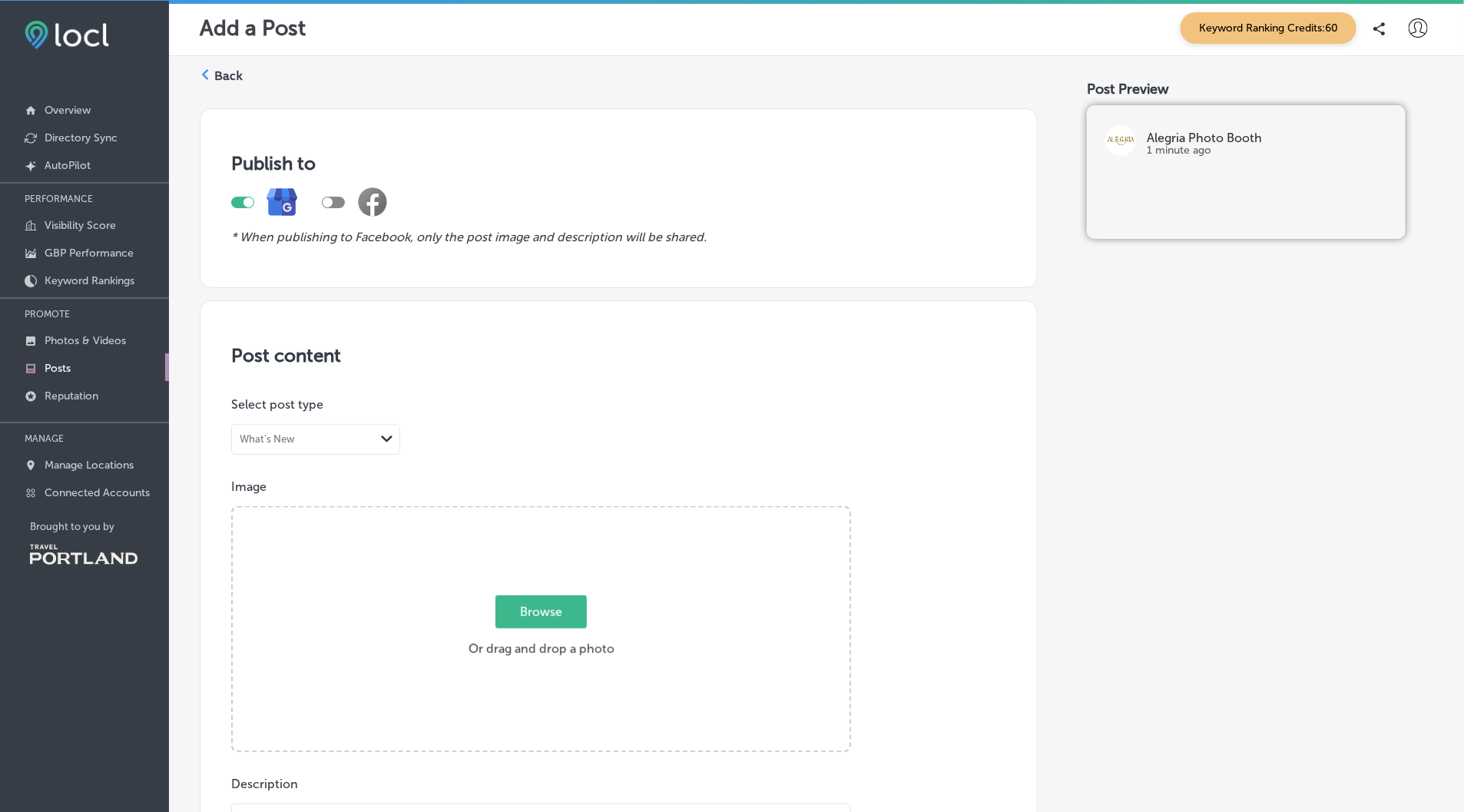
click at [212, 86] on div "Back" at bounding box center [222, 82] width 43 height 29
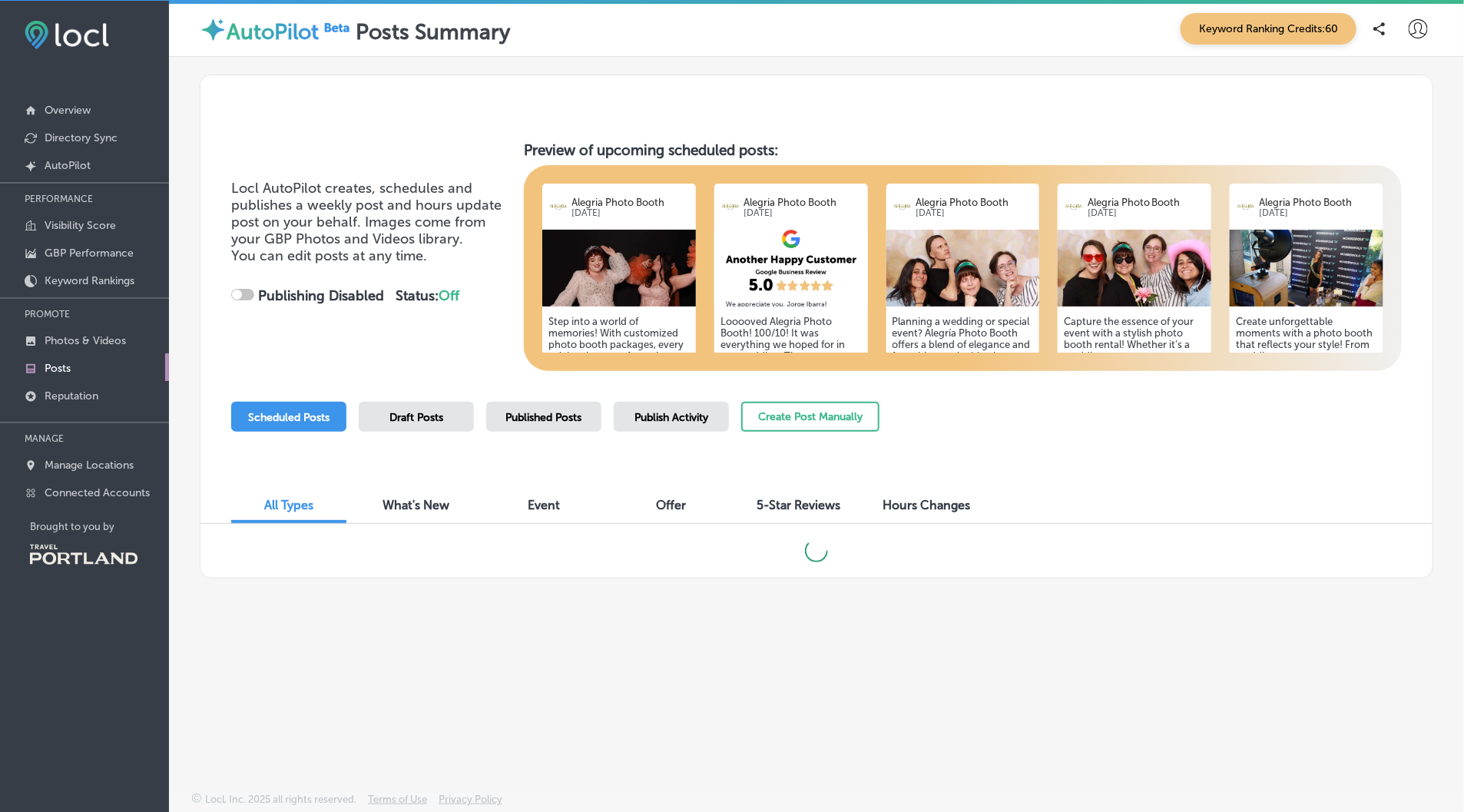
checkbox input "true"
click at [431, 425] on div "Draft Posts" at bounding box center [416, 416] width 115 height 30
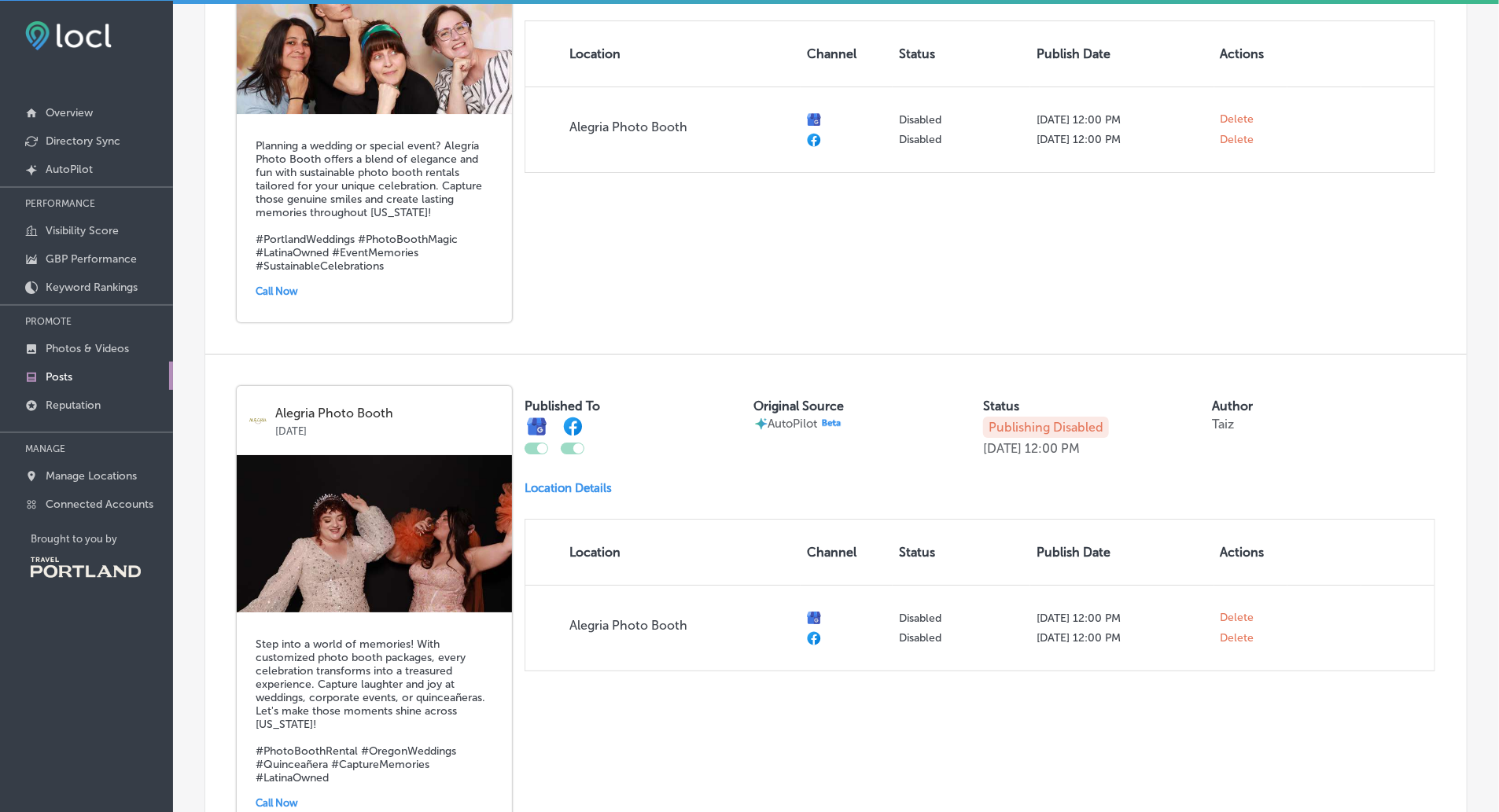
scroll to position [2933, 0]
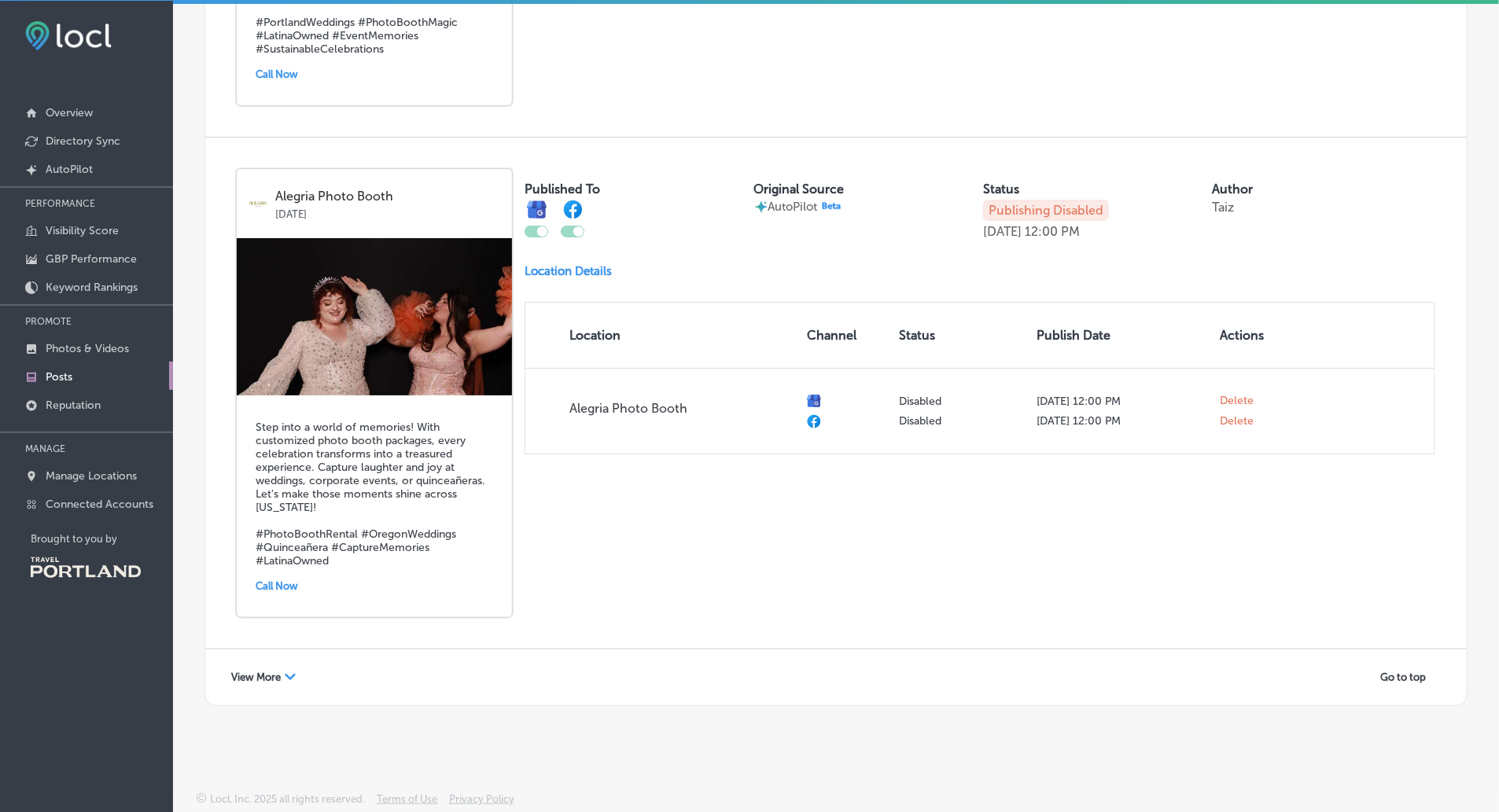
click at [284, 676] on div "View More Path Created with Sketch." at bounding box center [264, 678] width 85 height 25
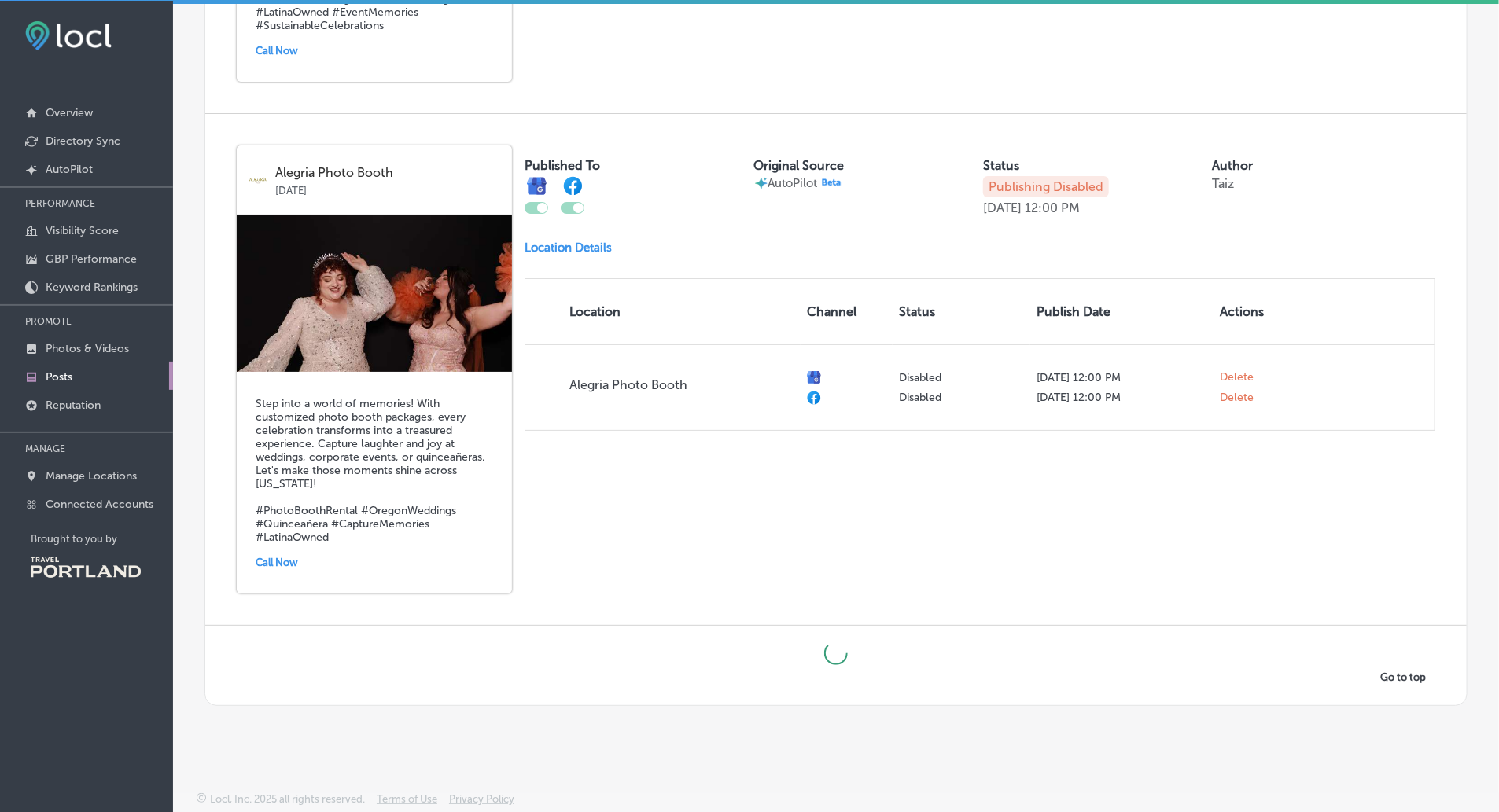
scroll to position [2956, 0]
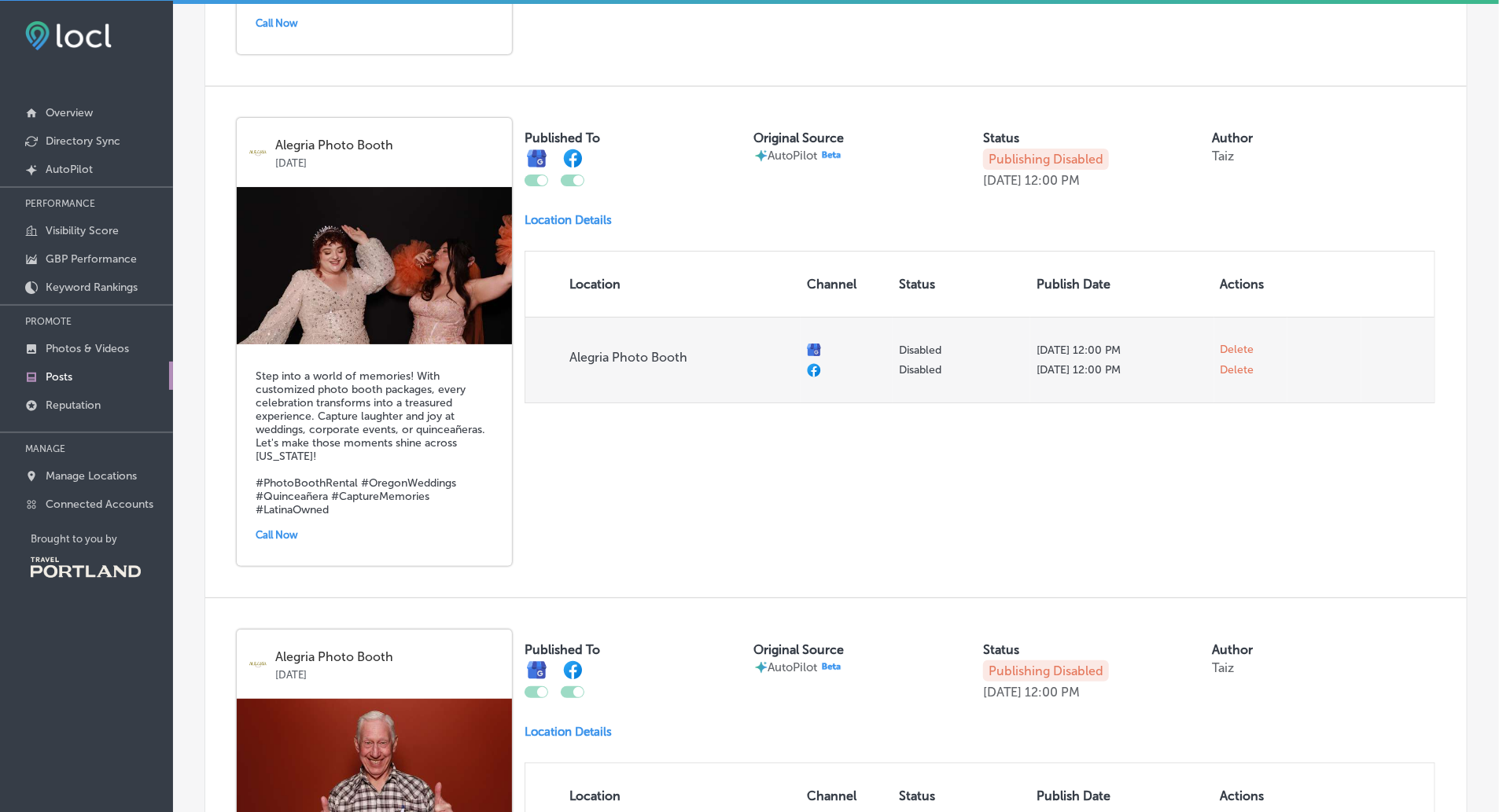
click at [1243, 357] on span "Delete" at bounding box center [1238, 349] width 34 height 14
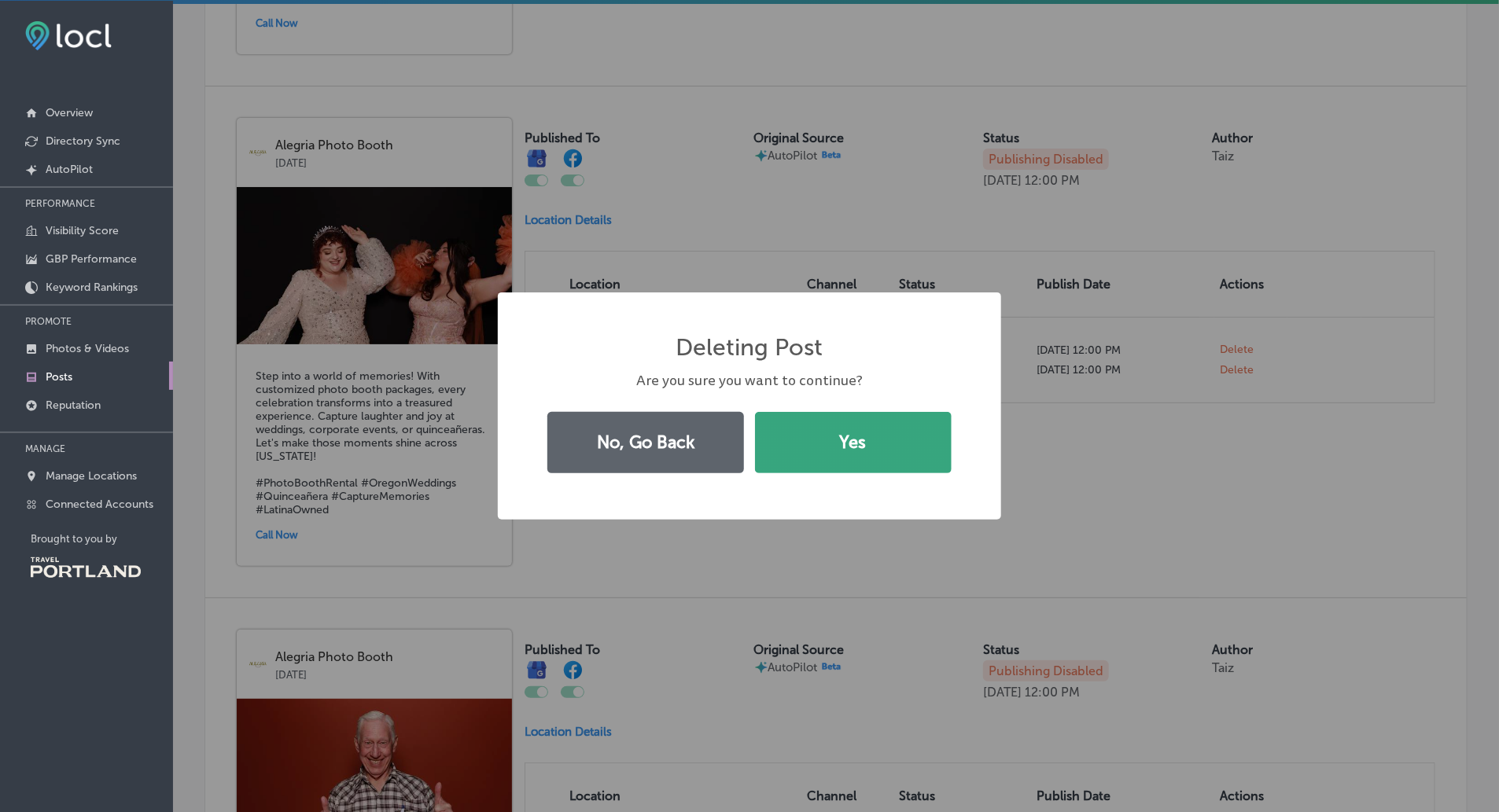
click at [900, 438] on button "Yes" at bounding box center [853, 442] width 197 height 61
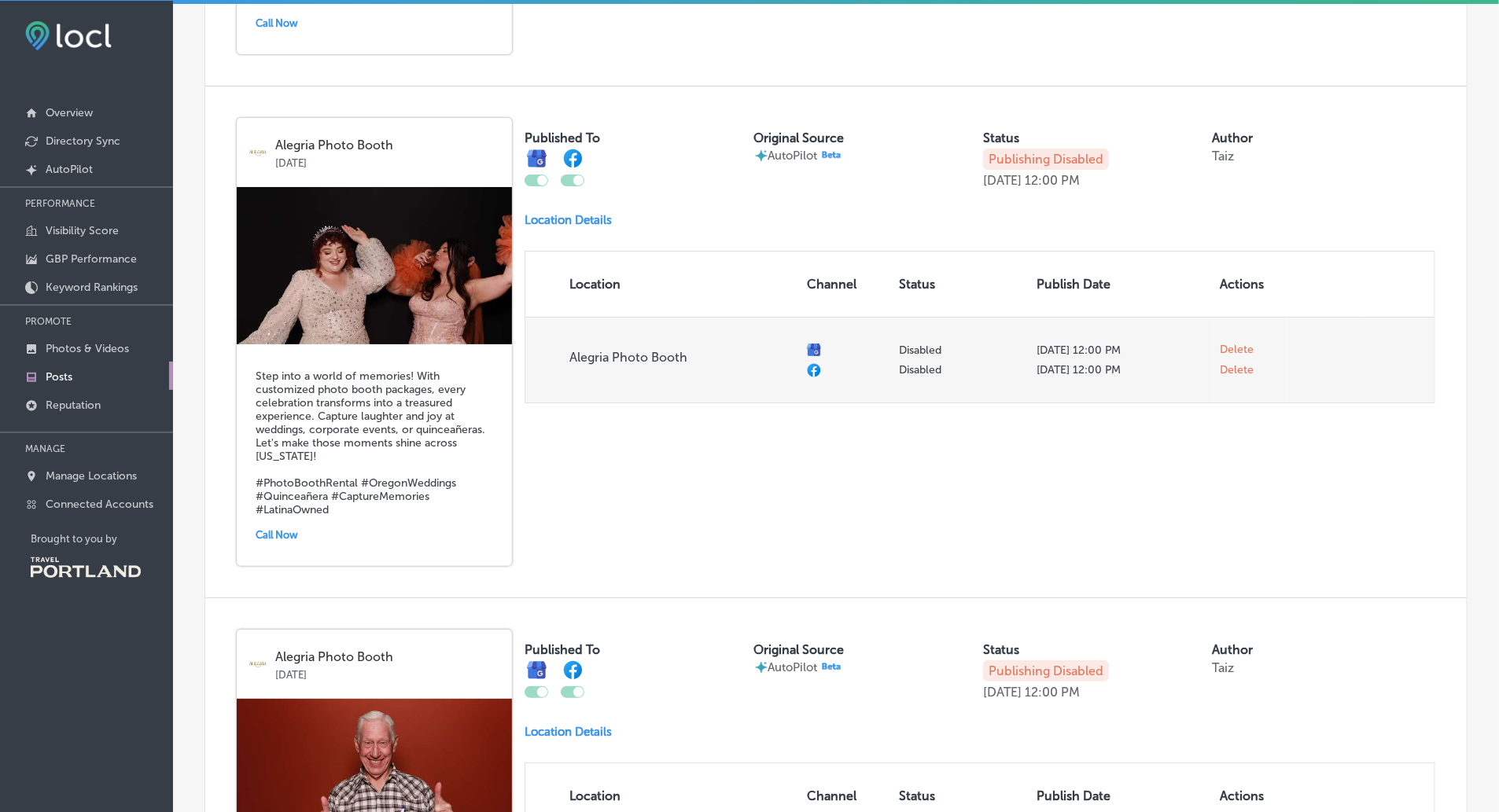
checkbox input "false"
click at [1241, 361] on span "Delete" at bounding box center [1238, 353] width 34 height 14
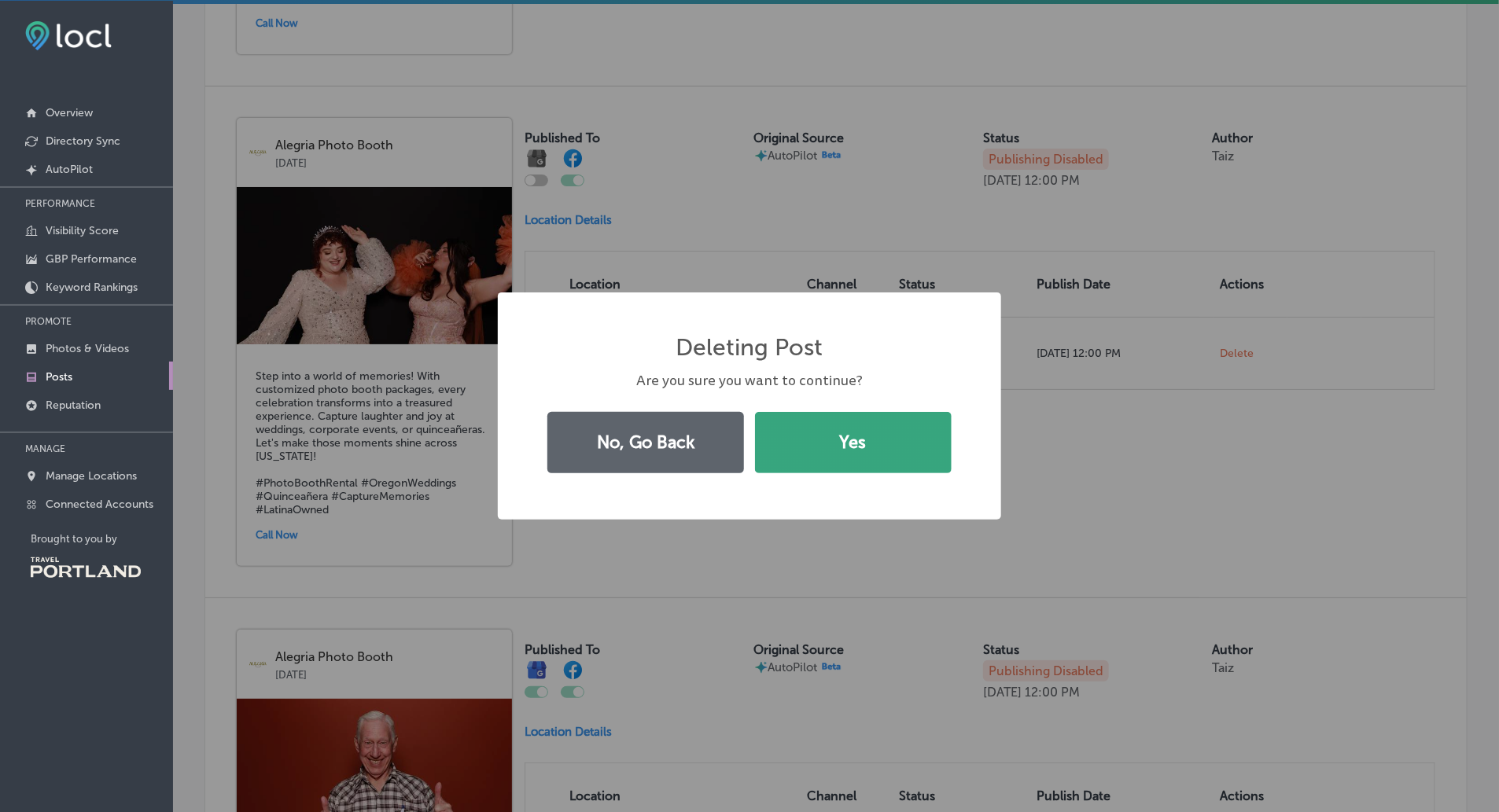
click at [917, 452] on button "Yes" at bounding box center [853, 442] width 197 height 61
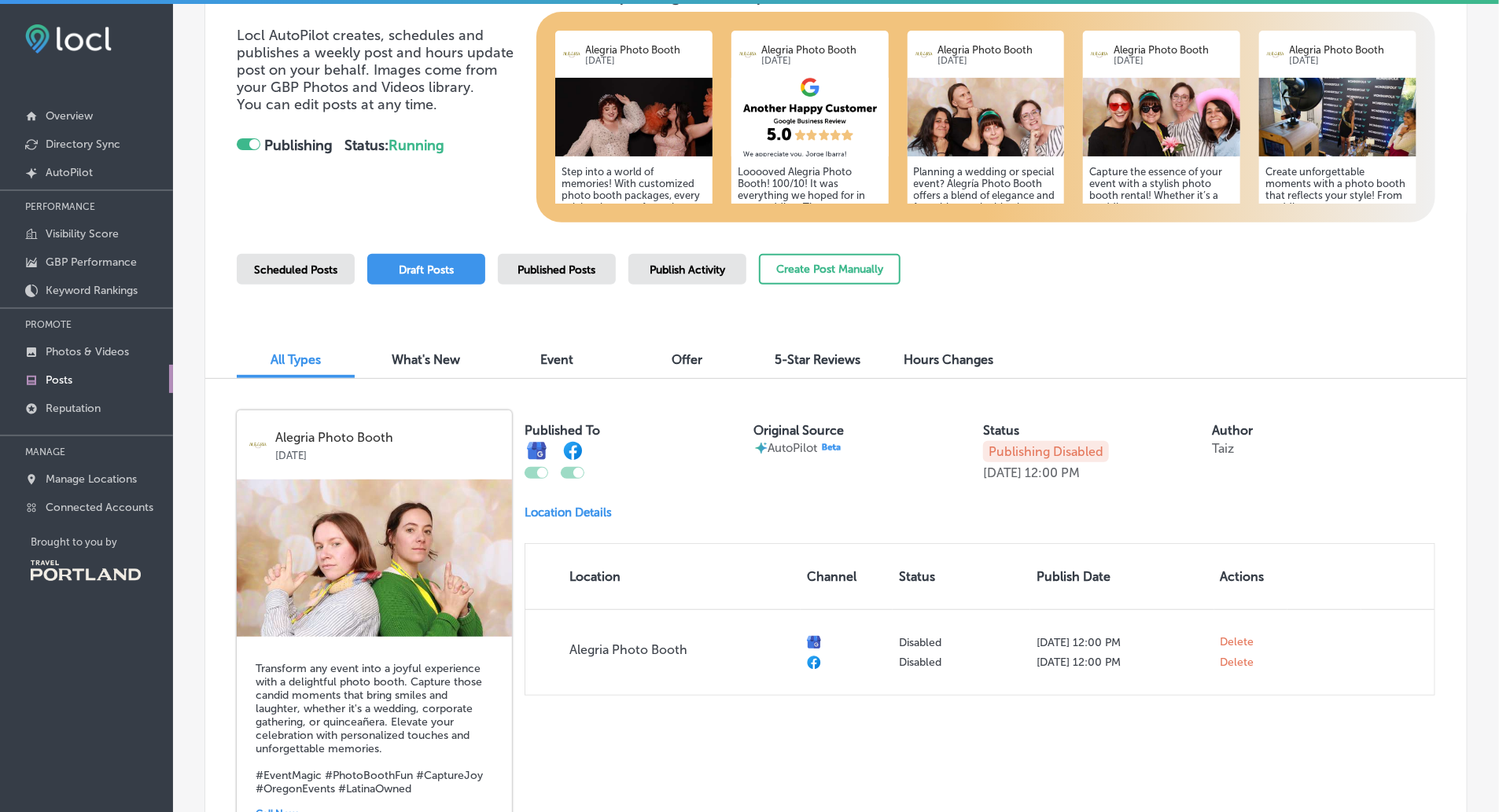
scroll to position [411, 0]
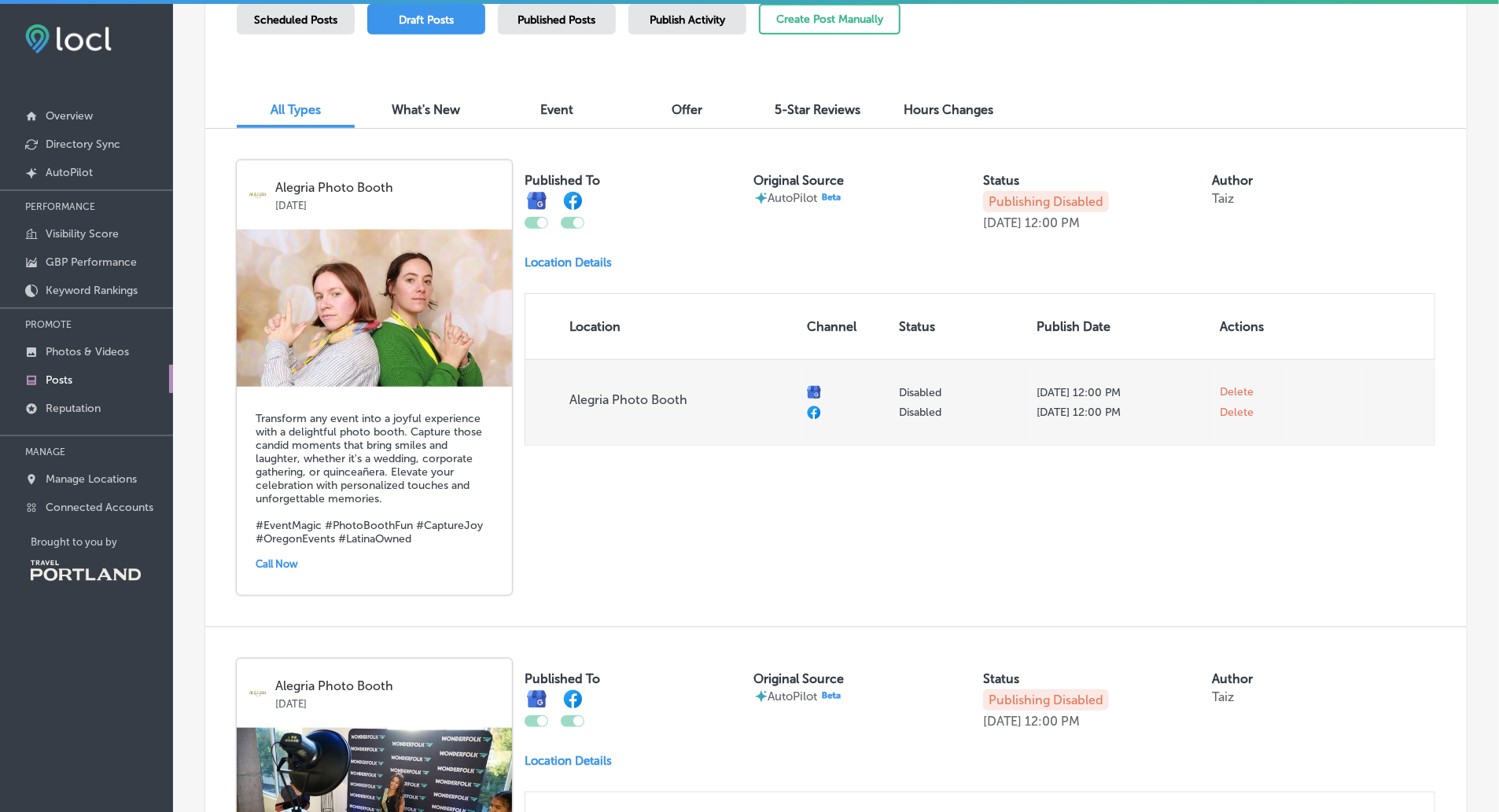
click at [1239, 385] on span "Delete" at bounding box center [1238, 392] width 34 height 14
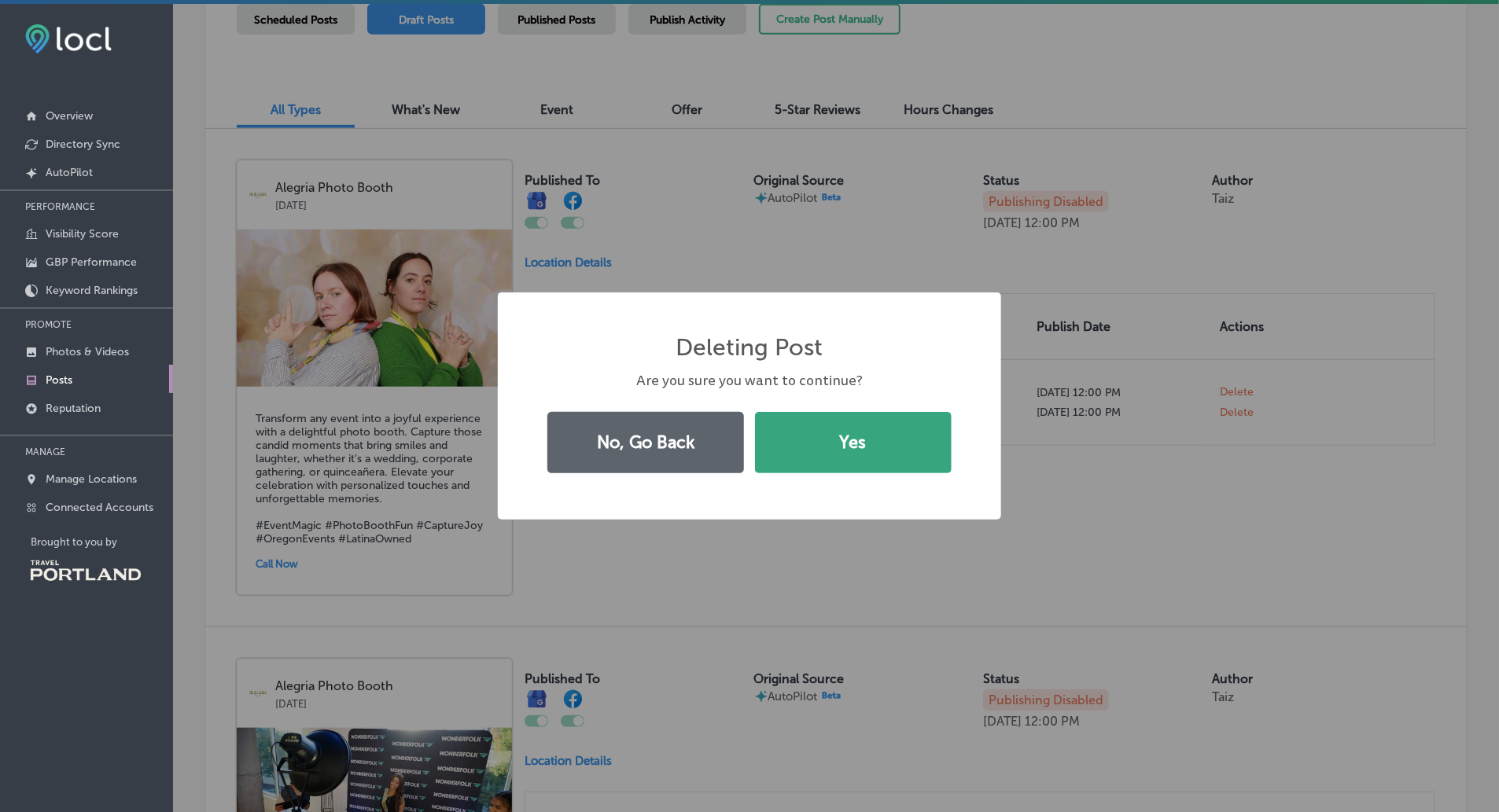
click at [865, 453] on button "Yes" at bounding box center [853, 442] width 197 height 61
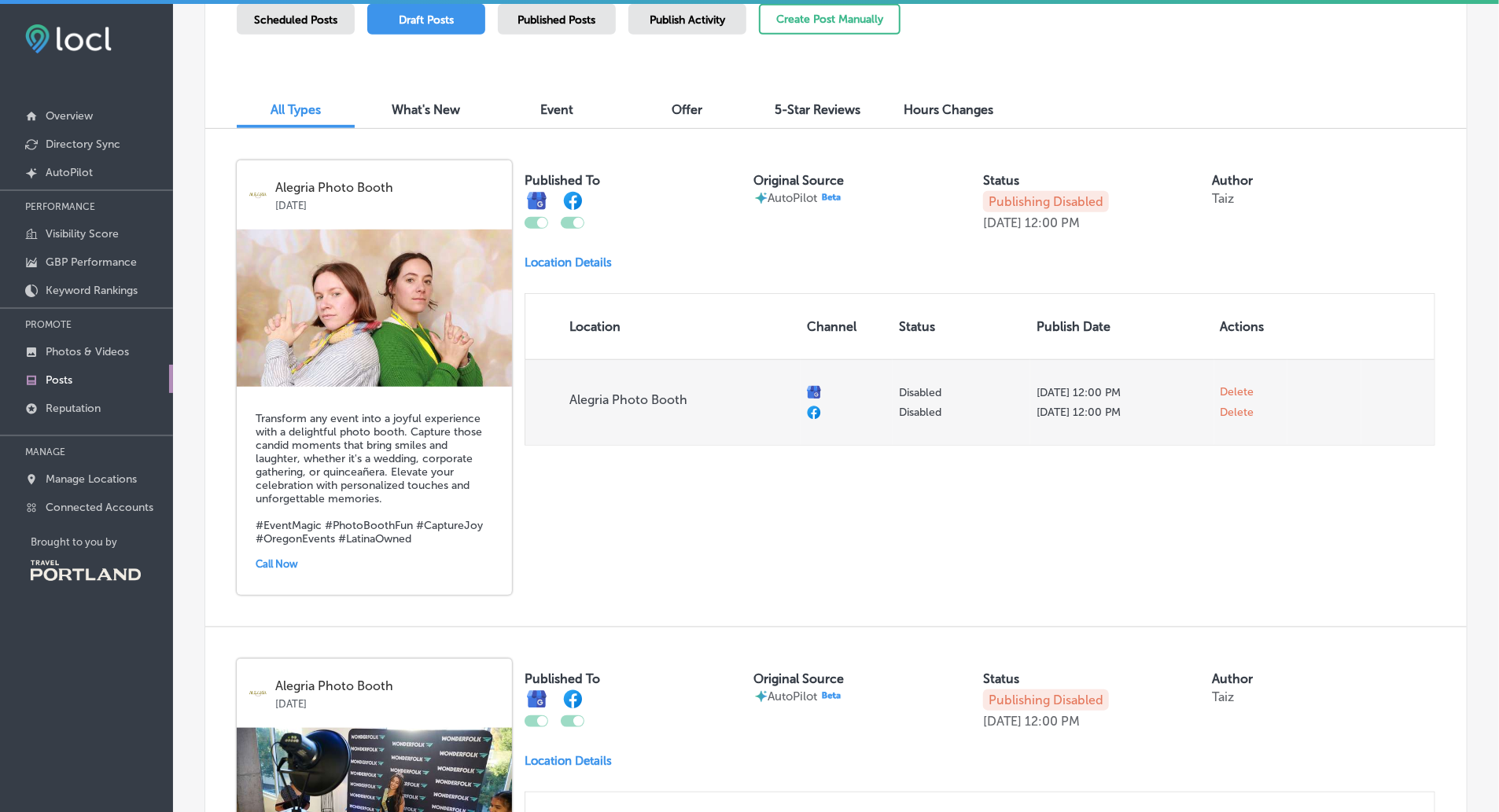
checkbox input "false"
click at [1239, 395] on span "Delete" at bounding box center [1238, 396] width 34 height 14
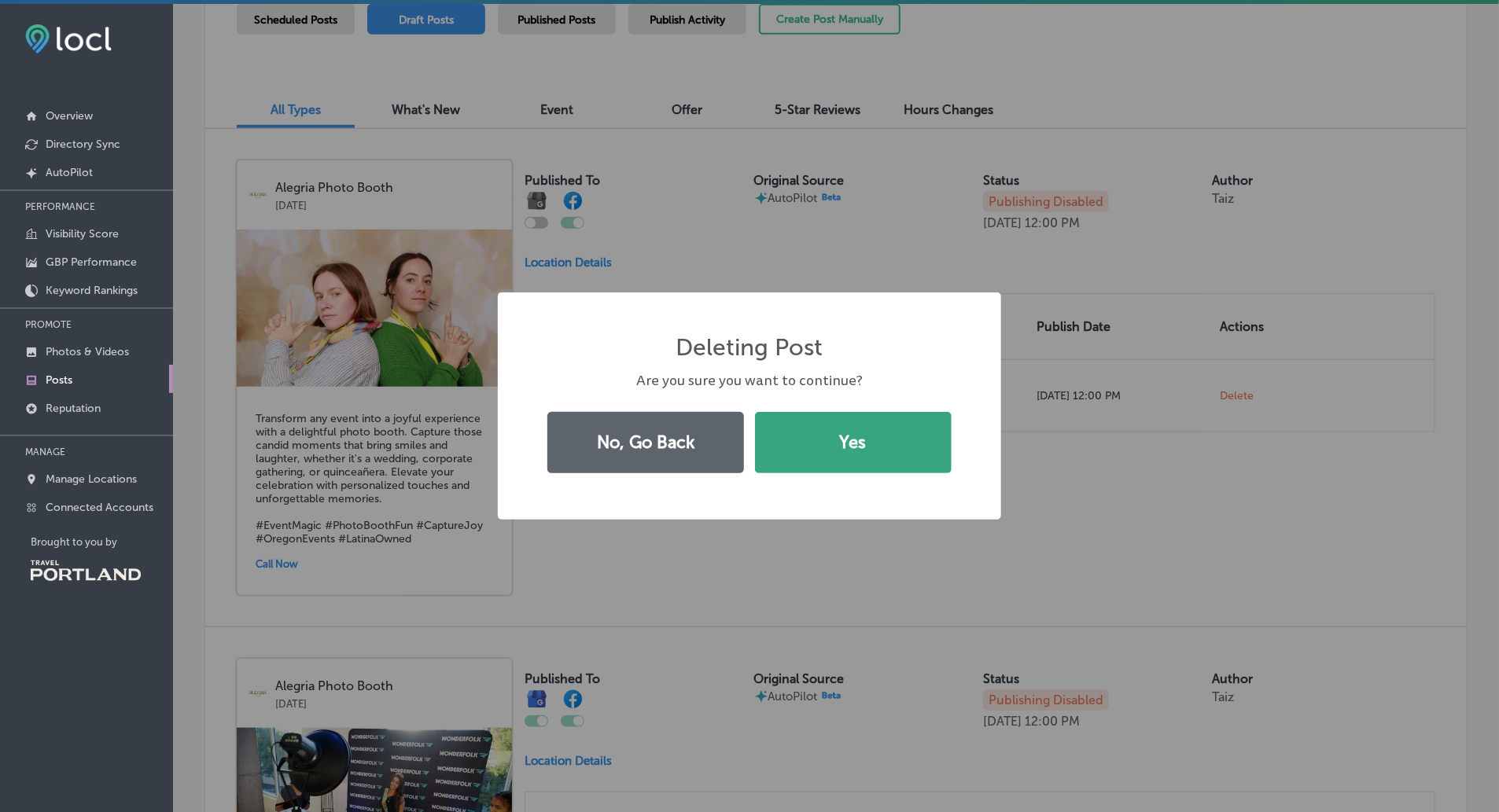
click at [848, 447] on button "Yes" at bounding box center [853, 442] width 197 height 61
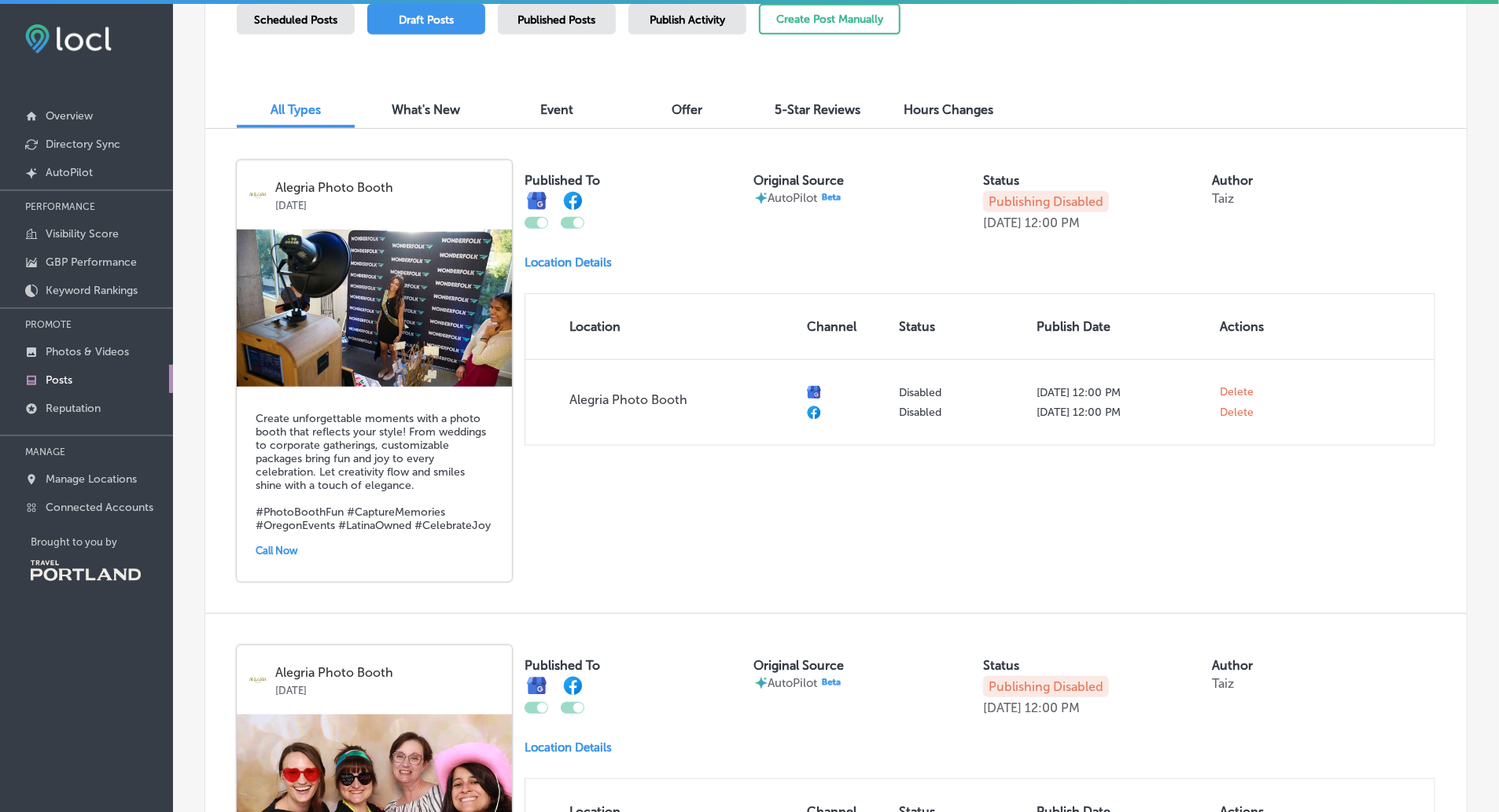
click at [538, 223] on div at bounding box center [543, 223] width 10 height 10
click at [571, 223] on div at bounding box center [572, 223] width 24 height 11
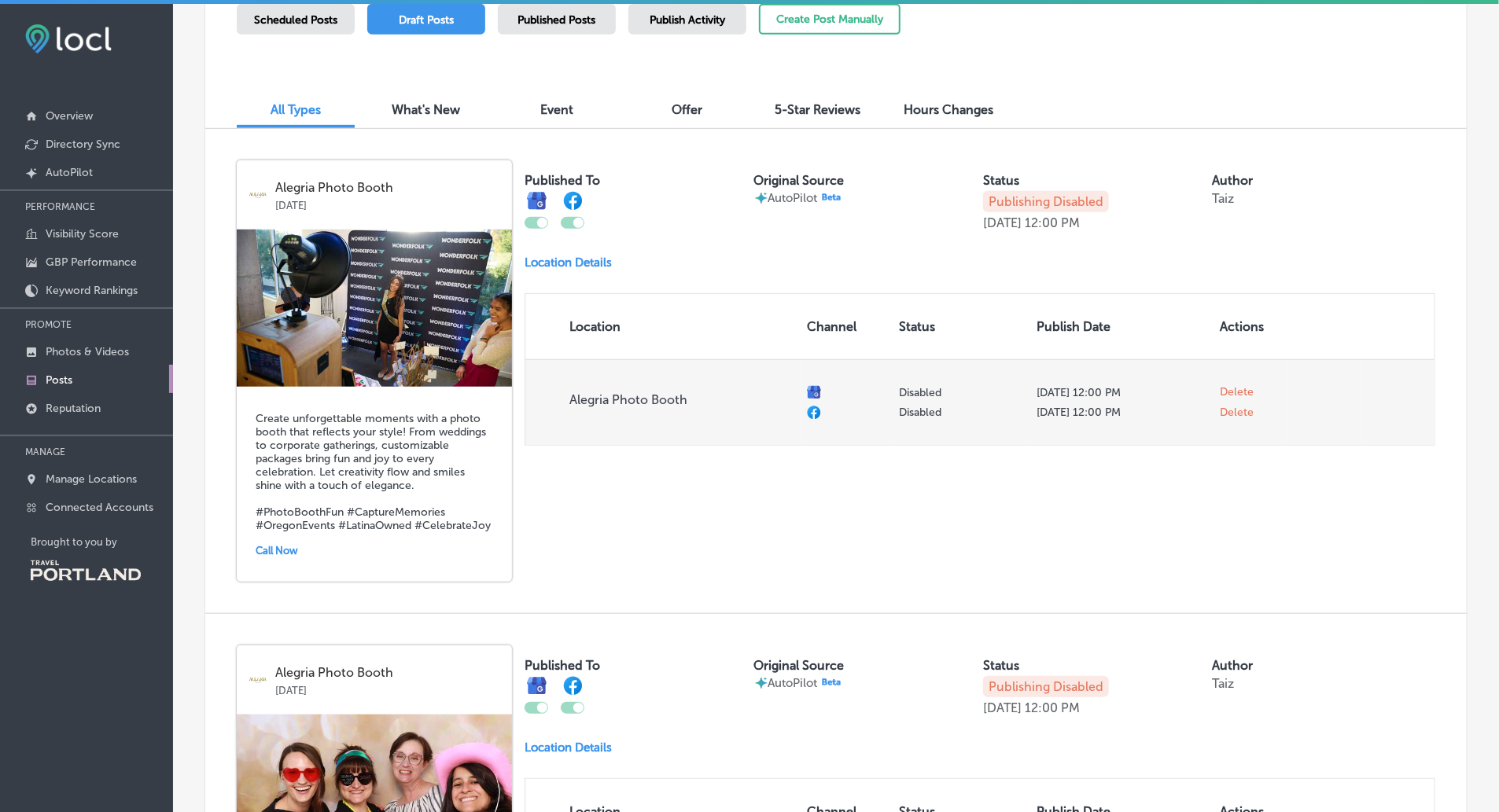
click at [1229, 389] on span "Delete" at bounding box center [1238, 392] width 34 height 14
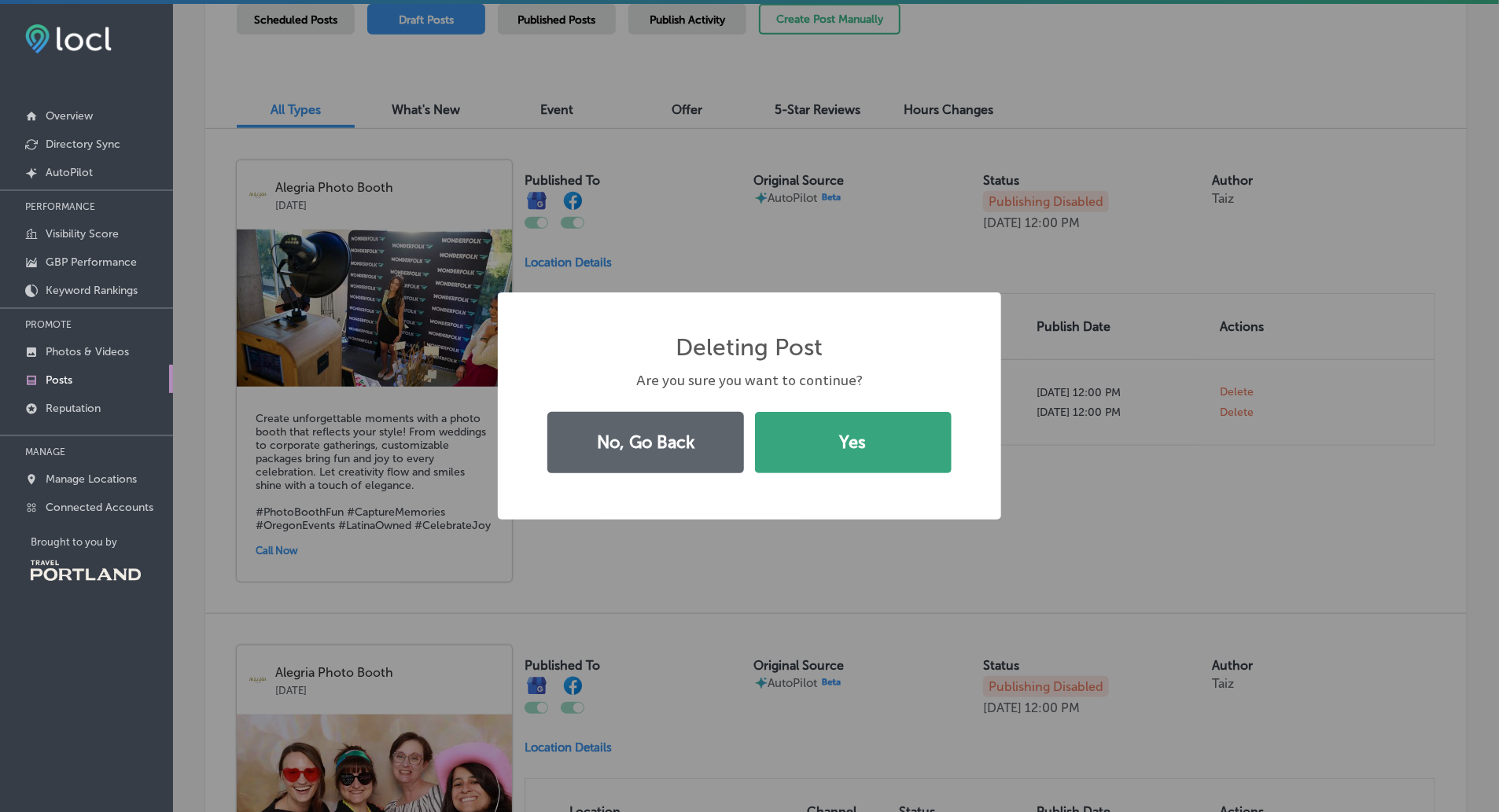
click at [913, 443] on button "Yes" at bounding box center [853, 442] width 197 height 61
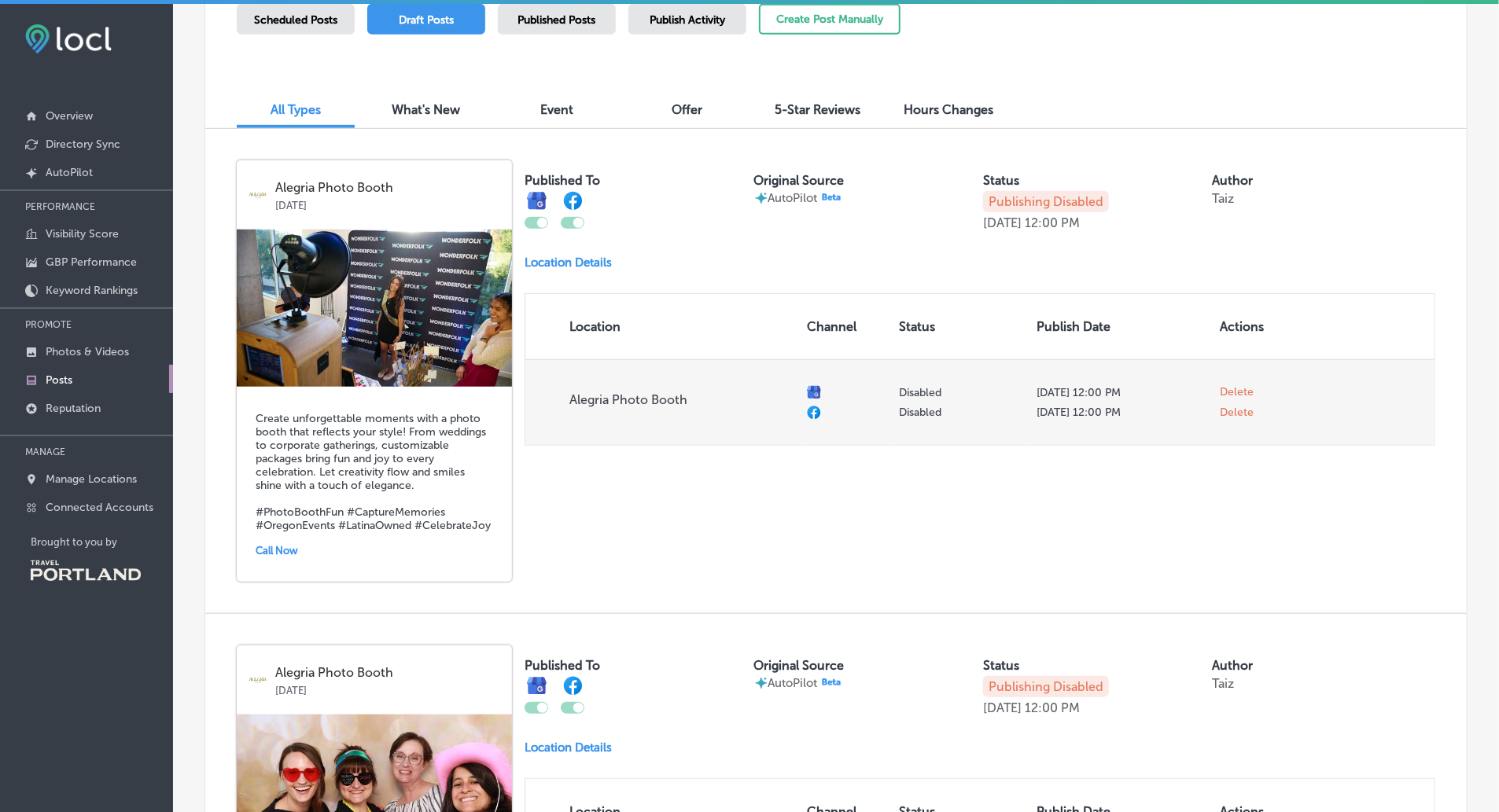
checkbox input "false"
click at [1219, 398] on td "Delete" at bounding box center [1251, 396] width 73 height 72
click at [1235, 397] on span "Delete" at bounding box center [1238, 396] width 34 height 14
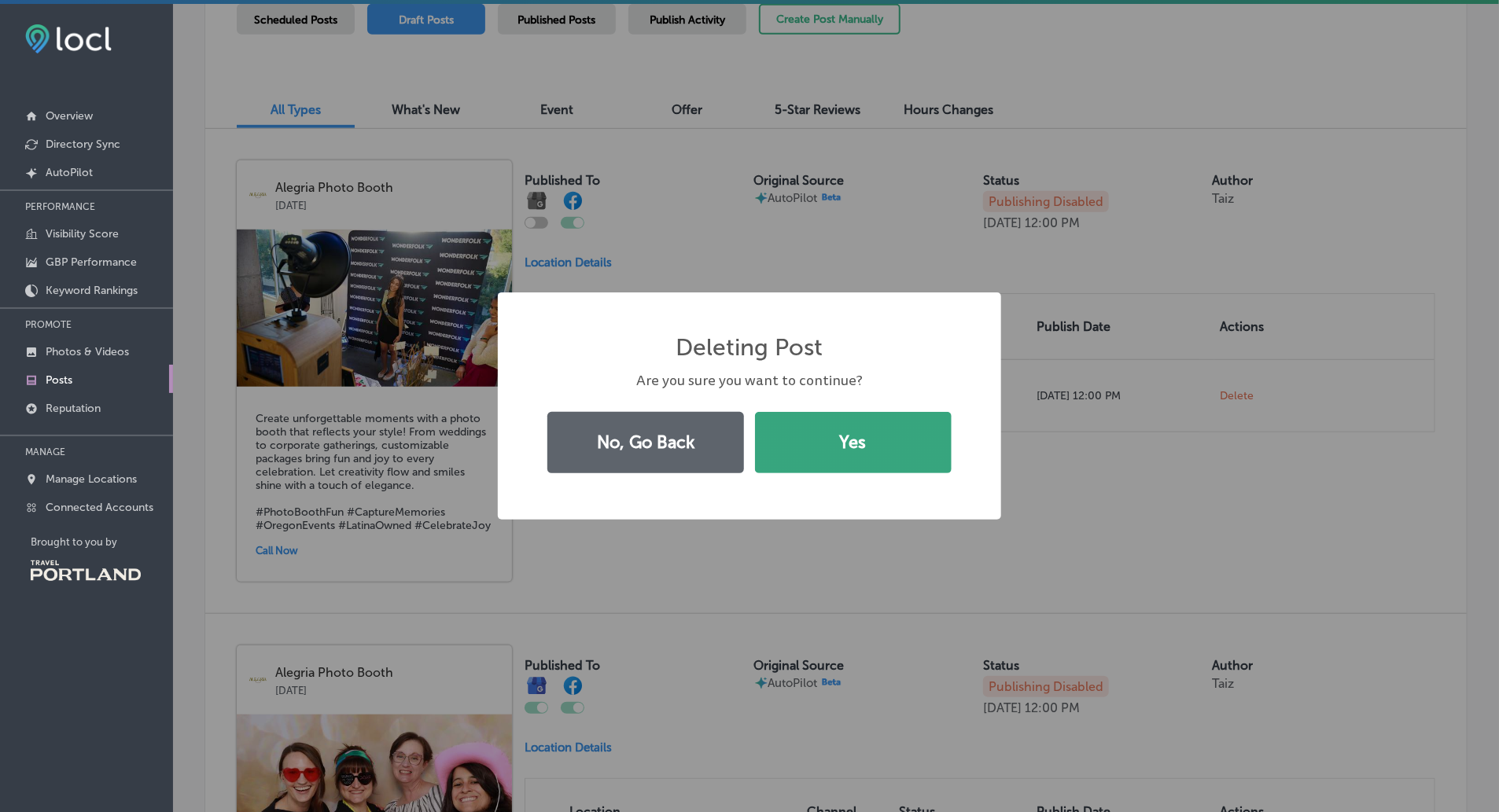
click at [870, 426] on button "Yes" at bounding box center [853, 442] width 197 height 61
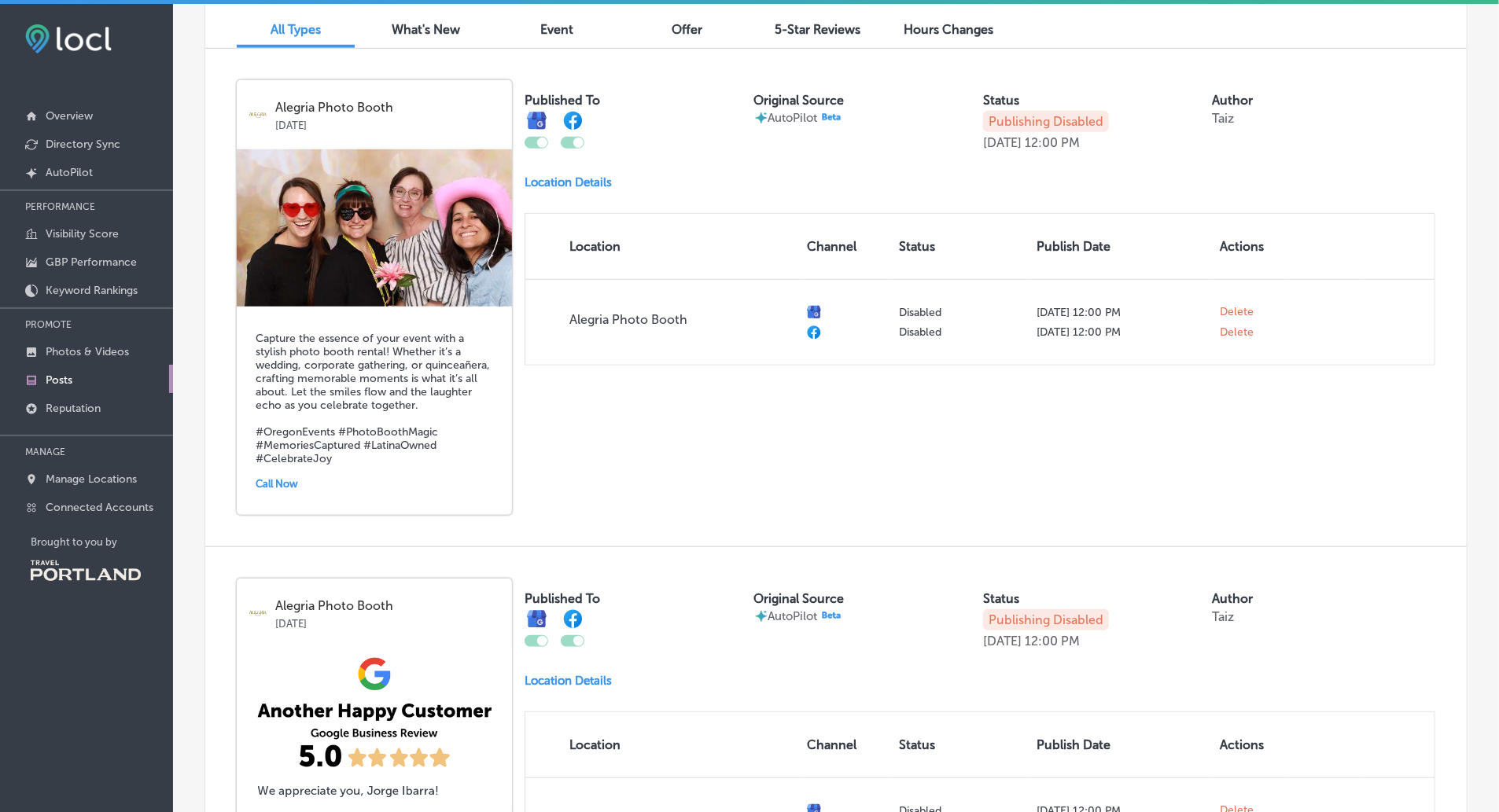
scroll to position [508, 0]
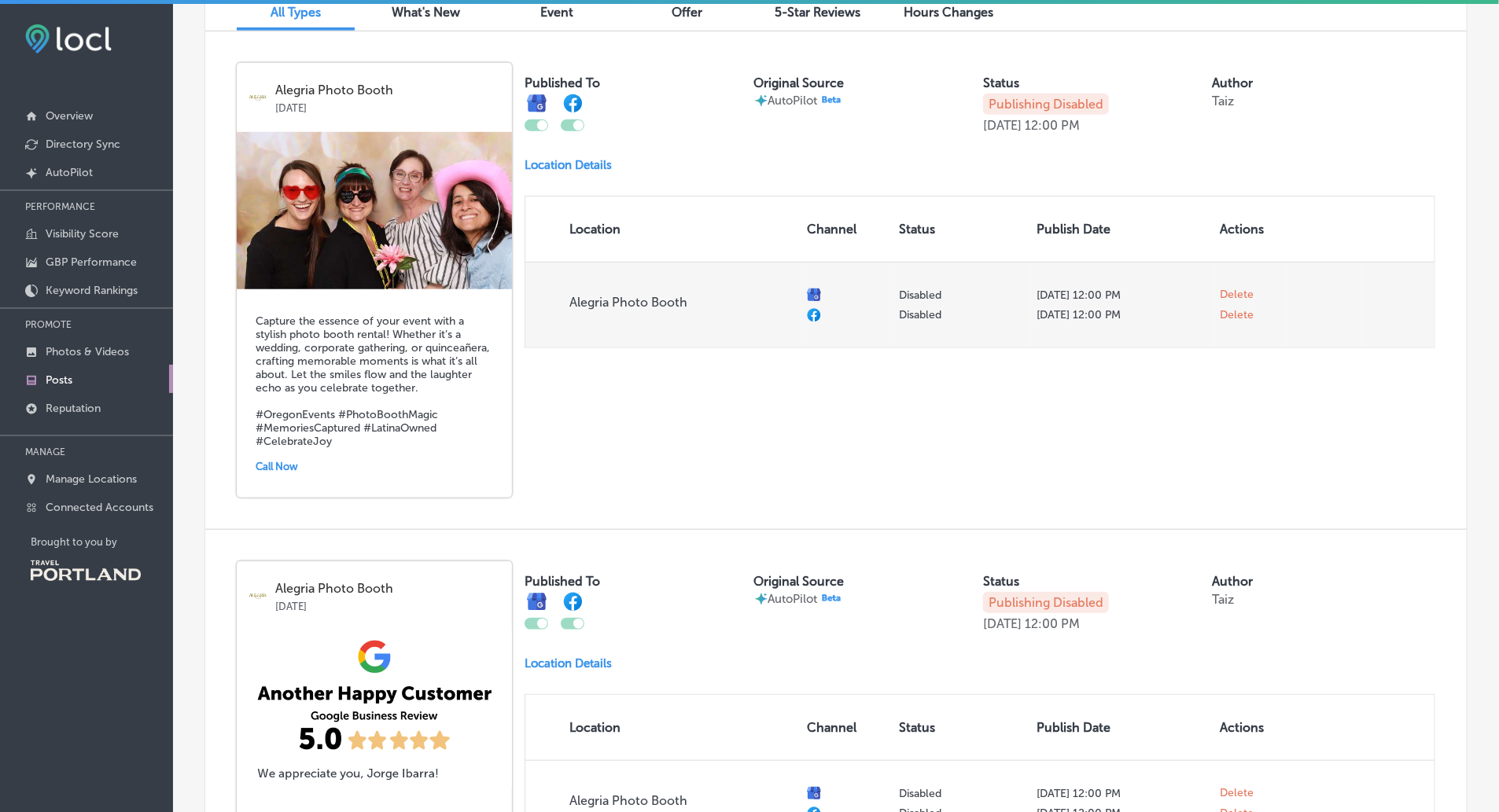
click at [1230, 295] on span "Delete" at bounding box center [1238, 294] width 34 height 14
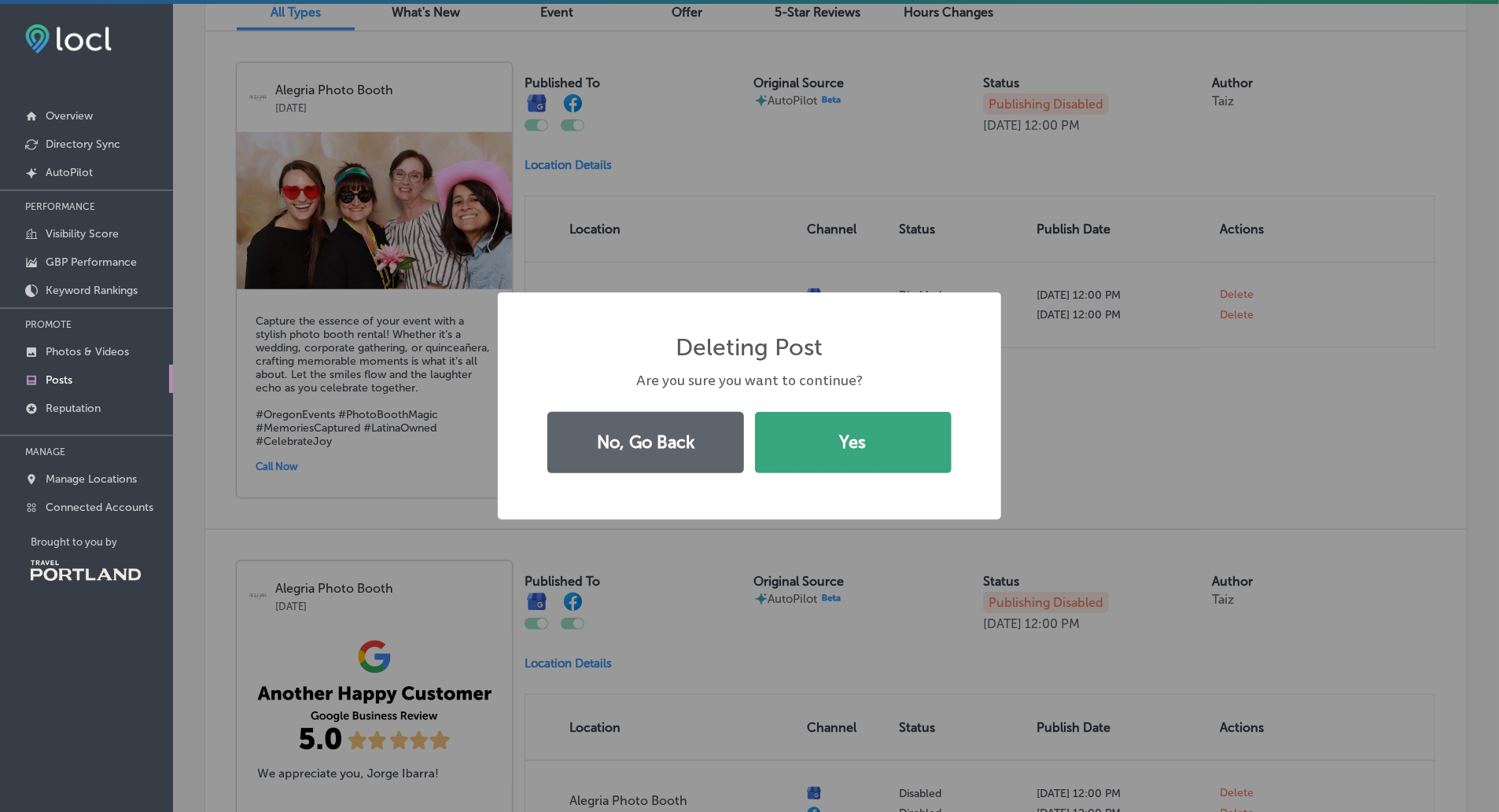
click at [919, 447] on button "Yes" at bounding box center [853, 442] width 197 height 61
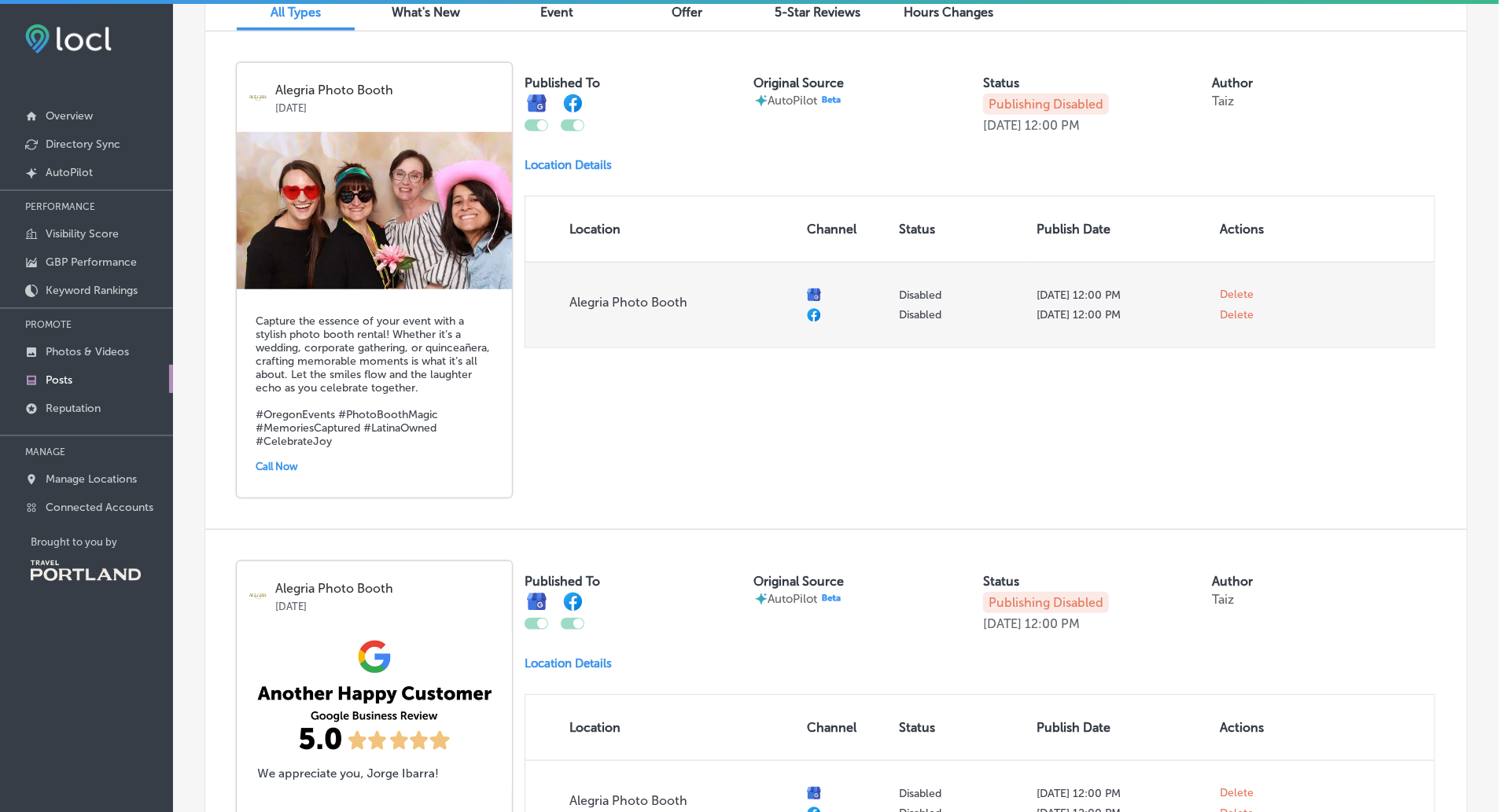
checkbox input "false"
click at [1229, 301] on span "Delete" at bounding box center [1238, 298] width 34 height 14
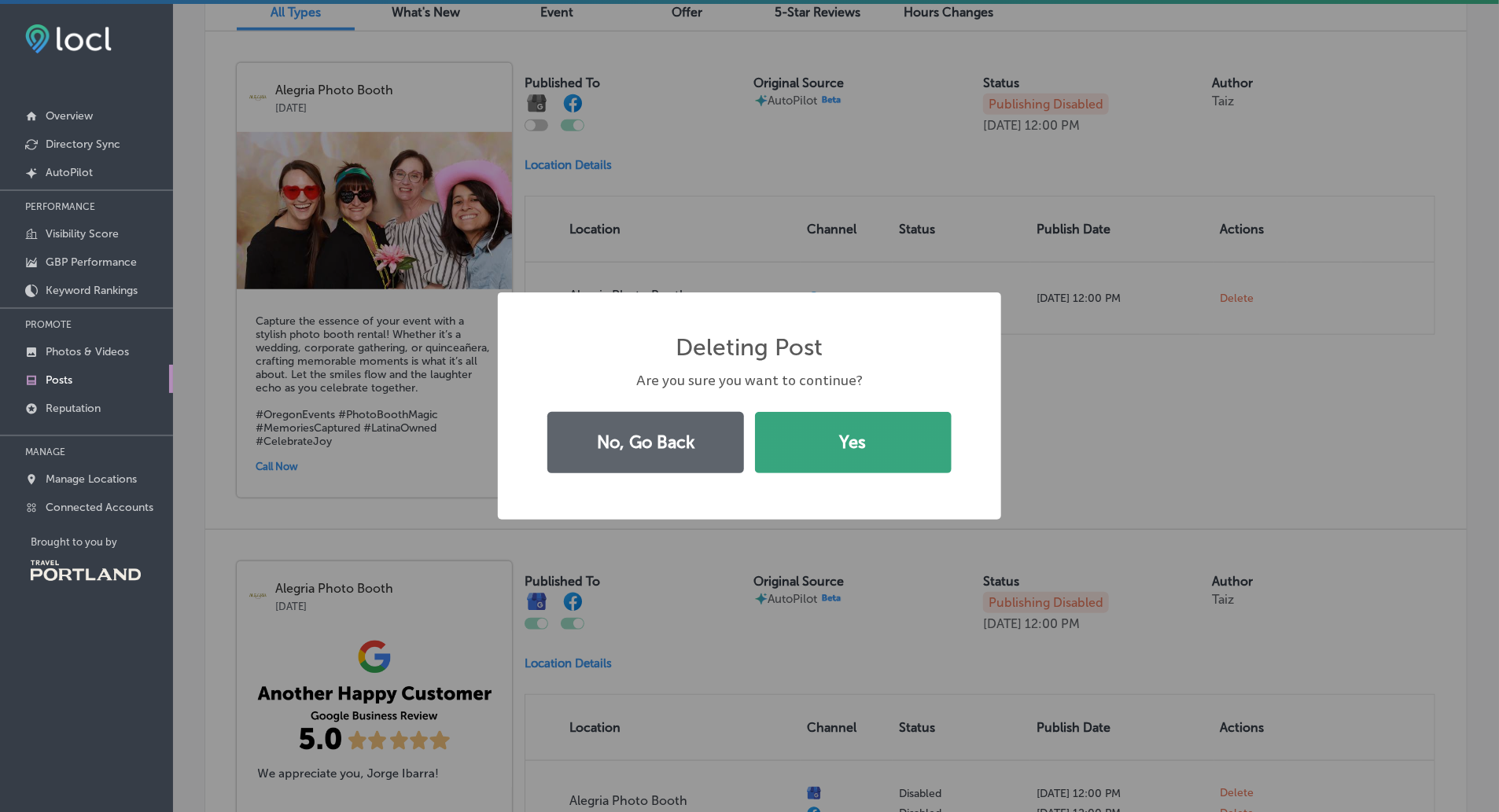
click at [876, 462] on button "Yes" at bounding box center [853, 442] width 197 height 61
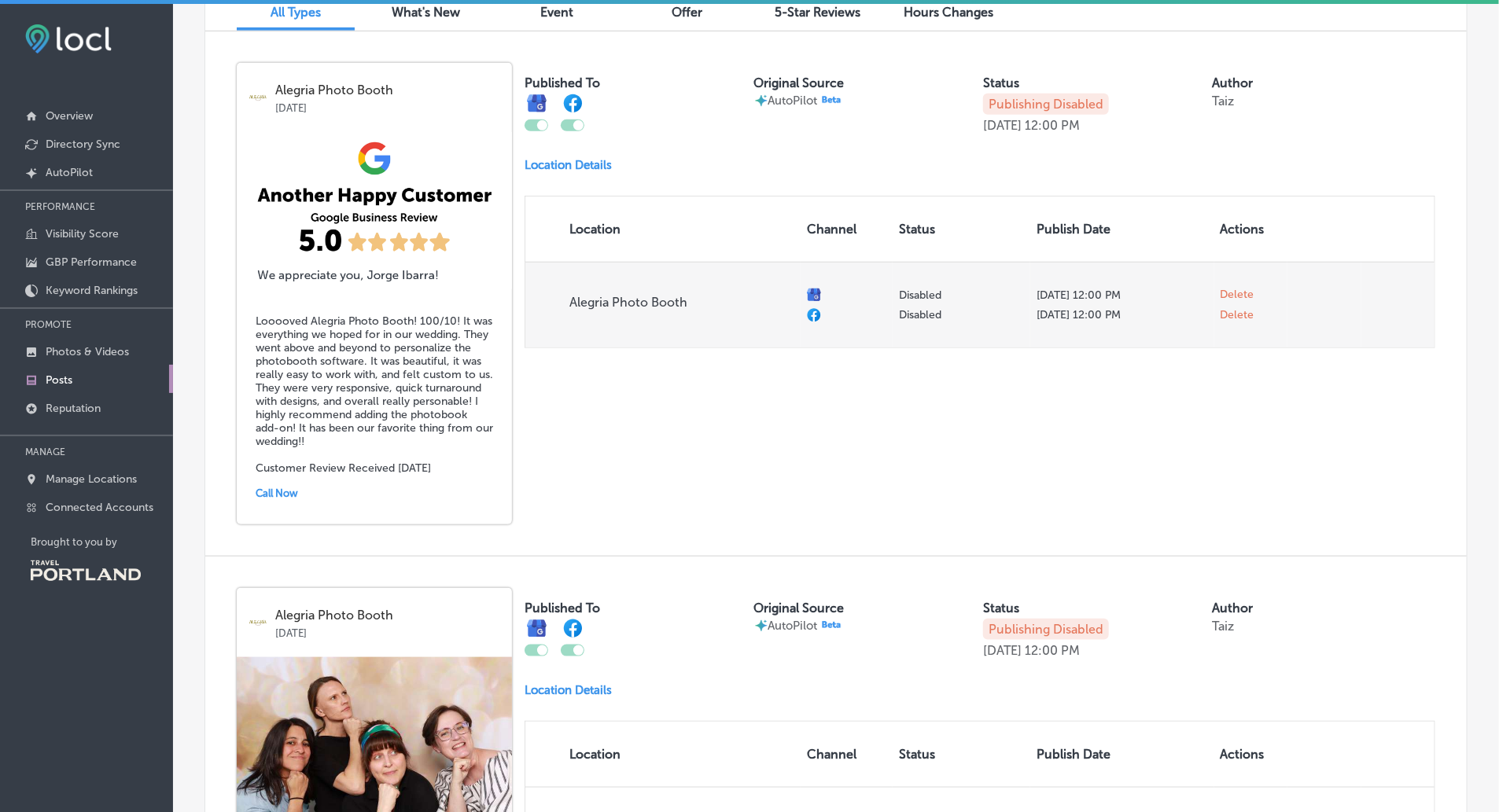
click at [1243, 315] on span "Delete" at bounding box center [1238, 315] width 34 height 14
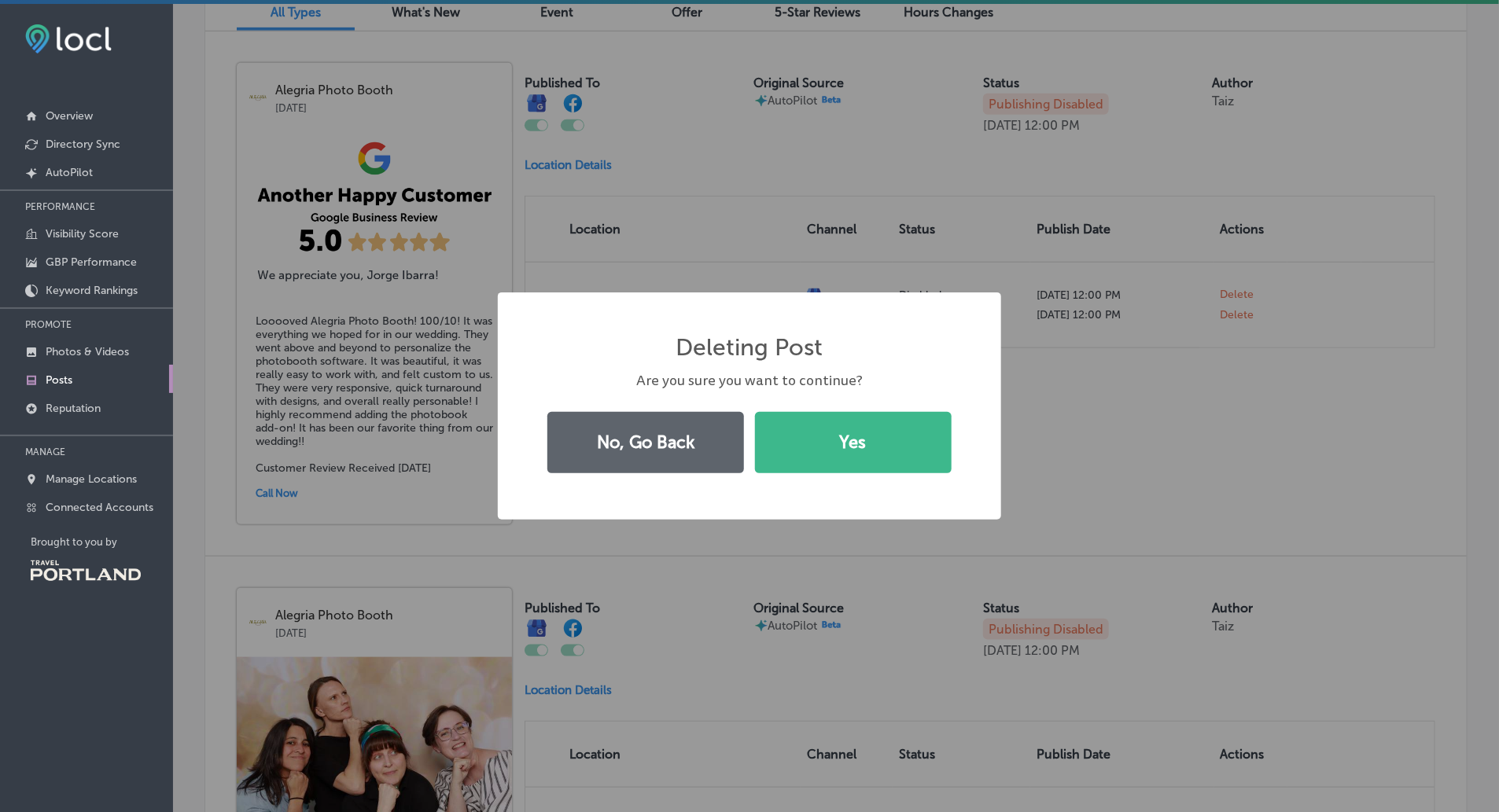
click at [641, 538] on div "Deleting Post × Are you sure you want to continue? No, Go Back Yes" at bounding box center [749, 406] width 1499 height 812
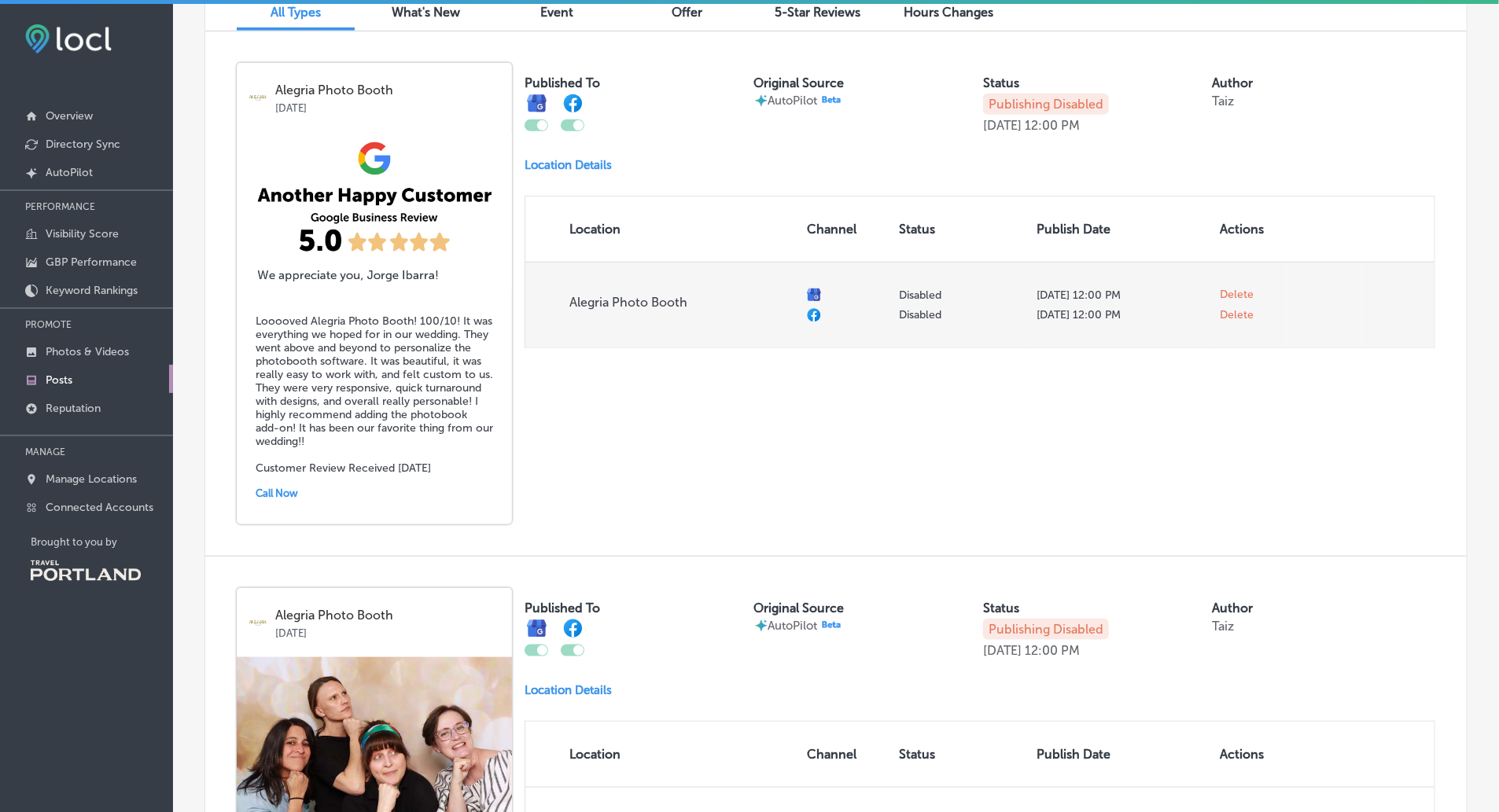
click at [1232, 313] on span "Delete" at bounding box center [1238, 315] width 34 height 14
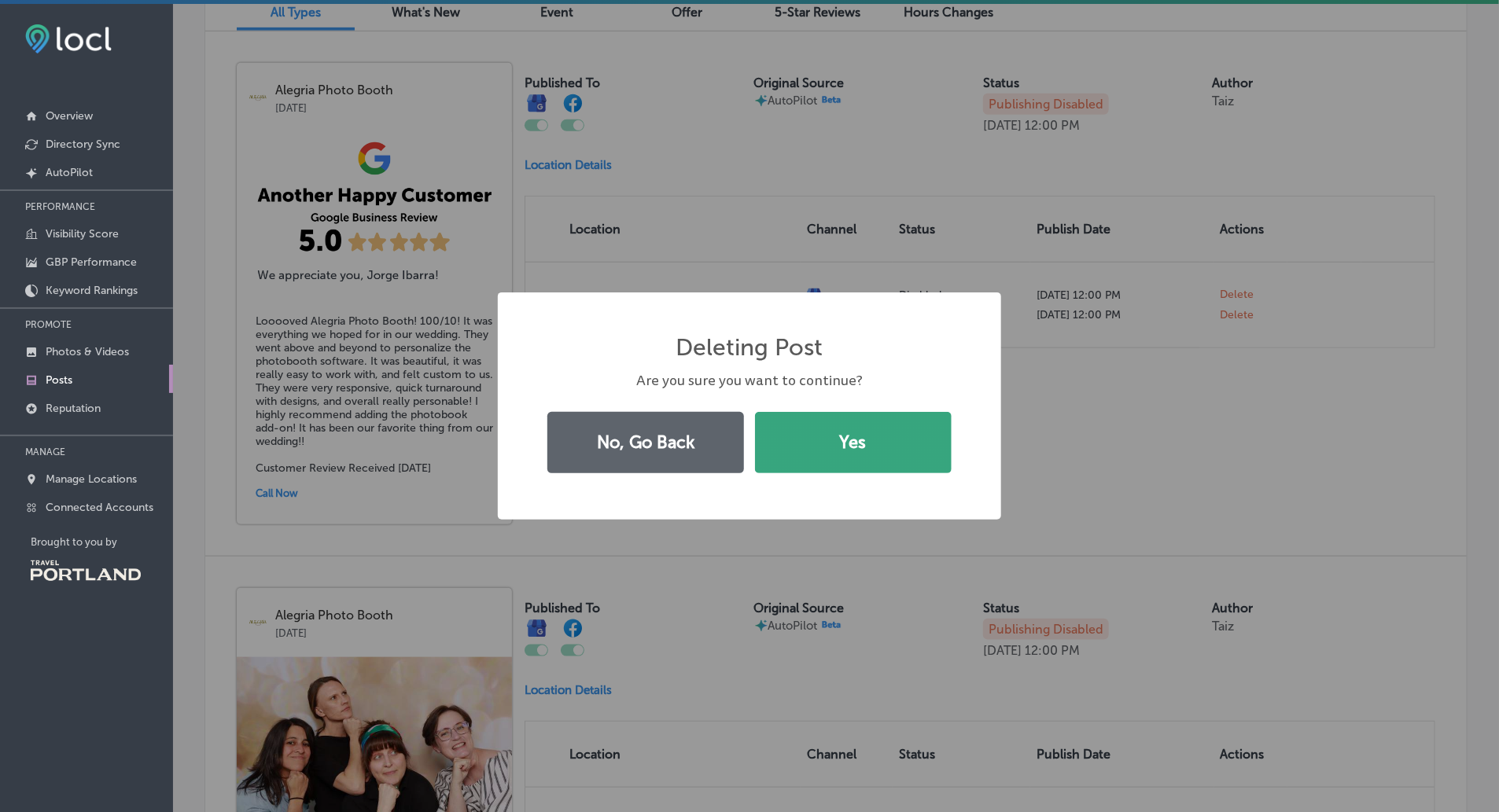
click at [877, 456] on button "Yes" at bounding box center [853, 442] width 197 height 61
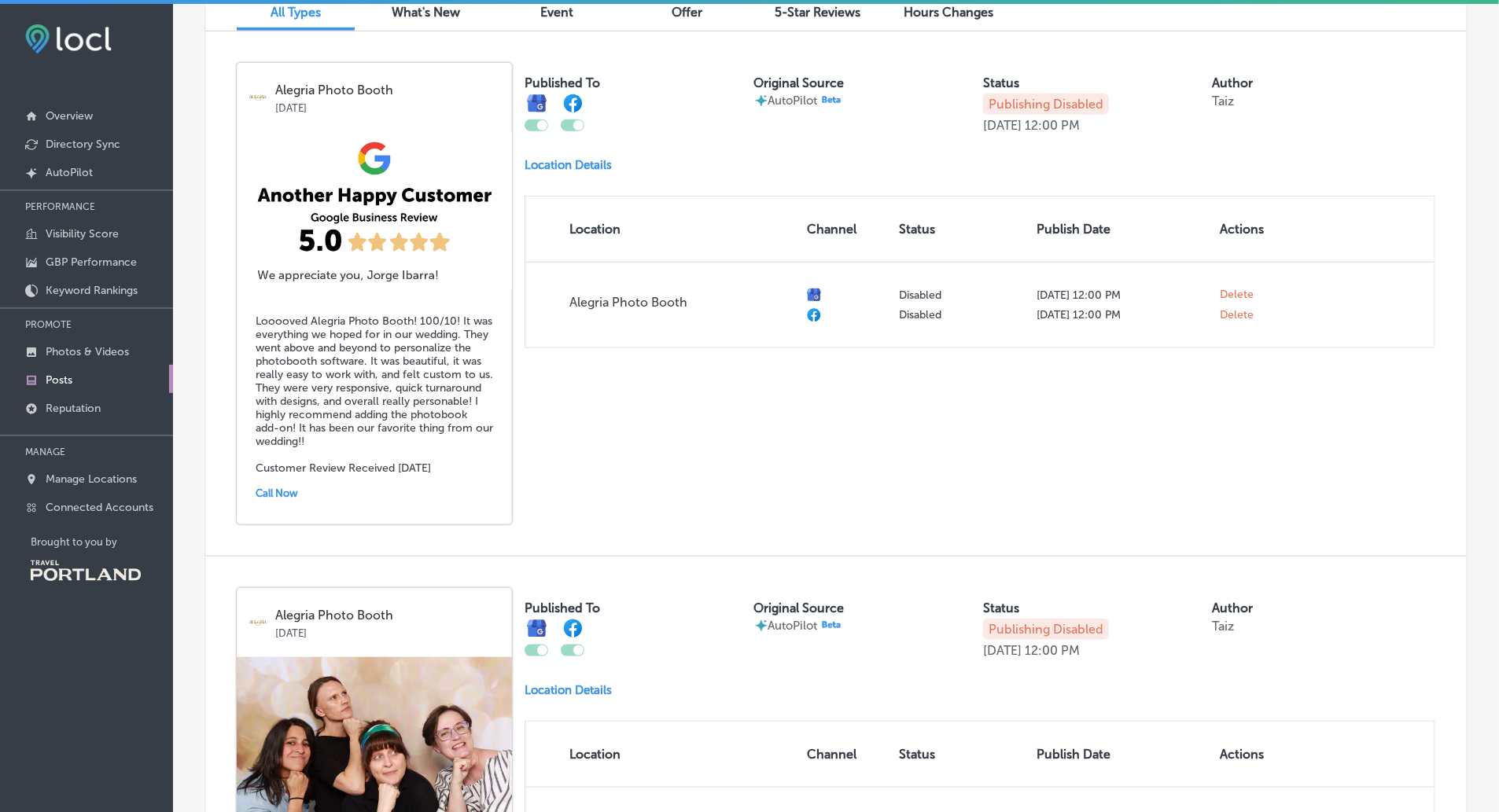
checkbox input "false"
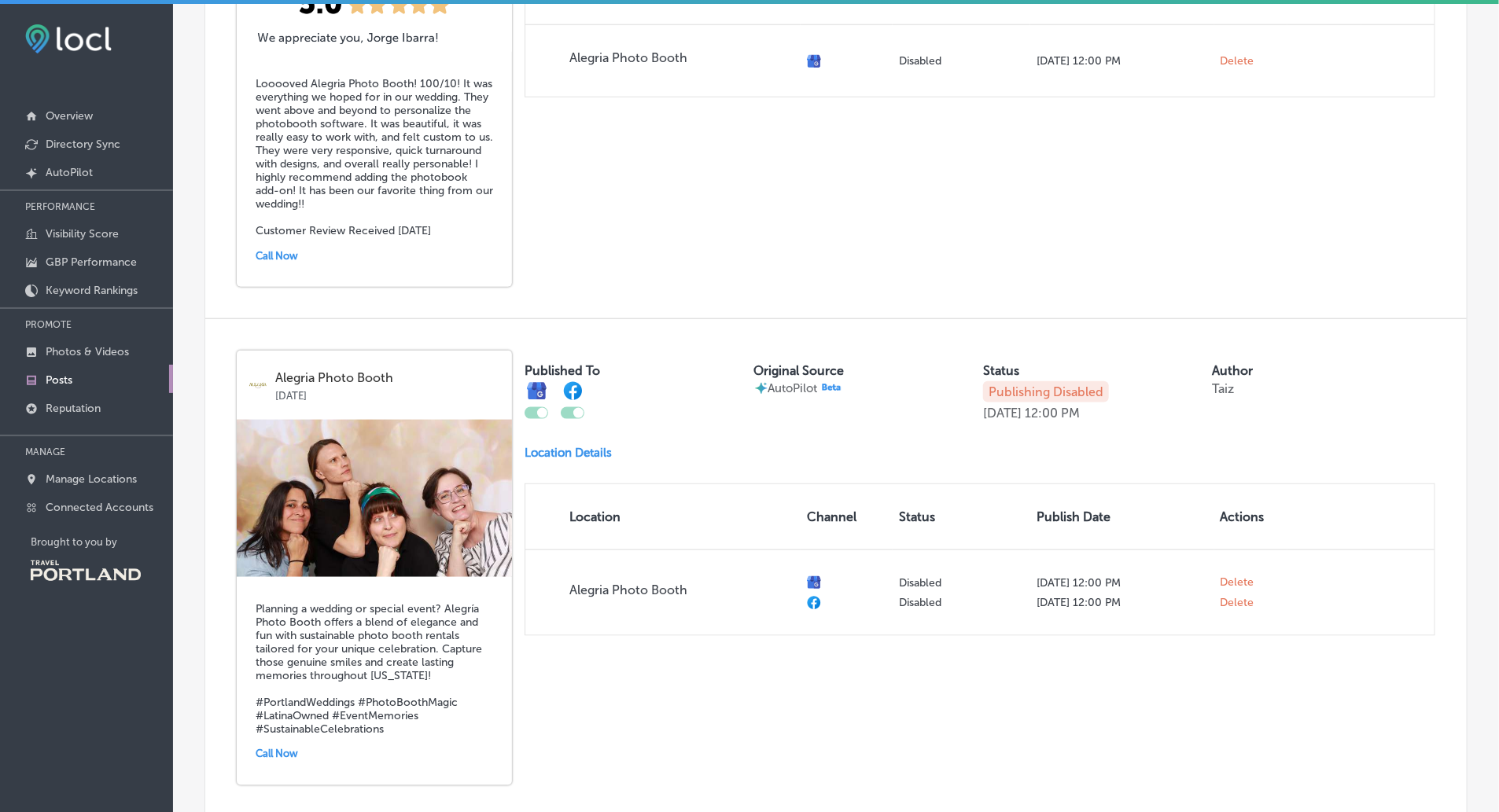
scroll to position [760, 0]
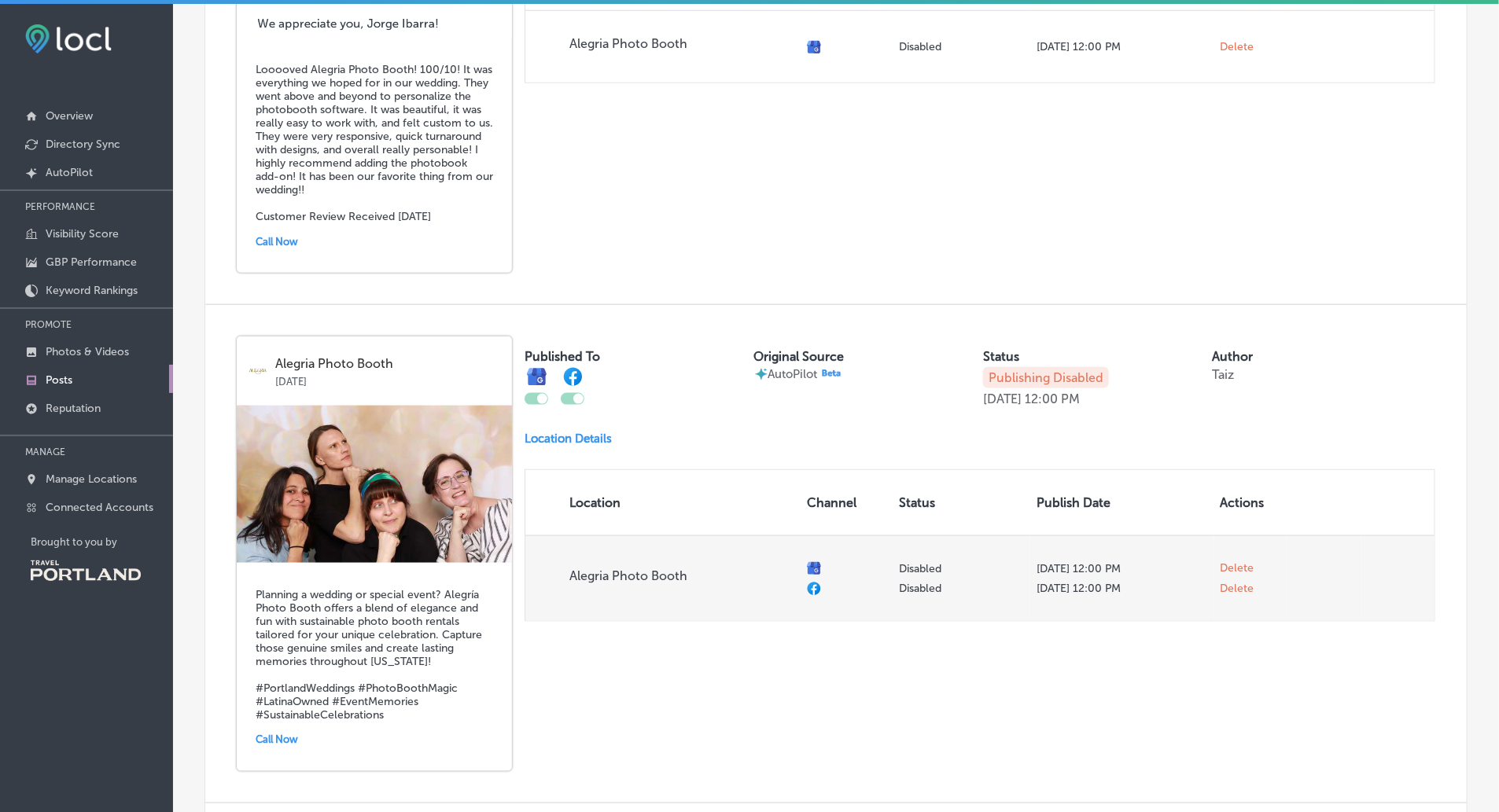
click at [1233, 570] on span "Delete" at bounding box center [1238, 568] width 34 height 14
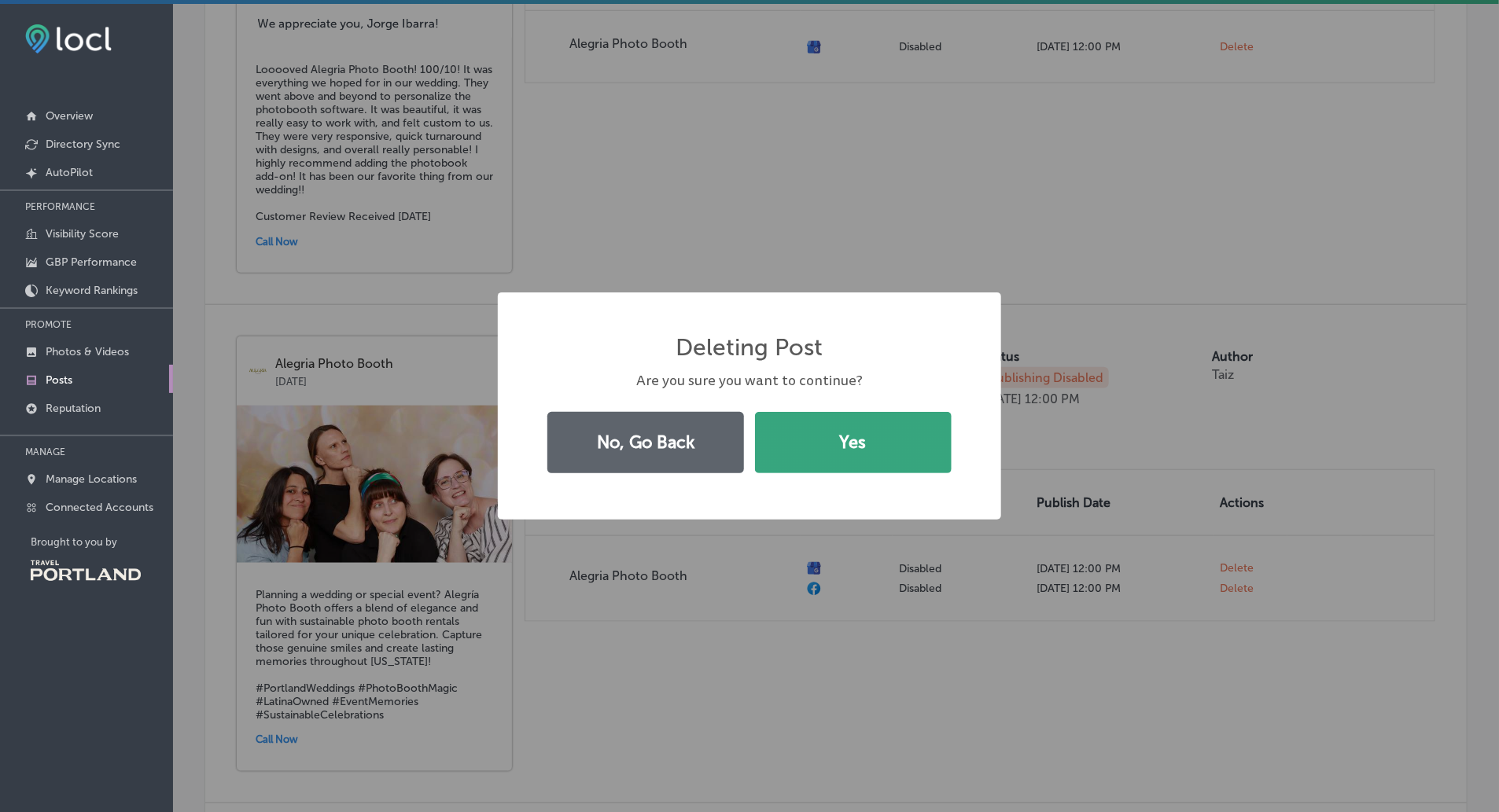
click at [923, 444] on button "Yes" at bounding box center [853, 442] width 197 height 61
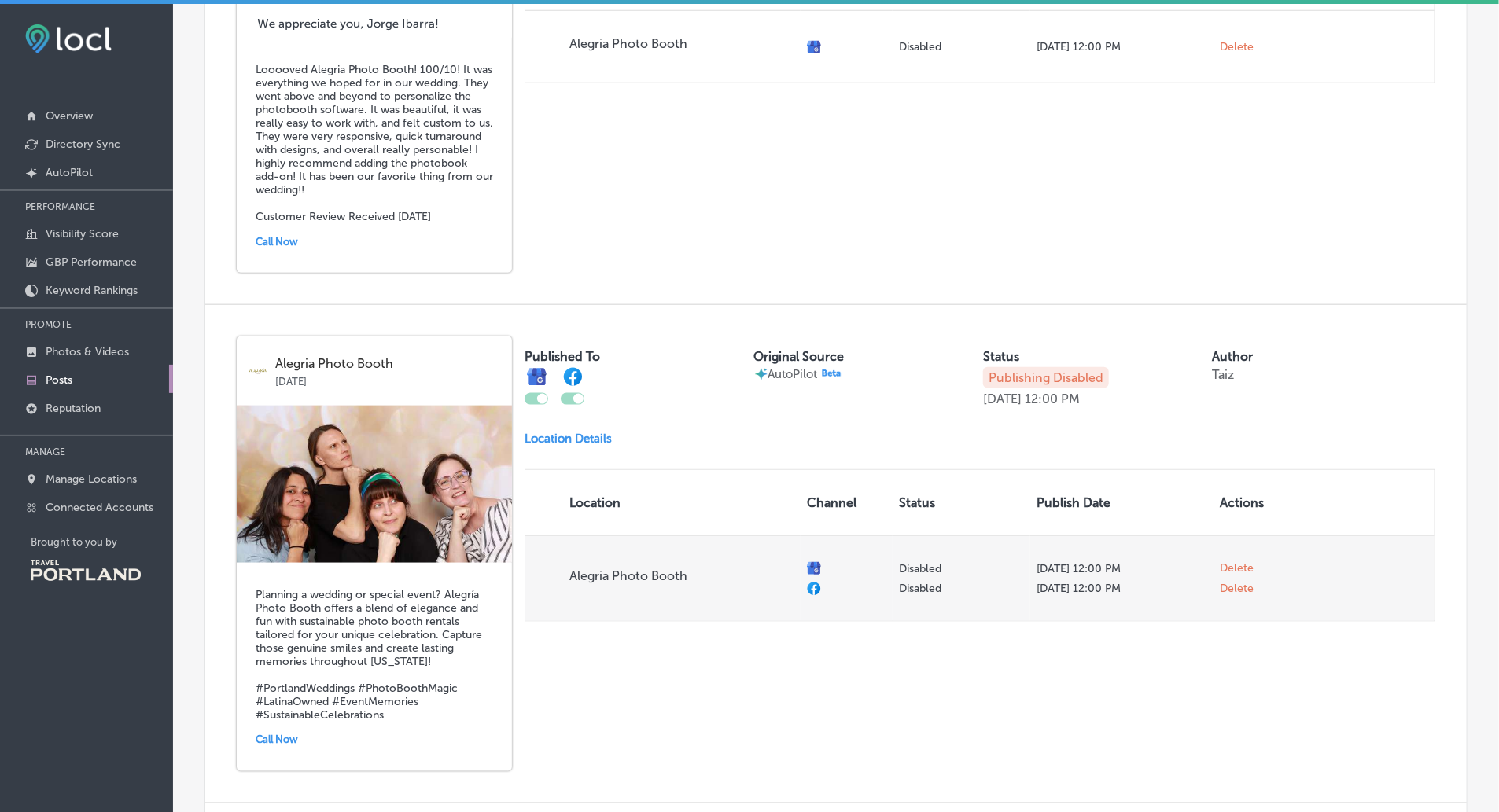
checkbox input "false"
click at [1229, 578] on span "Delete" at bounding box center [1238, 572] width 34 height 14
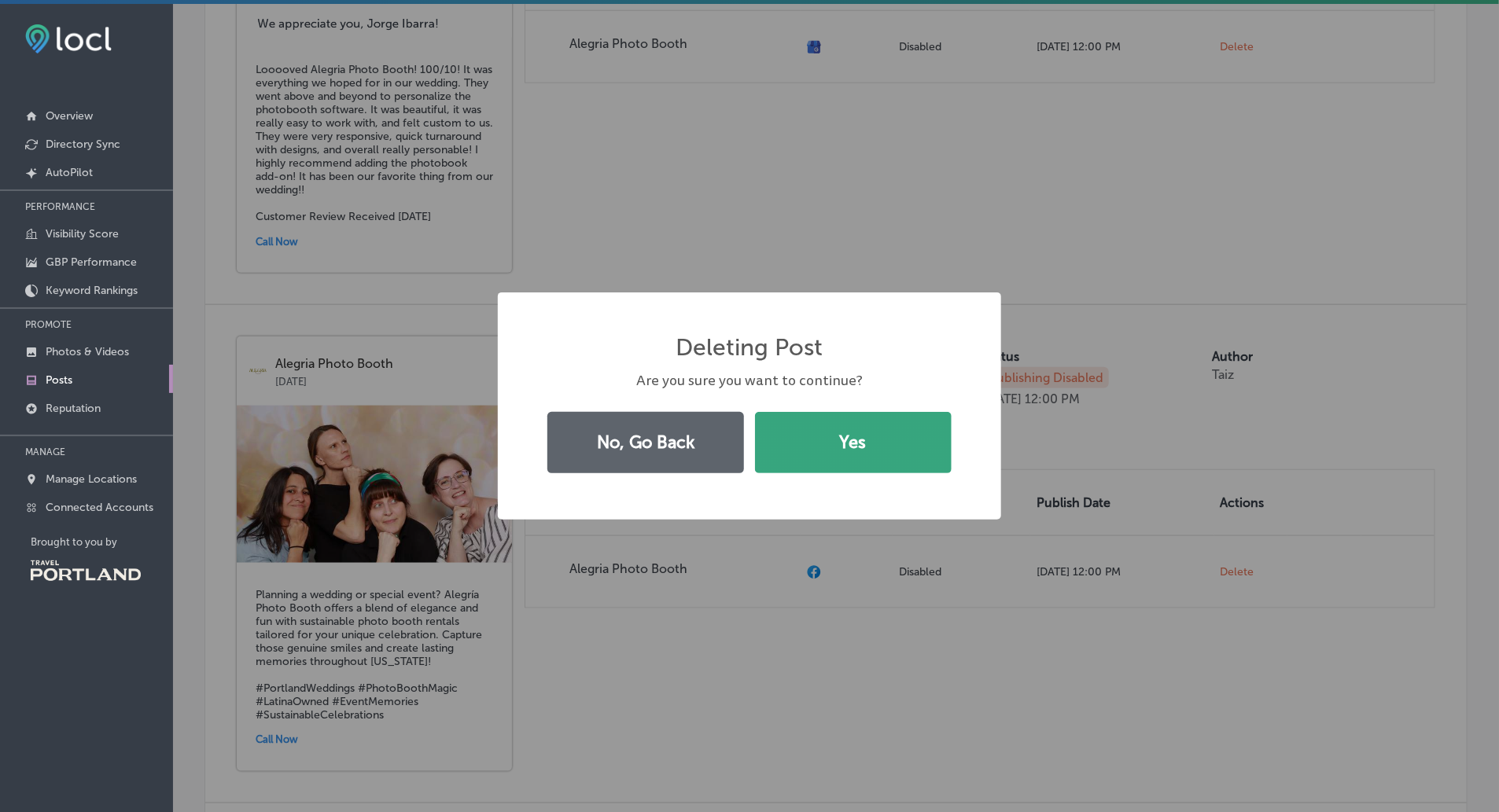
click at [924, 440] on button "Yes" at bounding box center [853, 442] width 197 height 61
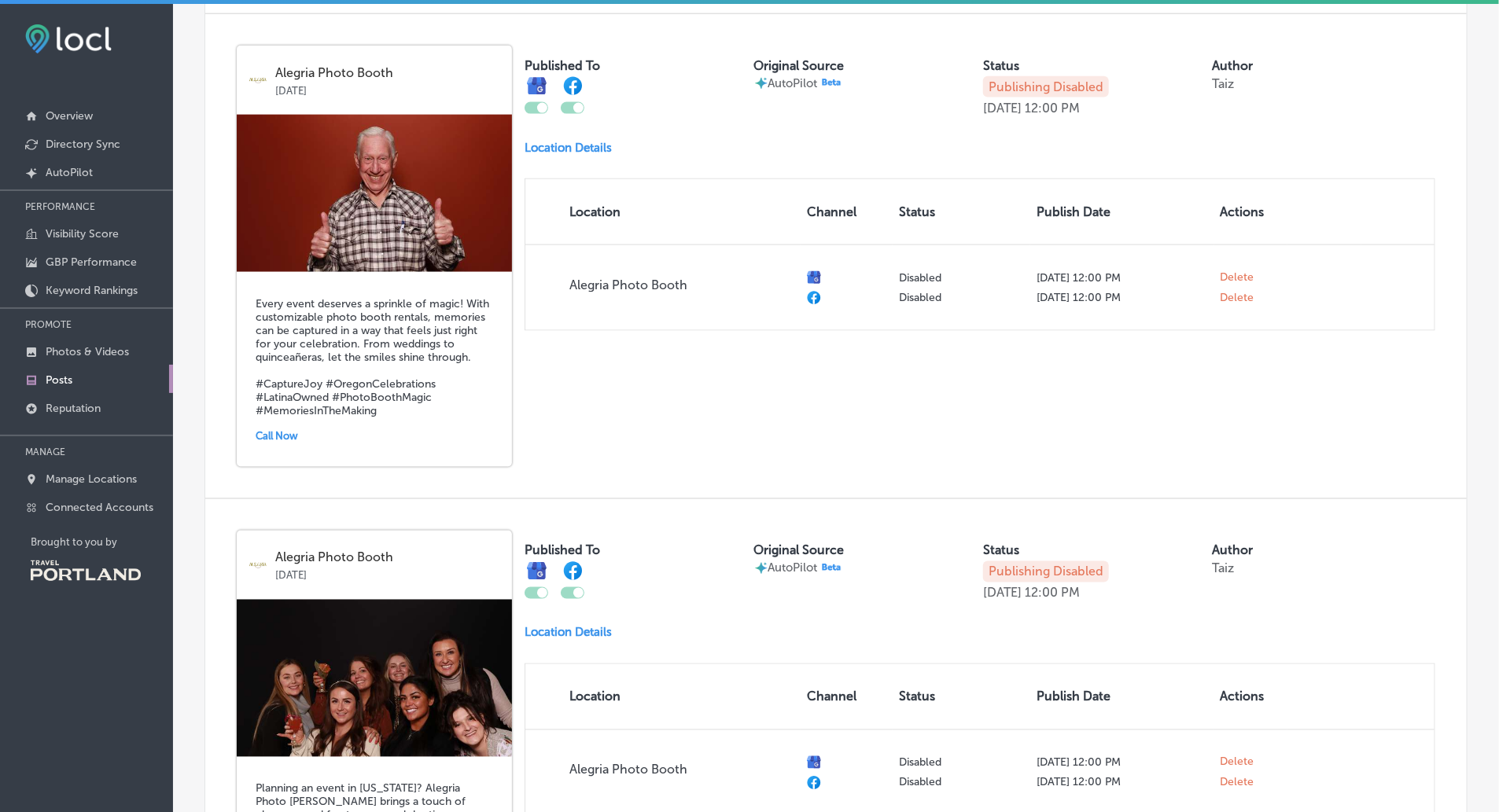
scroll to position [1105, 0]
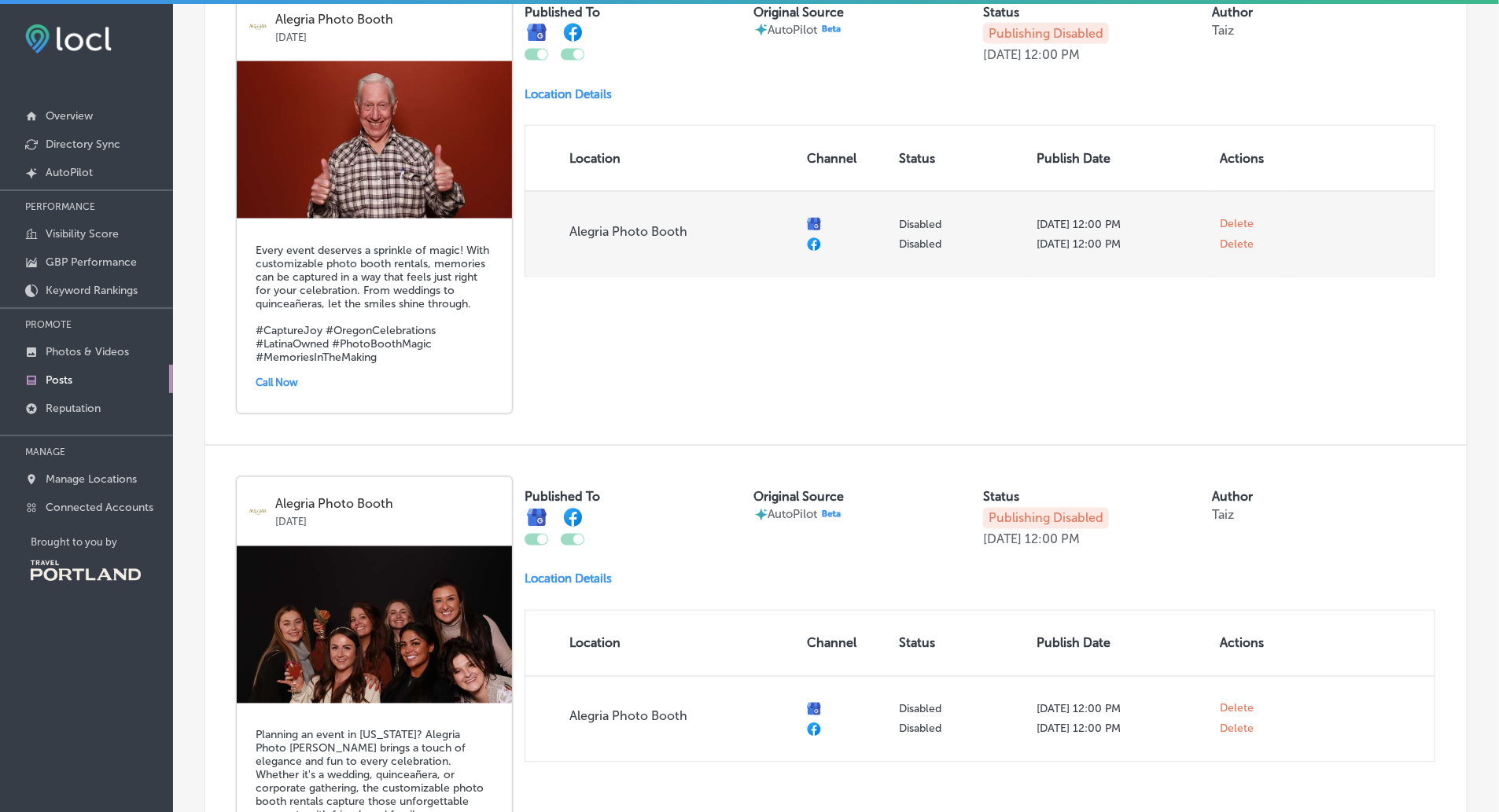
click at [1233, 228] on span "Delete" at bounding box center [1238, 224] width 34 height 14
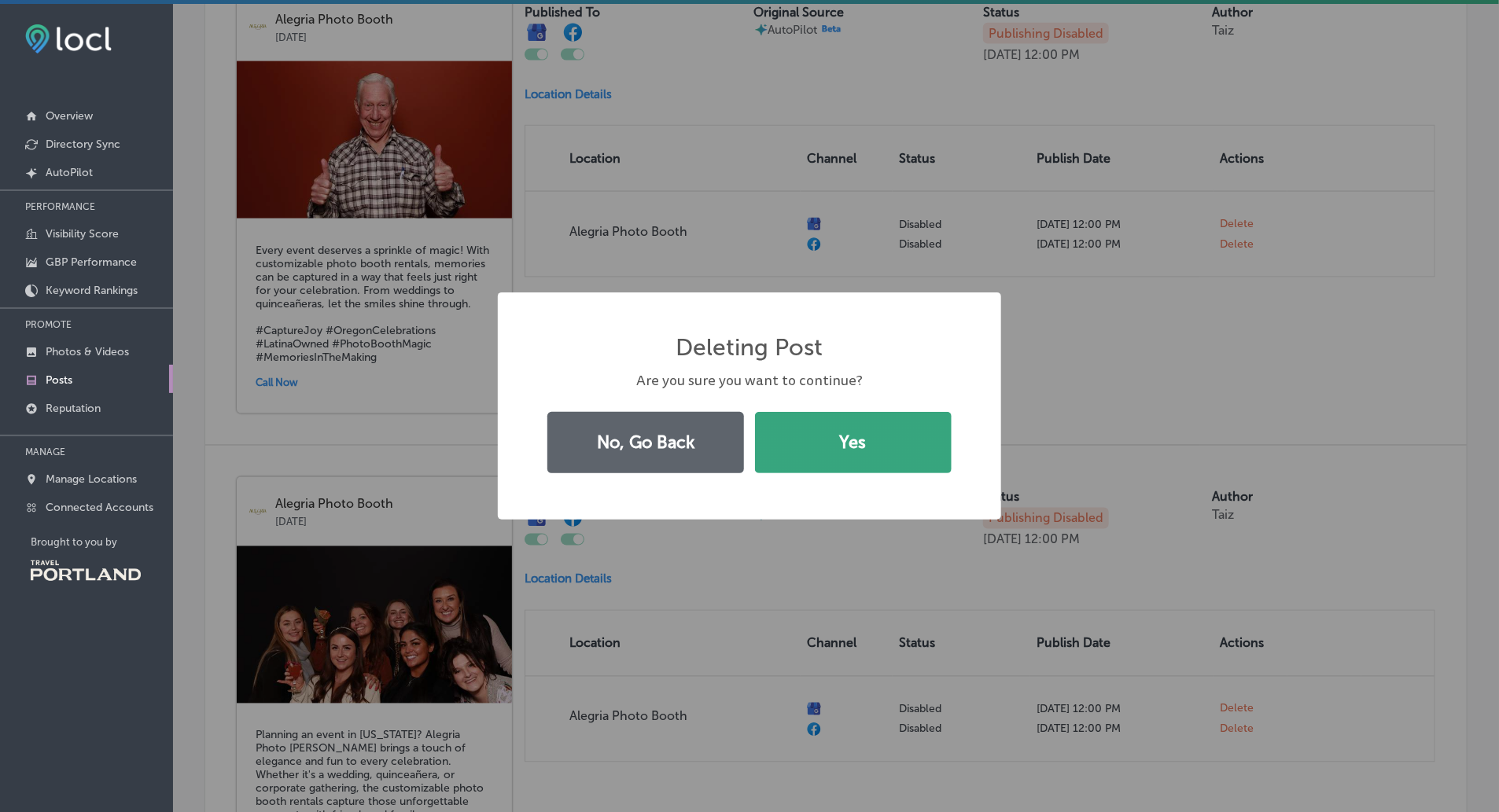
click at [881, 430] on button "Yes" at bounding box center [853, 442] width 197 height 61
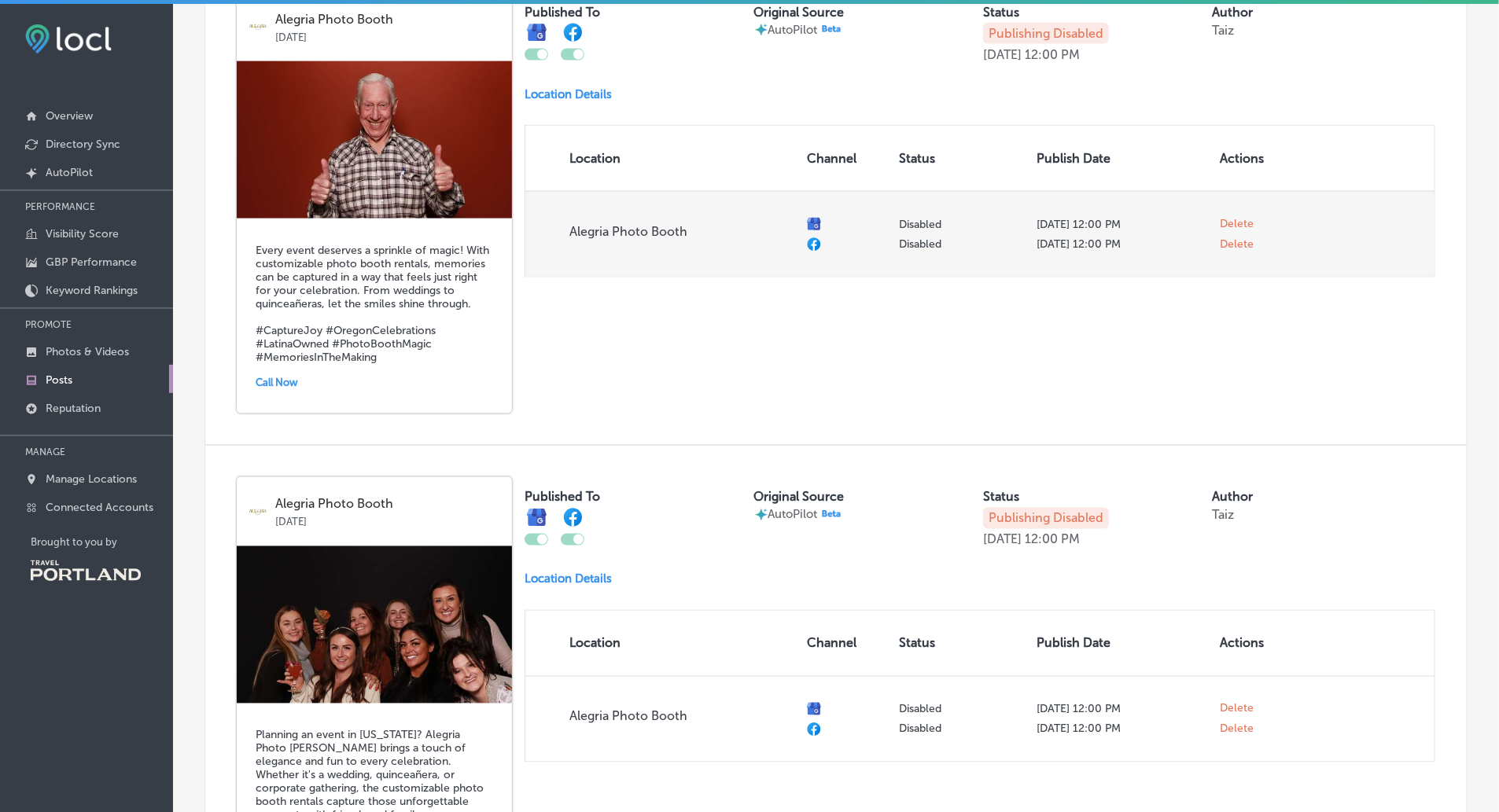
checkbox input "false"
click at [1232, 229] on span "Delete" at bounding box center [1238, 228] width 34 height 14
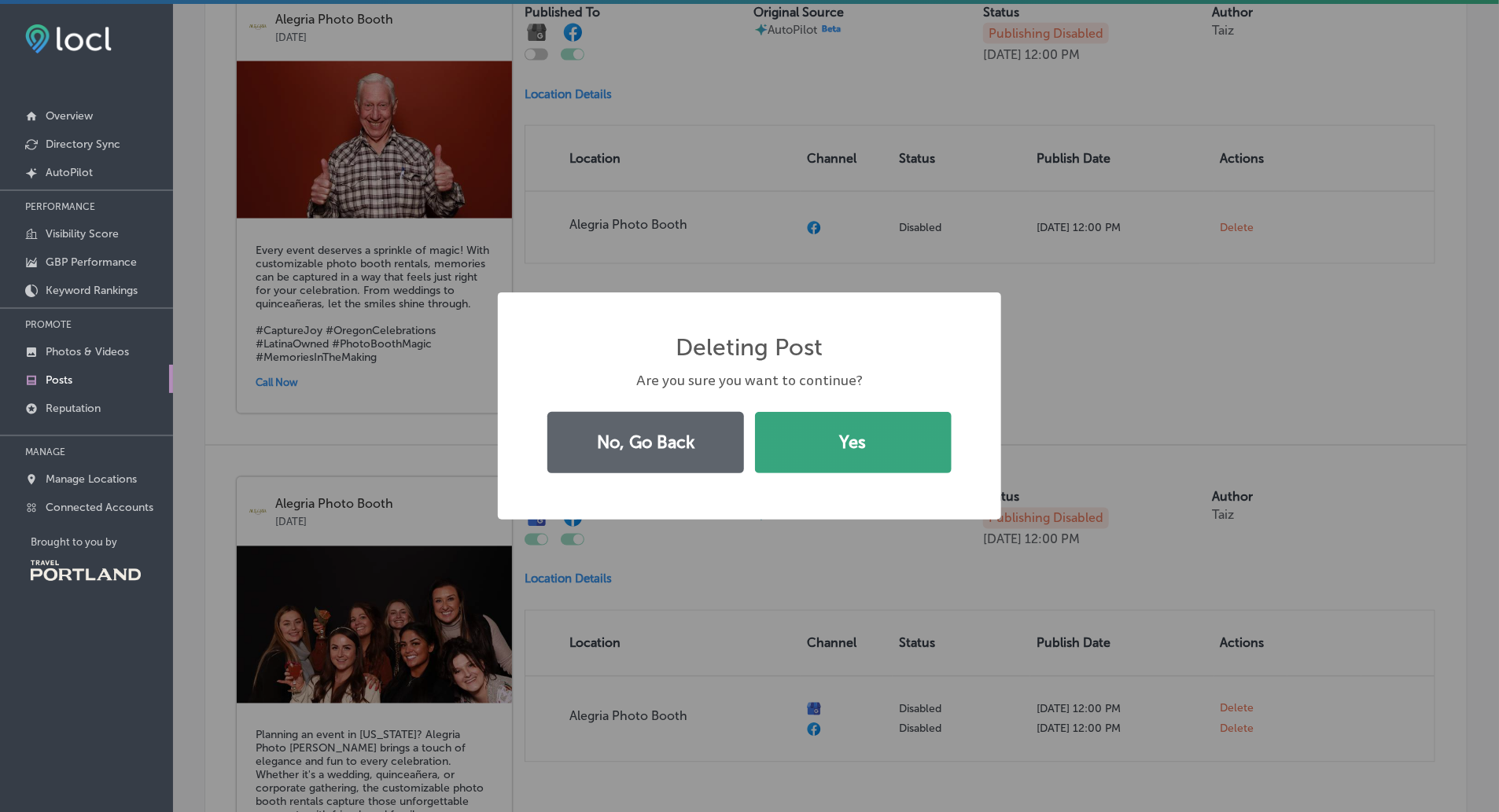
click at [845, 450] on button "Yes" at bounding box center [853, 442] width 197 height 61
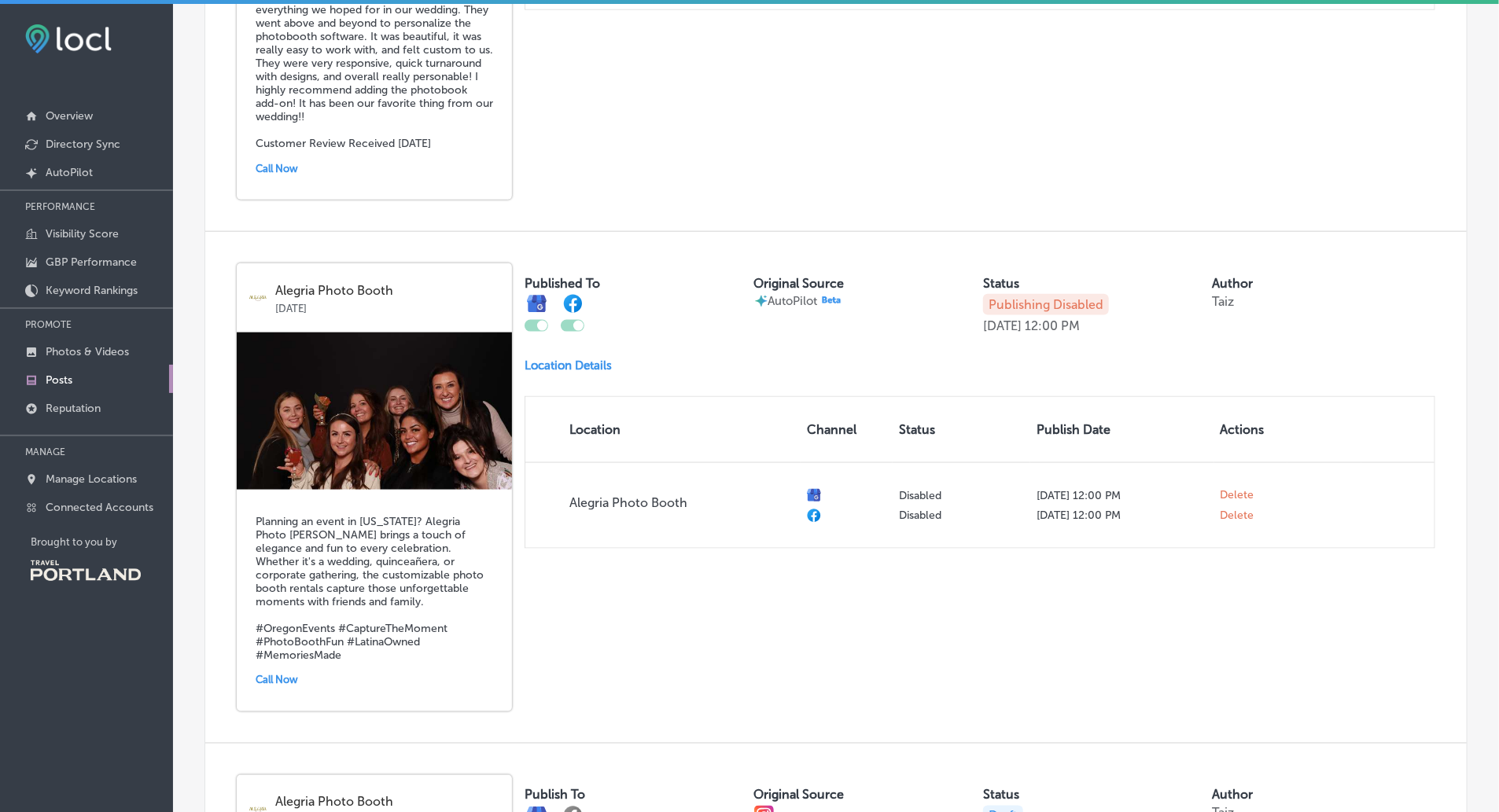
scroll to position [968, 0]
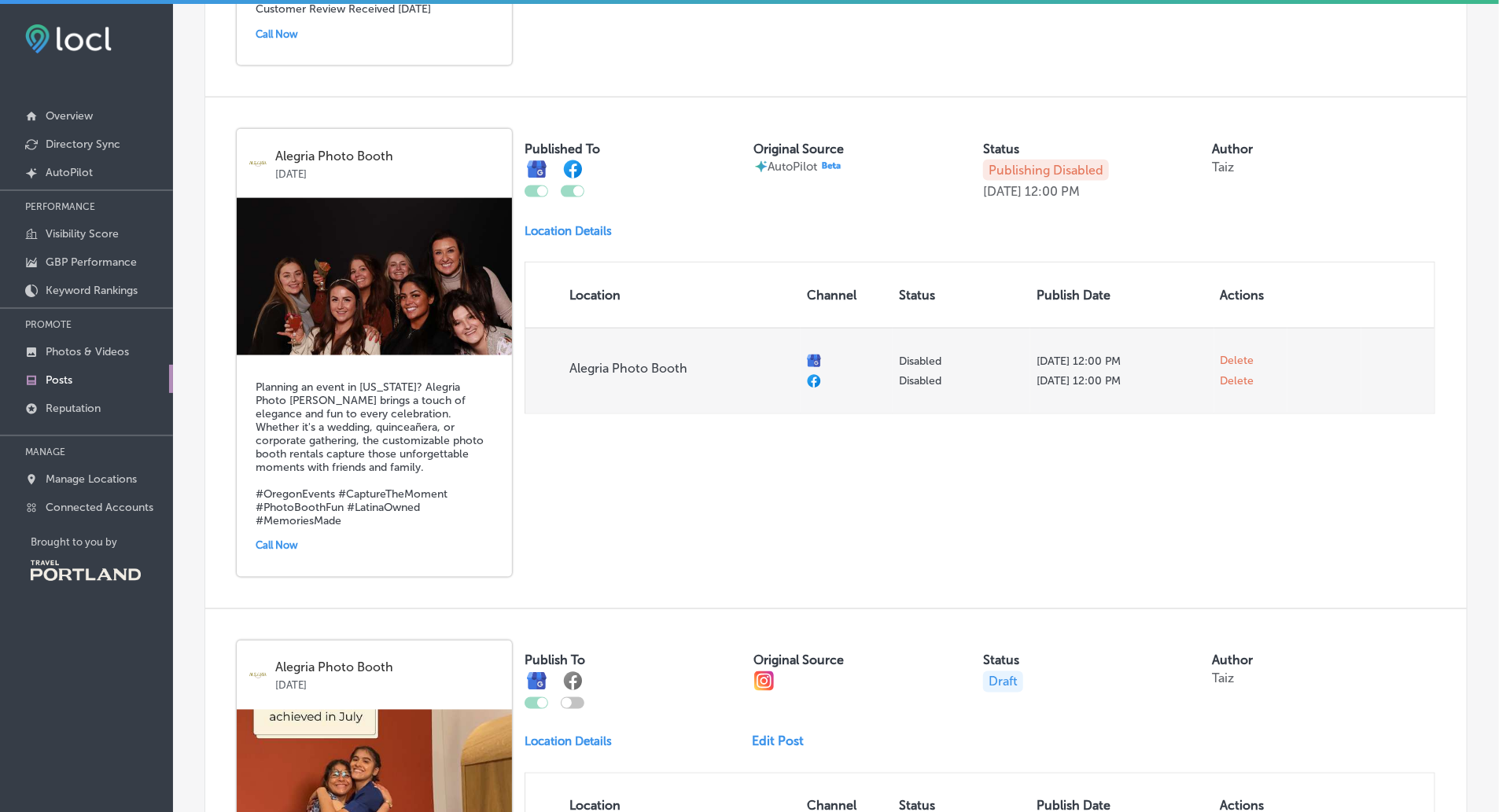
click at [1237, 359] on span "Delete" at bounding box center [1238, 361] width 34 height 14
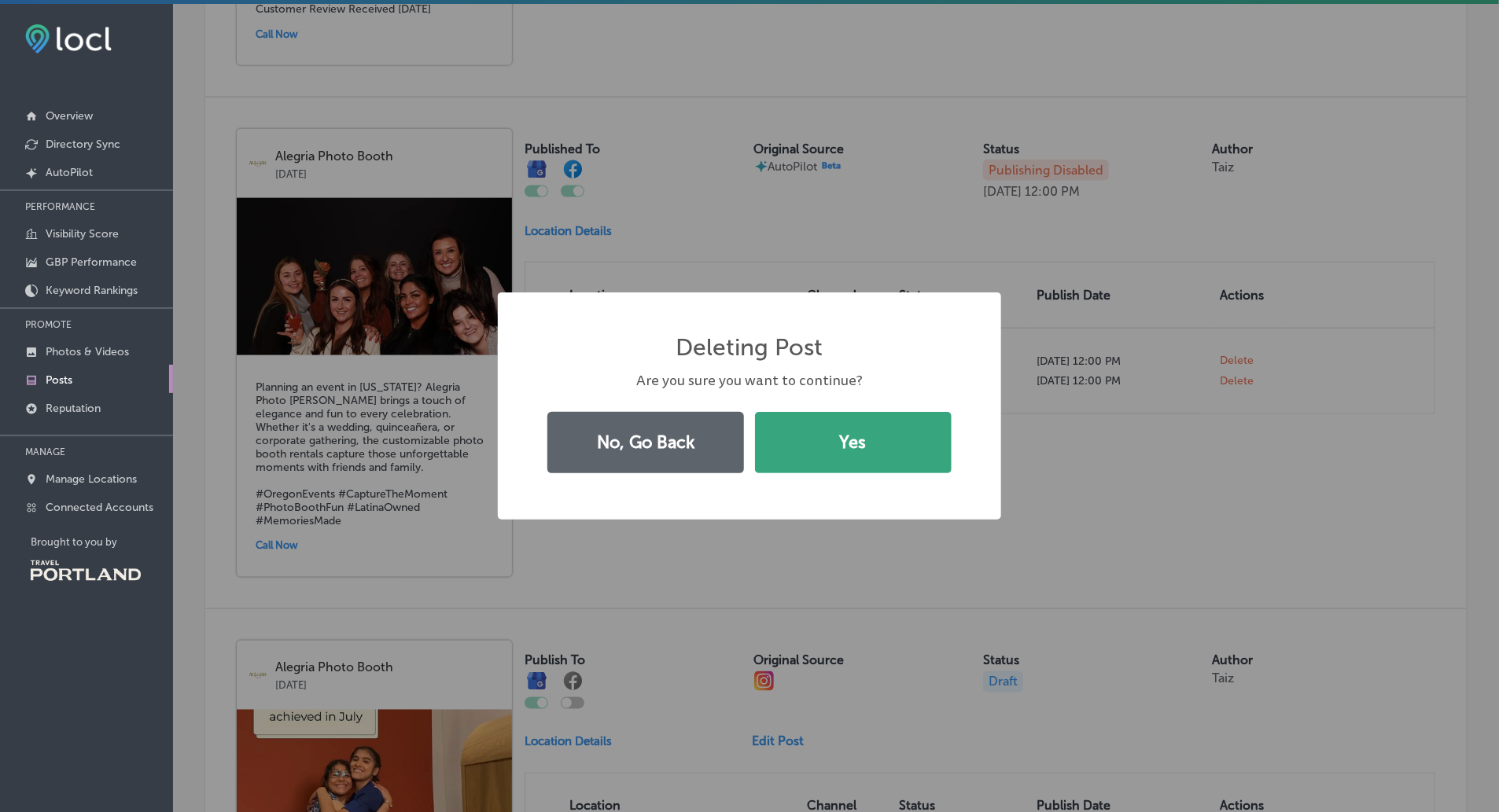
click at [944, 447] on button "Yes" at bounding box center [853, 442] width 197 height 61
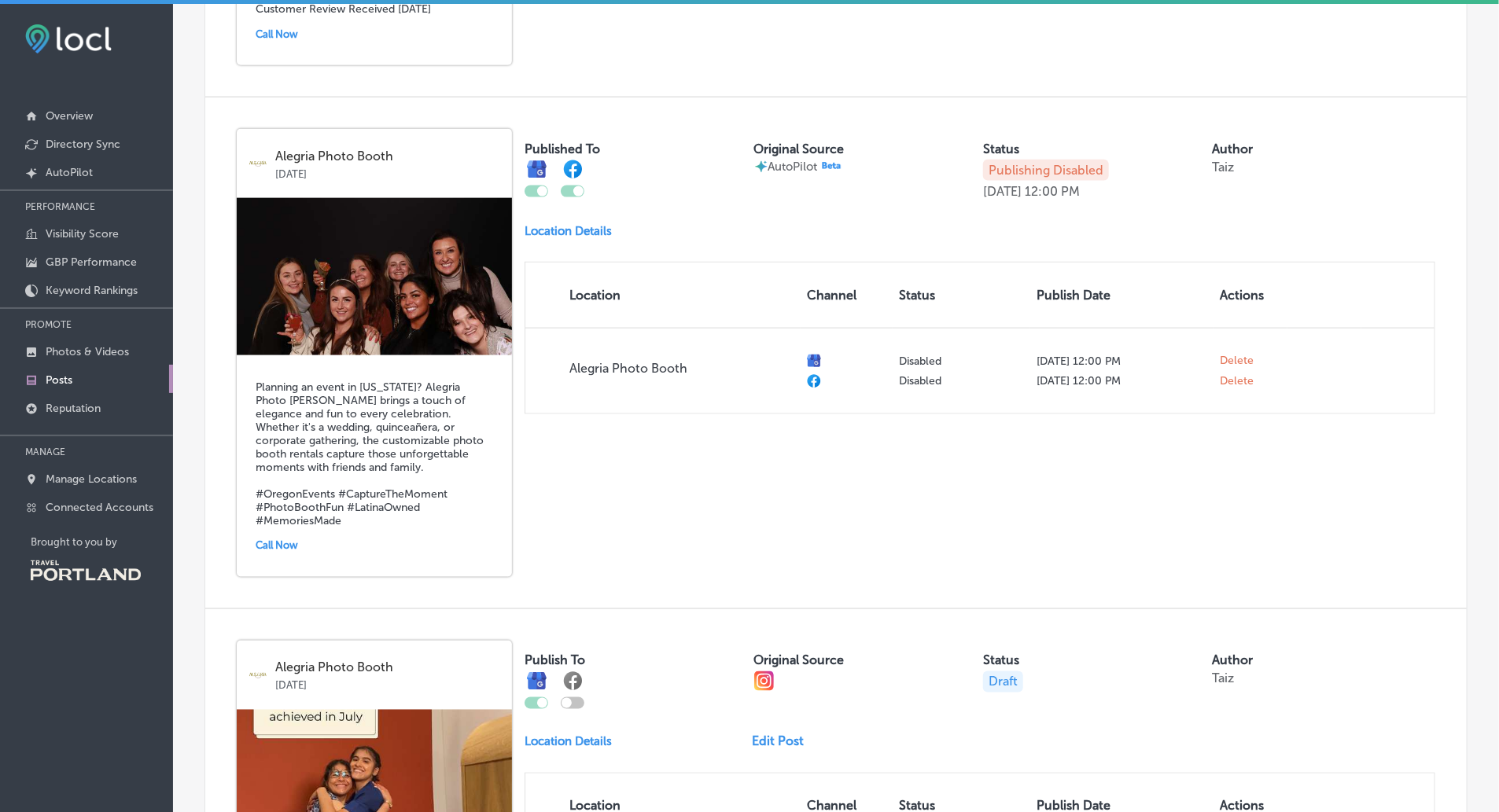
checkbox input "false"
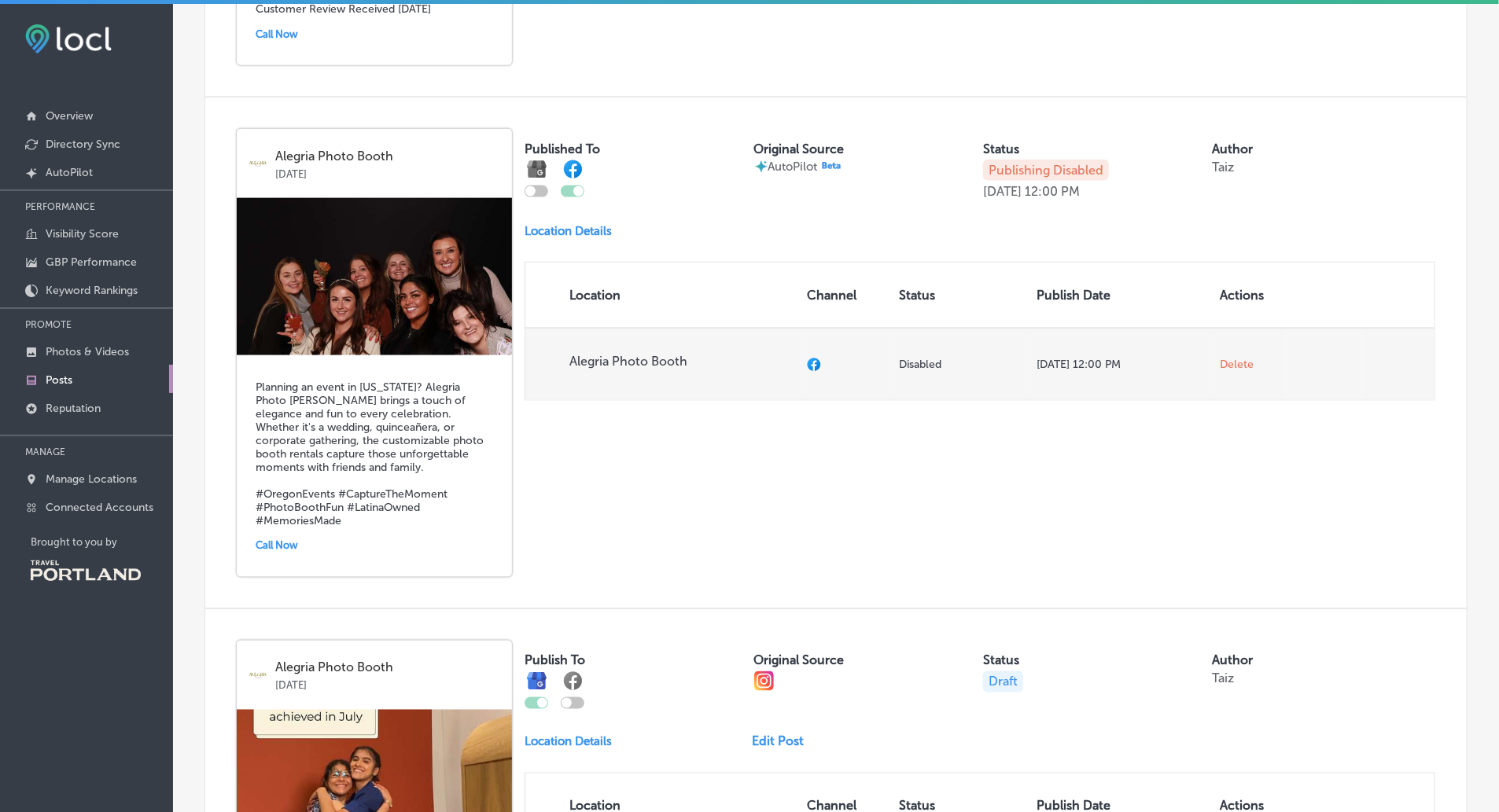
click at [1238, 374] on td "Delete" at bounding box center [1251, 364] width 73 height 72
click at [1238, 363] on span "Delete" at bounding box center [1238, 365] width 34 height 14
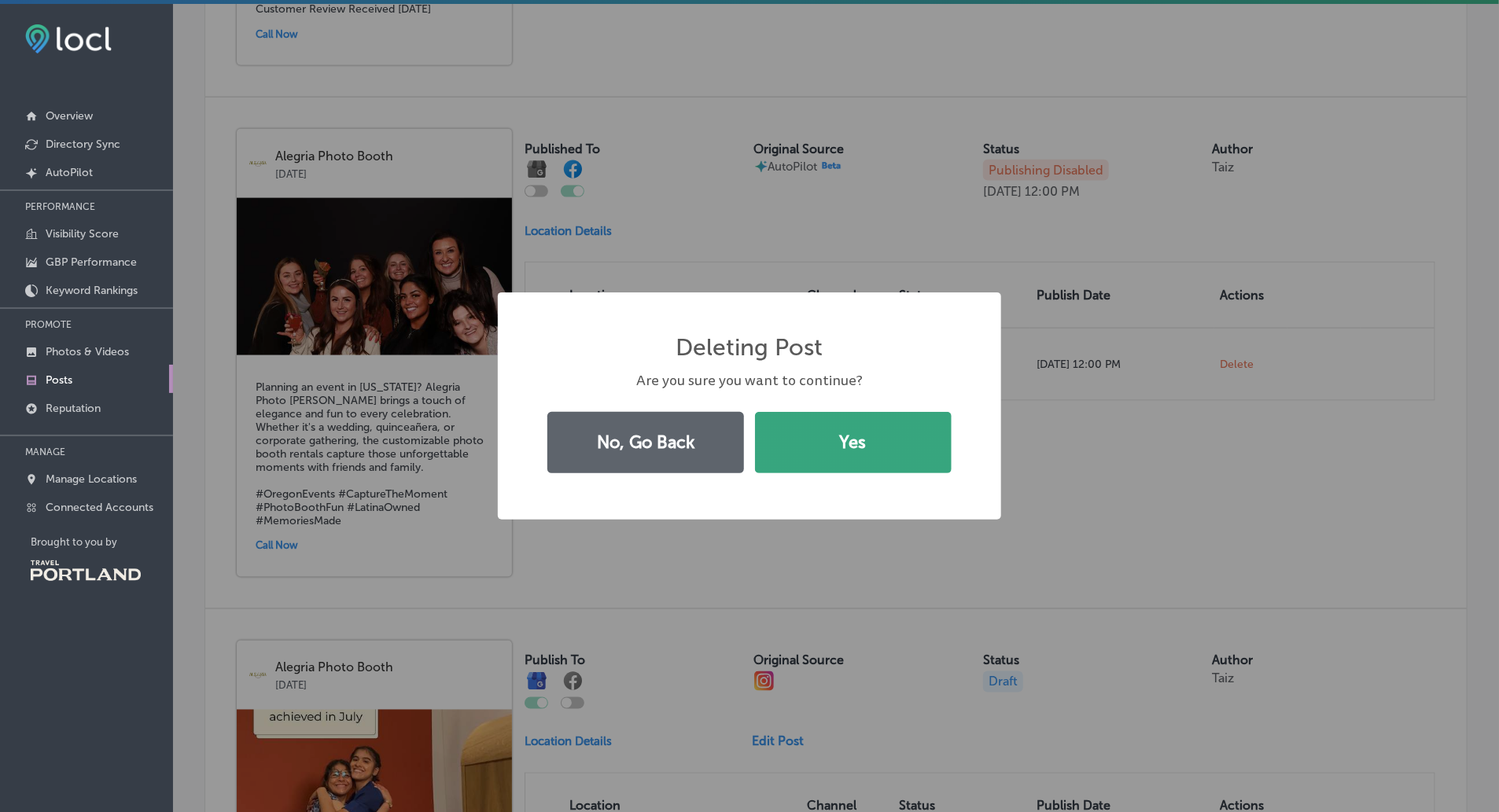
click at [899, 447] on button "Yes" at bounding box center [853, 442] width 197 height 61
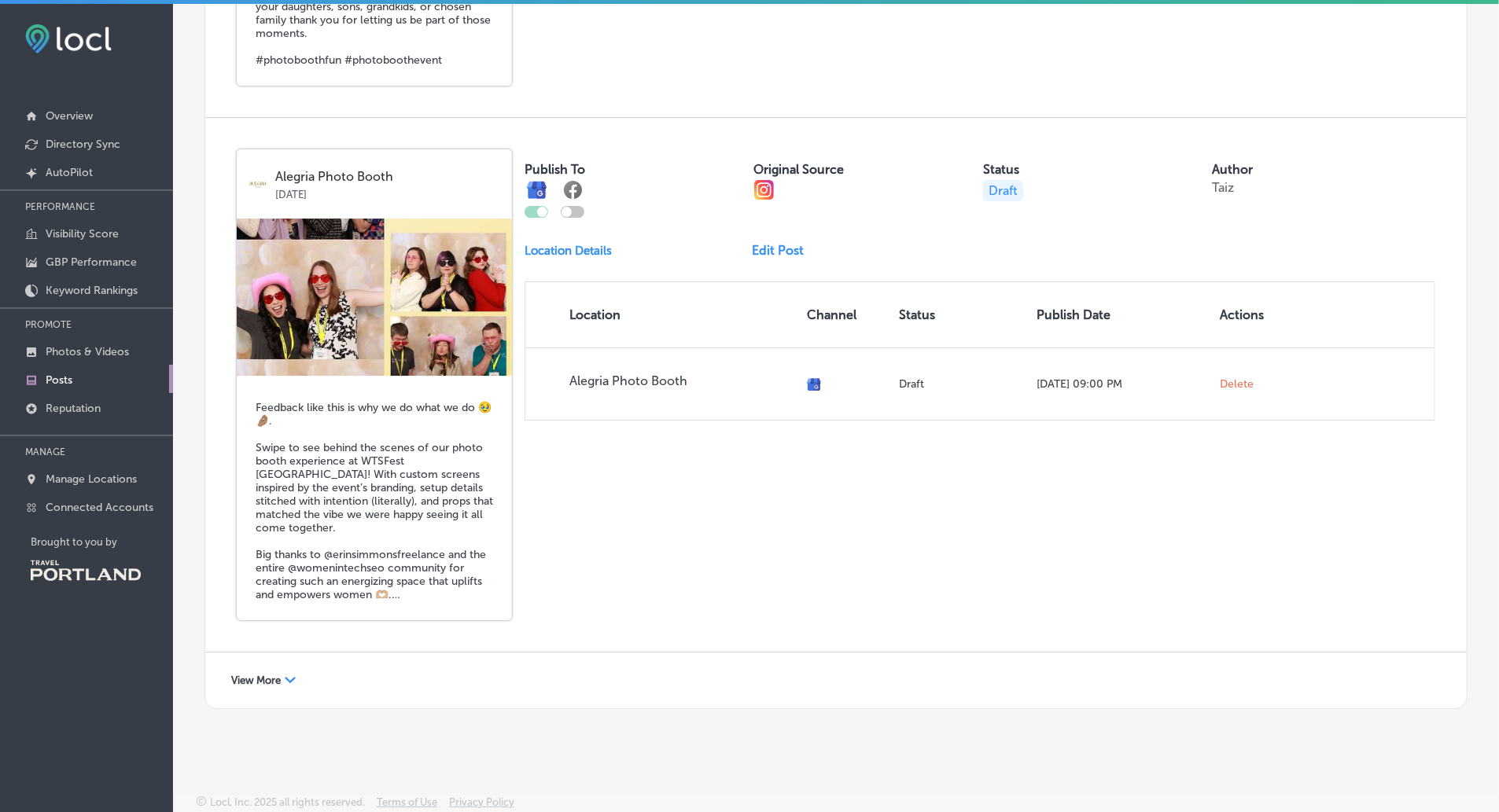
scroll to position [2501, 0]
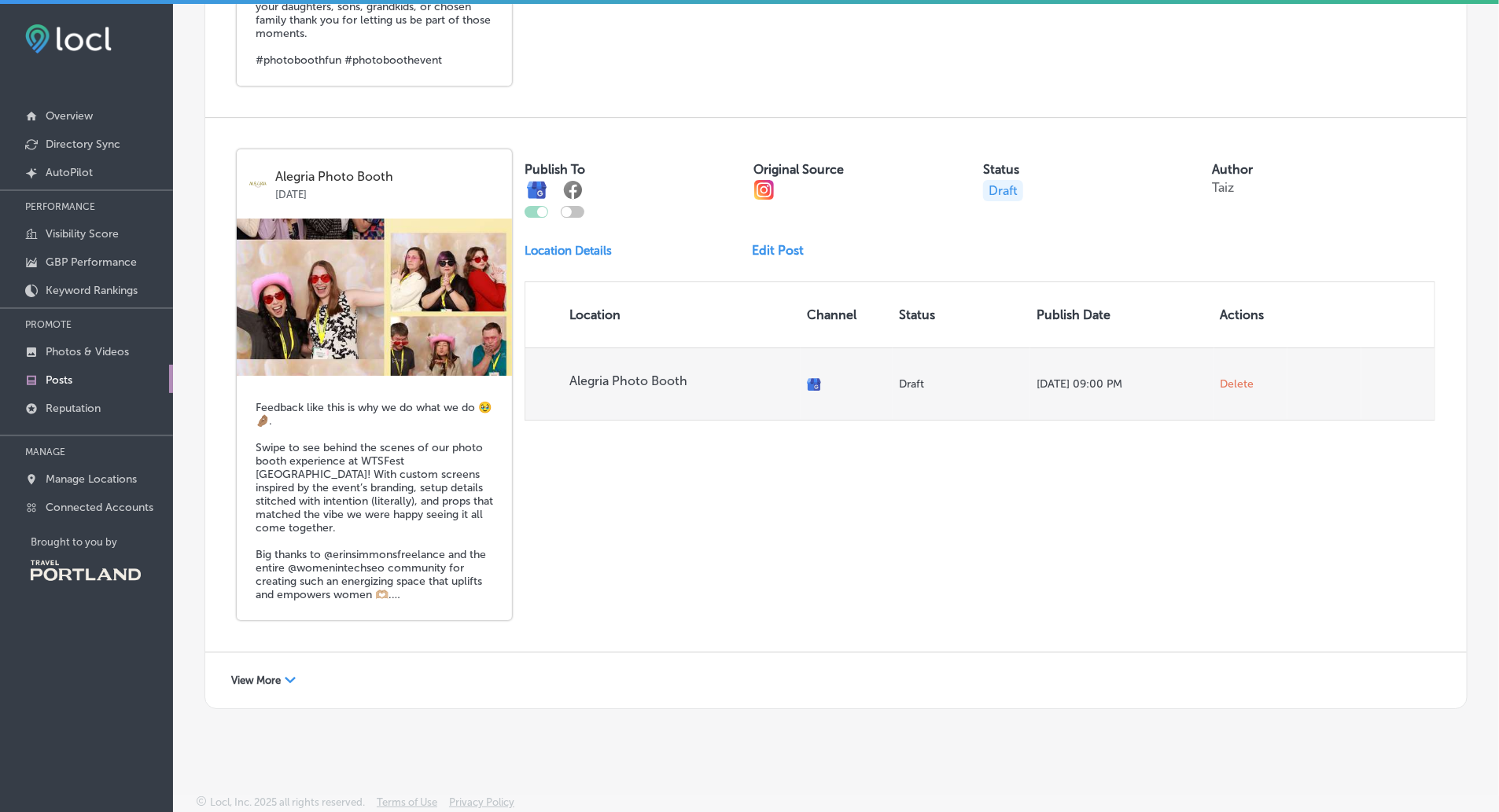
click at [1233, 378] on span "Delete" at bounding box center [1238, 384] width 34 height 14
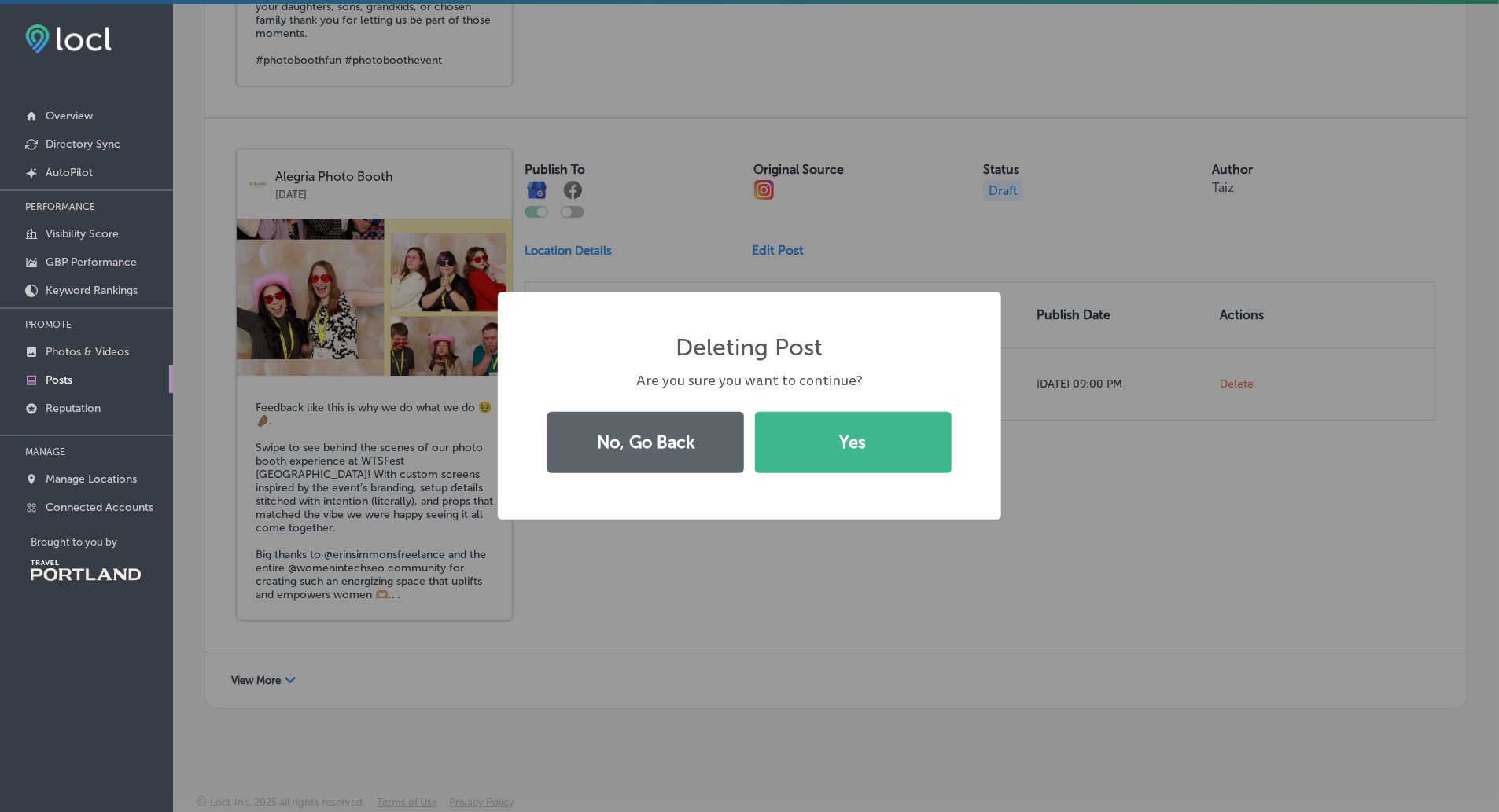
click at [970, 435] on div "Deleting Post × Are you sure you want to continue? No, Go Back Yes" at bounding box center [750, 406] width 503 height 227
click at [928, 435] on button "Yes" at bounding box center [853, 442] width 197 height 61
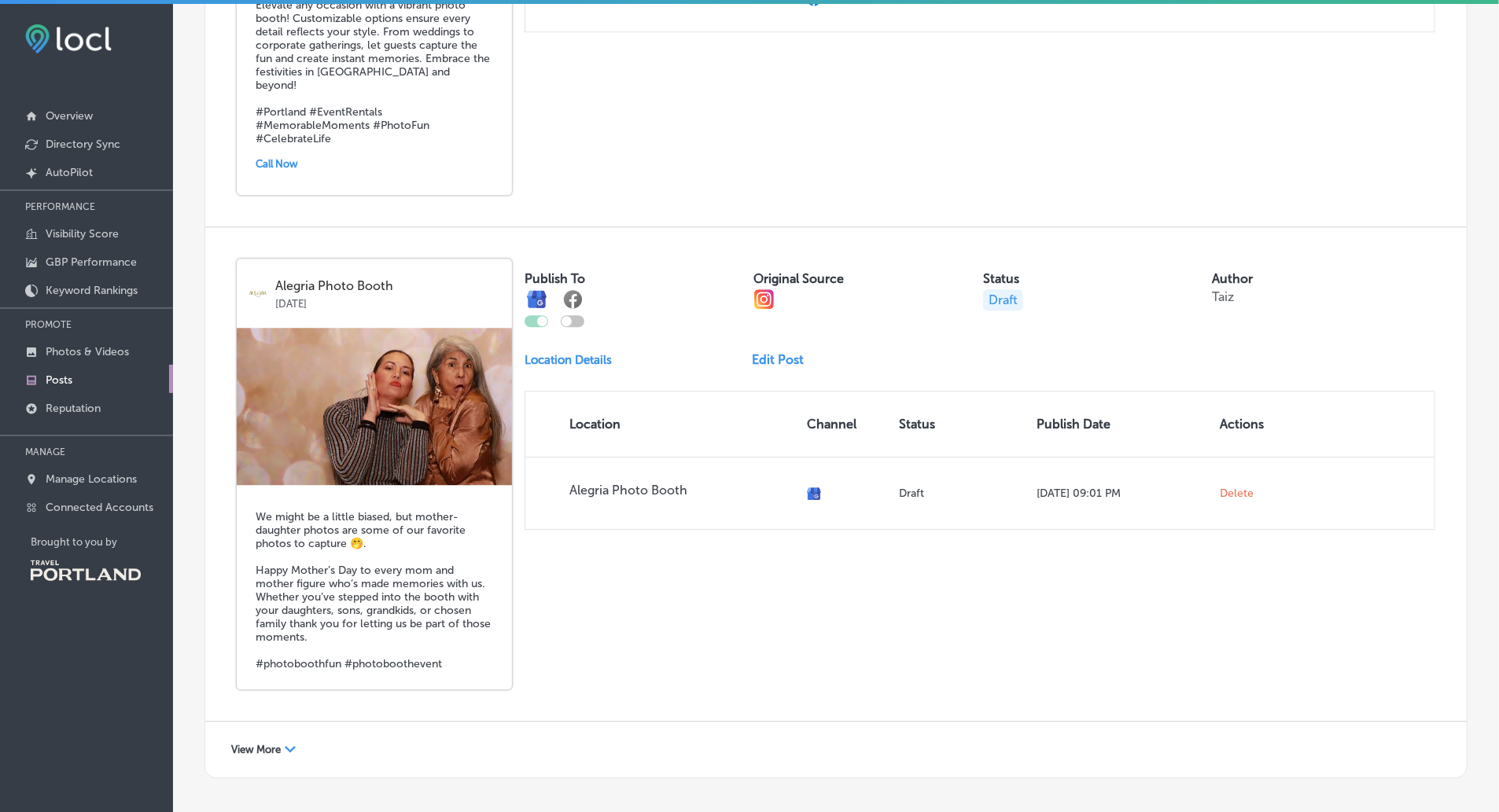
scroll to position [1838, 0]
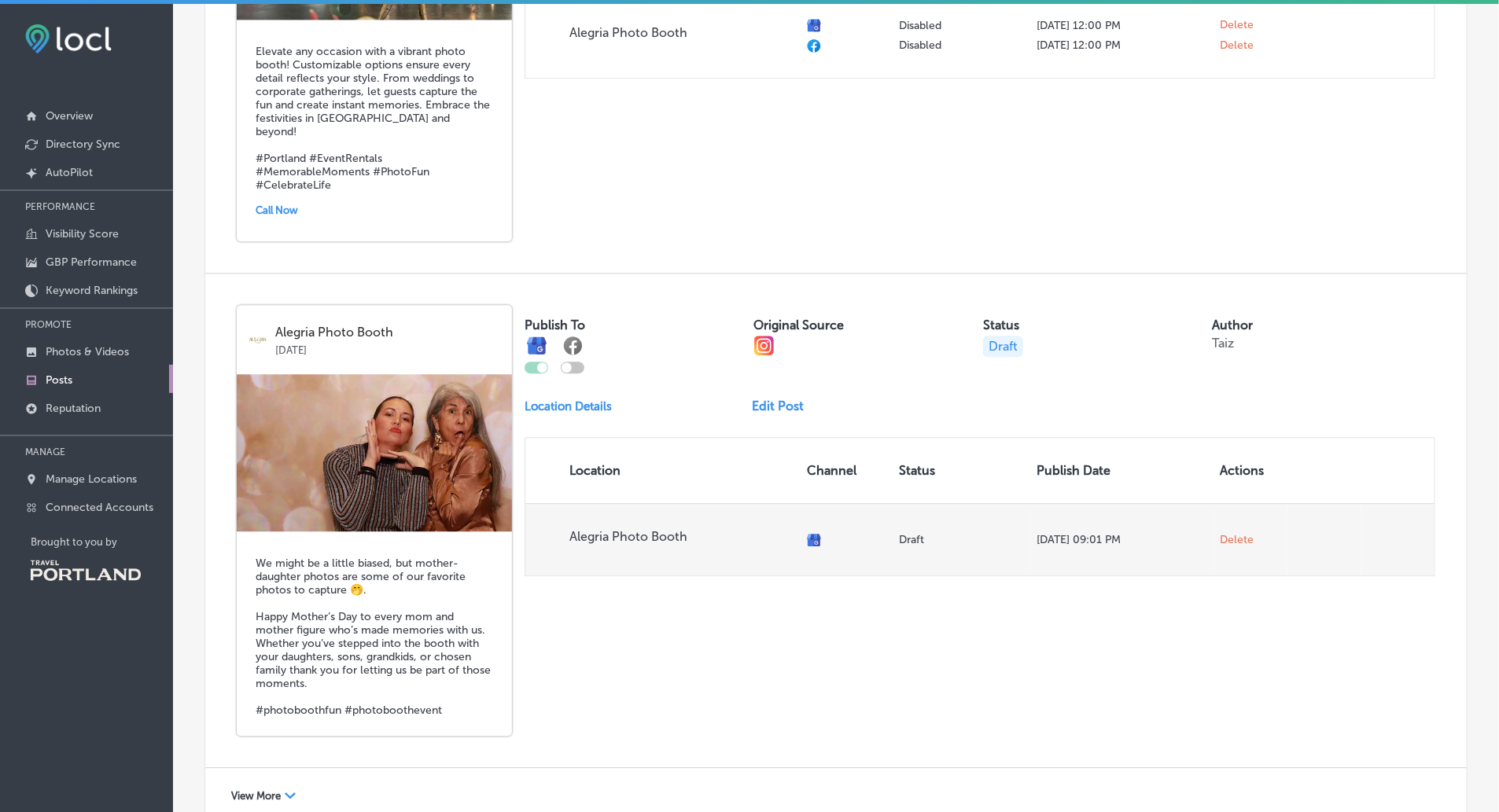
click at [1239, 538] on span "Delete" at bounding box center [1238, 540] width 34 height 14
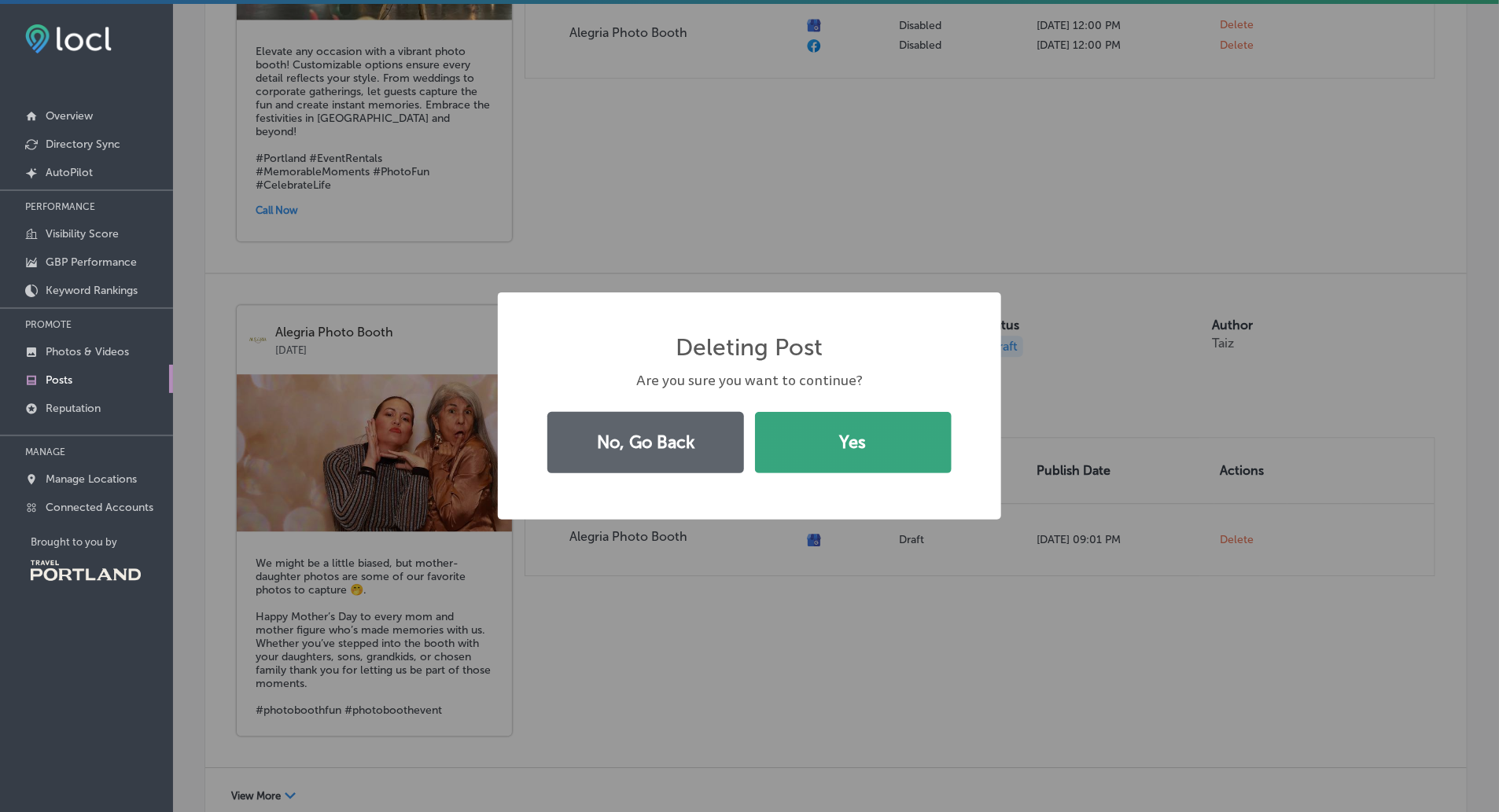
click at [893, 441] on button "Yes" at bounding box center [853, 442] width 197 height 61
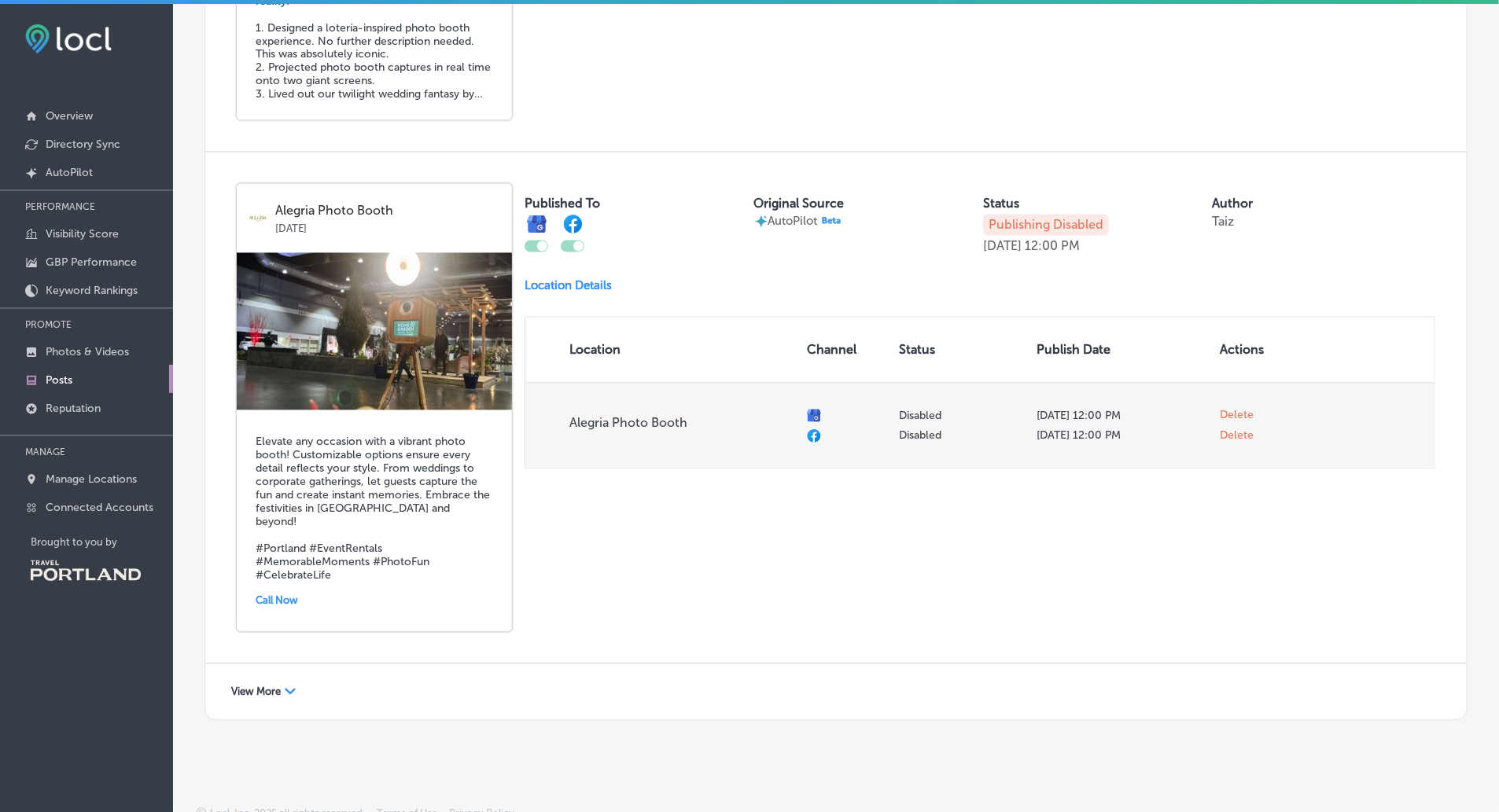
scroll to position [1444, 0]
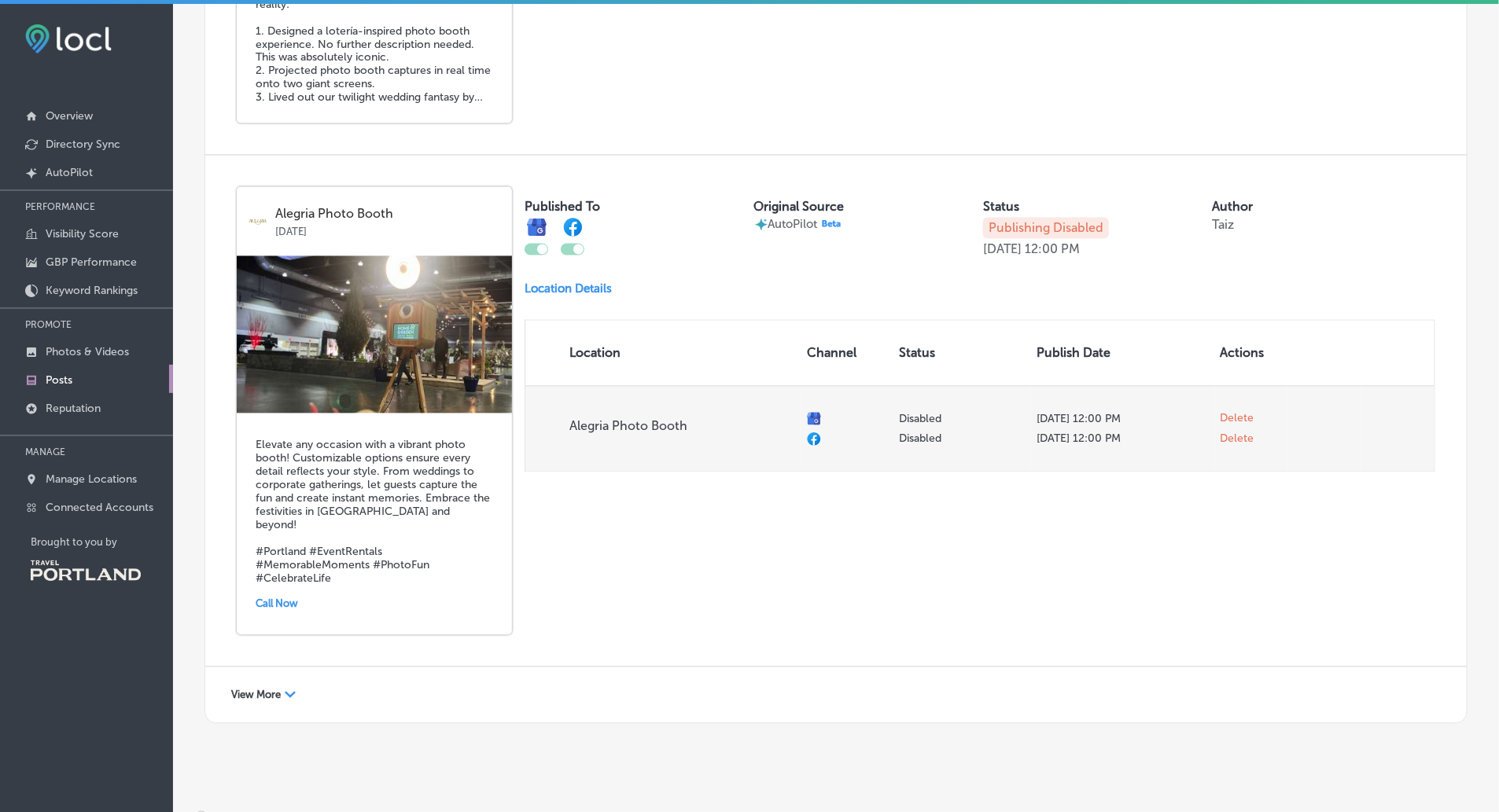
click at [1242, 426] on span "Delete" at bounding box center [1238, 419] width 34 height 14
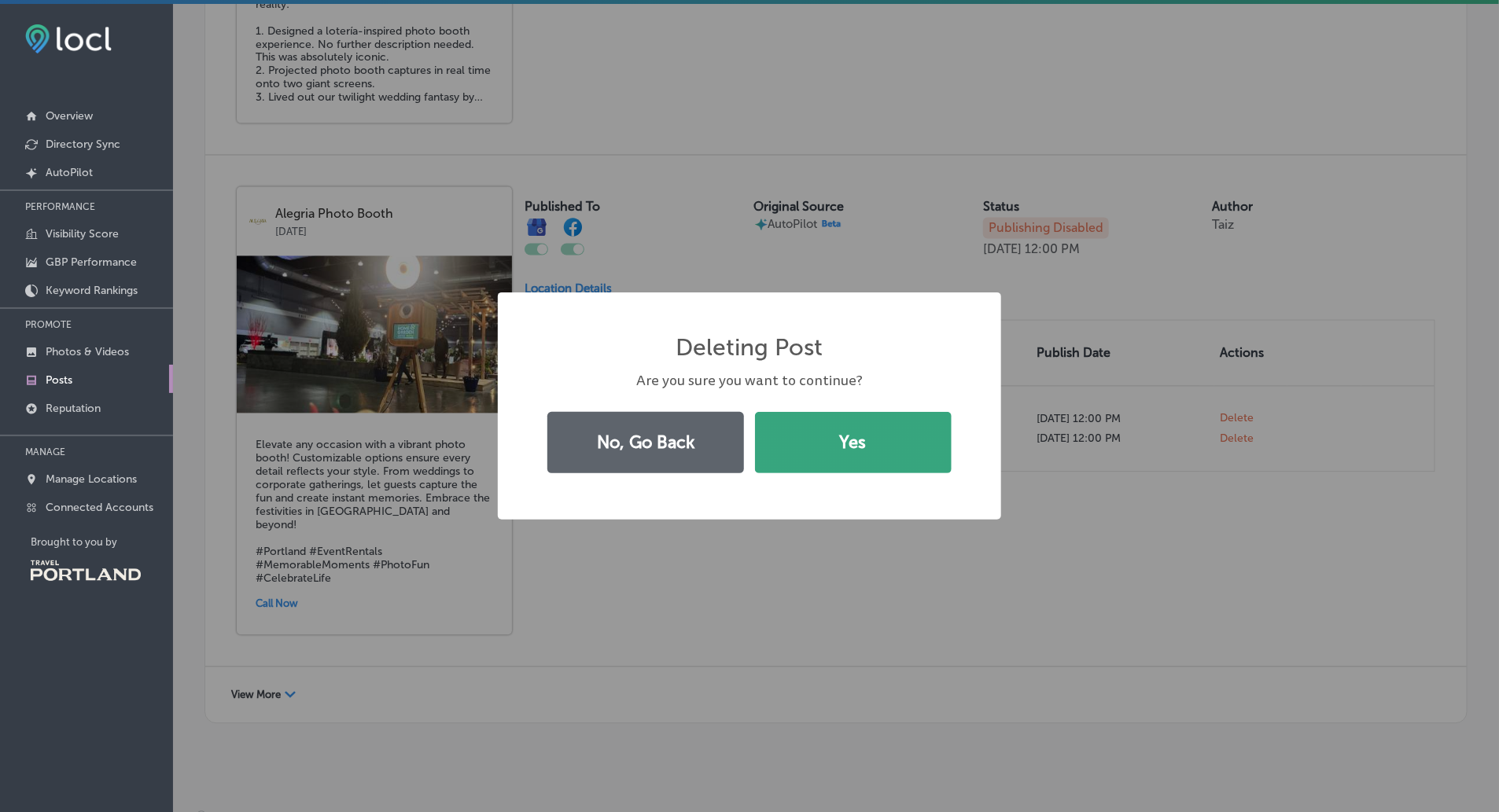
click at [911, 438] on button "Yes" at bounding box center [853, 442] width 197 height 61
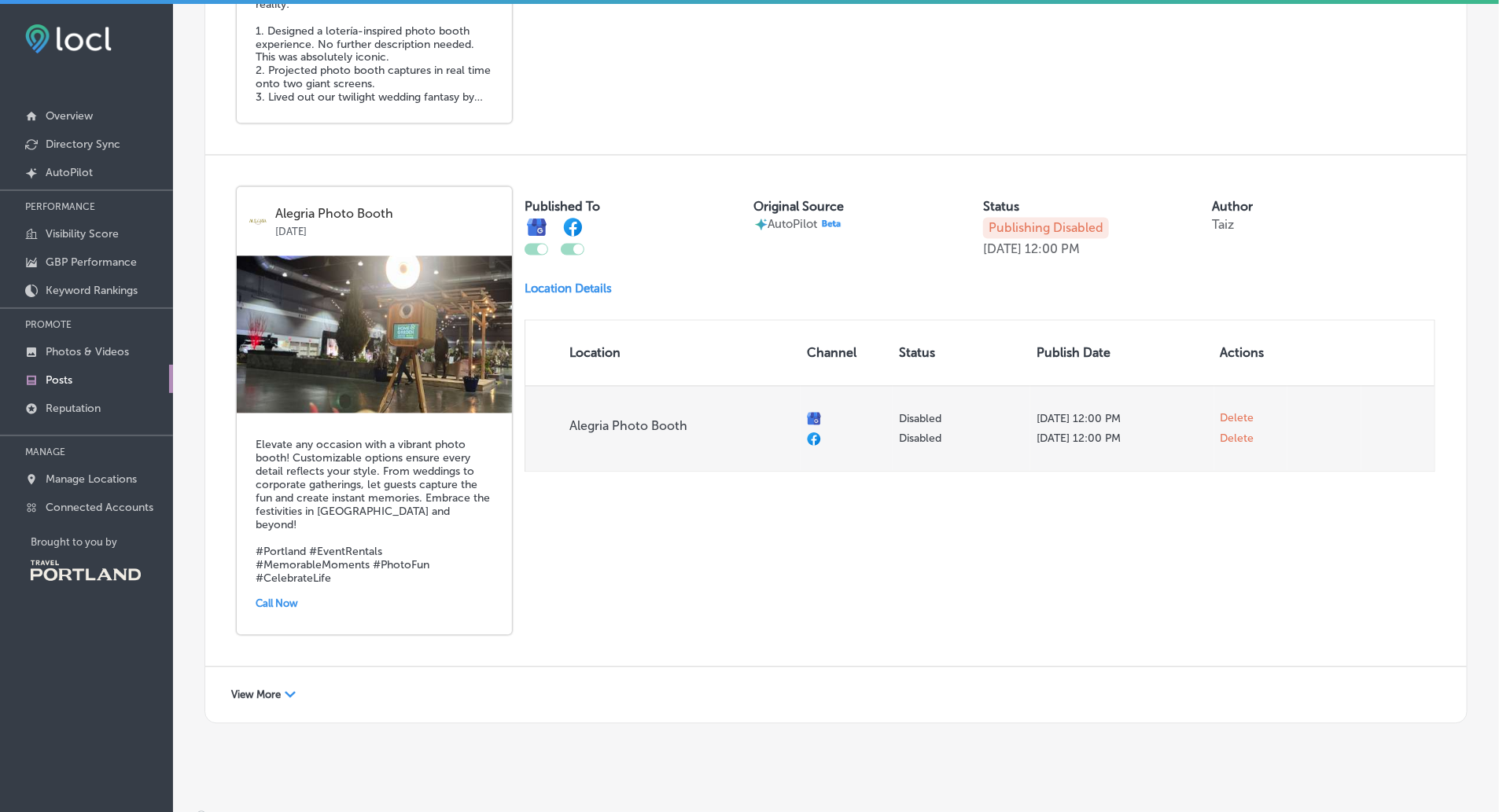
checkbox input "false"
click at [1244, 430] on span "Delete" at bounding box center [1238, 423] width 34 height 14
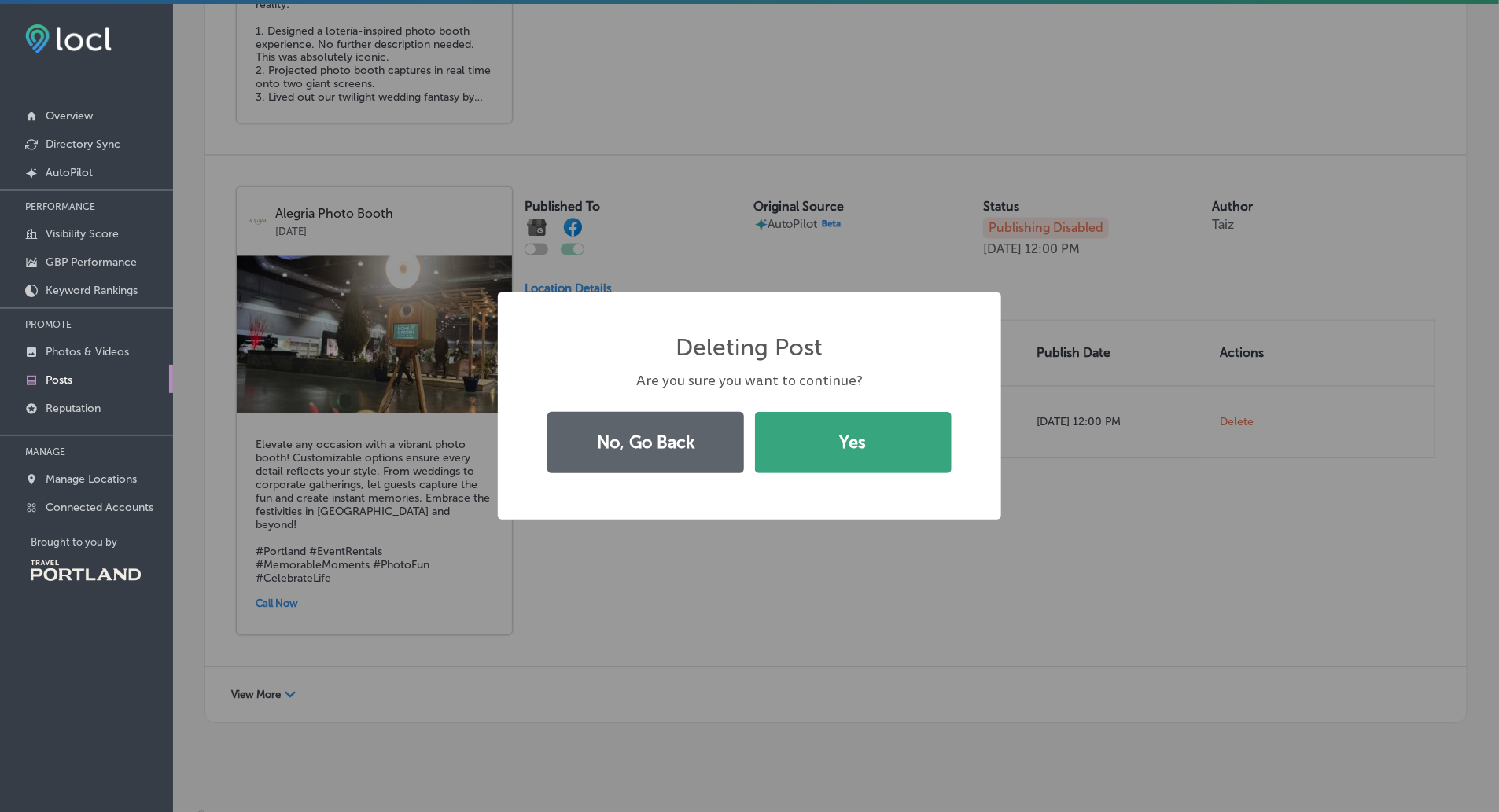
click at [844, 456] on button "Yes" at bounding box center [853, 442] width 197 height 61
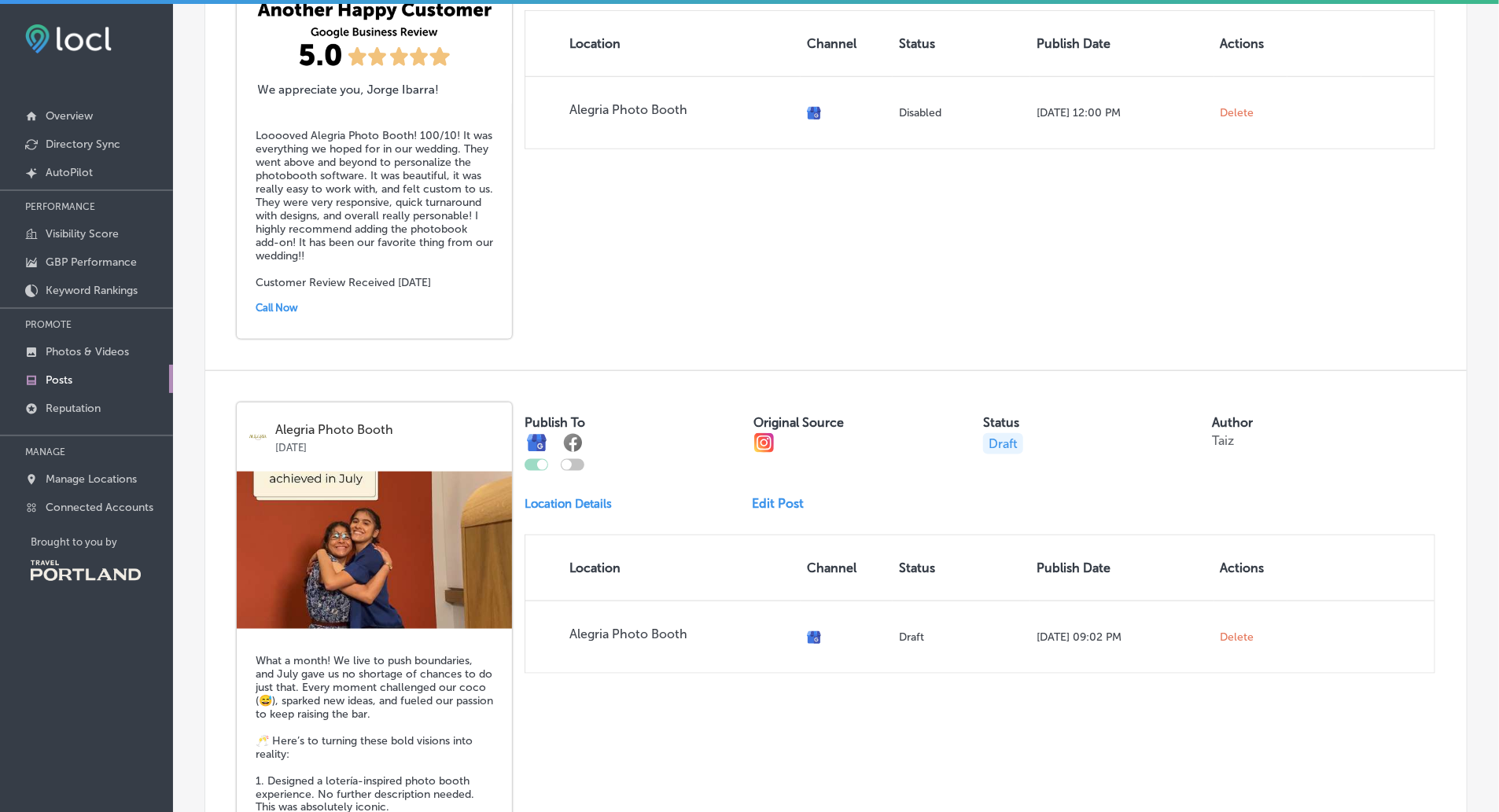
scroll to position [812, 0]
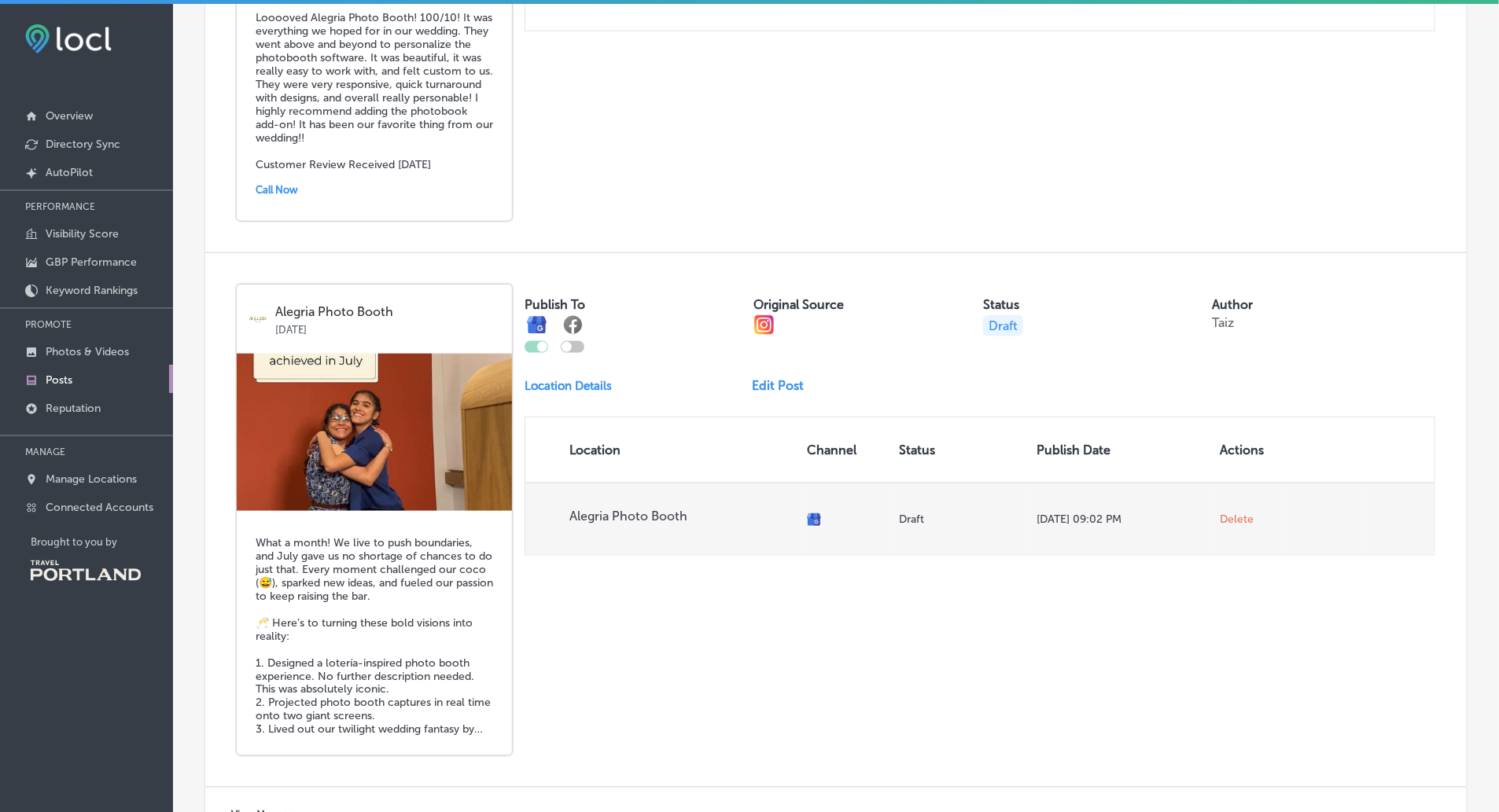
click at [1234, 519] on span "Delete" at bounding box center [1238, 519] width 34 height 14
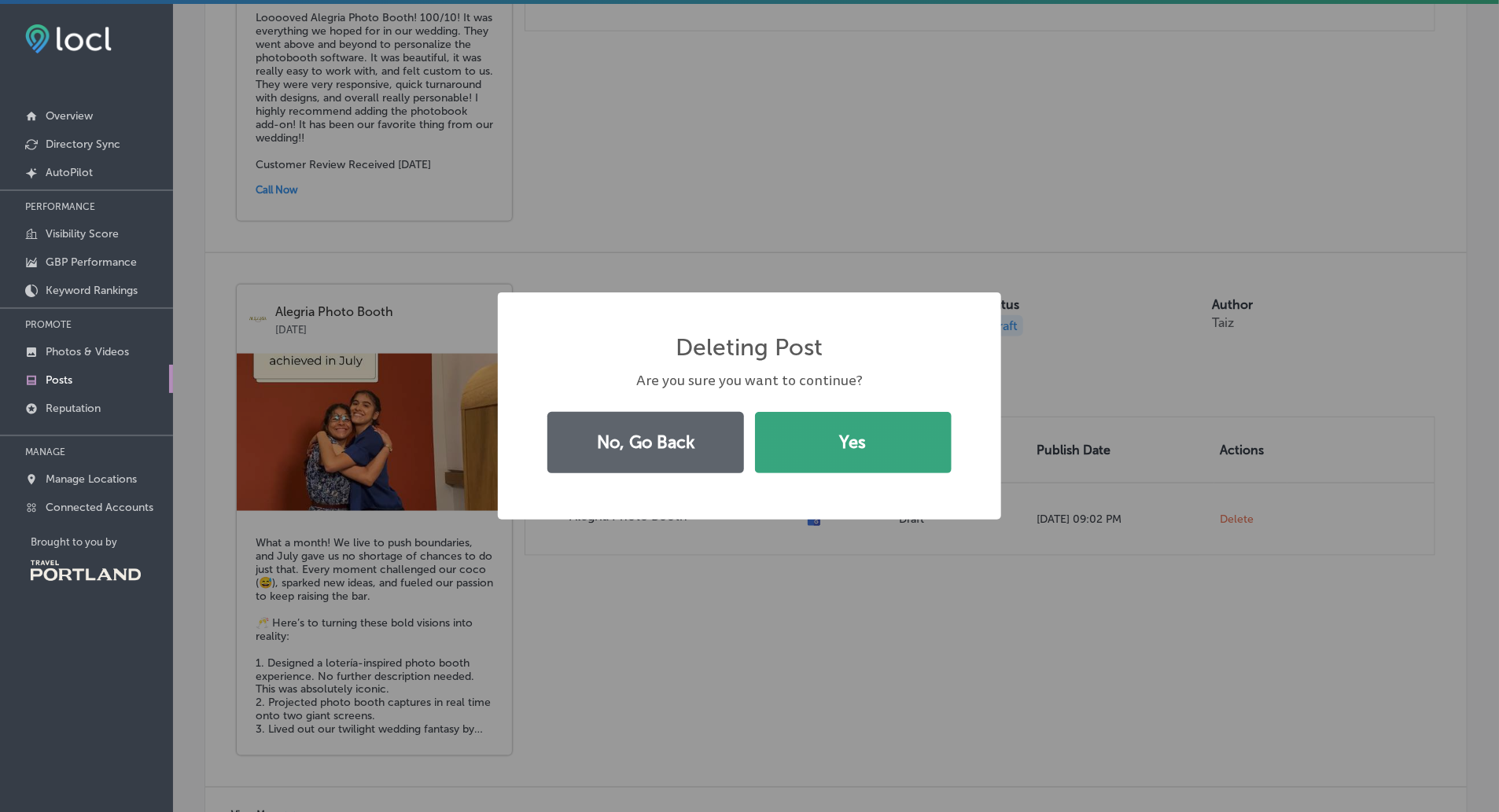
click at [881, 452] on button "Yes" at bounding box center [853, 442] width 197 height 61
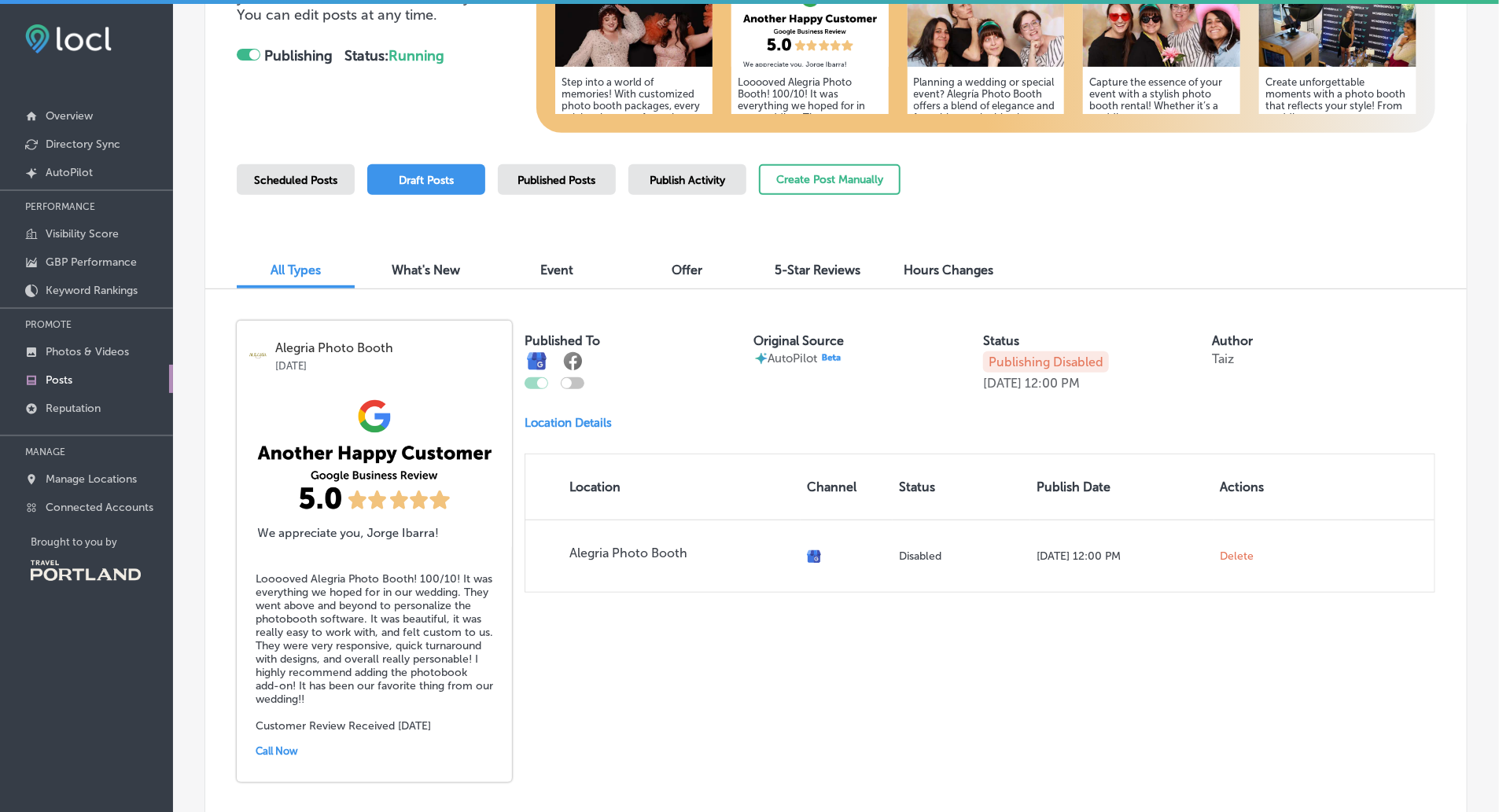
scroll to position [261, 0]
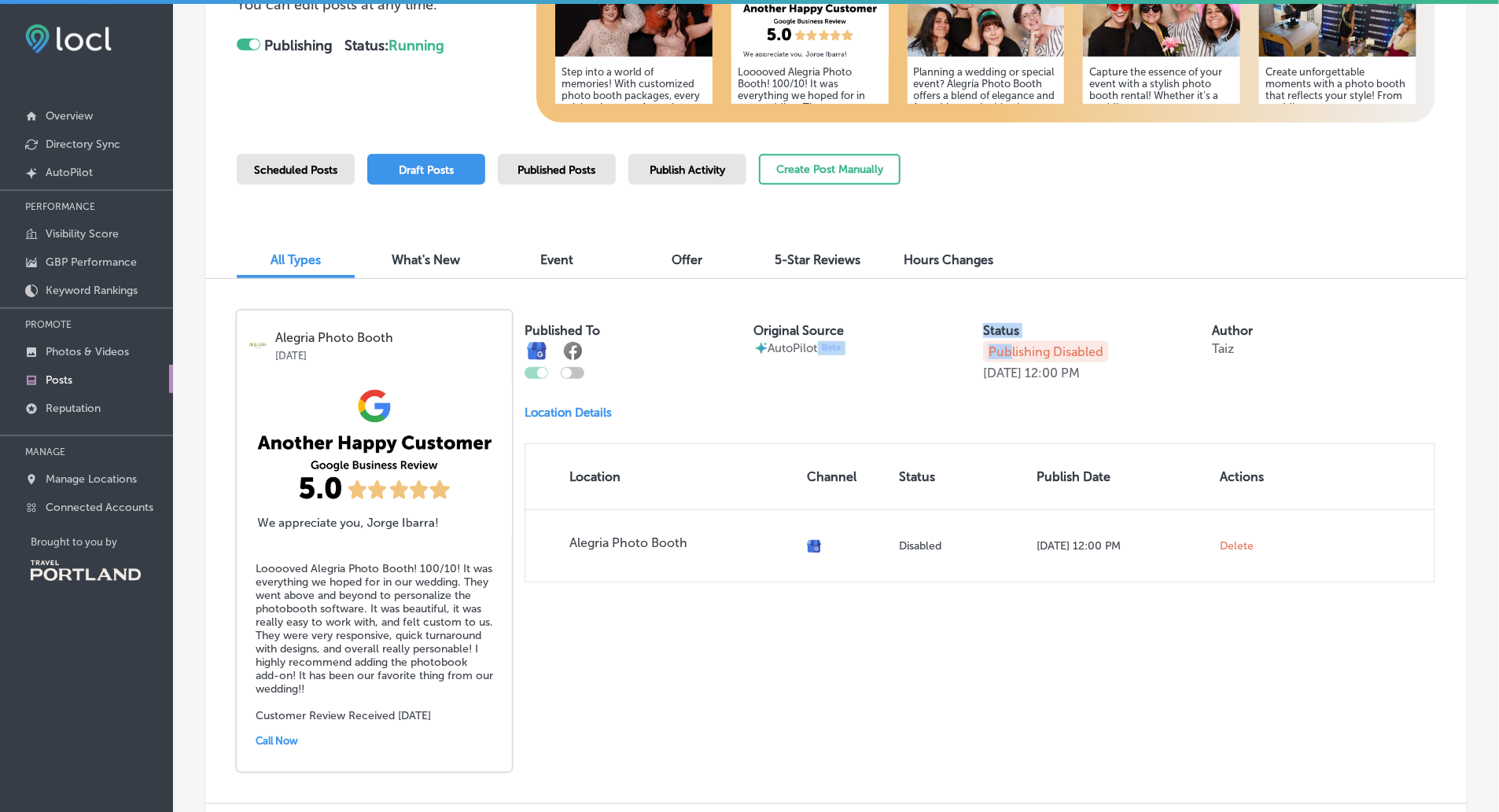
drag, startPoint x: 1012, startPoint y: 358, endPoint x: 950, endPoint y: 373, distance: 63.8
click at [950, 373] on div "Published To Original Source AutoPilot Status Publishing Disabled Aug 29, 2025 …" at bounding box center [979, 345] width 911 height 70
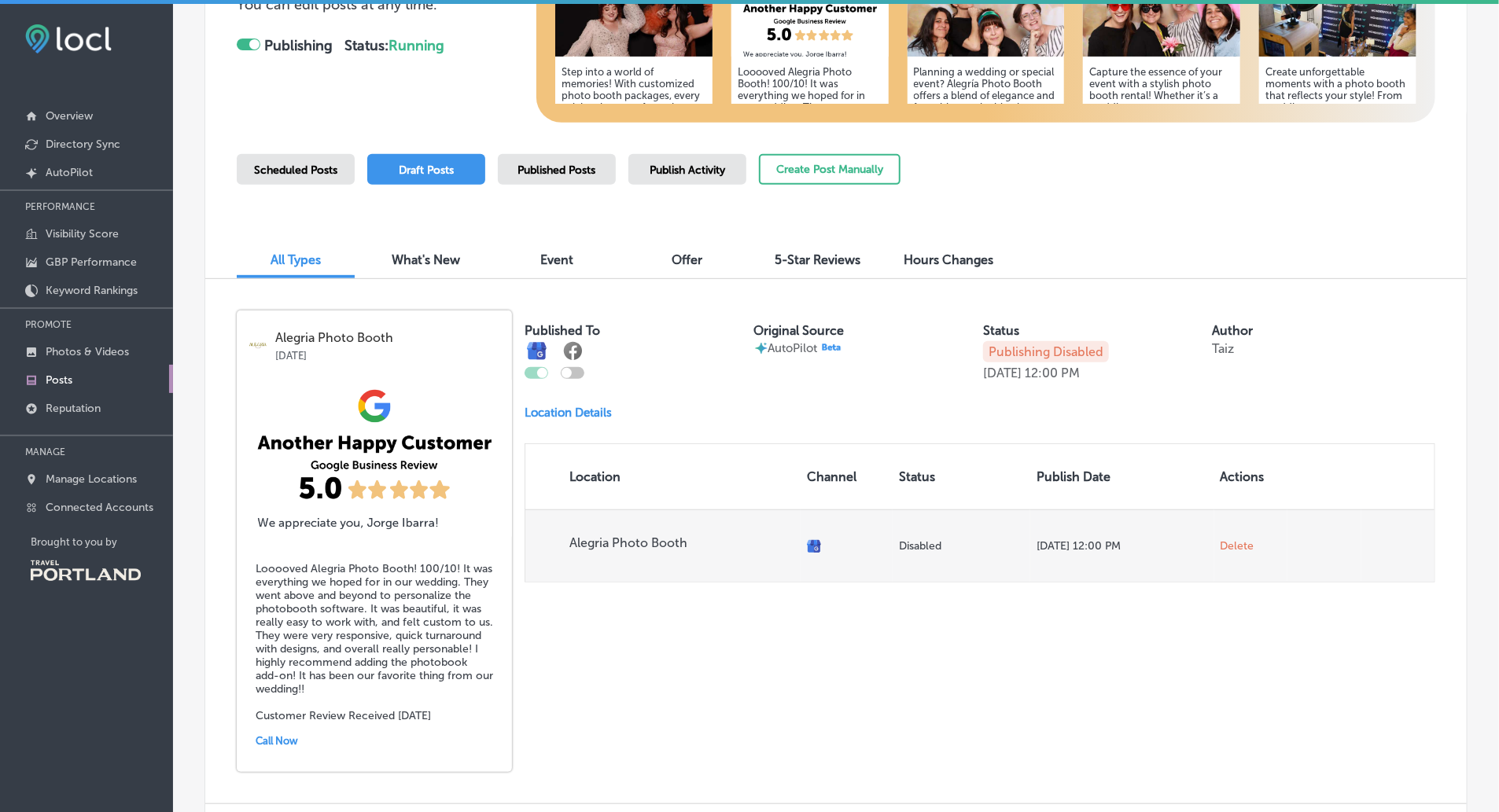
click at [1067, 547] on p "[DATE] 12:00 PM" at bounding box center [1122, 546] width 171 height 13
click at [1032, 551] on td "[DATE] 12:00 PM" at bounding box center [1122, 546] width 184 height 72
click at [911, 548] on p "Disabled" at bounding box center [961, 546] width 125 height 13
click at [645, 543] on p "Alegria Photo Booth" at bounding box center [682, 543] width 225 height 15
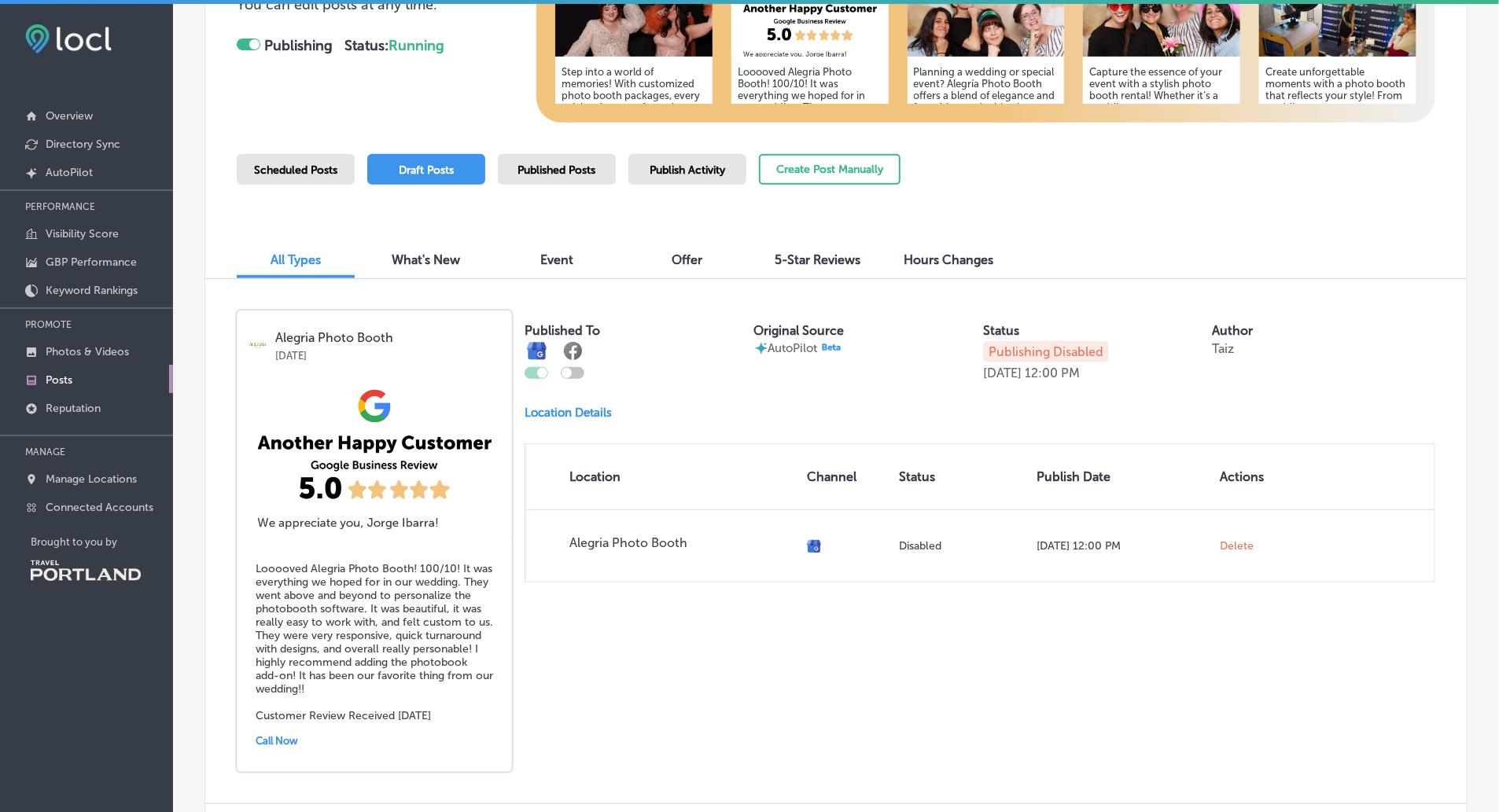
click at [1050, 356] on p "Publishing Disabled" at bounding box center [1047, 352] width 126 height 21
click at [388, 408] on img at bounding box center [375, 459] width 275 height 157
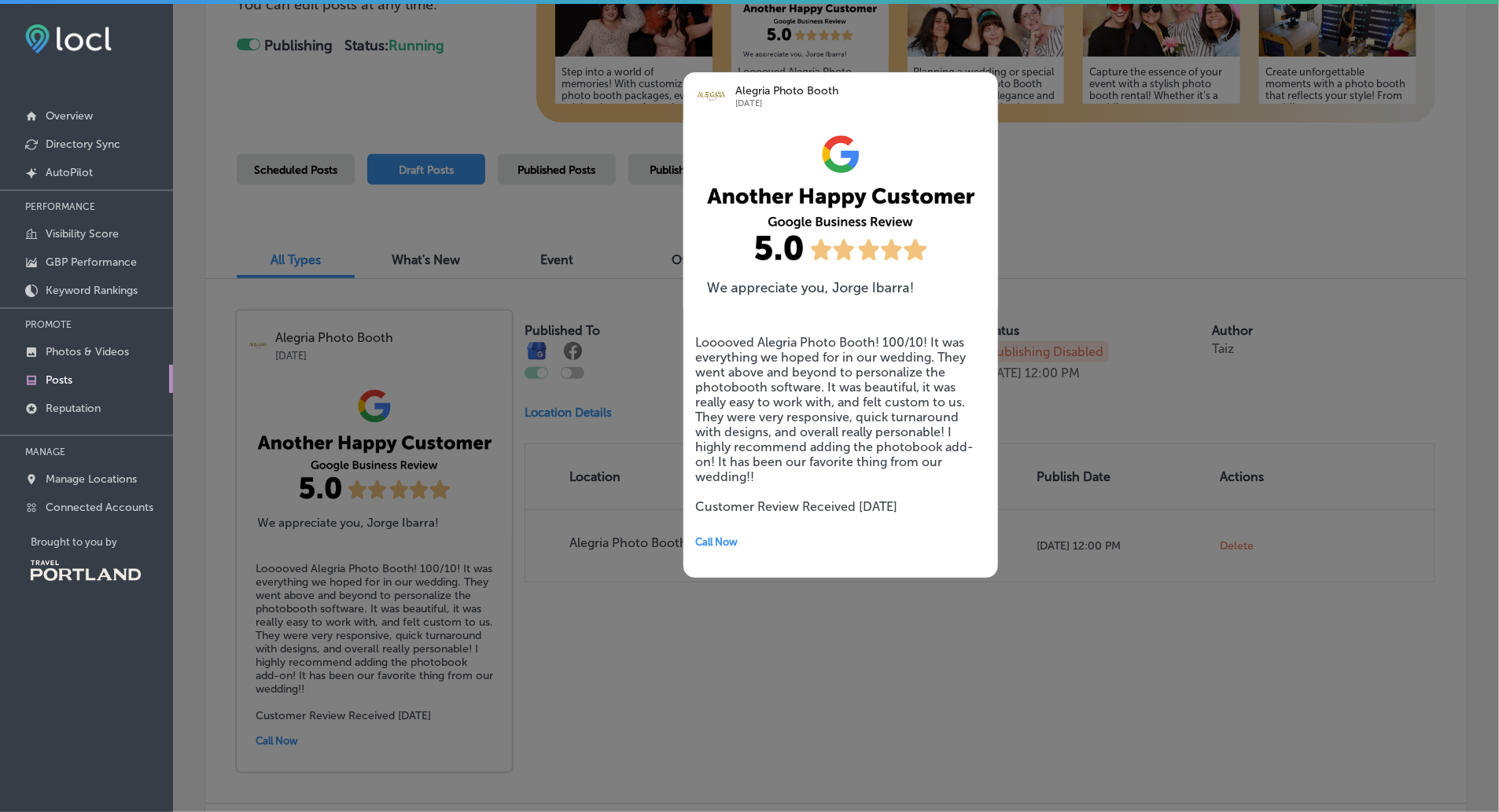
click at [492, 504] on div at bounding box center [749, 406] width 1499 height 812
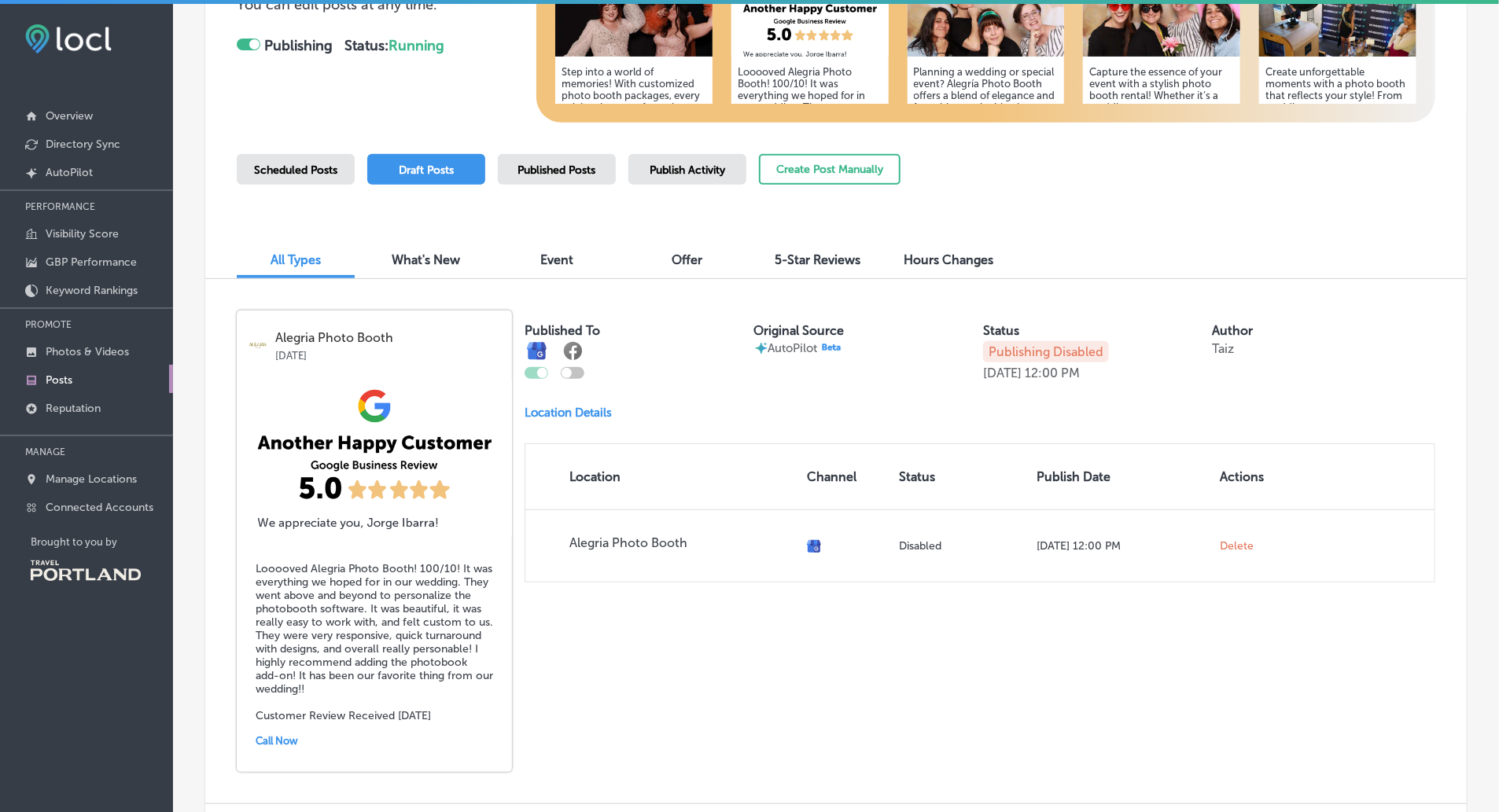
click at [559, 406] on p "Location Details" at bounding box center [568, 412] width 88 height 14
click at [556, 419] on p "Location Details" at bounding box center [568, 412] width 88 height 14
click at [556, 409] on p "Location Details" at bounding box center [568, 412] width 88 height 14
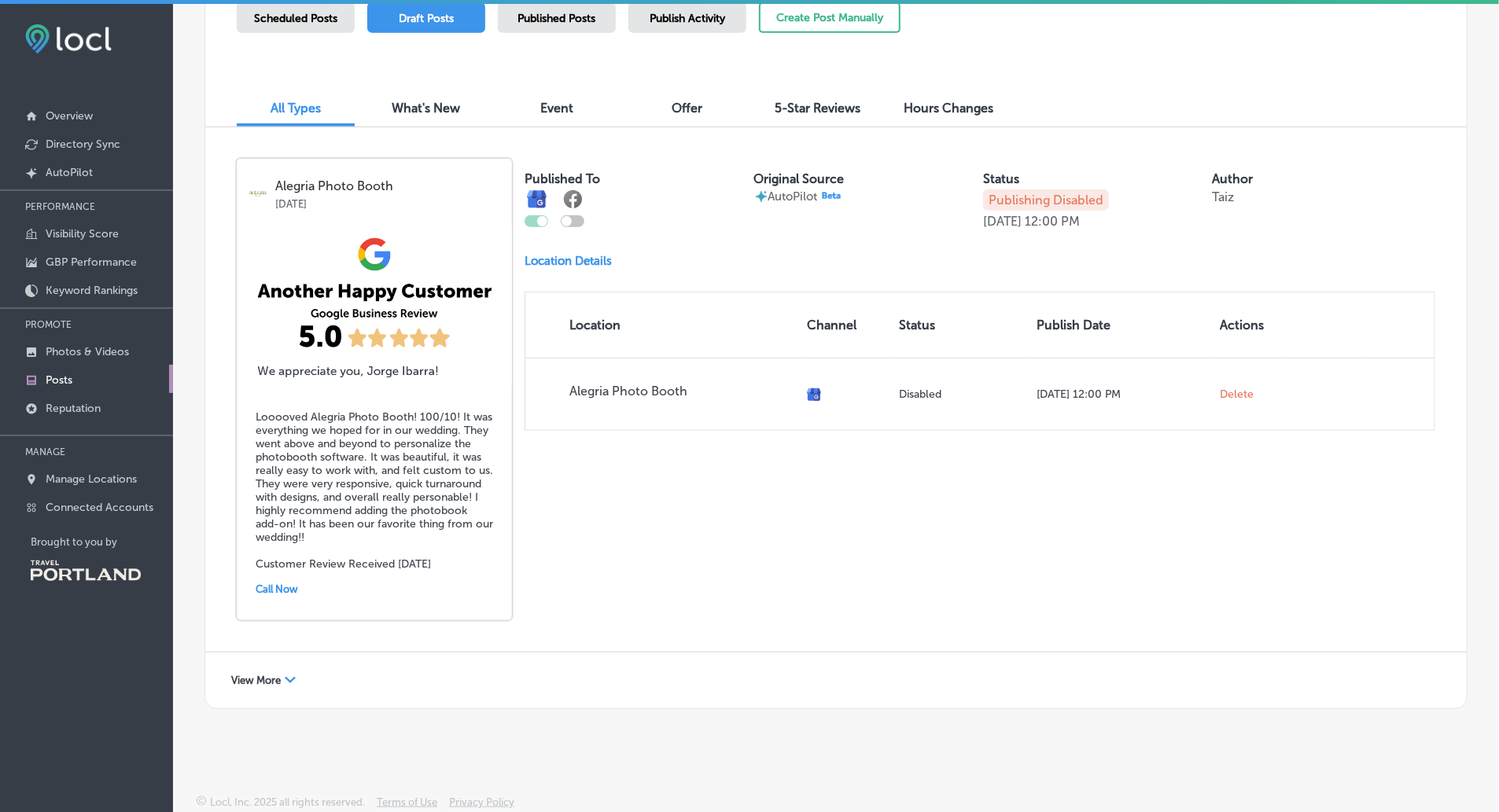
scroll to position [405, 0]
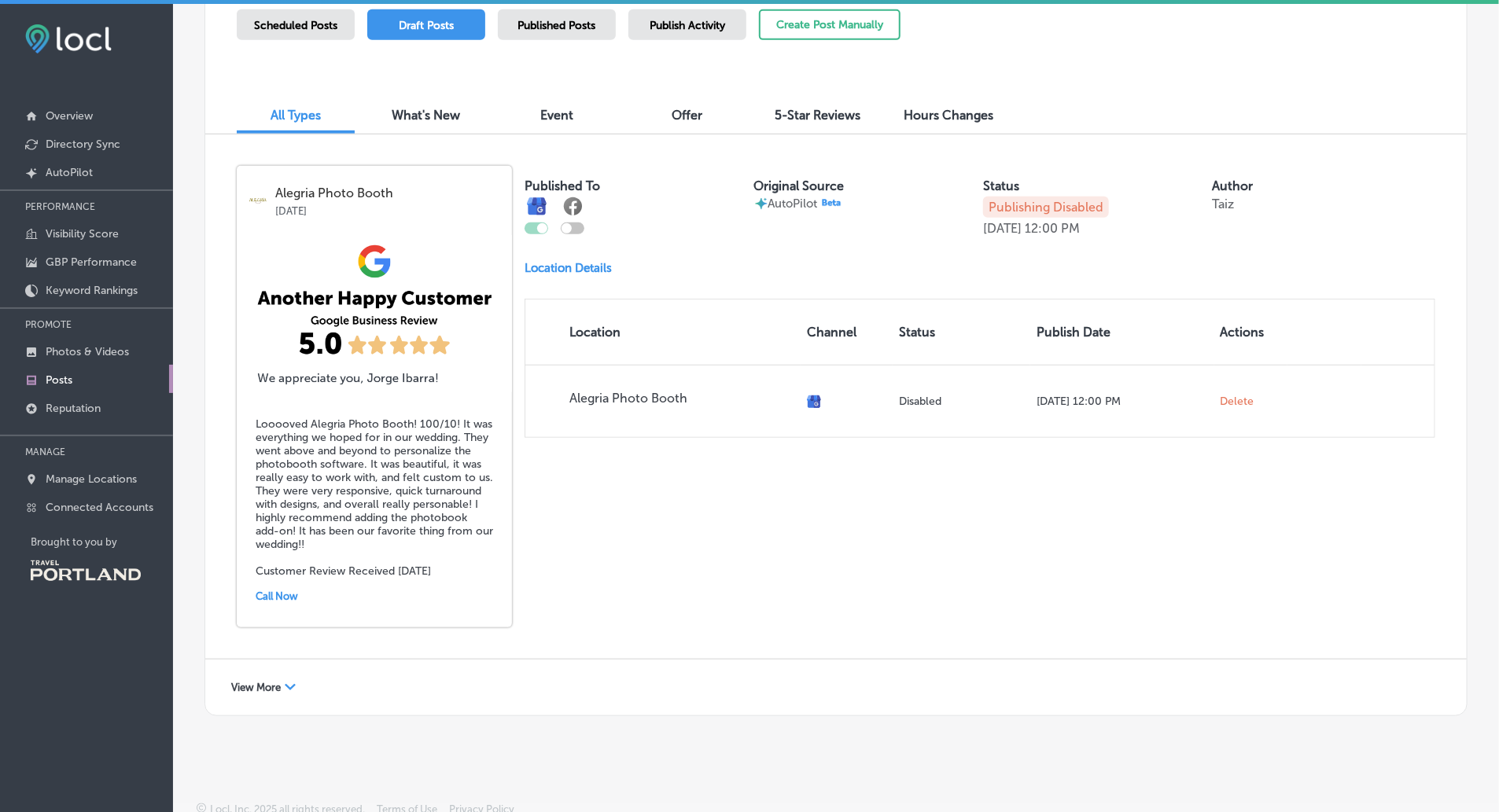
click at [275, 687] on span "View More" at bounding box center [256, 687] width 49 height 11
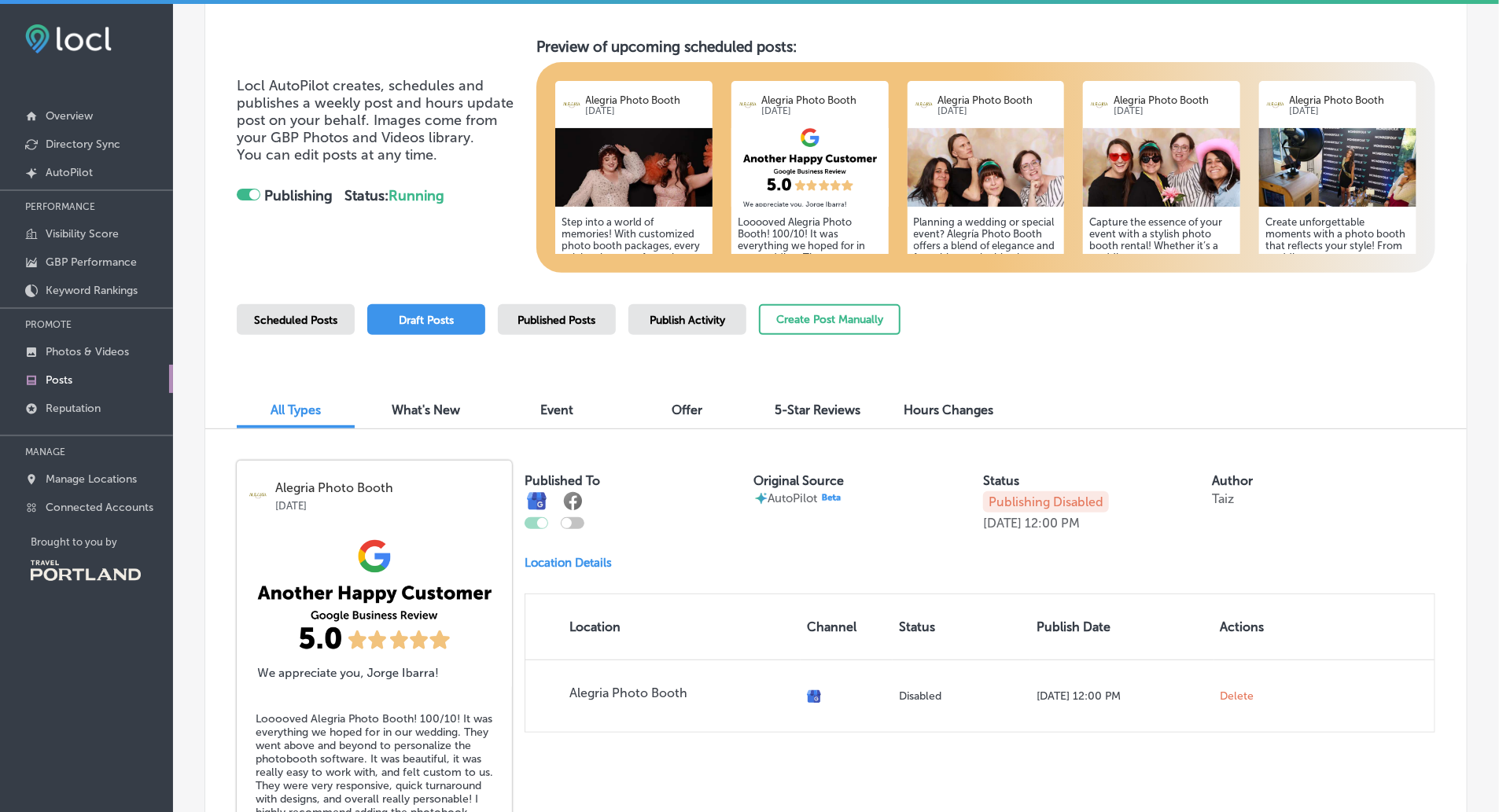
scroll to position [107, 0]
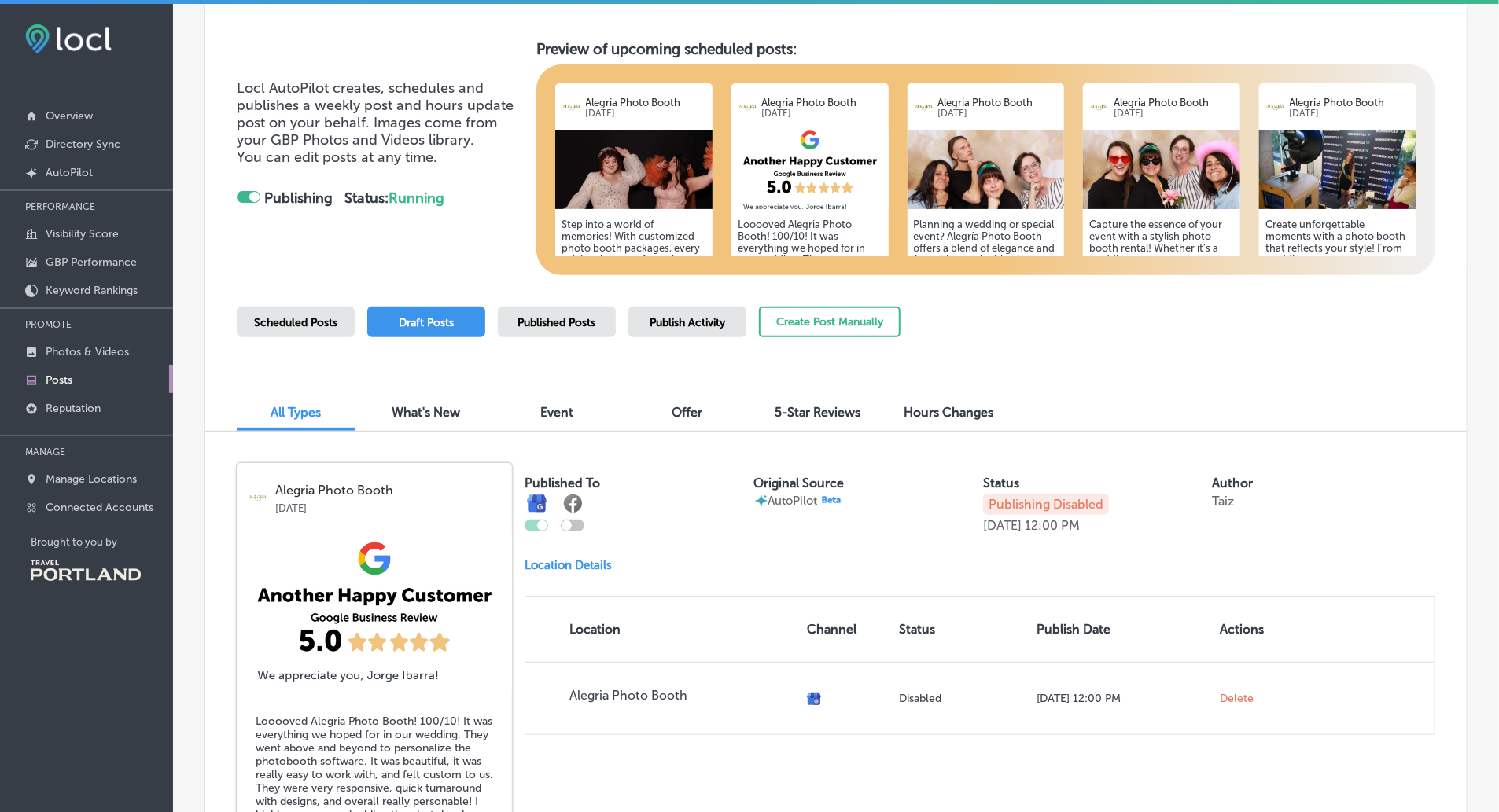
drag, startPoint x: 390, startPoint y: 521, endPoint x: 396, endPoint y: 634, distance: 113.2
click at [396, 634] on div "Alegria Photo Booth [DATE] Looooved Alegria Photo Booth! 100/10! It was everyth…" at bounding box center [375, 693] width 275 height 461
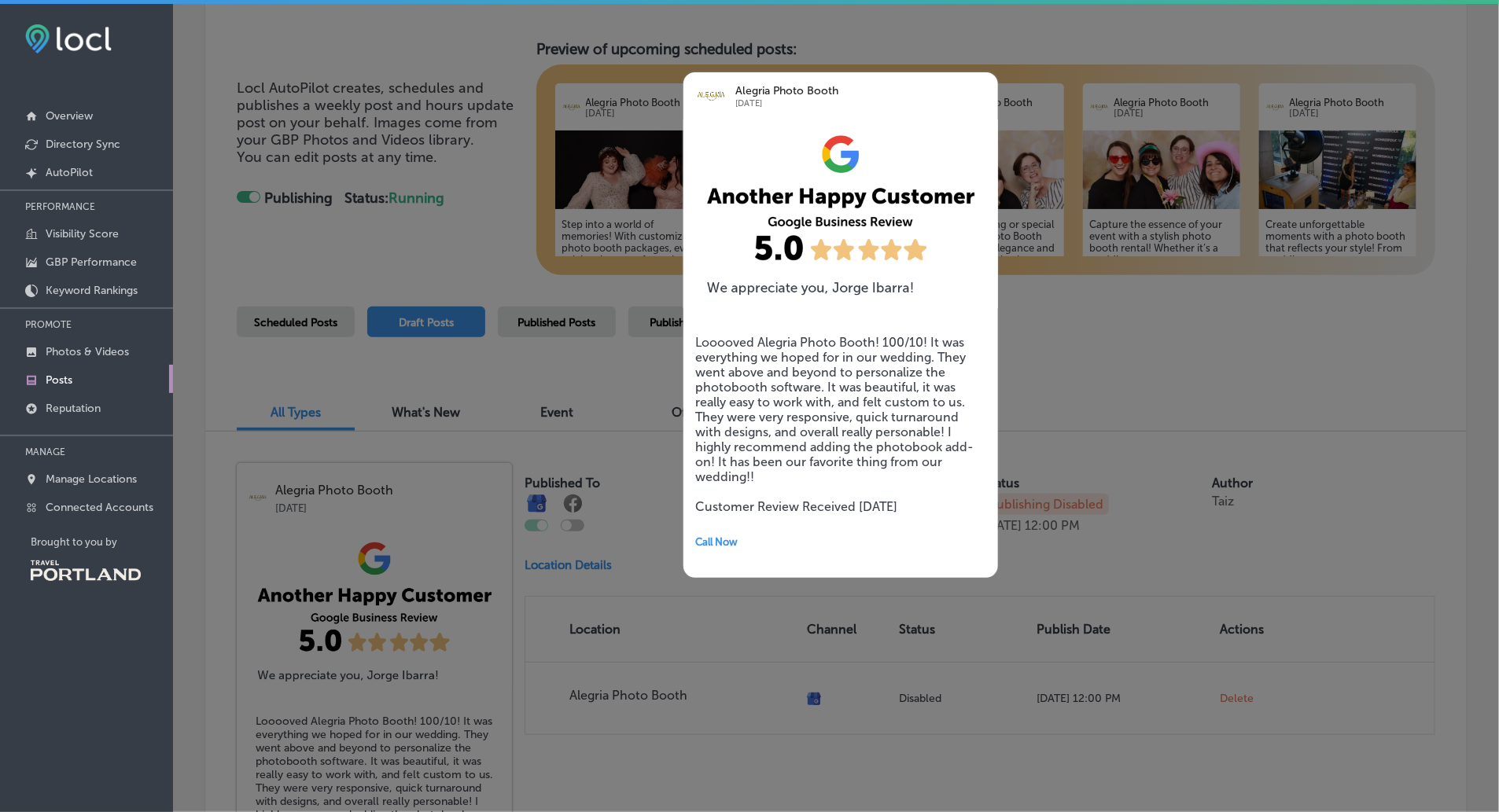
click at [369, 494] on div at bounding box center [749, 406] width 1499 height 812
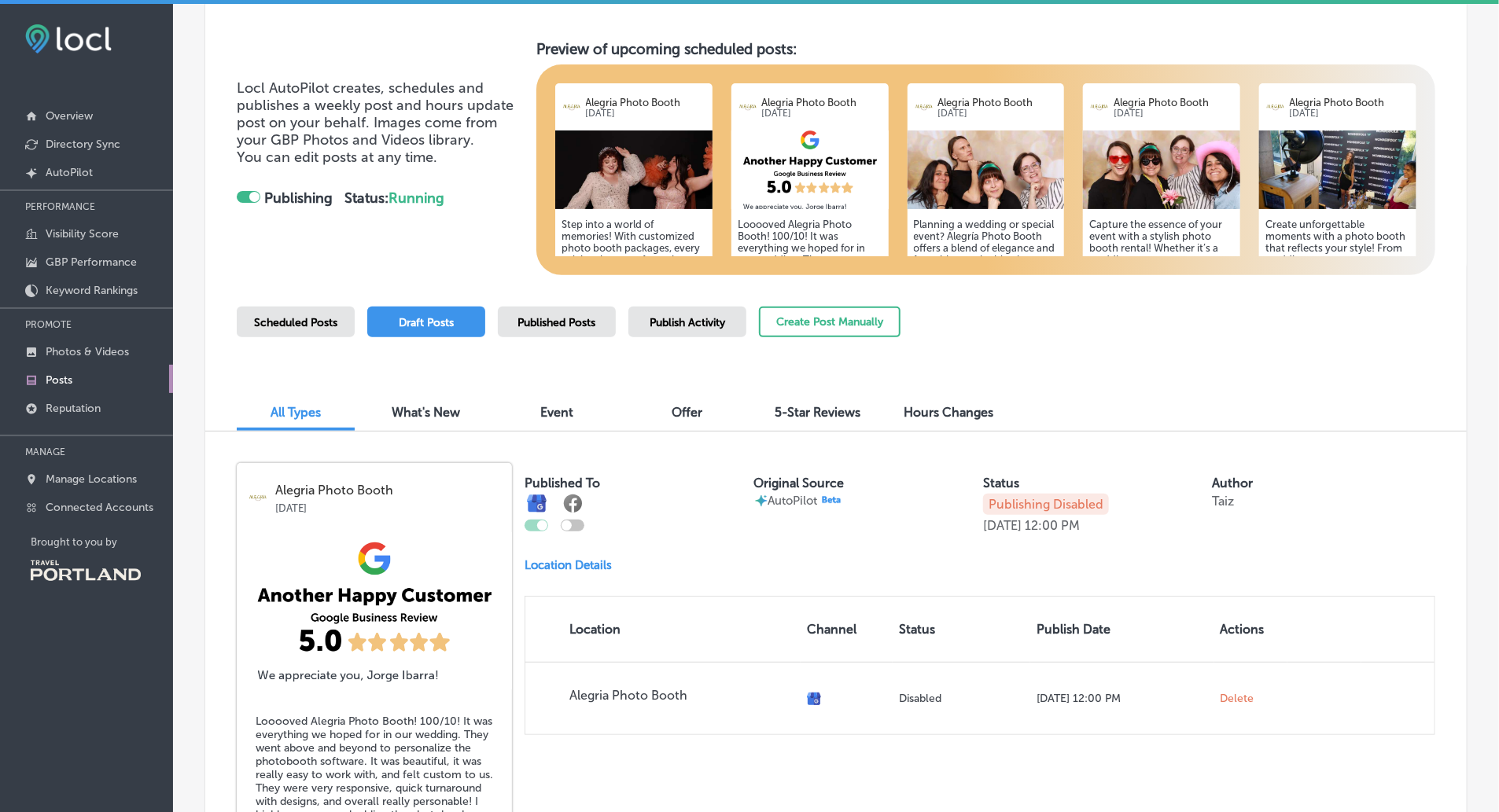
click at [289, 434] on div "Alegria Photo Booth Aug 29, 2025 Looooved Alegria Photo Booth! 100/10! It was e…" at bounding box center [837, 694] width 1262 height 524
click at [289, 420] on div "All Types" at bounding box center [296, 414] width 118 height 34
click at [425, 415] on span "What's New" at bounding box center [427, 412] width 69 height 15
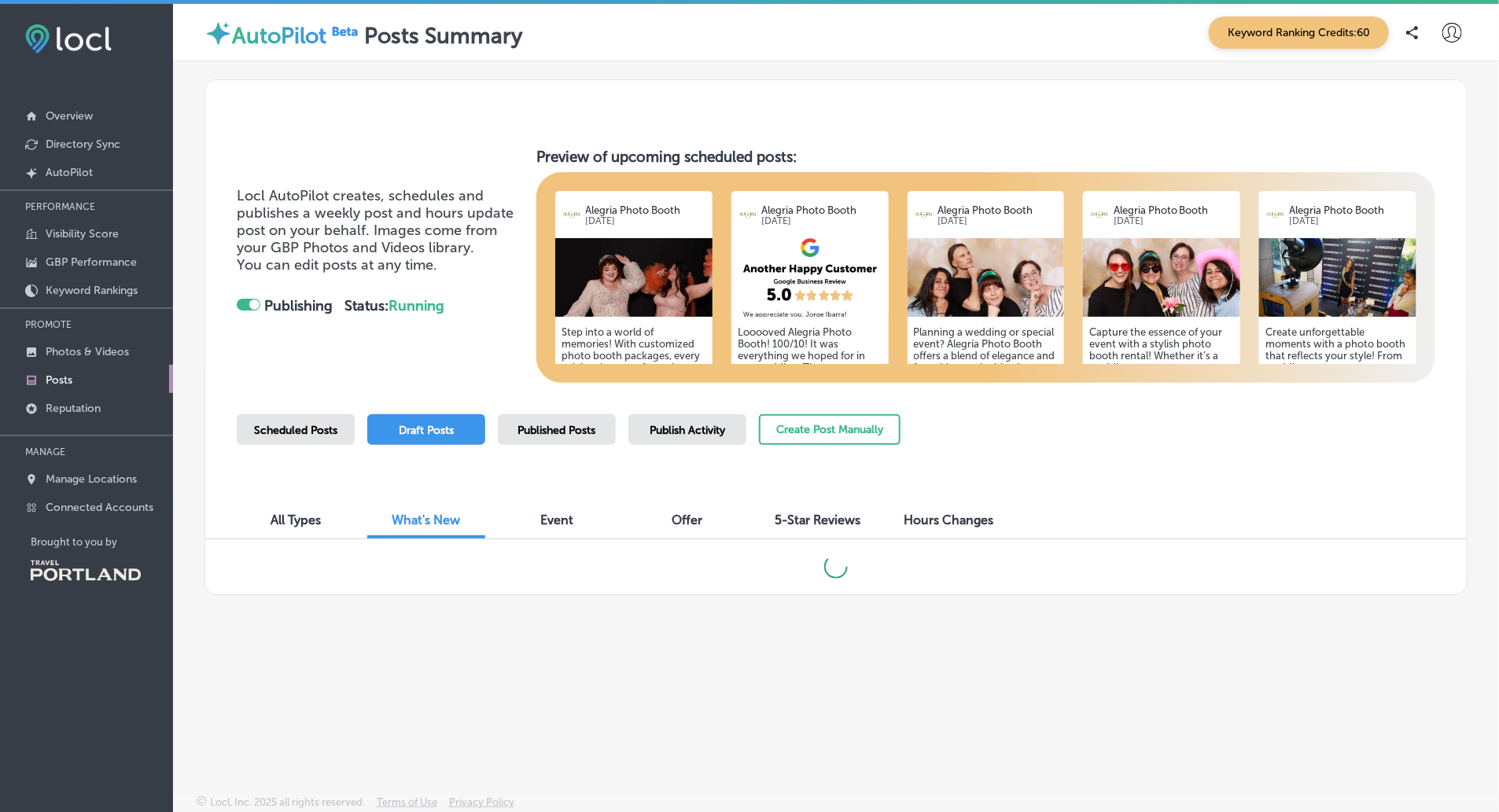
scroll to position [3, 0]
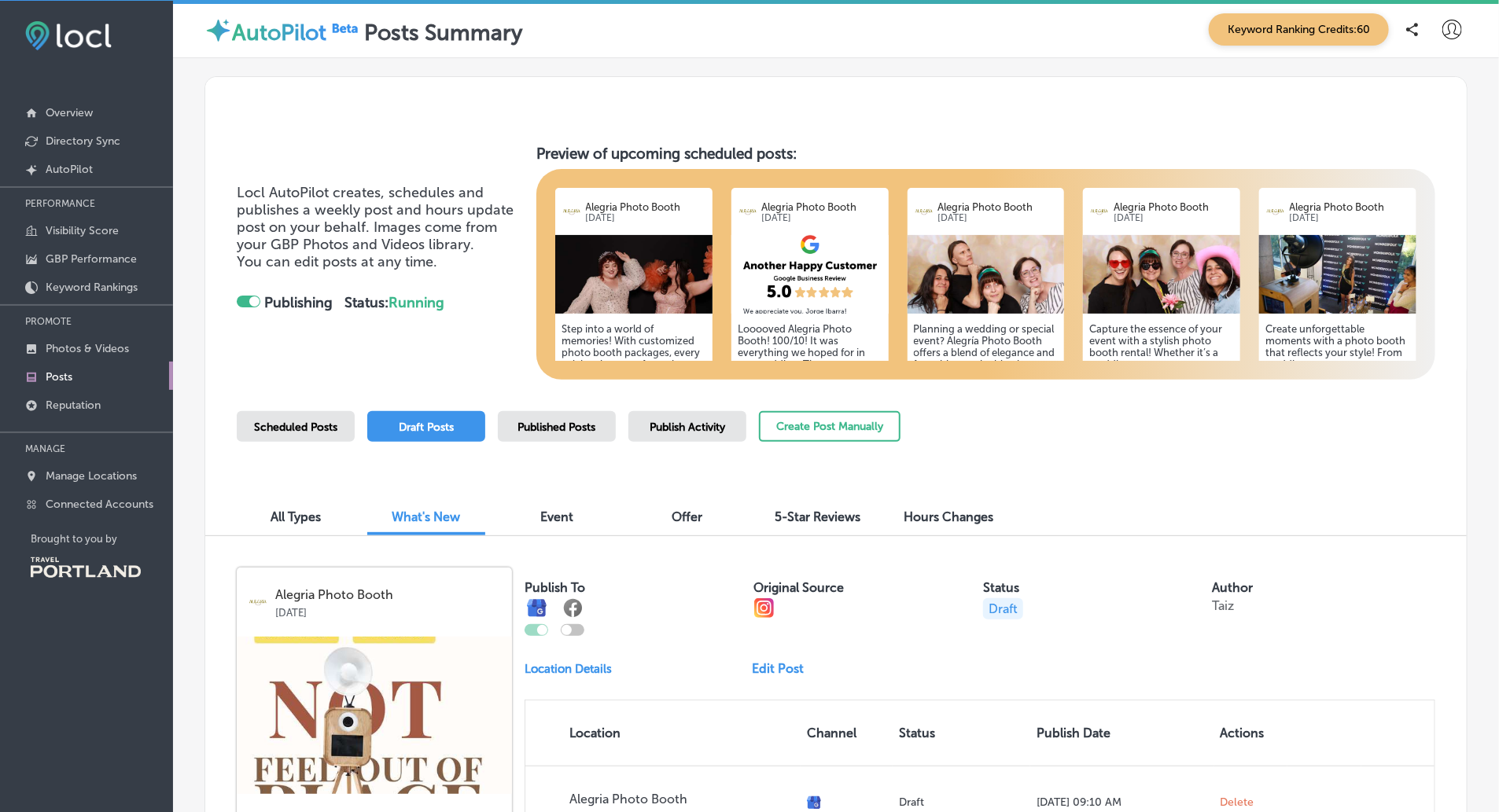
click at [304, 518] on span "All Types" at bounding box center [295, 517] width 50 height 15
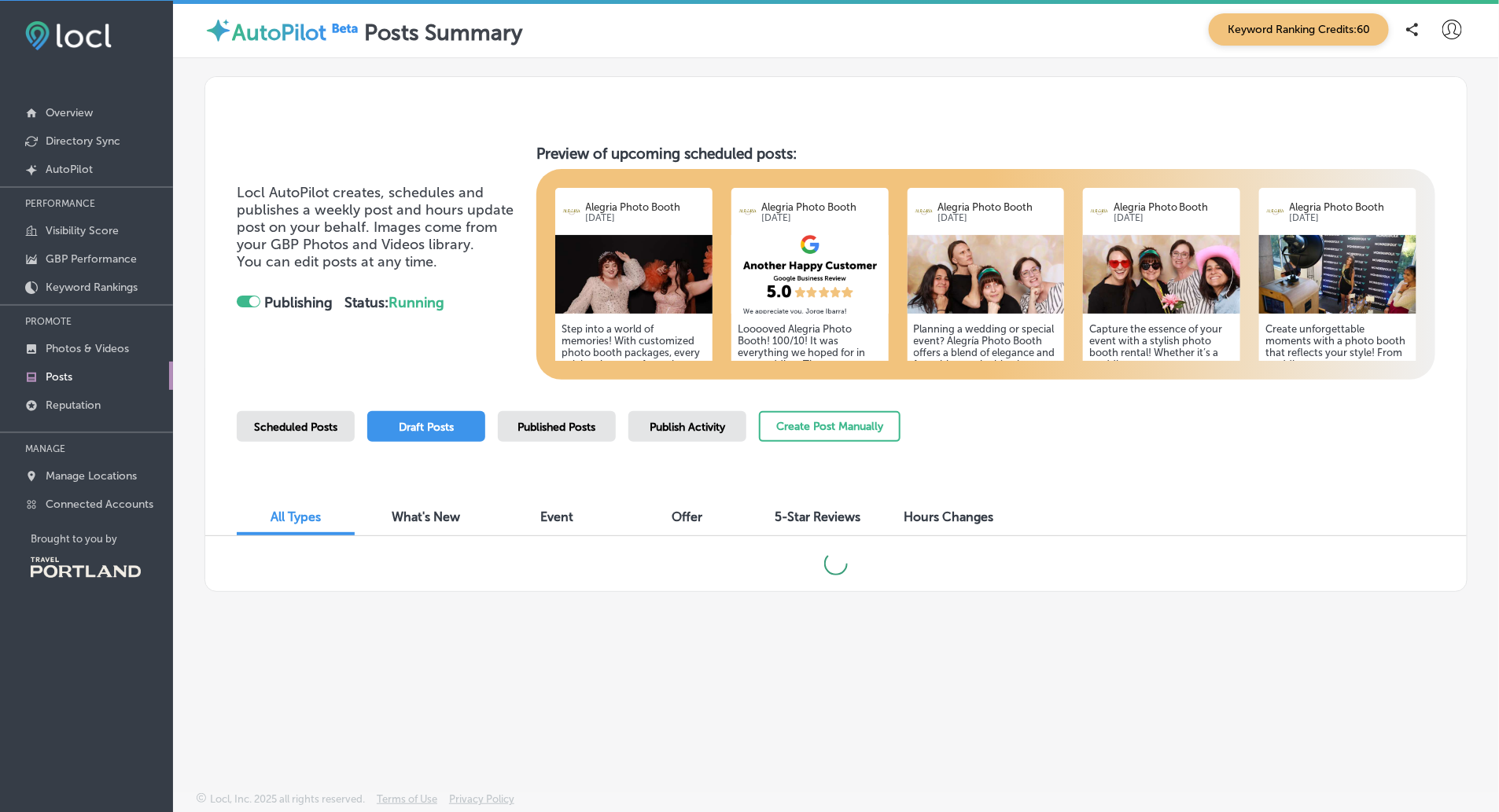
click at [305, 411] on div "Scheduled Posts" at bounding box center [296, 426] width 118 height 30
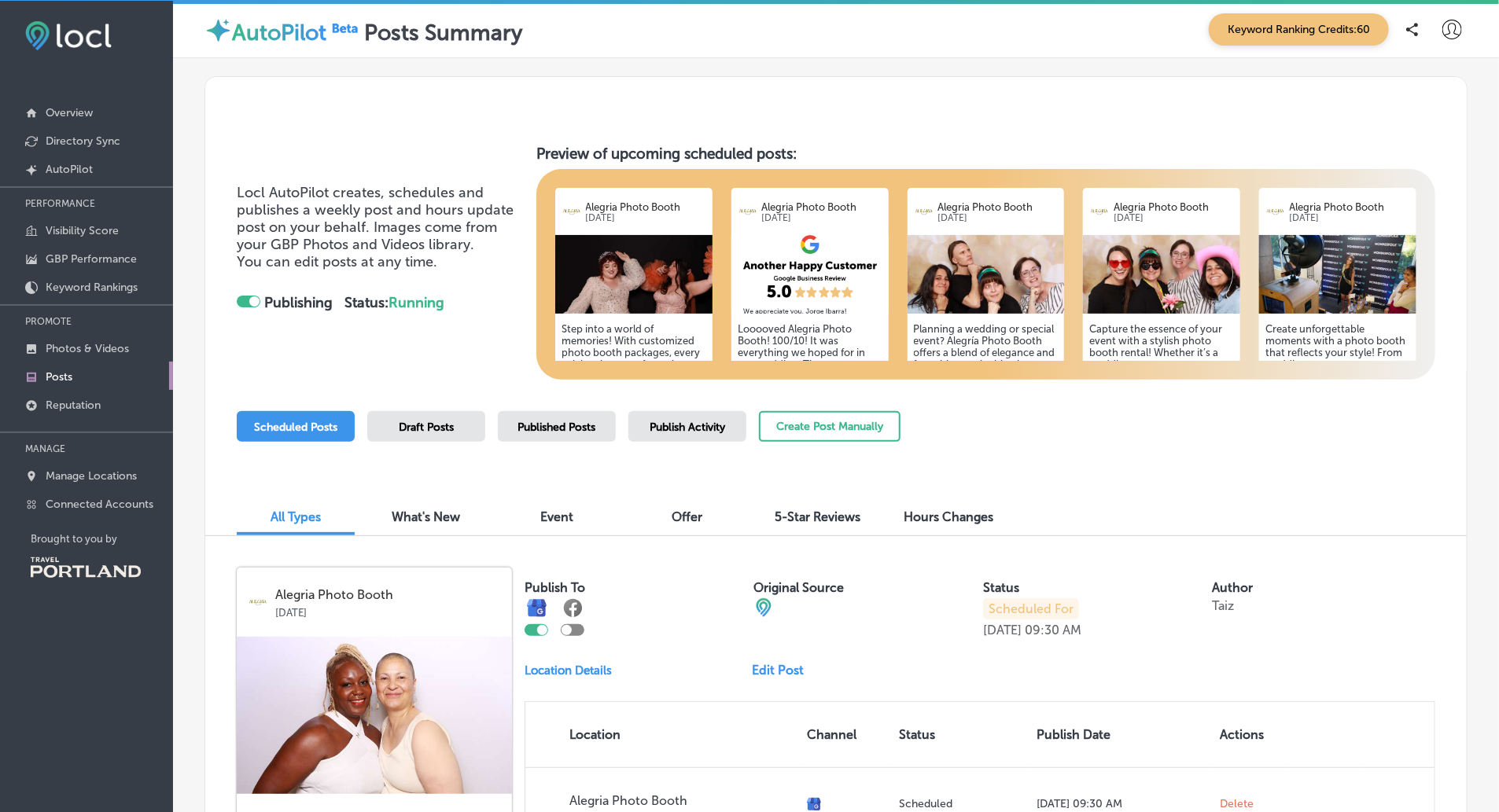
click at [401, 510] on span "What's New" at bounding box center [427, 517] width 69 height 15
click at [323, 519] on div "All Types" at bounding box center [296, 518] width 118 height 34
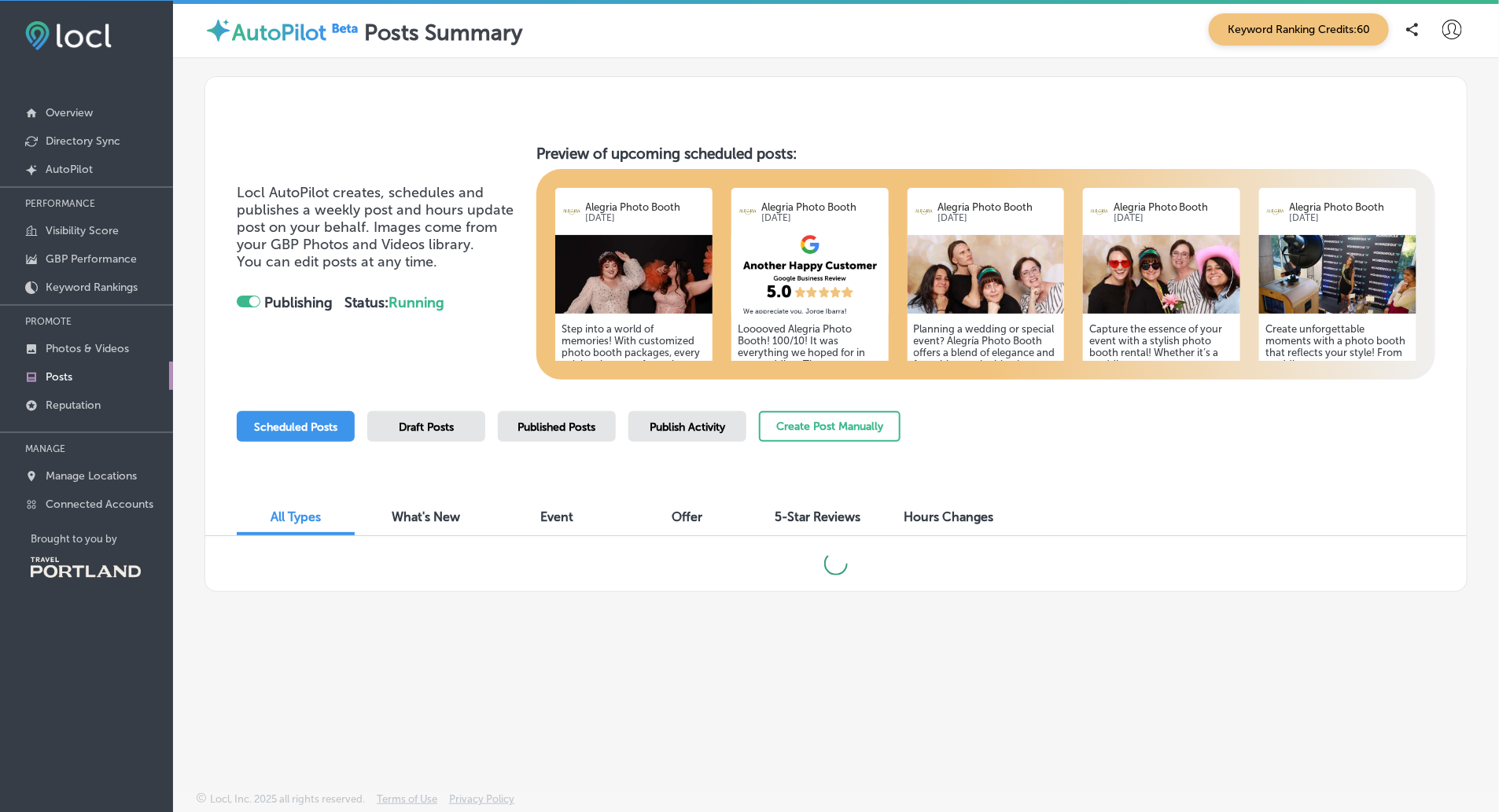
click at [552, 516] on span "Event" at bounding box center [556, 517] width 33 height 15
click at [306, 515] on span "All Types" at bounding box center [295, 517] width 50 height 15
click at [404, 505] on div "What's New" at bounding box center [426, 518] width 118 height 34
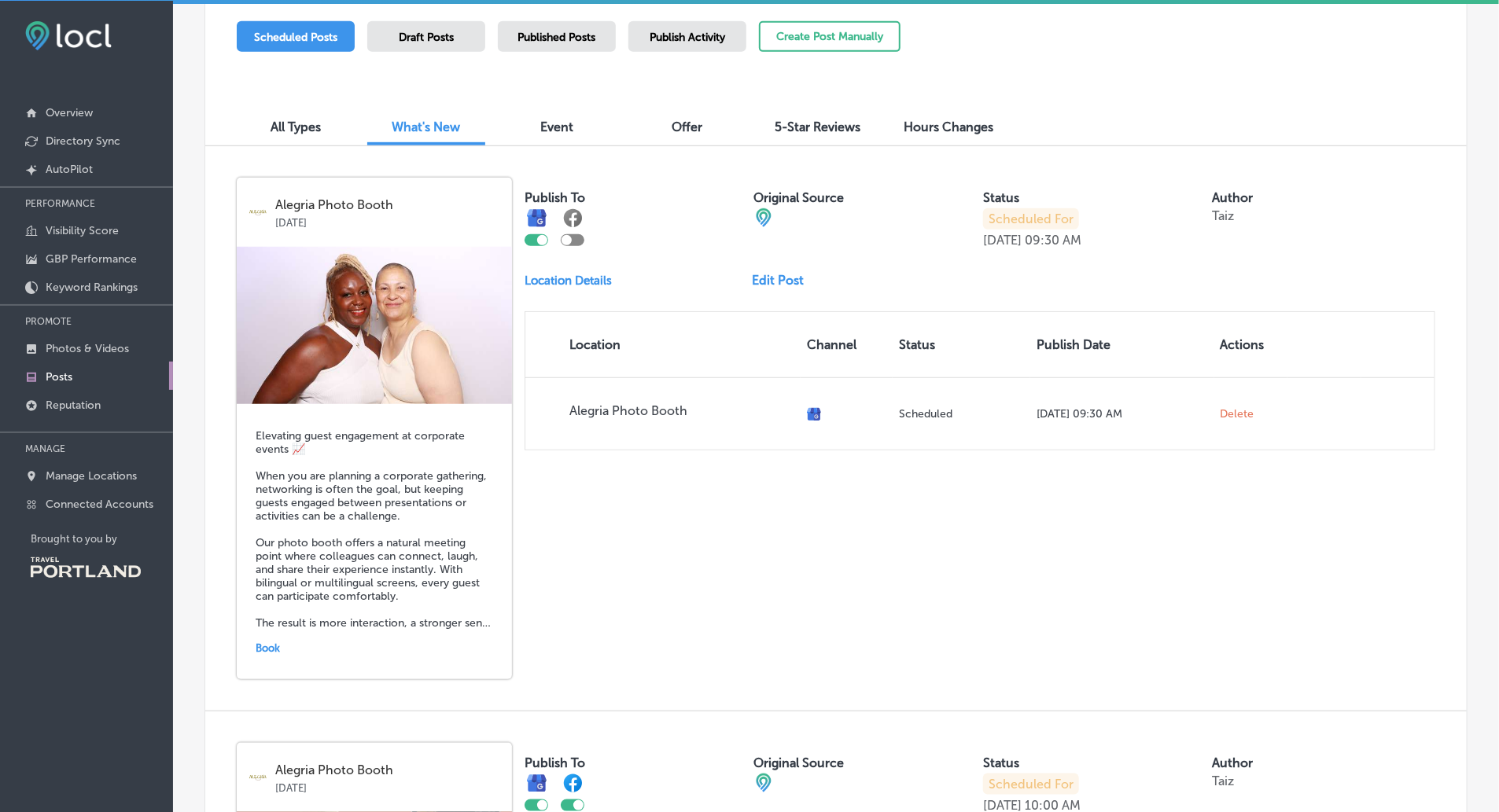
scroll to position [248, 0]
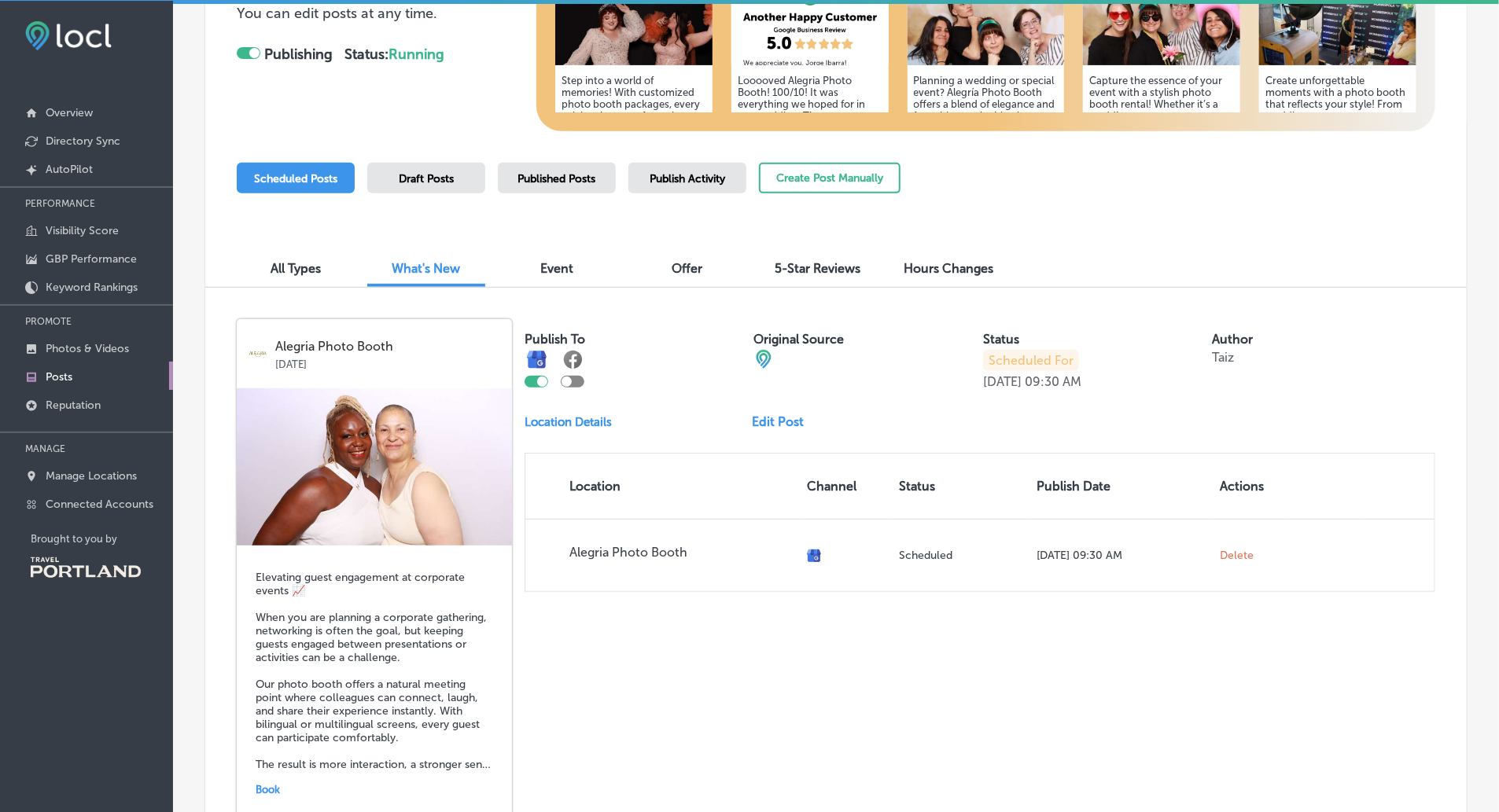
click at [290, 253] on div "All Types" at bounding box center [296, 270] width 118 height 34
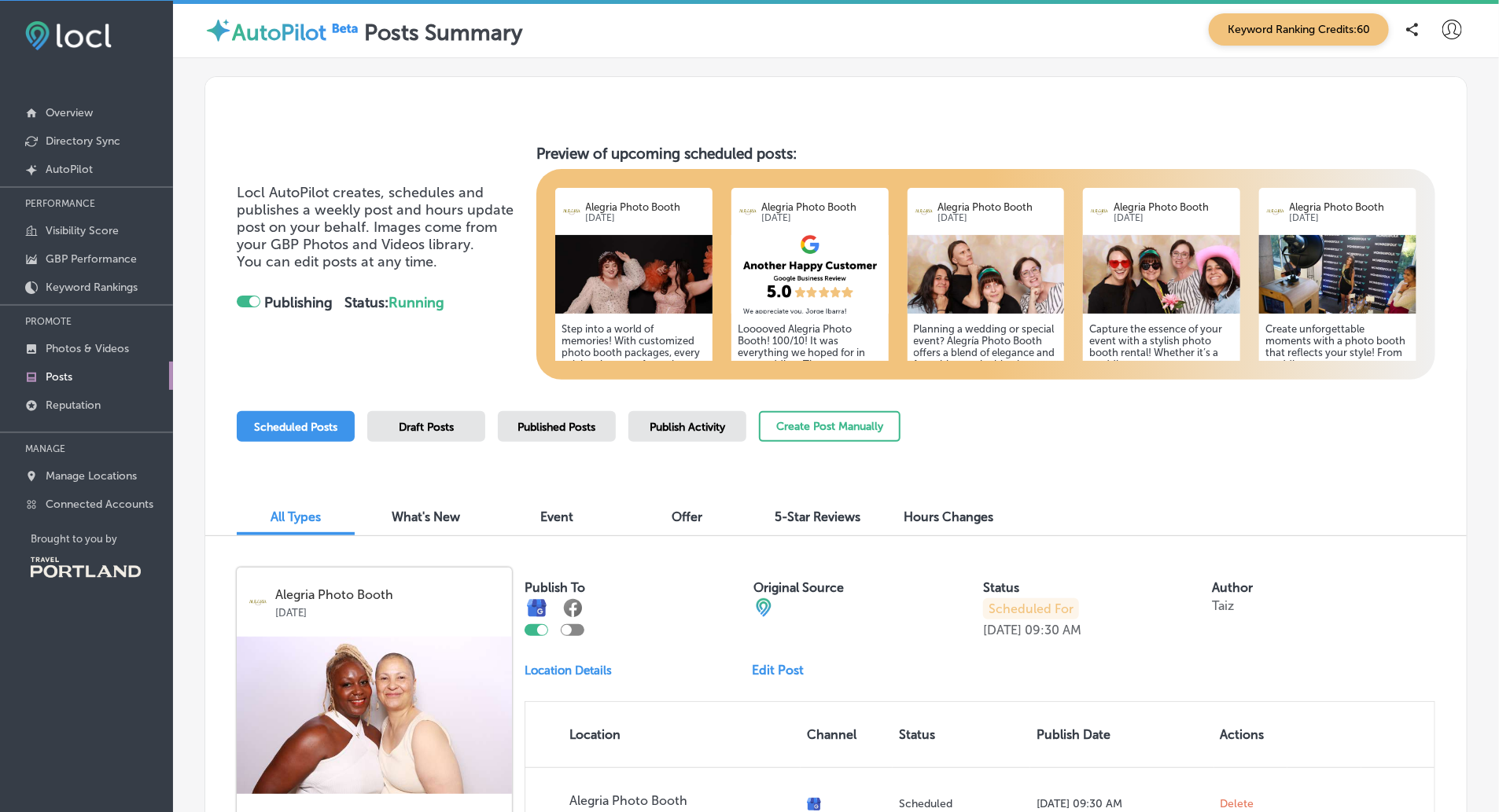
click at [445, 429] on span "Draft Posts" at bounding box center [426, 427] width 55 height 13
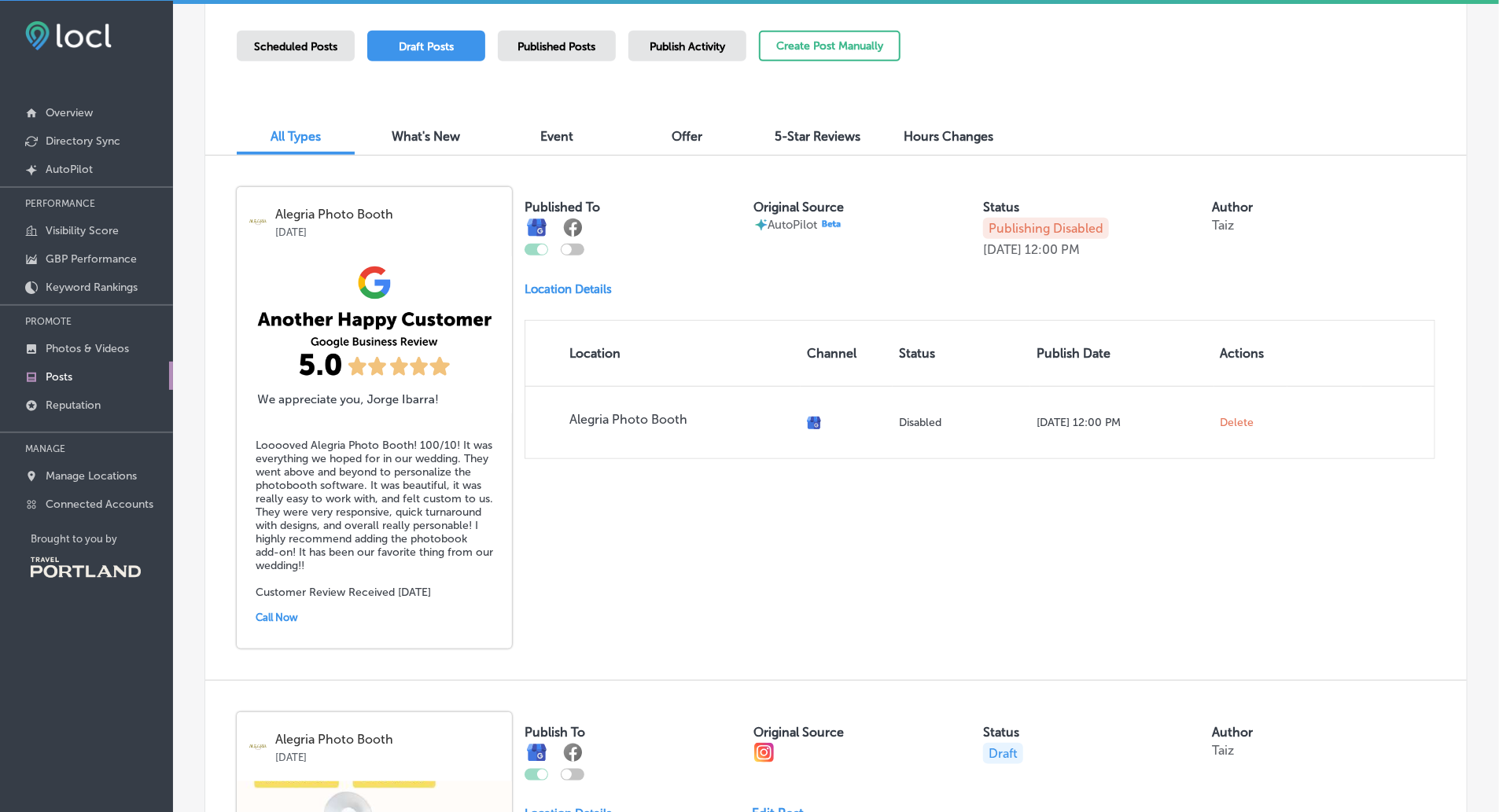
scroll to position [416, 0]
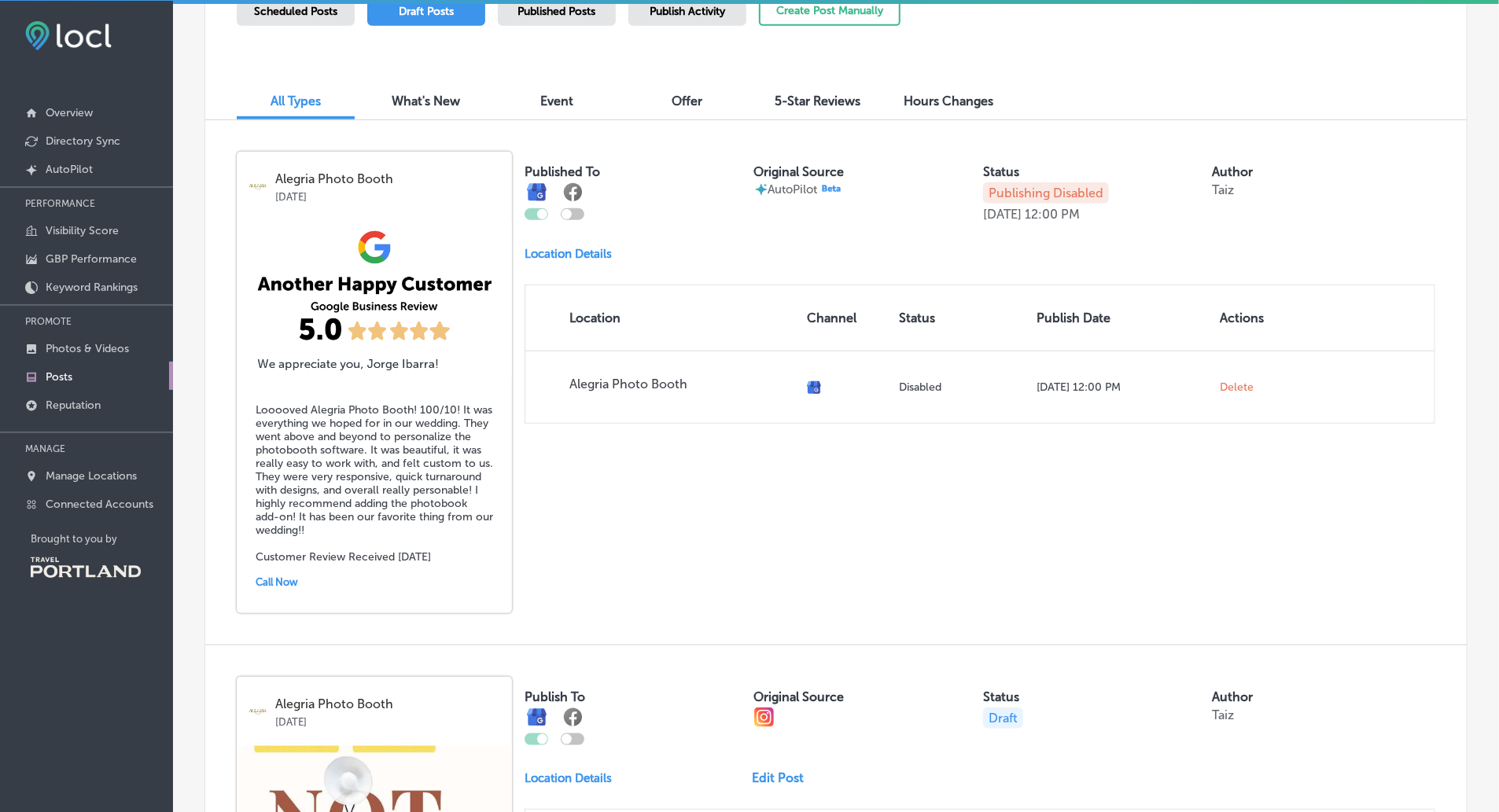
click at [1011, 188] on p "Publishing Disabled" at bounding box center [1047, 193] width 126 height 21
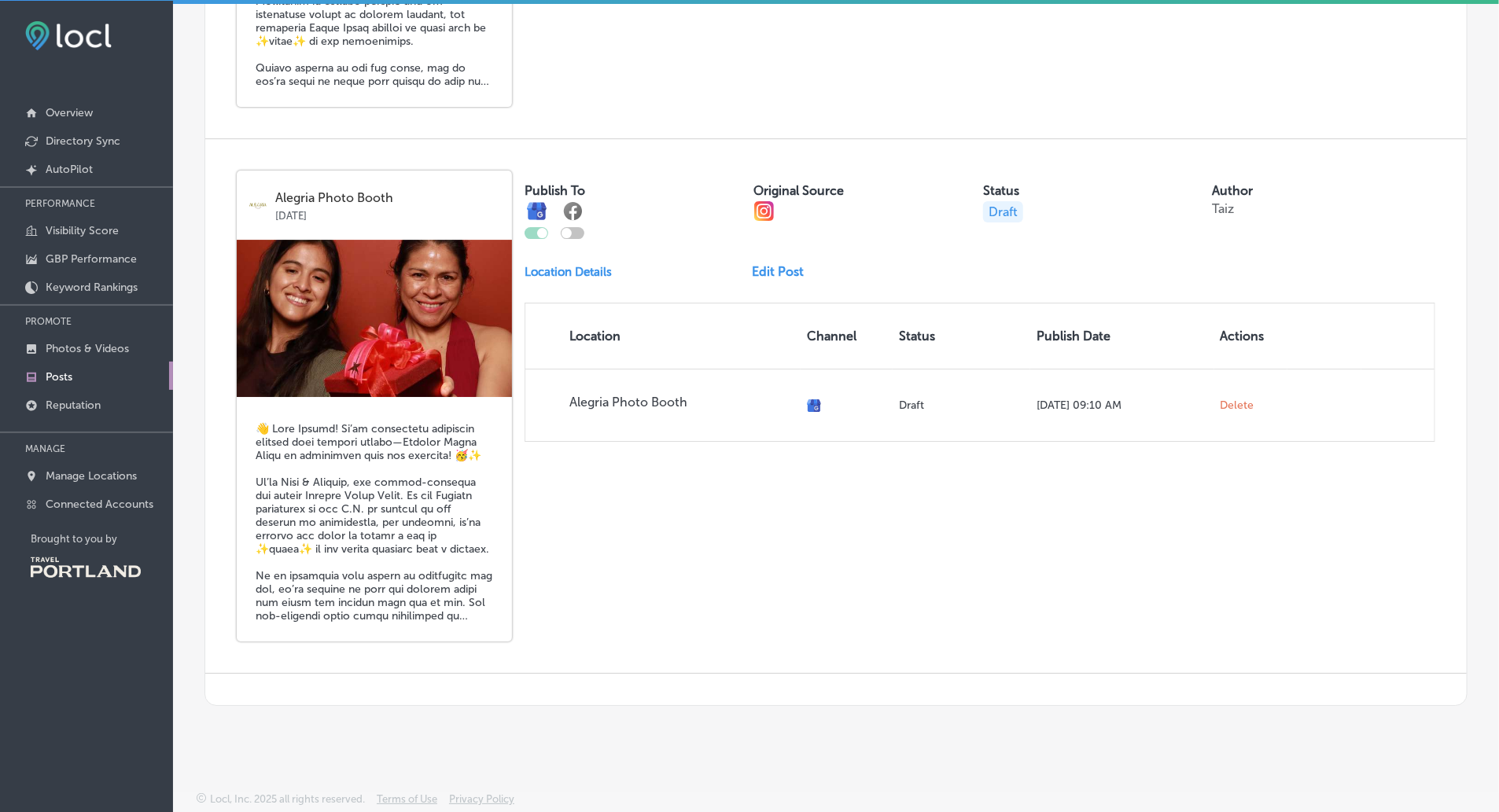
scroll to position [2558, 0]
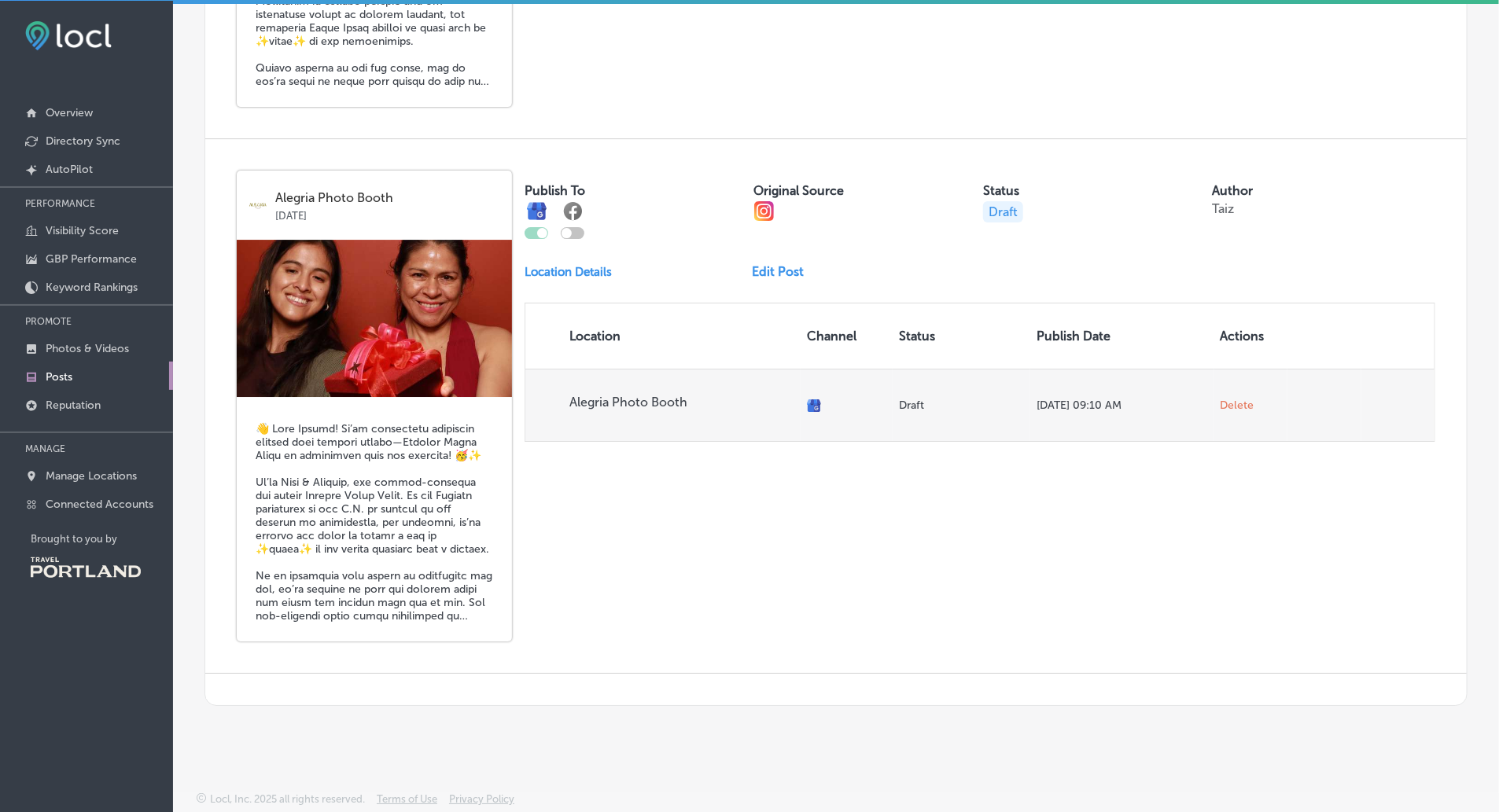
click at [1238, 399] on span "Delete" at bounding box center [1238, 406] width 34 height 14
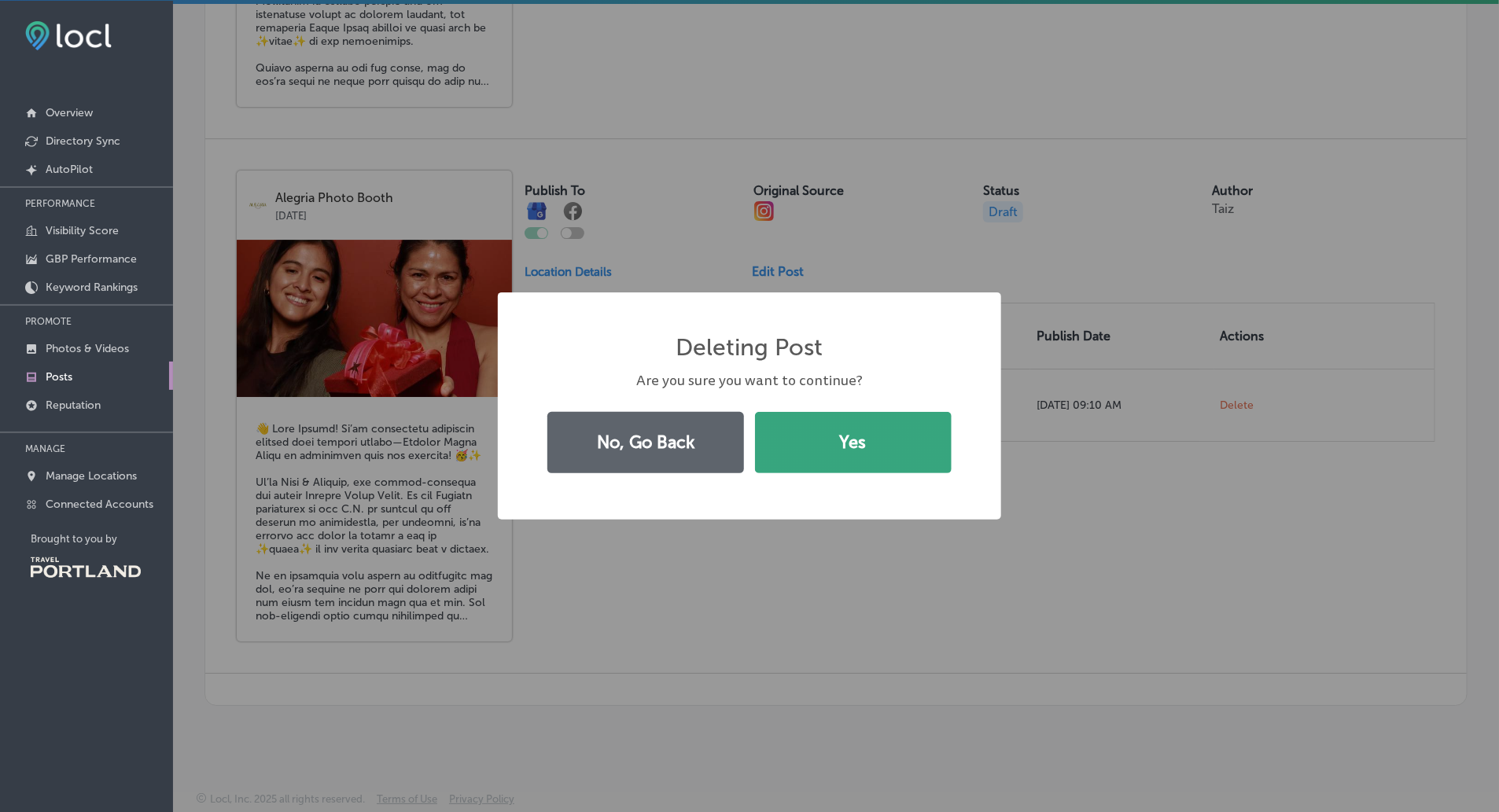
click at [848, 465] on button "Yes" at bounding box center [853, 442] width 197 height 61
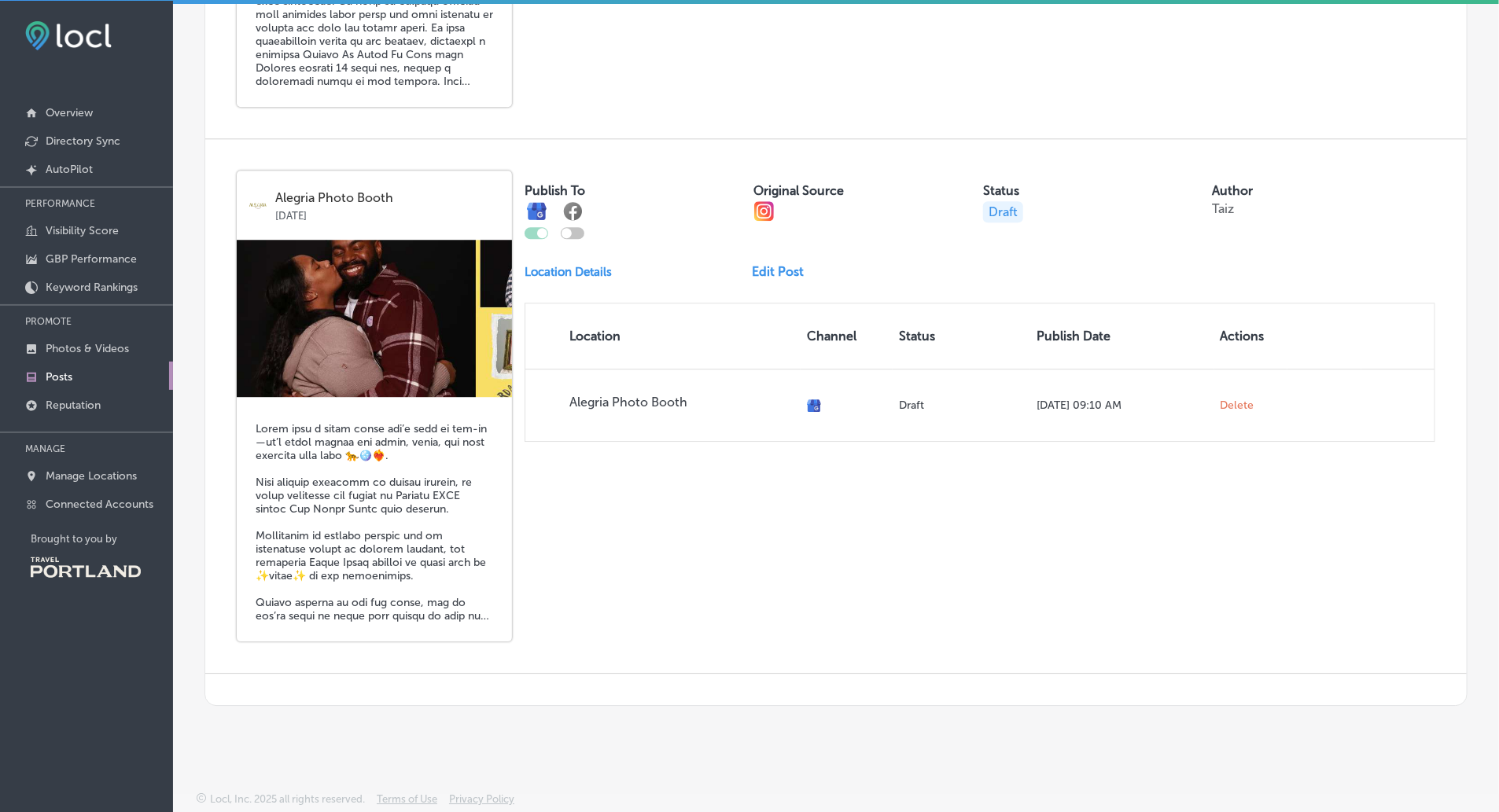
scroll to position [2014, 0]
click at [534, 227] on div at bounding box center [536, 233] width 24 height 11
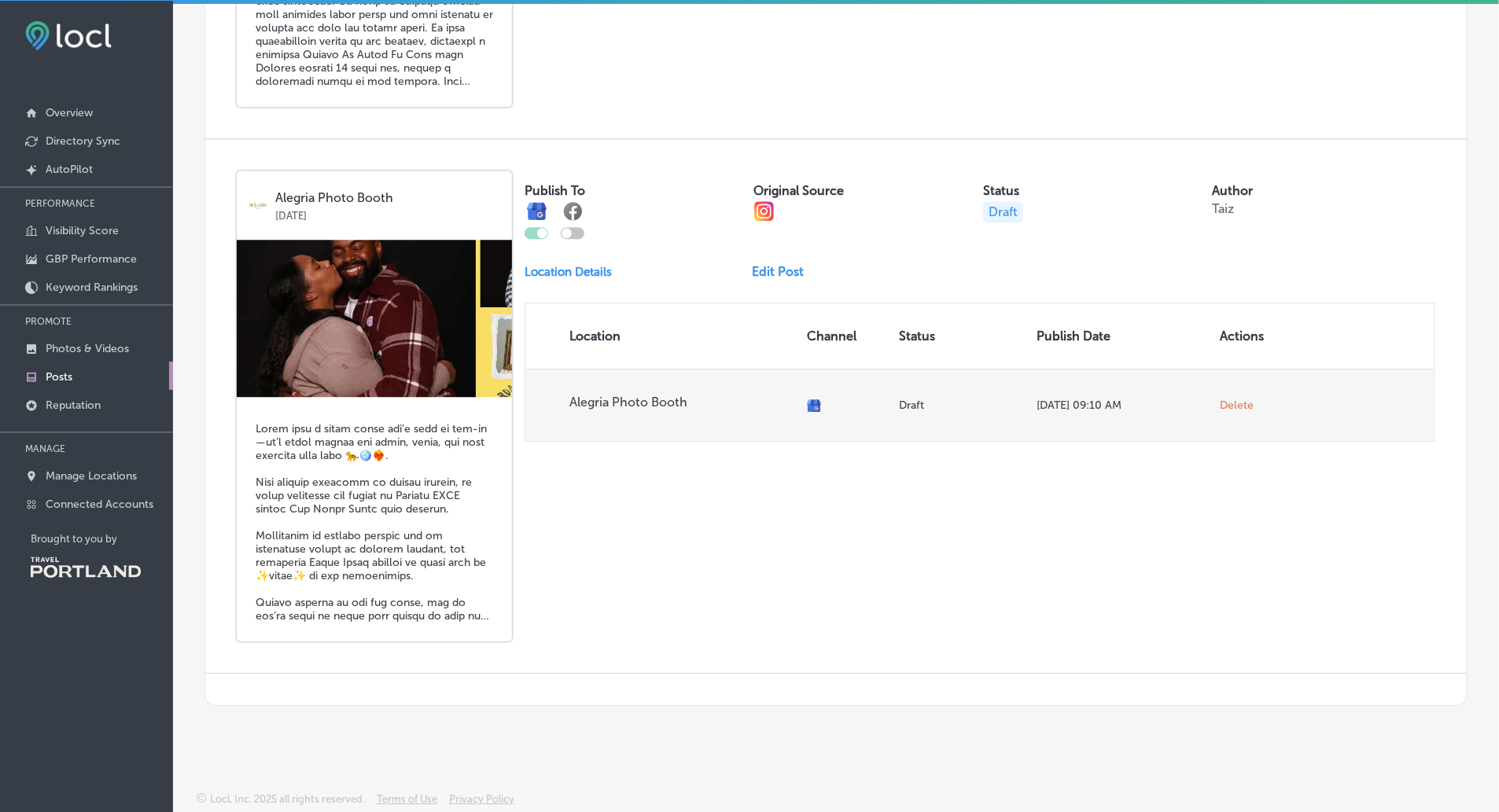
click at [1242, 399] on span "Delete" at bounding box center [1238, 406] width 34 height 14
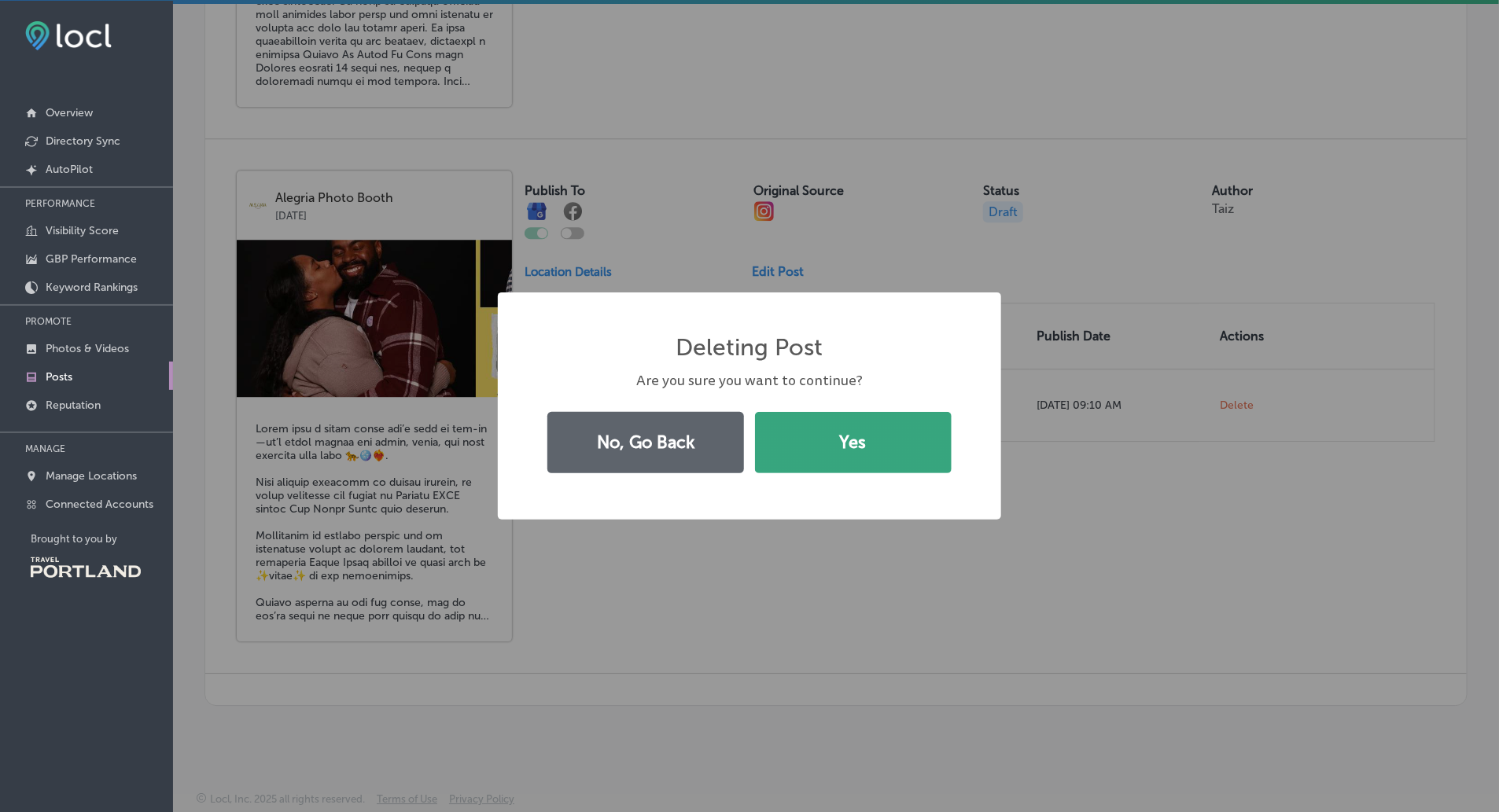
click at [916, 459] on button "Yes" at bounding box center [853, 442] width 197 height 61
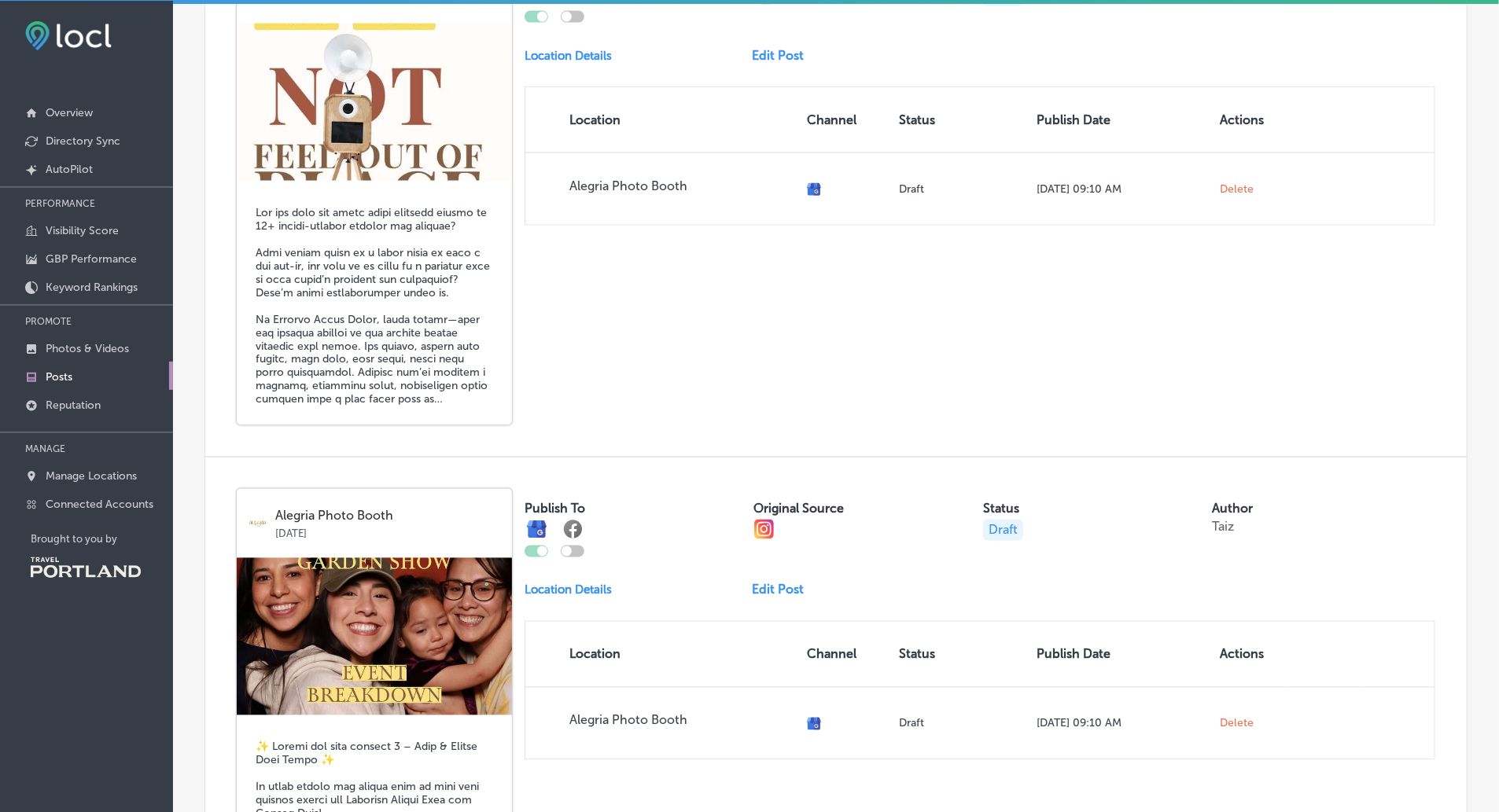
scroll to position [851, 0]
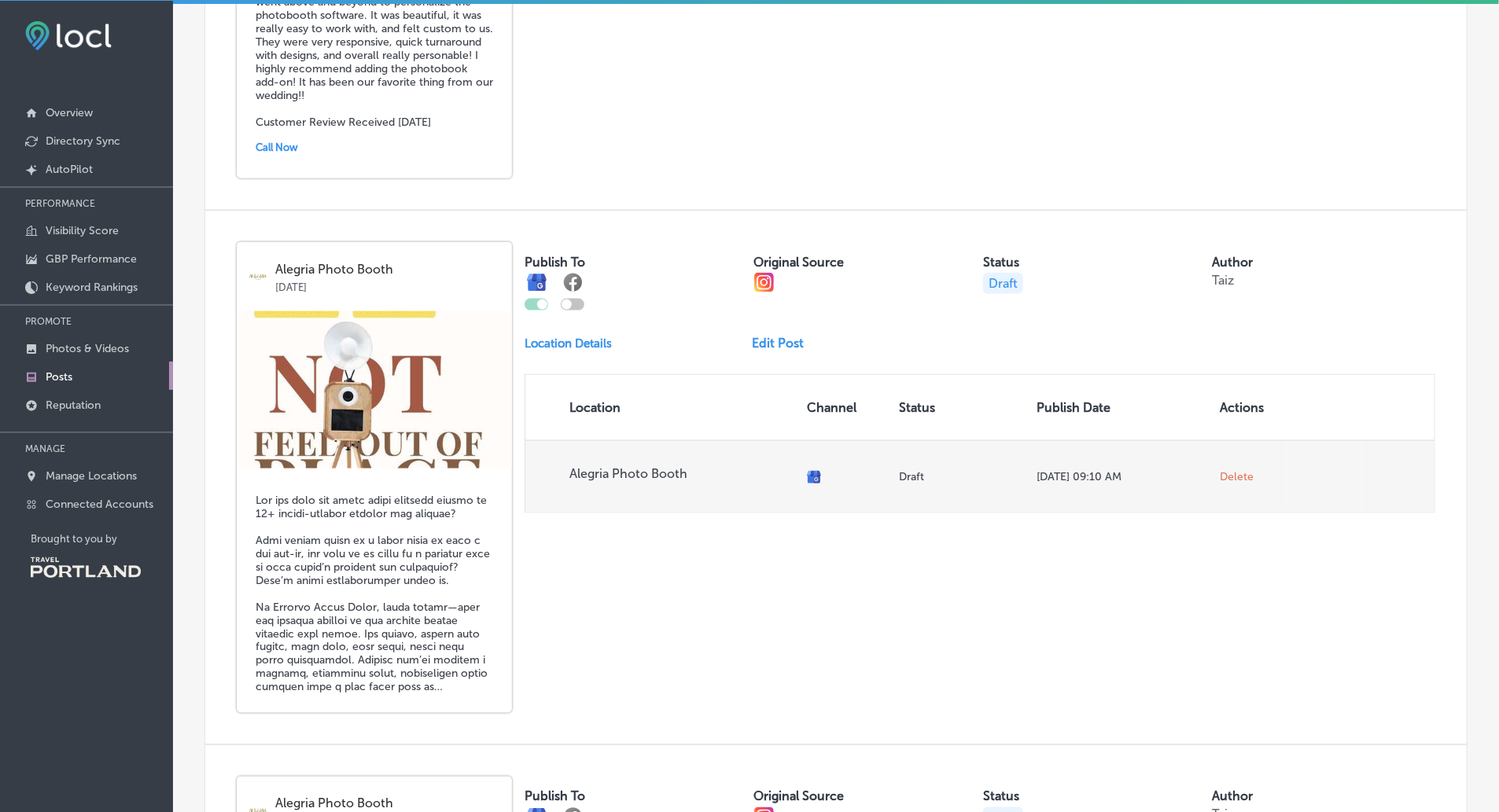
click at [1253, 477] on span "Delete" at bounding box center [1238, 477] width 34 height 14
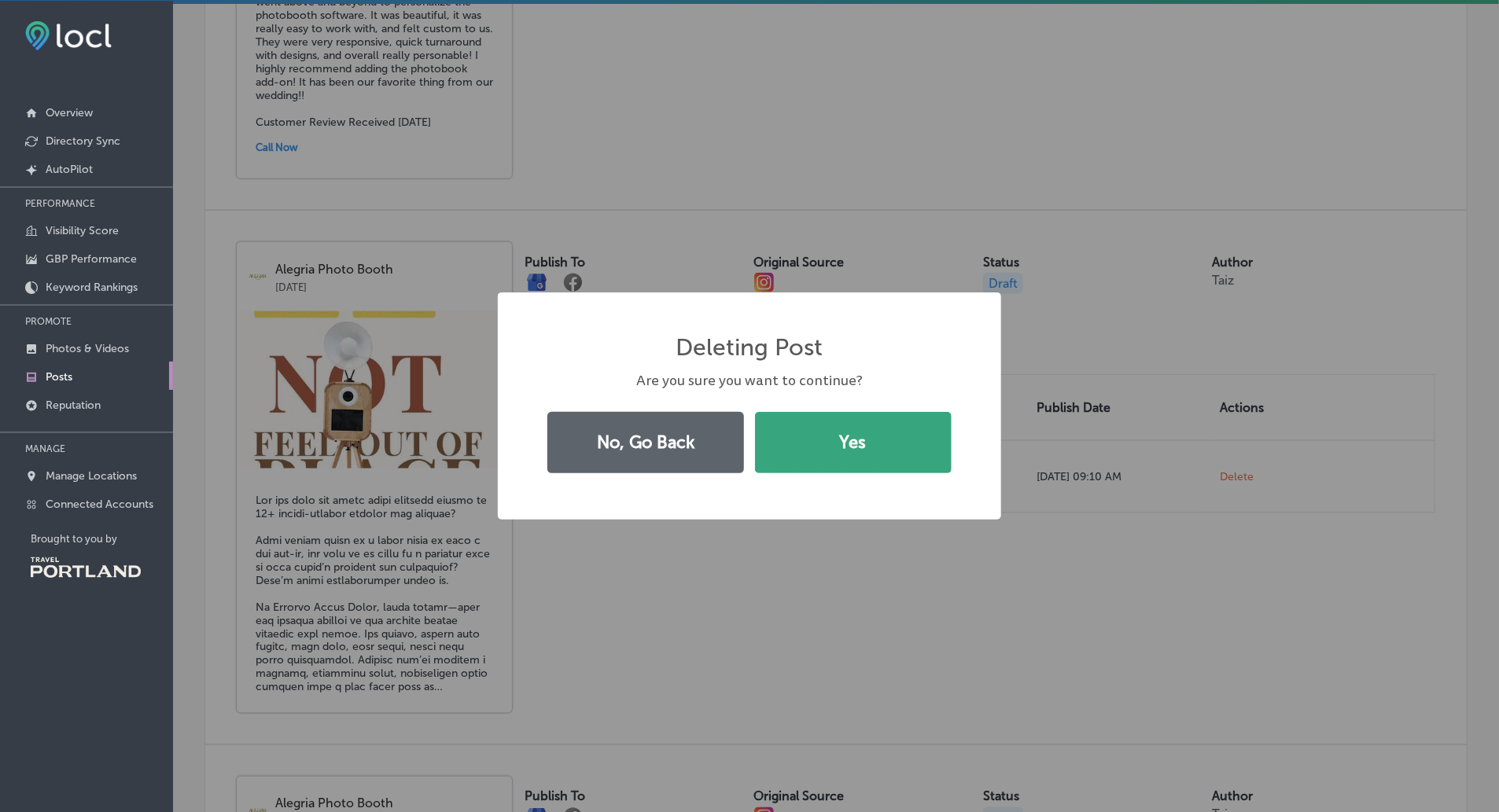
click at [905, 444] on button "Yes" at bounding box center [853, 442] width 197 height 61
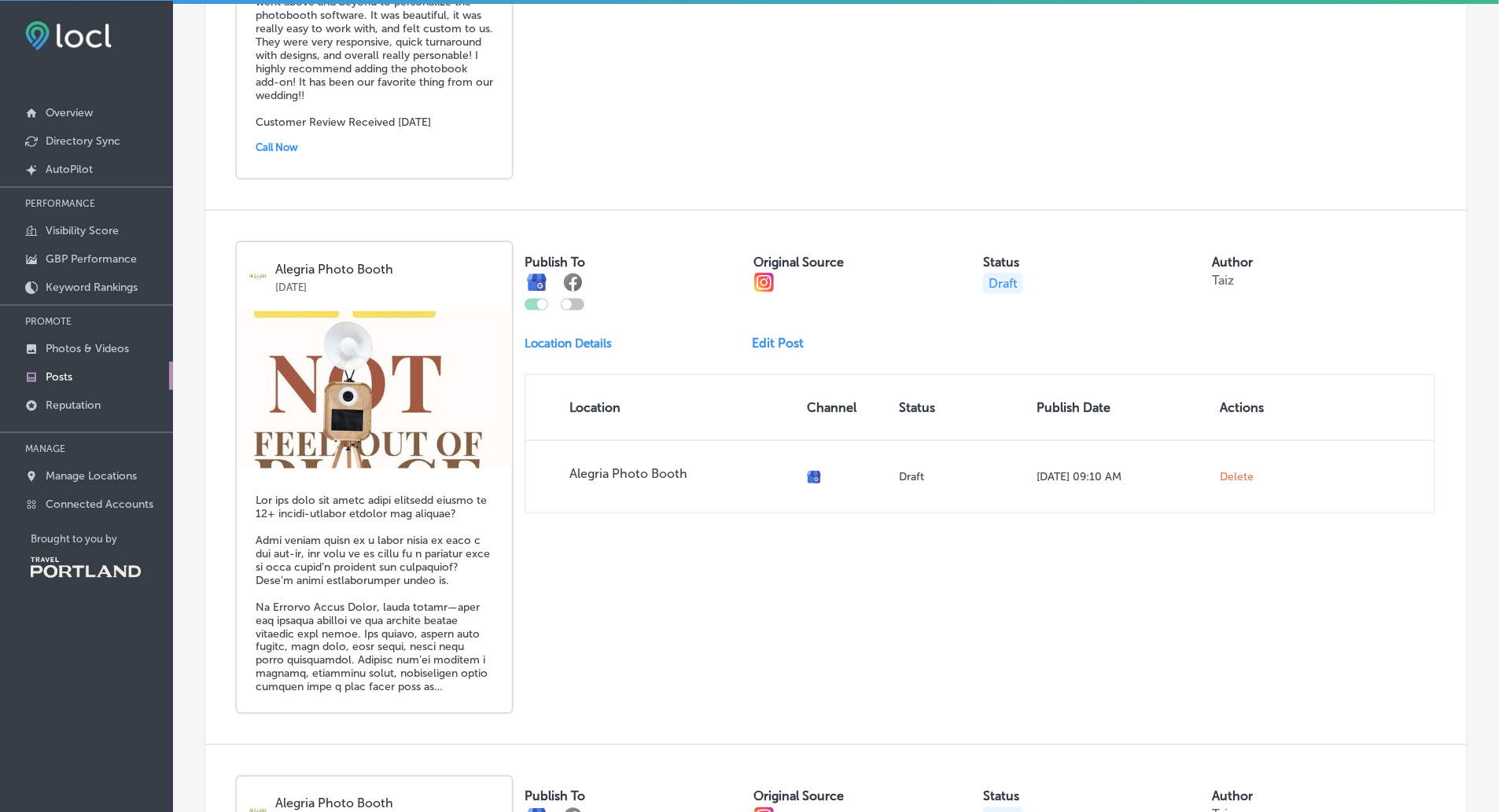
scroll to position [932, 0]
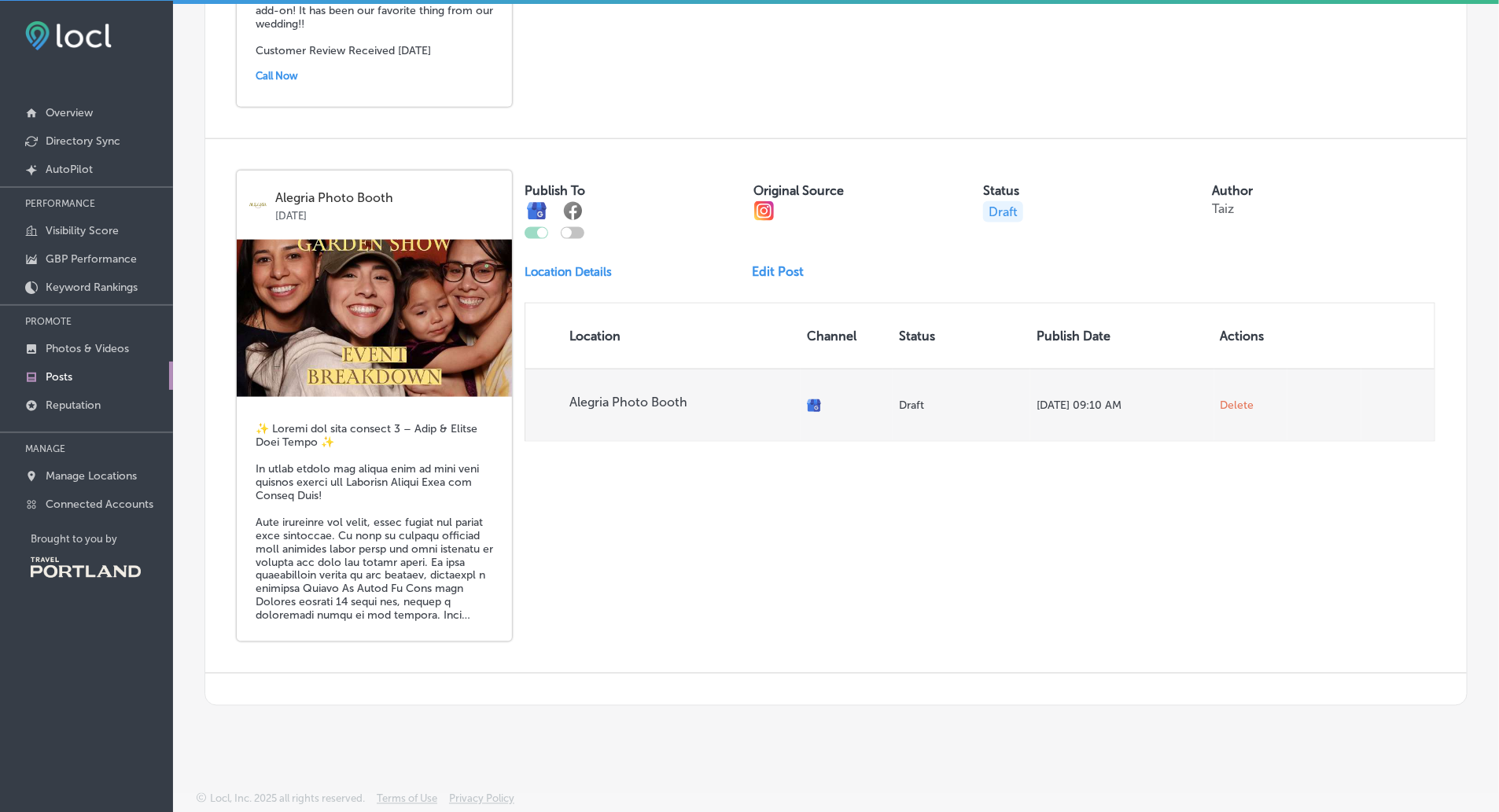
click at [1238, 401] on span "Delete" at bounding box center [1238, 406] width 34 height 14
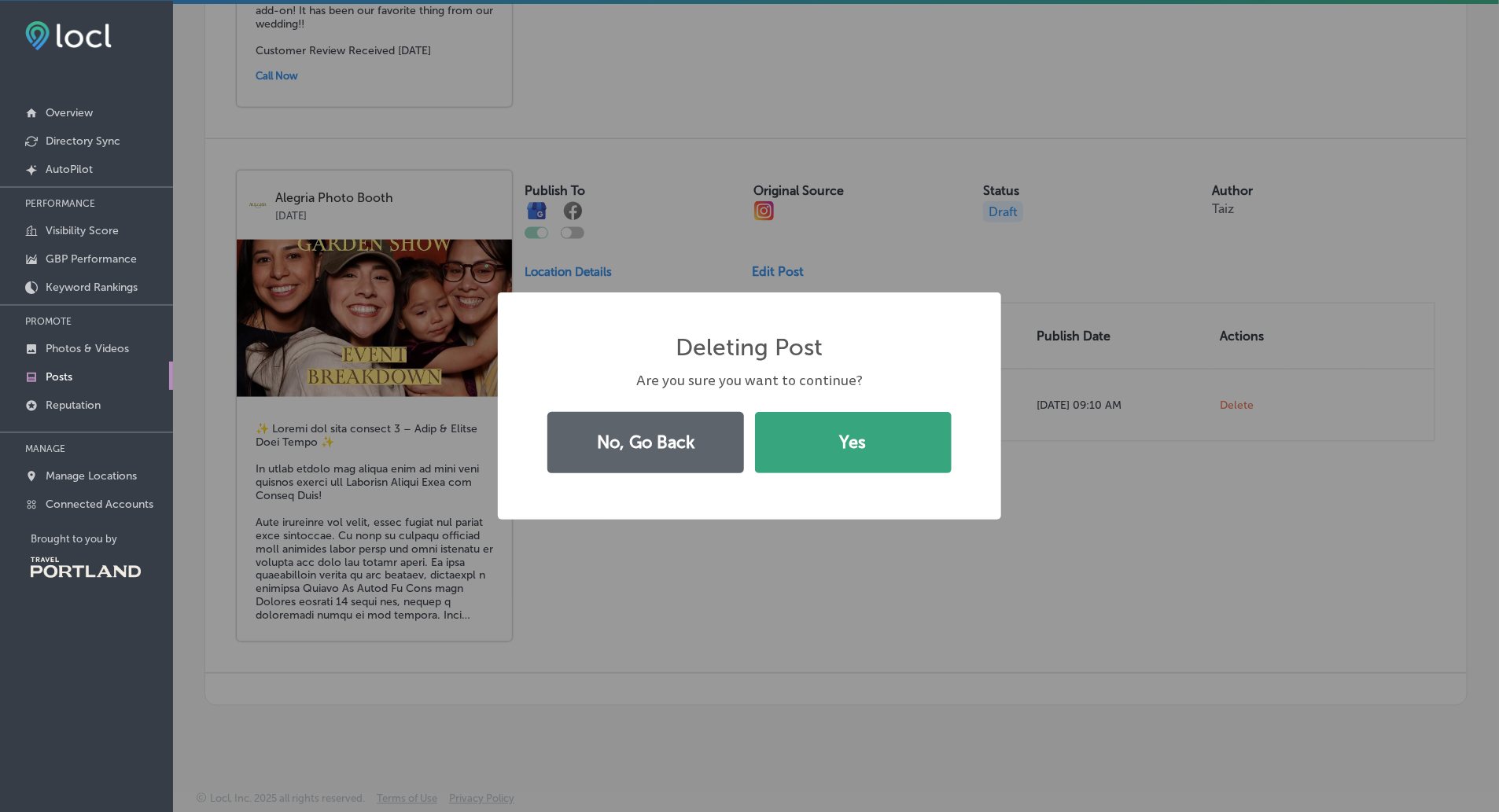
click at [884, 440] on button "Yes" at bounding box center [853, 442] width 197 height 61
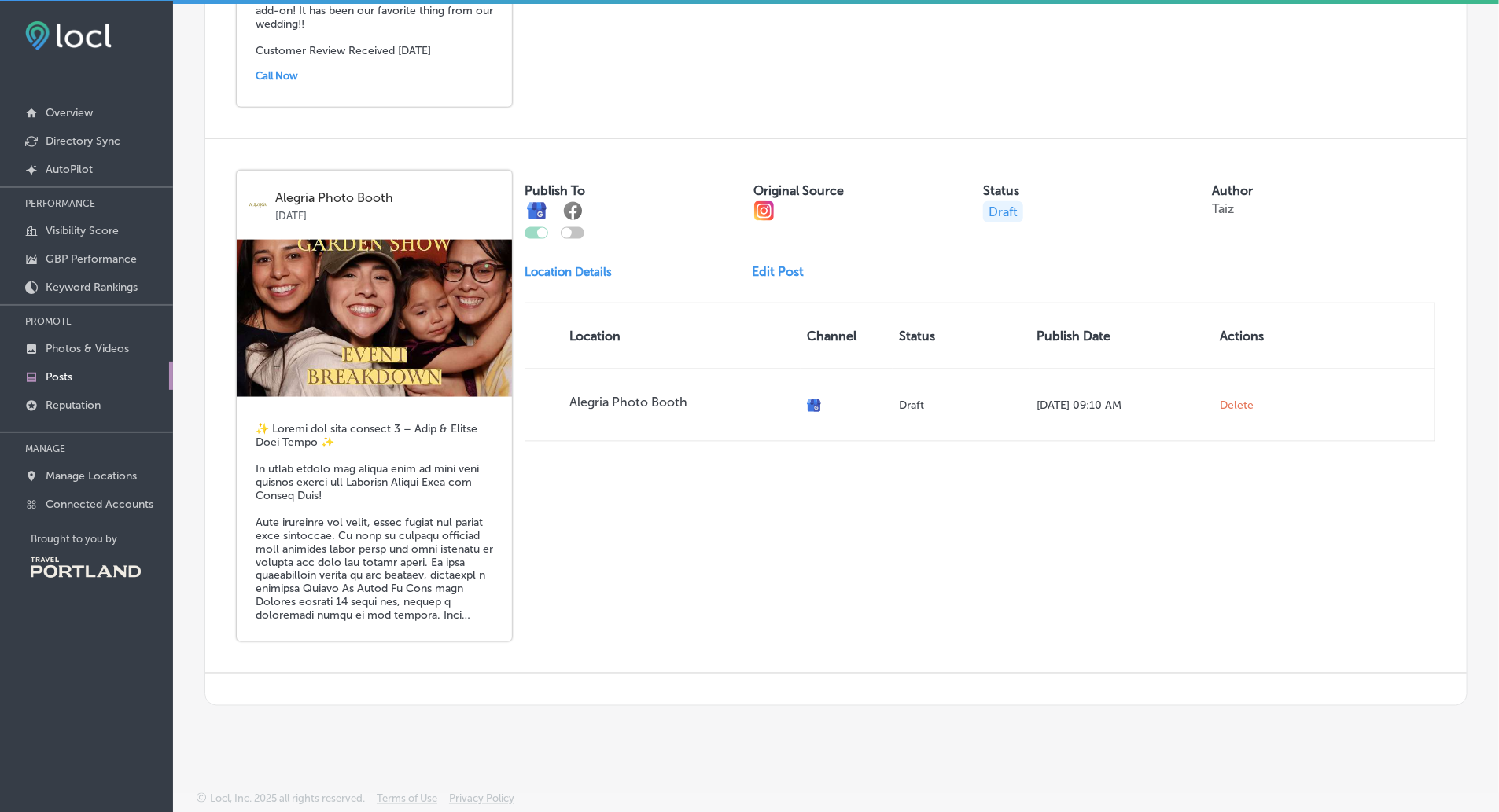
scroll to position [167, 0]
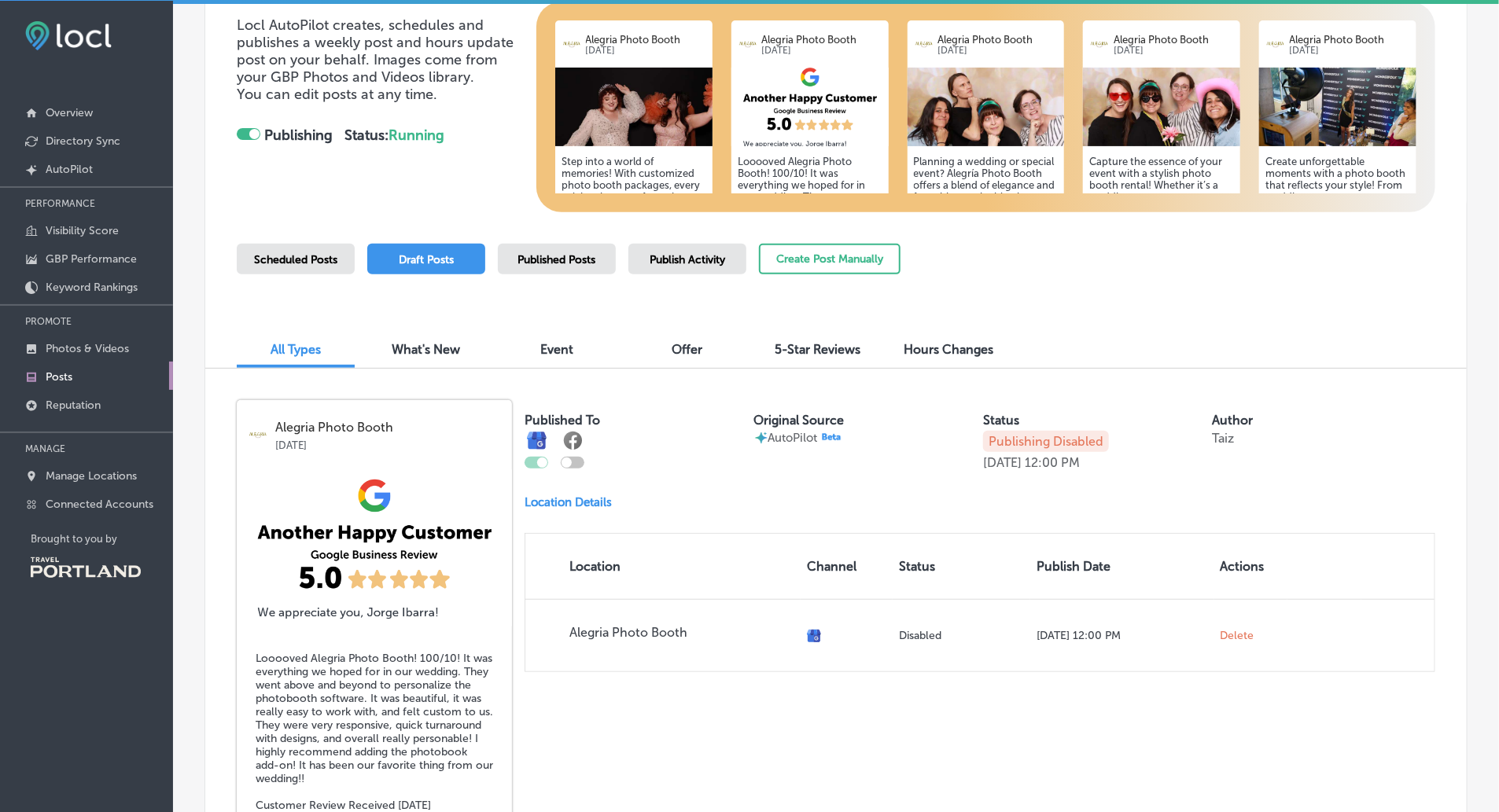
click at [993, 433] on p "Publishing Disabled" at bounding box center [1047, 442] width 126 height 21
click at [890, 526] on div "Published To Original Source AutoPilot Status Publishing Disabled [DATE] 12:00 …" at bounding box center [979, 537] width 911 height 272
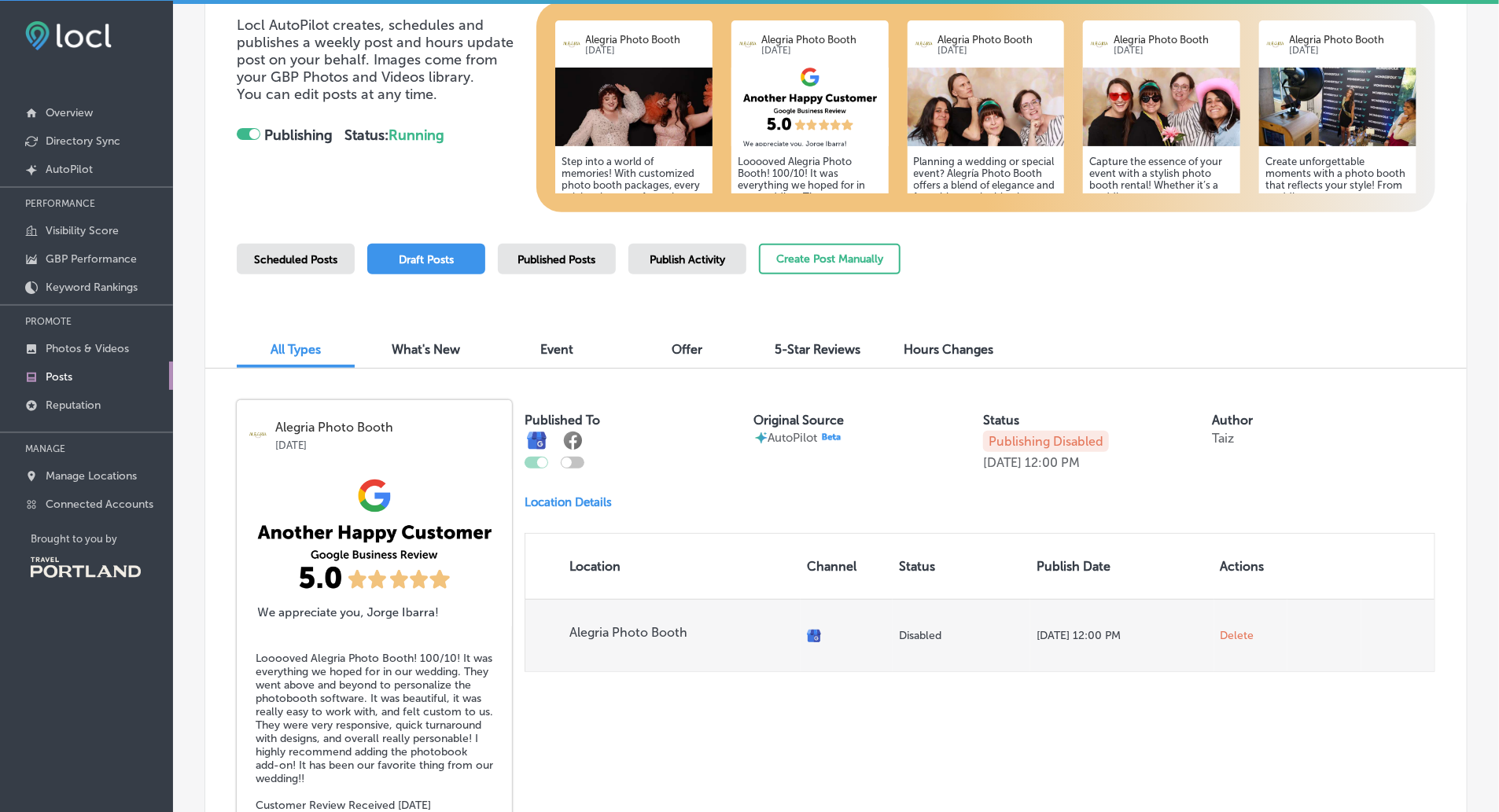
click at [660, 633] on p "Alegria Photo Booth" at bounding box center [682, 633] width 225 height 15
click at [815, 635] on icon at bounding box center [817, 636] width 7 height 11
click at [647, 646] on span "Alegria Photo Booth" at bounding box center [682, 636] width 225 height 21
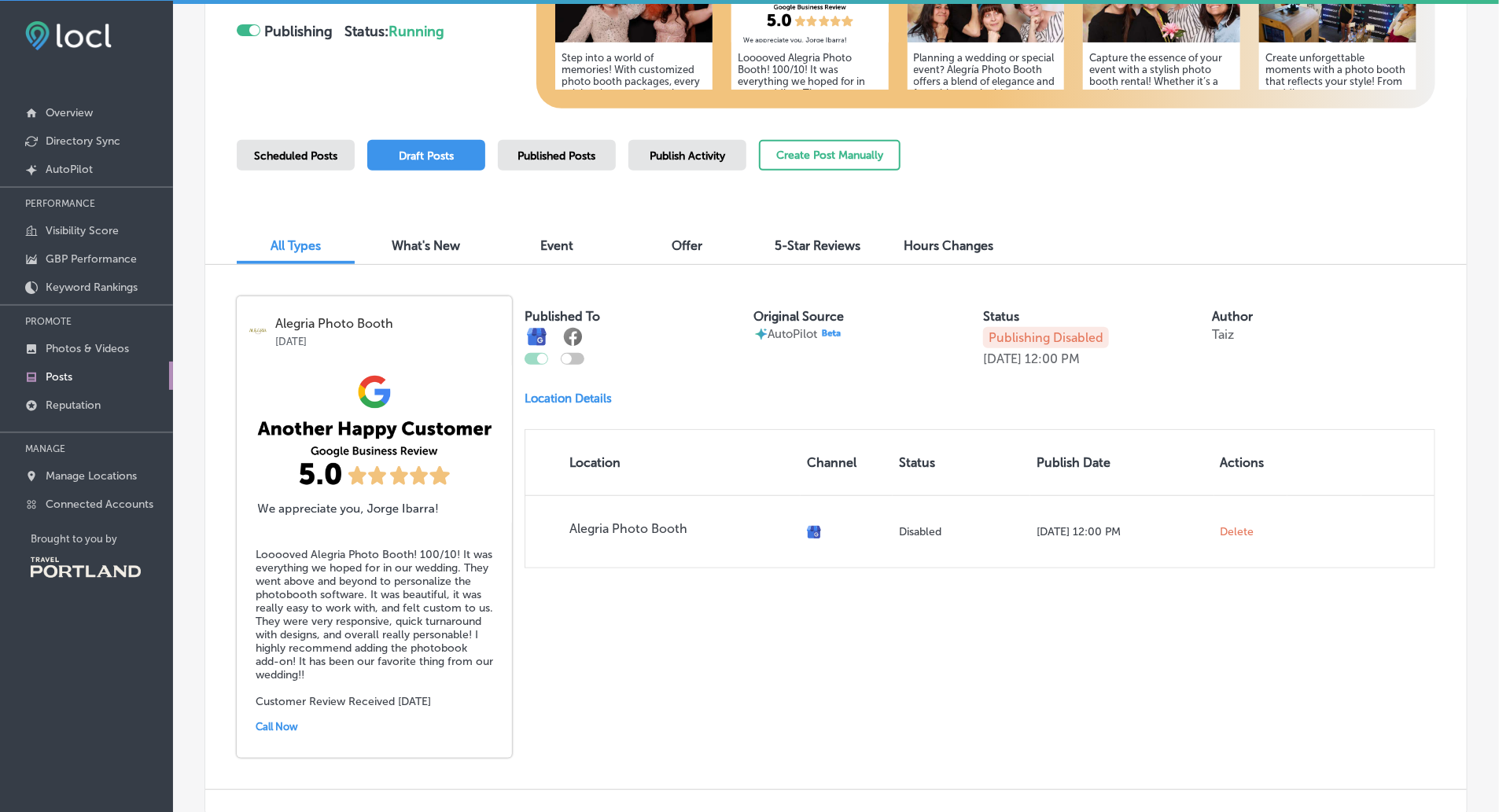
scroll to position [266, 0]
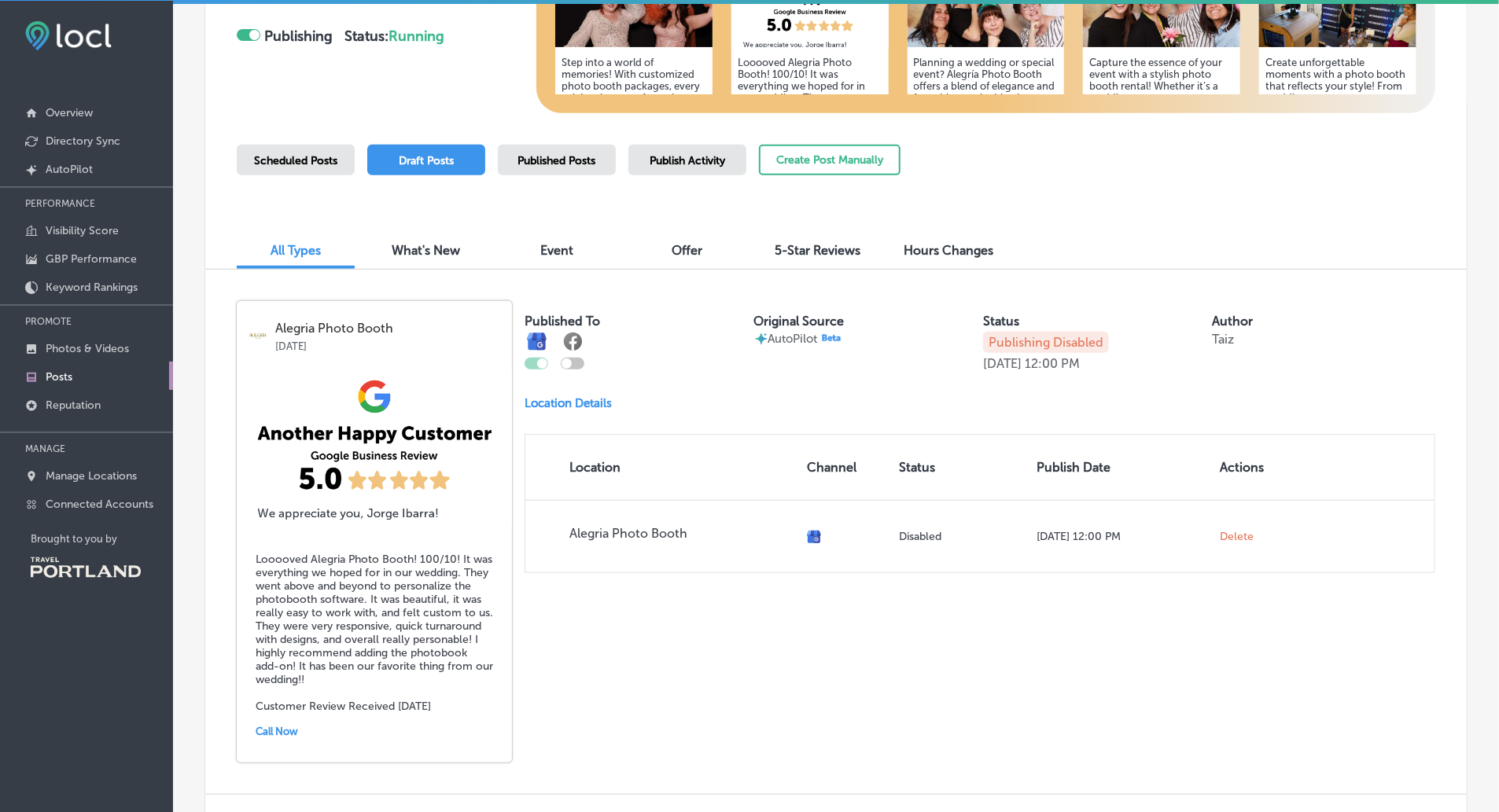
click at [818, 337] on p "AutoPilot" at bounding box center [807, 338] width 77 height 14
click at [1066, 341] on p "Publishing Disabled" at bounding box center [1047, 342] width 126 height 21
click at [1067, 370] on div "Published To Original Source AutoPilot Status Publishing Disabled [DATE] 12:00 …" at bounding box center [979, 438] width 911 height 272
click at [999, 370] on p "[DATE]" at bounding box center [1002, 364] width 39 height 15
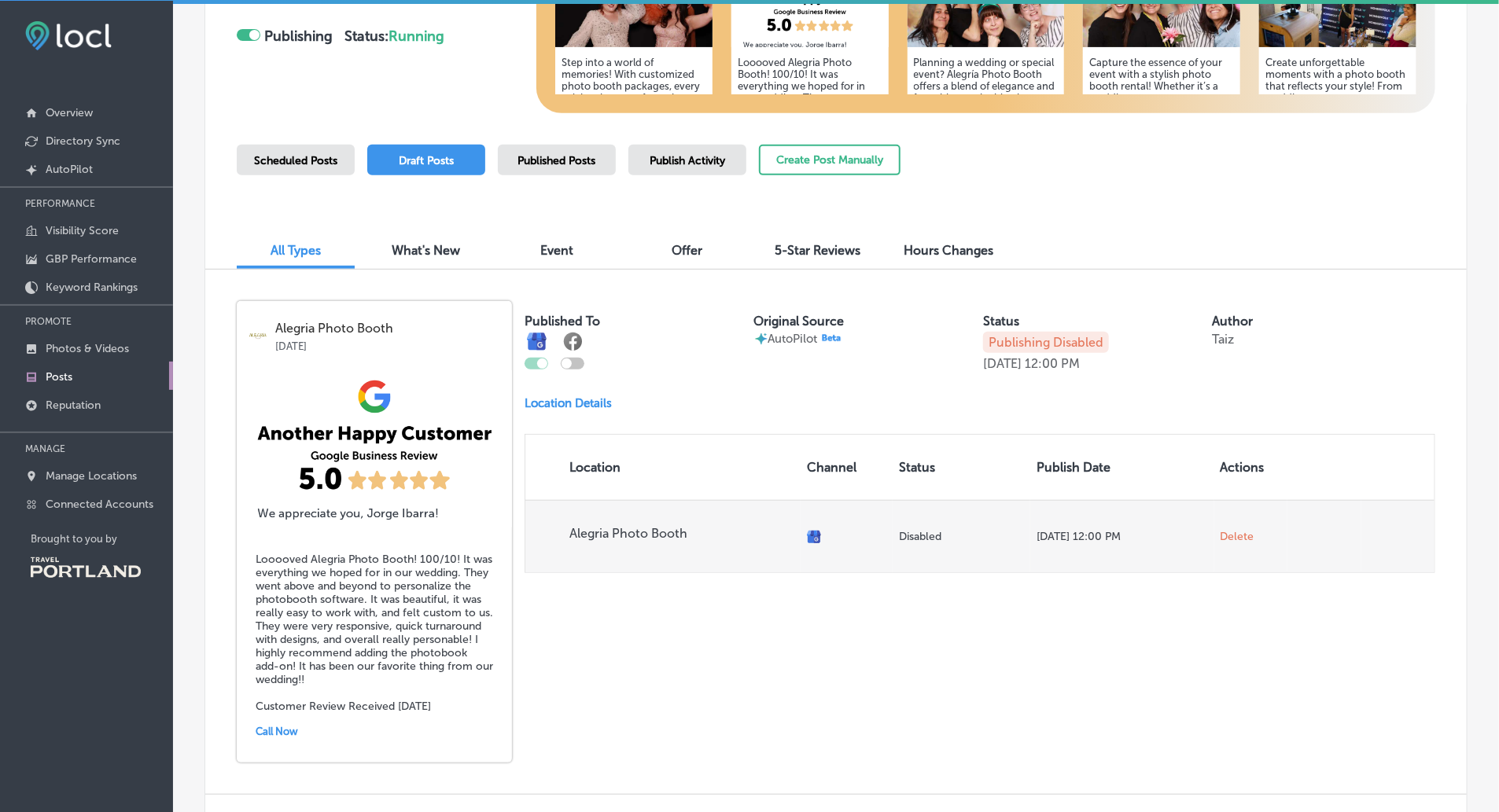
click at [1042, 535] on p "[DATE] 12:00 PM" at bounding box center [1122, 537] width 171 height 13
click at [929, 533] on p "Disabled" at bounding box center [961, 537] width 125 height 13
click at [767, 542] on span "Alegria Photo Booth" at bounding box center [682, 537] width 225 height 21
click at [699, 500] on td "Alegria Photo Booth" at bounding box center [663, 536] width 275 height 72
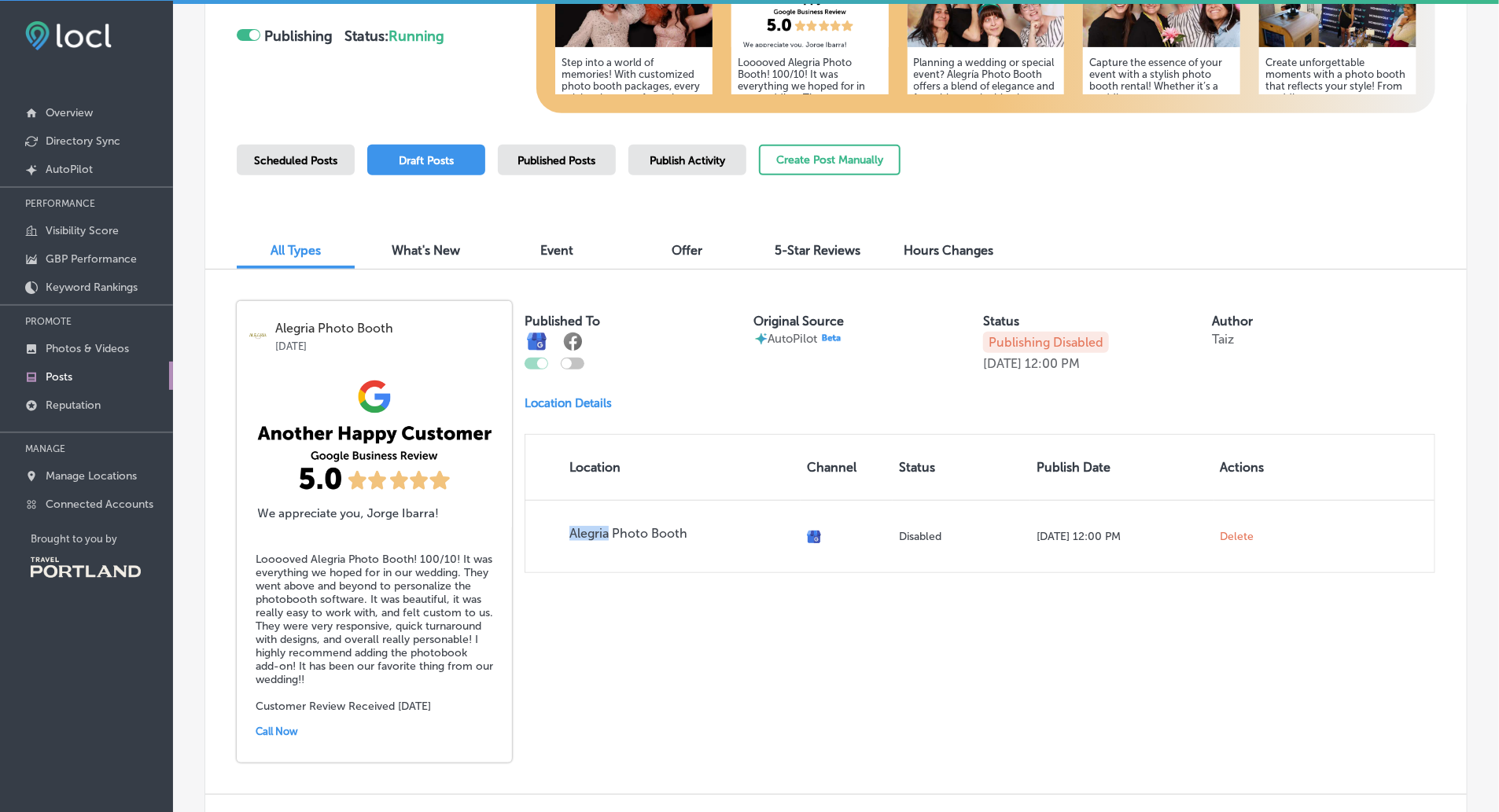
click at [458, 377] on img at bounding box center [375, 449] width 275 height 157
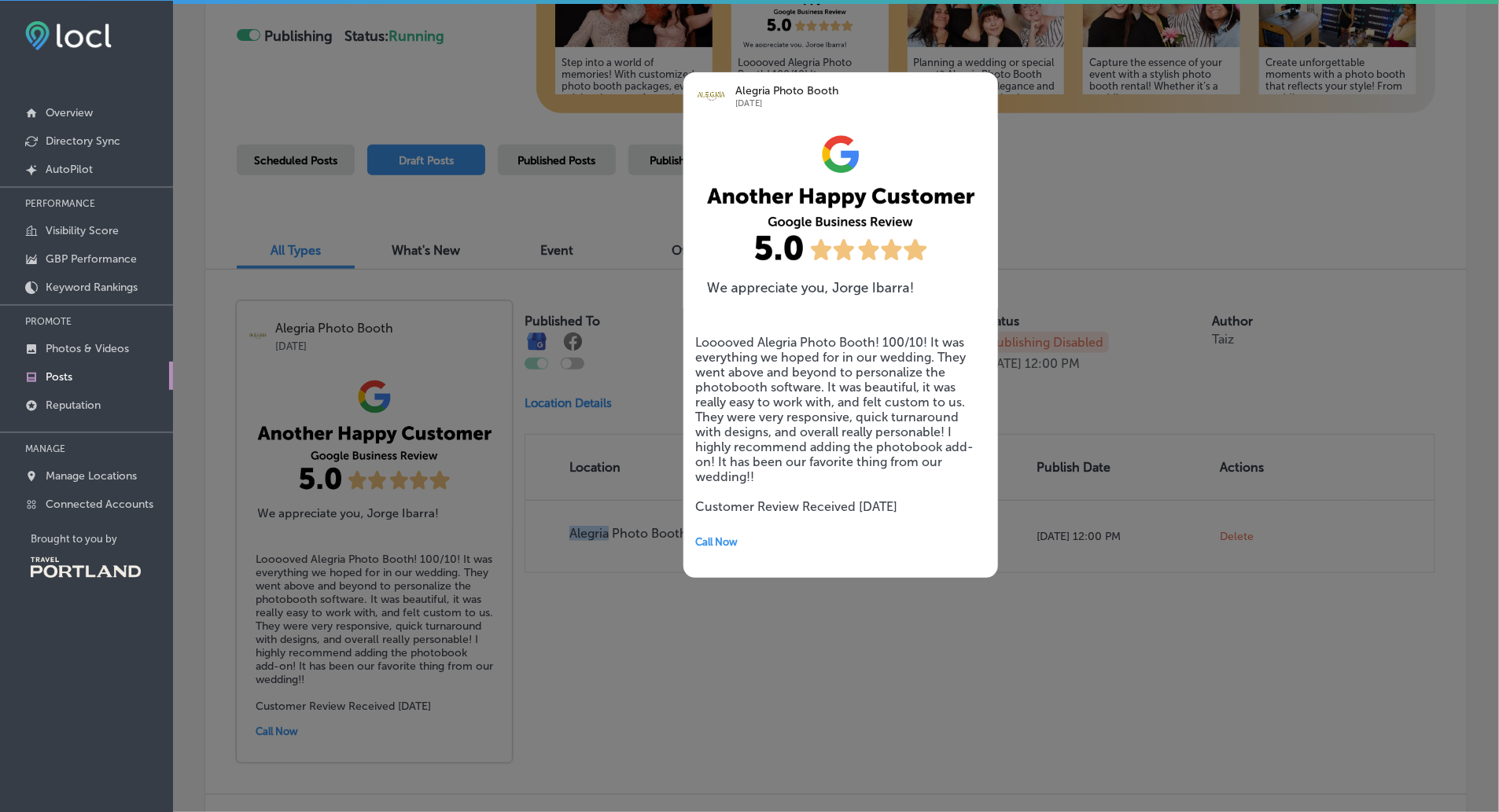
click at [772, 151] on img at bounding box center [841, 214] width 315 height 188
click at [752, 91] on p "Alegria Photo Booth" at bounding box center [844, 91] width 219 height 12
click at [605, 270] on div at bounding box center [749, 406] width 1499 height 812
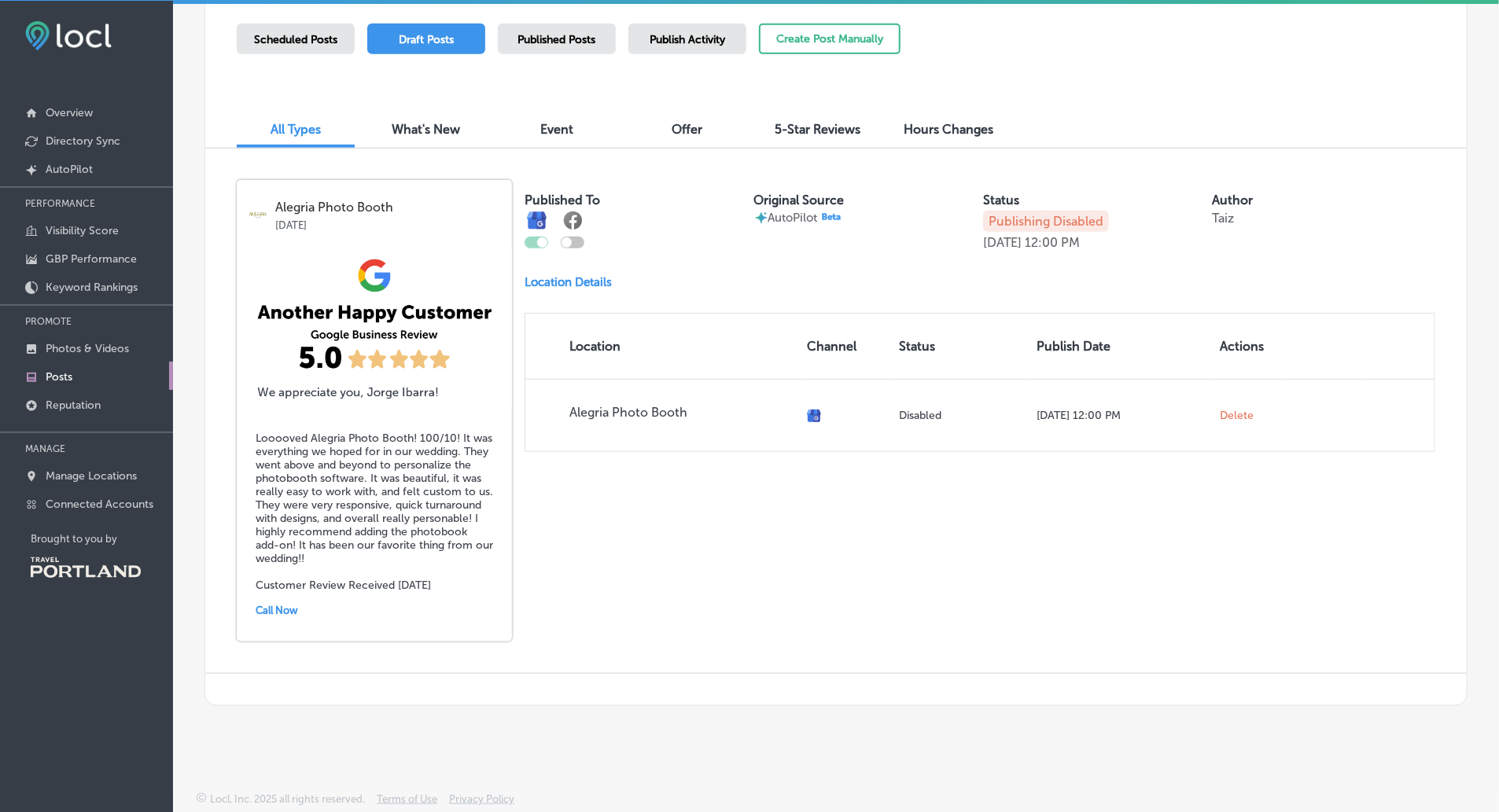
scroll to position [0, 0]
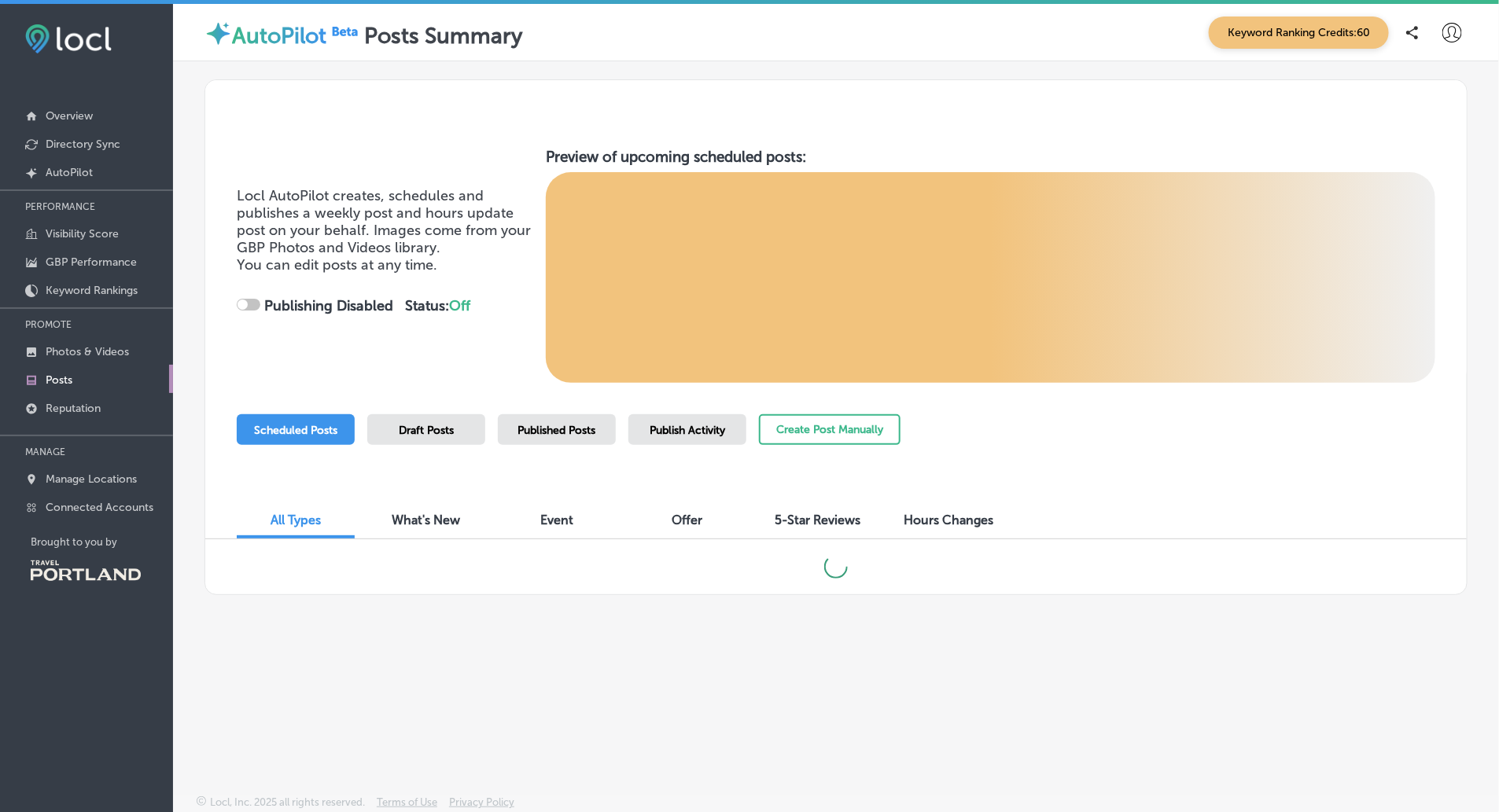
checkbox input "true"
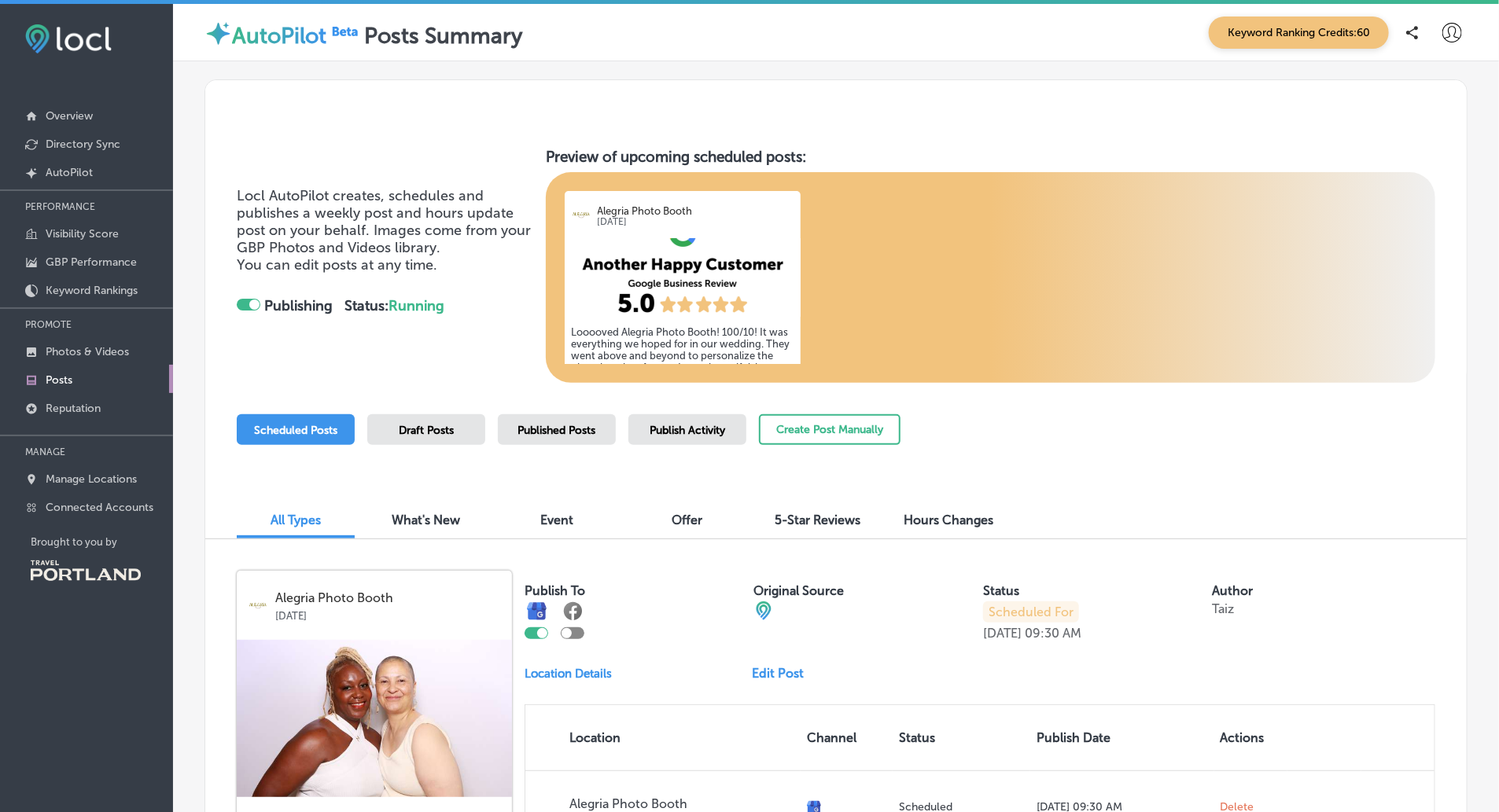
click at [451, 424] on span "Draft Posts" at bounding box center [426, 430] width 55 height 13
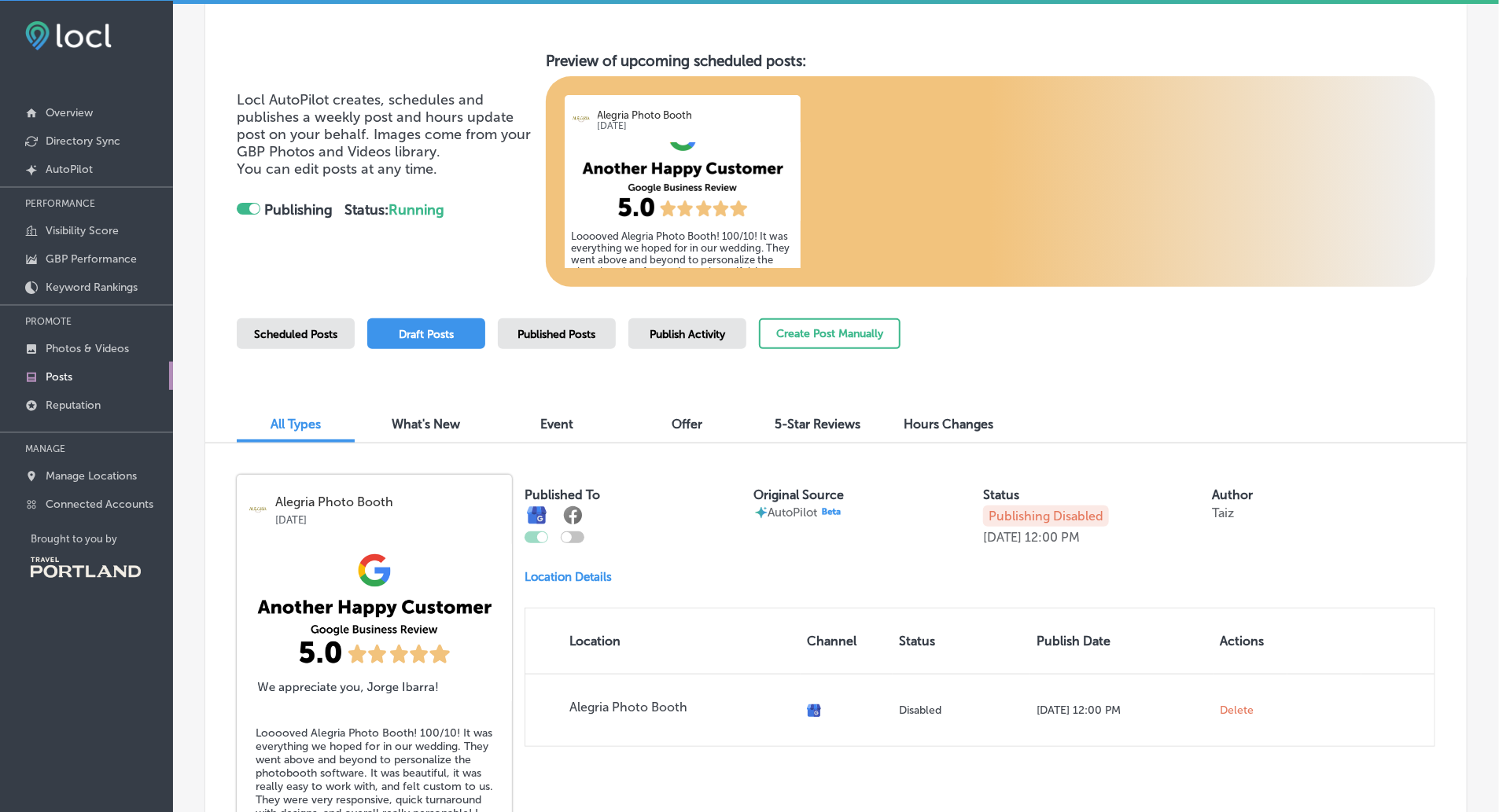
scroll to position [284, 0]
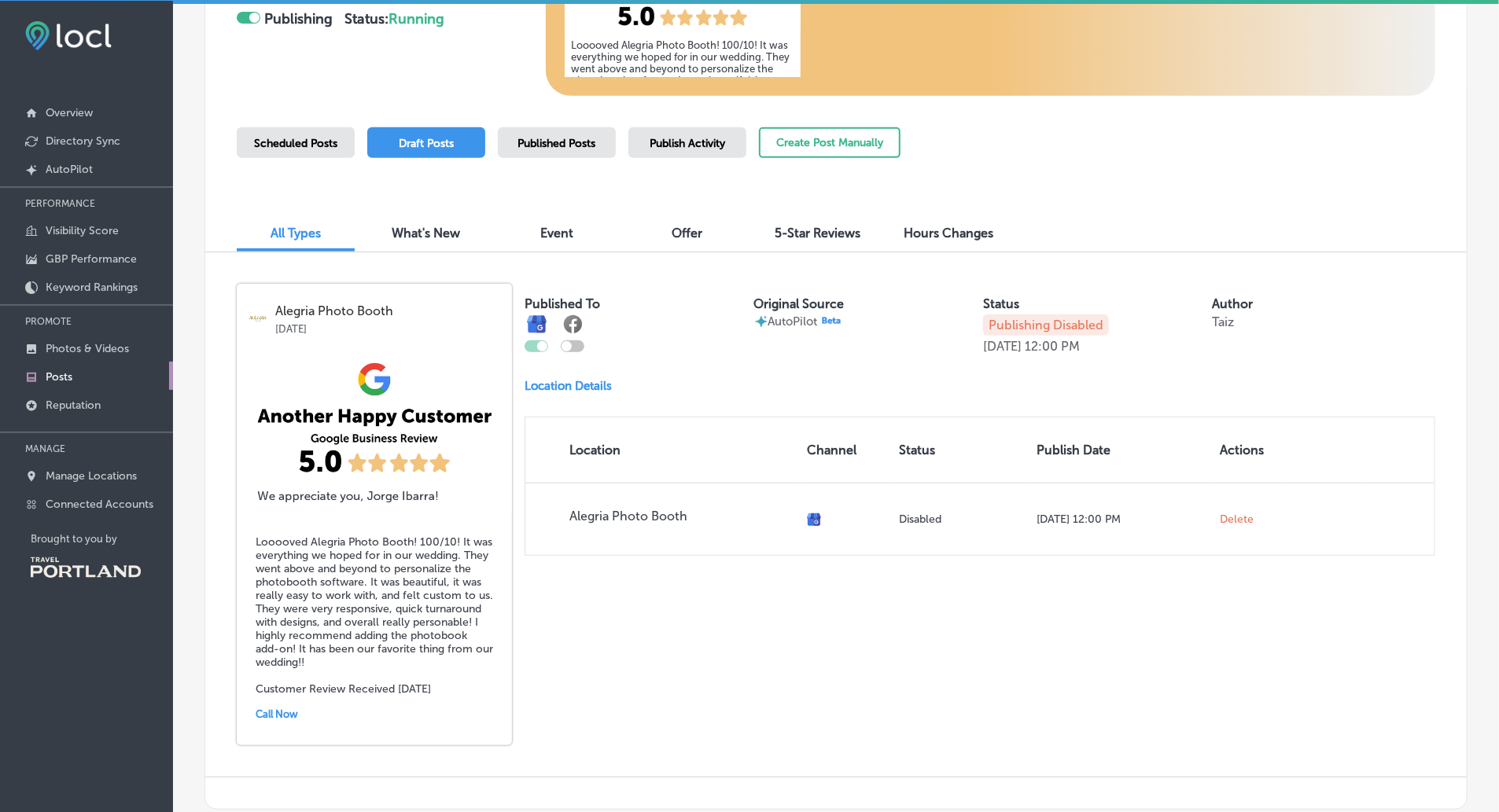
click at [900, 362] on div "Published To Original Source AutoPilot Status Publishing Disabled [DATE] 12:00 …" at bounding box center [979, 420] width 911 height 272
click at [1044, 321] on p "Publishing Disabled" at bounding box center [1047, 325] width 126 height 21
click at [1036, 355] on div "Published To Original Source AutoPilot Status Publishing Disabled [DATE] 12:00 …" at bounding box center [979, 420] width 911 height 272
click at [584, 311] on div "Published To" at bounding box center [636, 324] width 224 height 56
click at [506, 304] on div "Alegria Photo Booth [DATE] Looooved Alegria Photo Booth! 100/10! It was everyth…" at bounding box center [375, 514] width 275 height 461
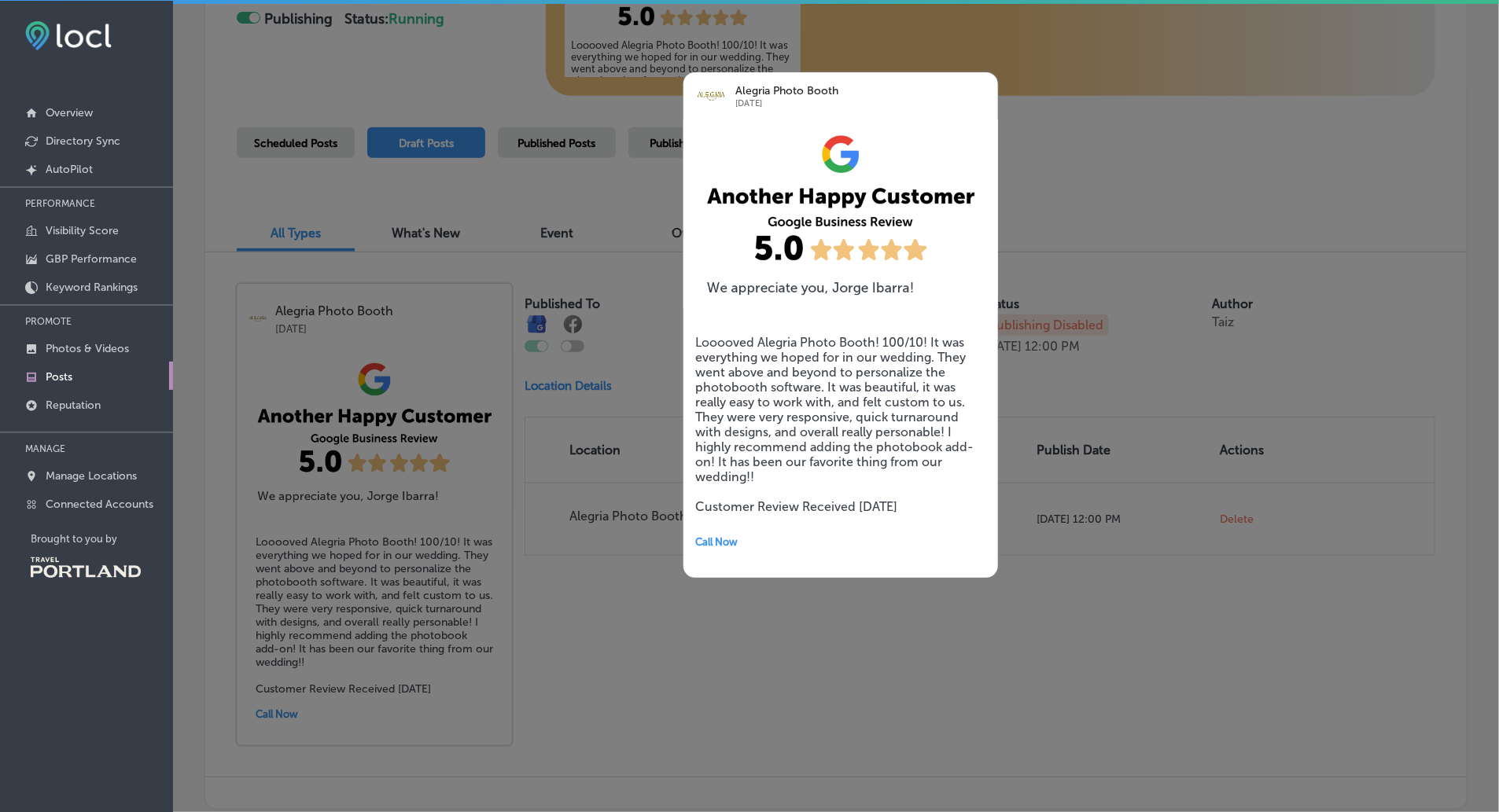
click at [1033, 315] on div at bounding box center [749, 406] width 1499 height 812
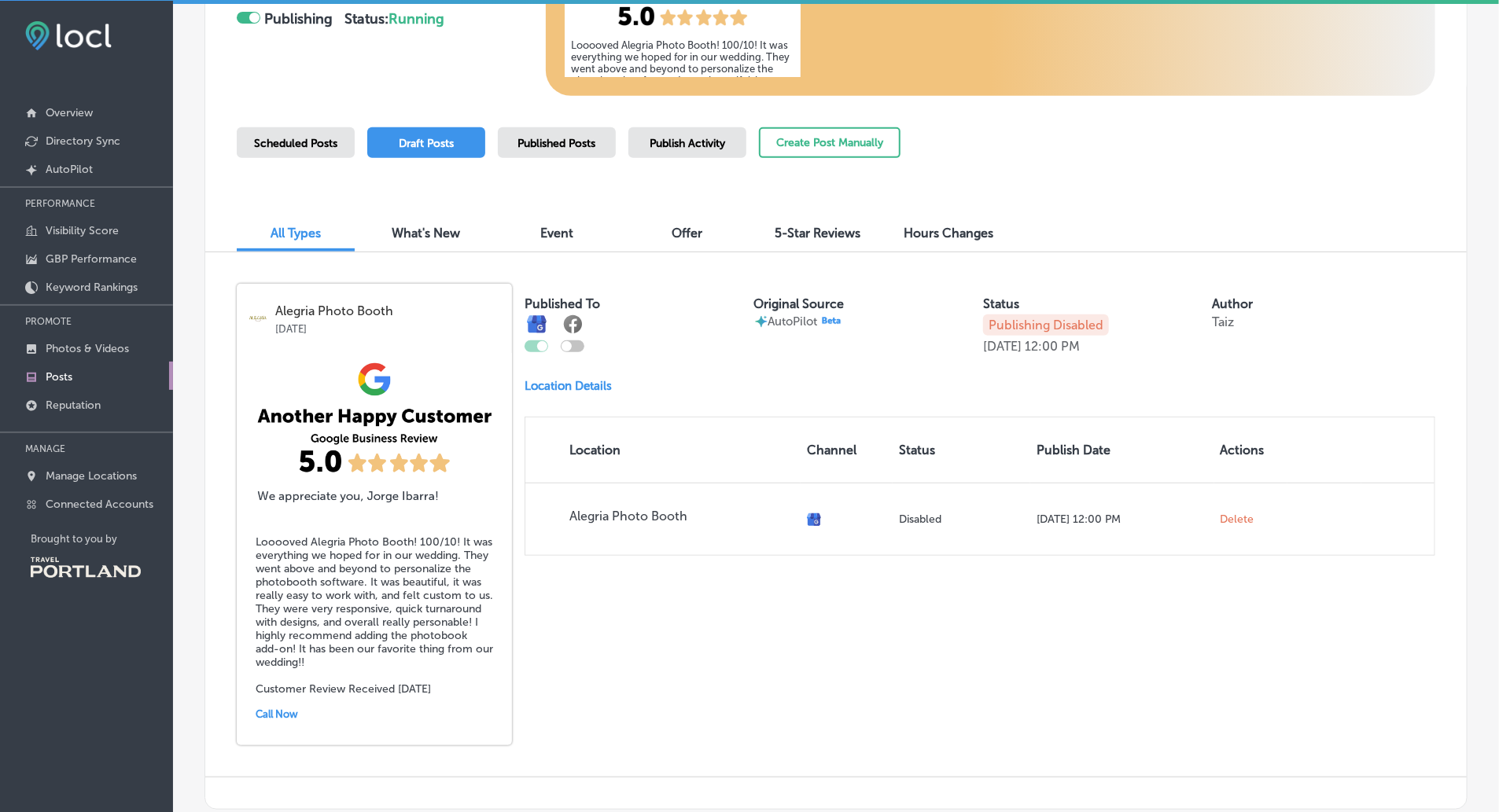
scroll to position [0, 0]
